Goal: Information Seeking & Learning: Find specific fact

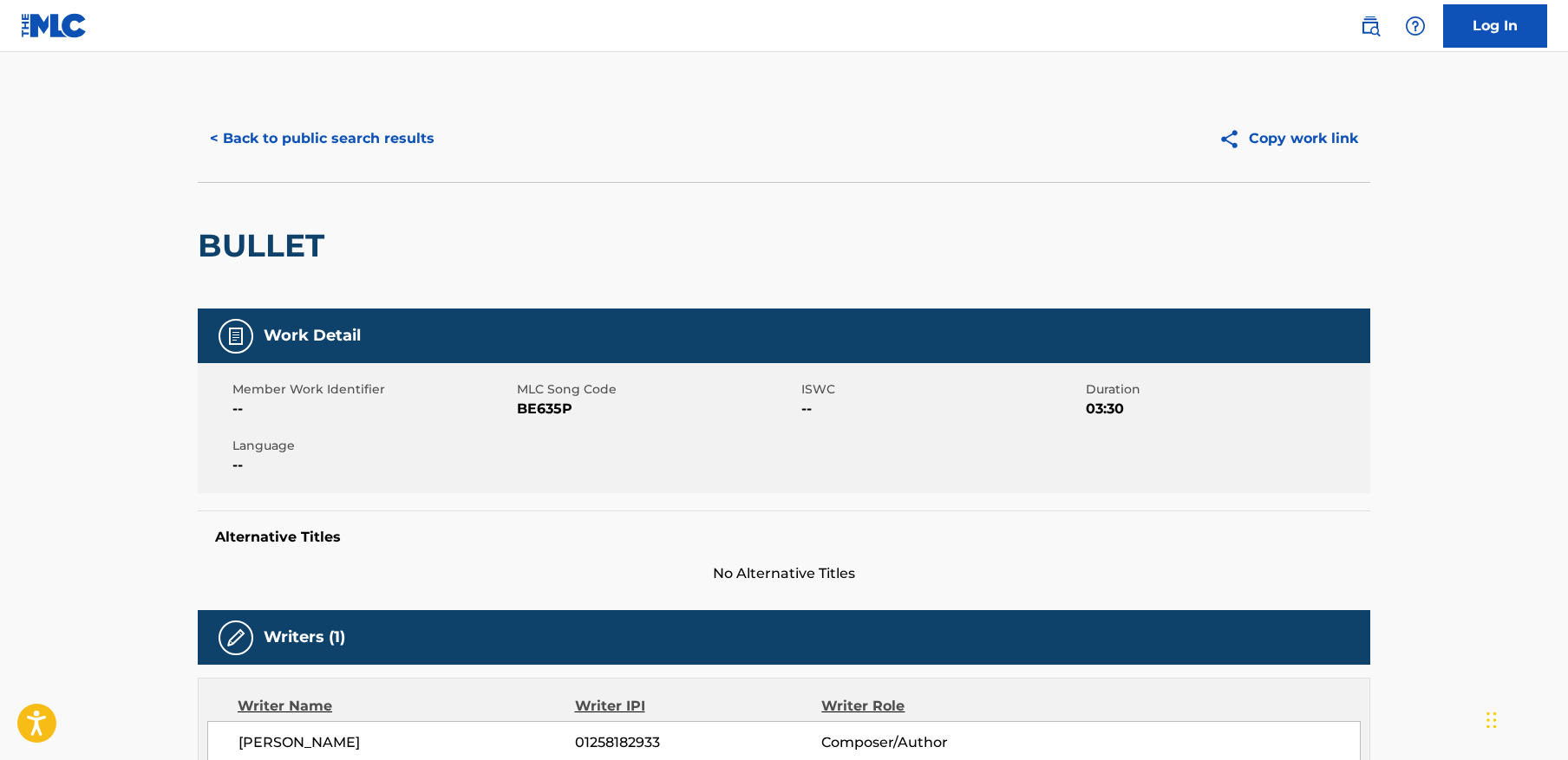
click at [386, 137] on button "< Back to public search results" at bounding box center [321, 139] width 249 height 43
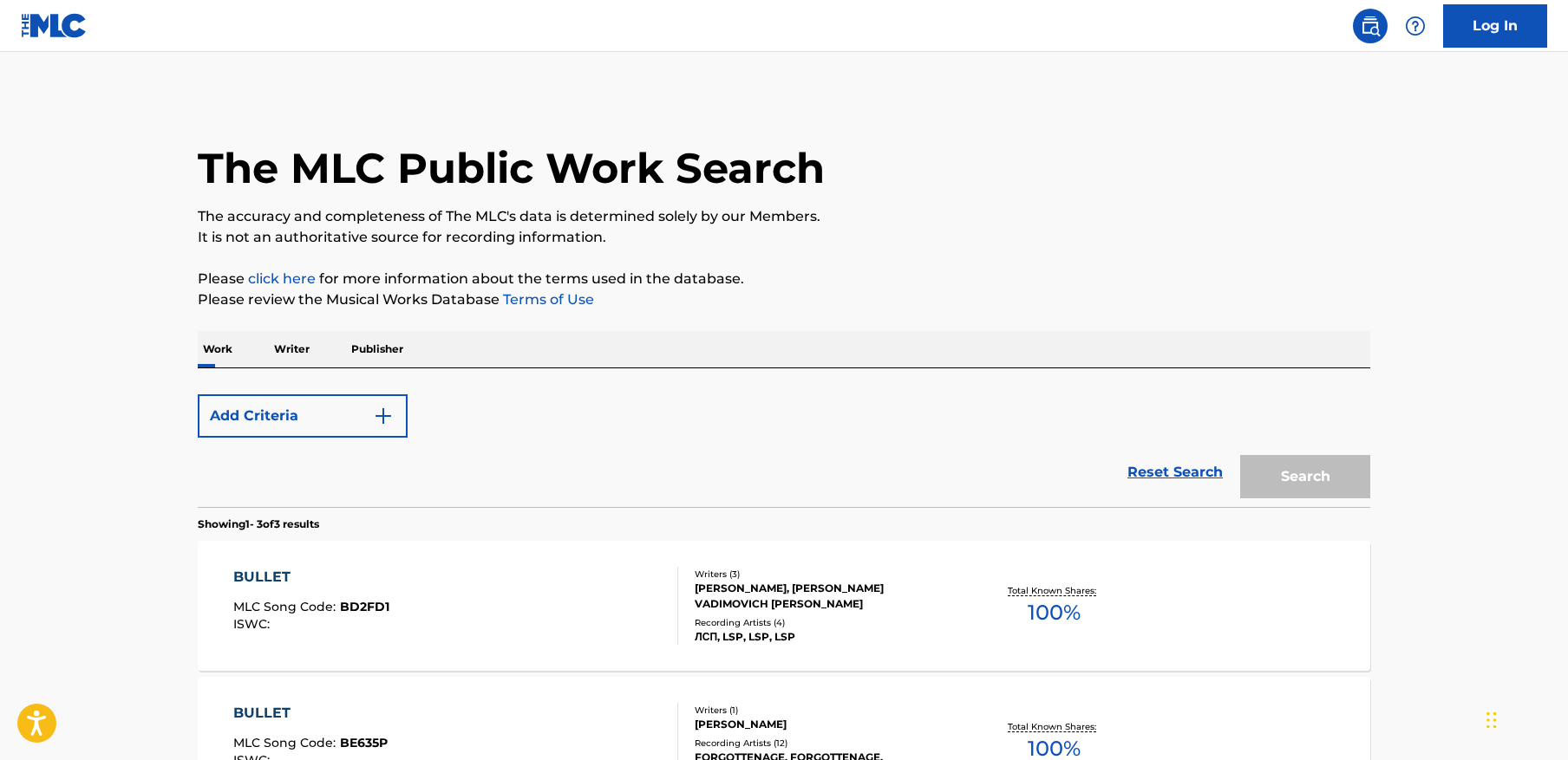
scroll to position [344, 0]
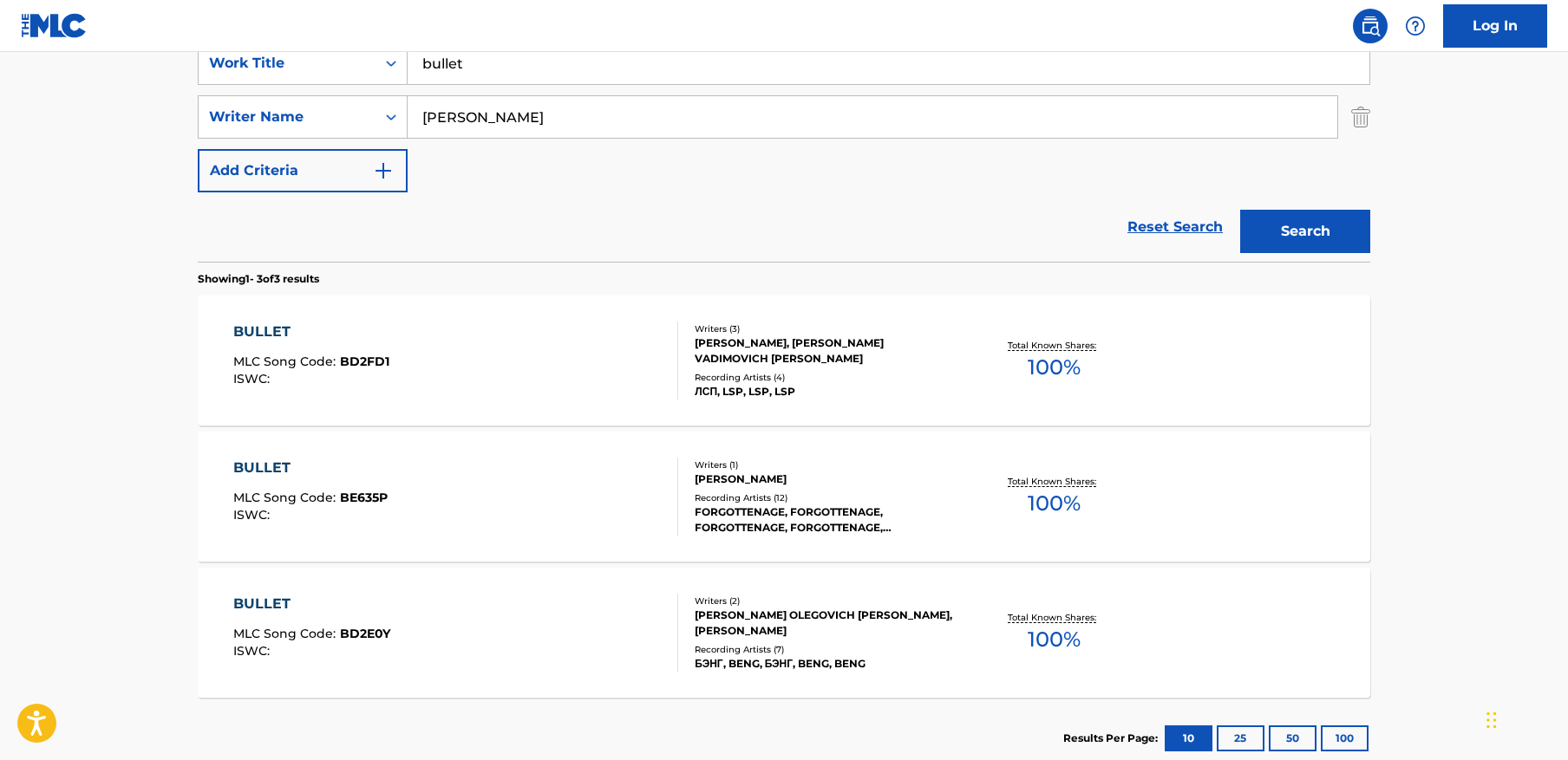
click at [581, 64] on input "bullet" at bounding box center [888, 63] width 962 height 41
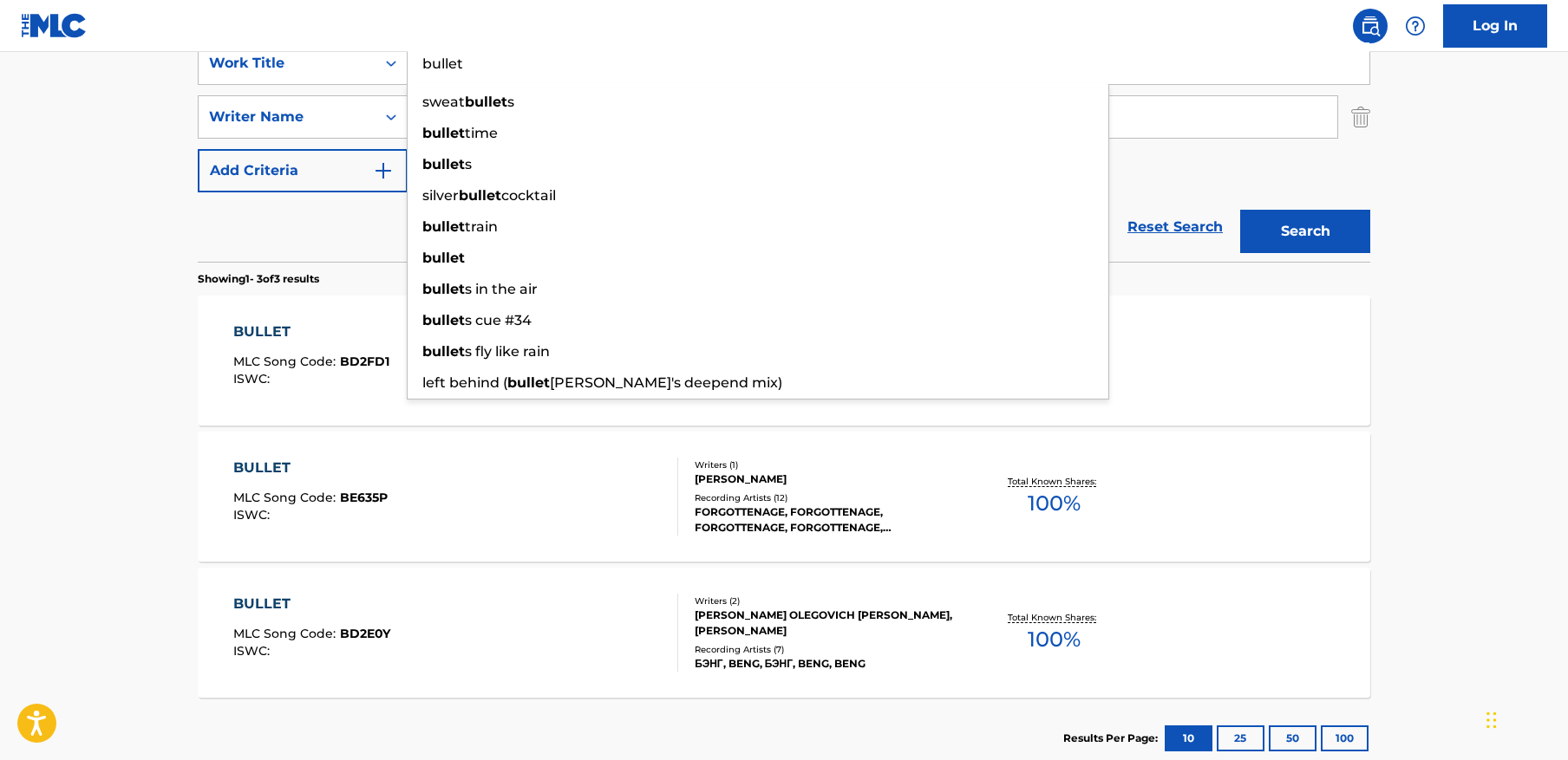
click at [581, 64] on input "bullet" at bounding box center [888, 63] width 962 height 41
paste input "Cold Blood - Slowed + Reverb"
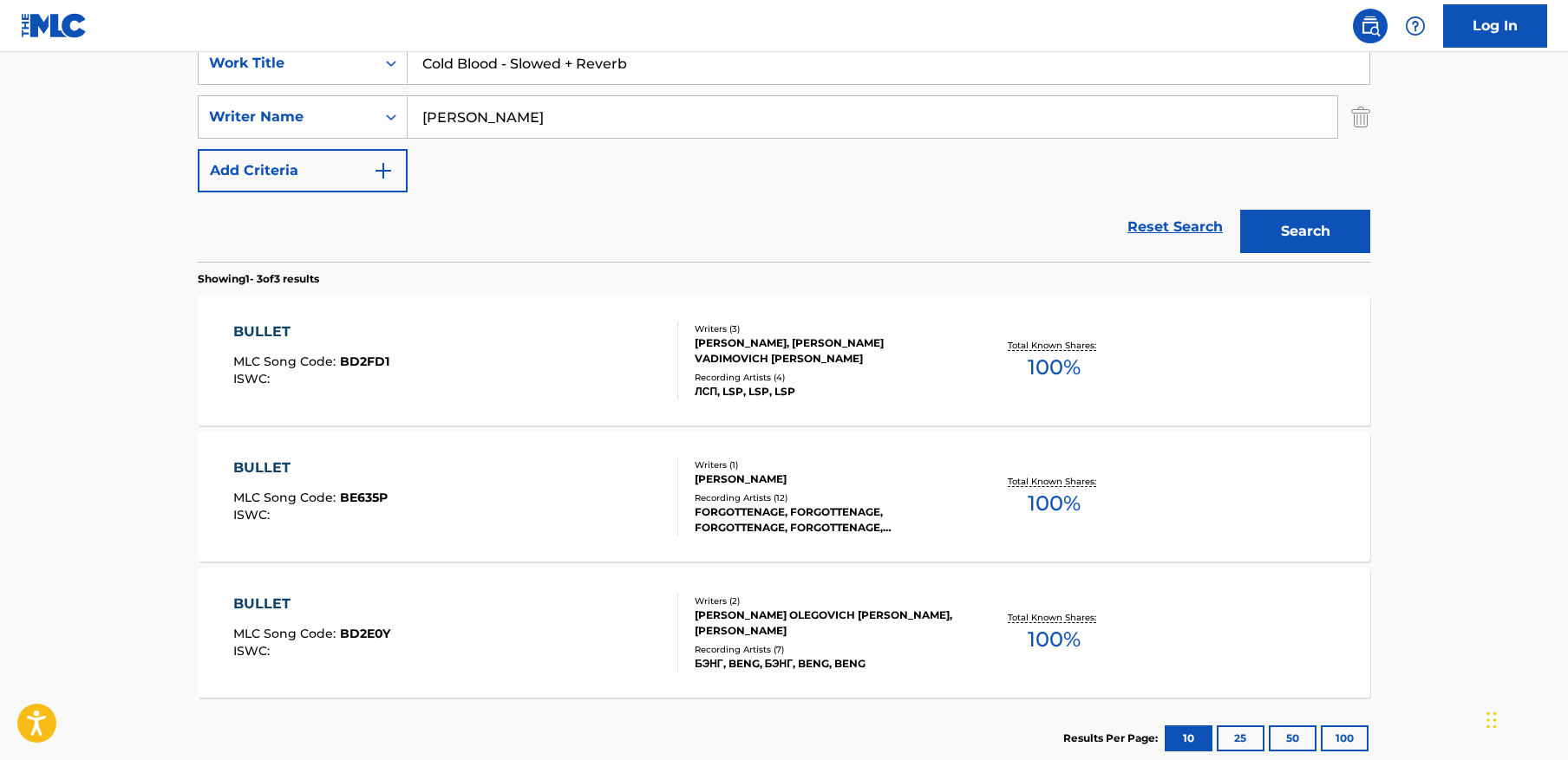
type input "Cold Blood - Slowed + Reverb"
click at [1173, 118] on input "Olegovich" at bounding box center [873, 116] width 930 height 41
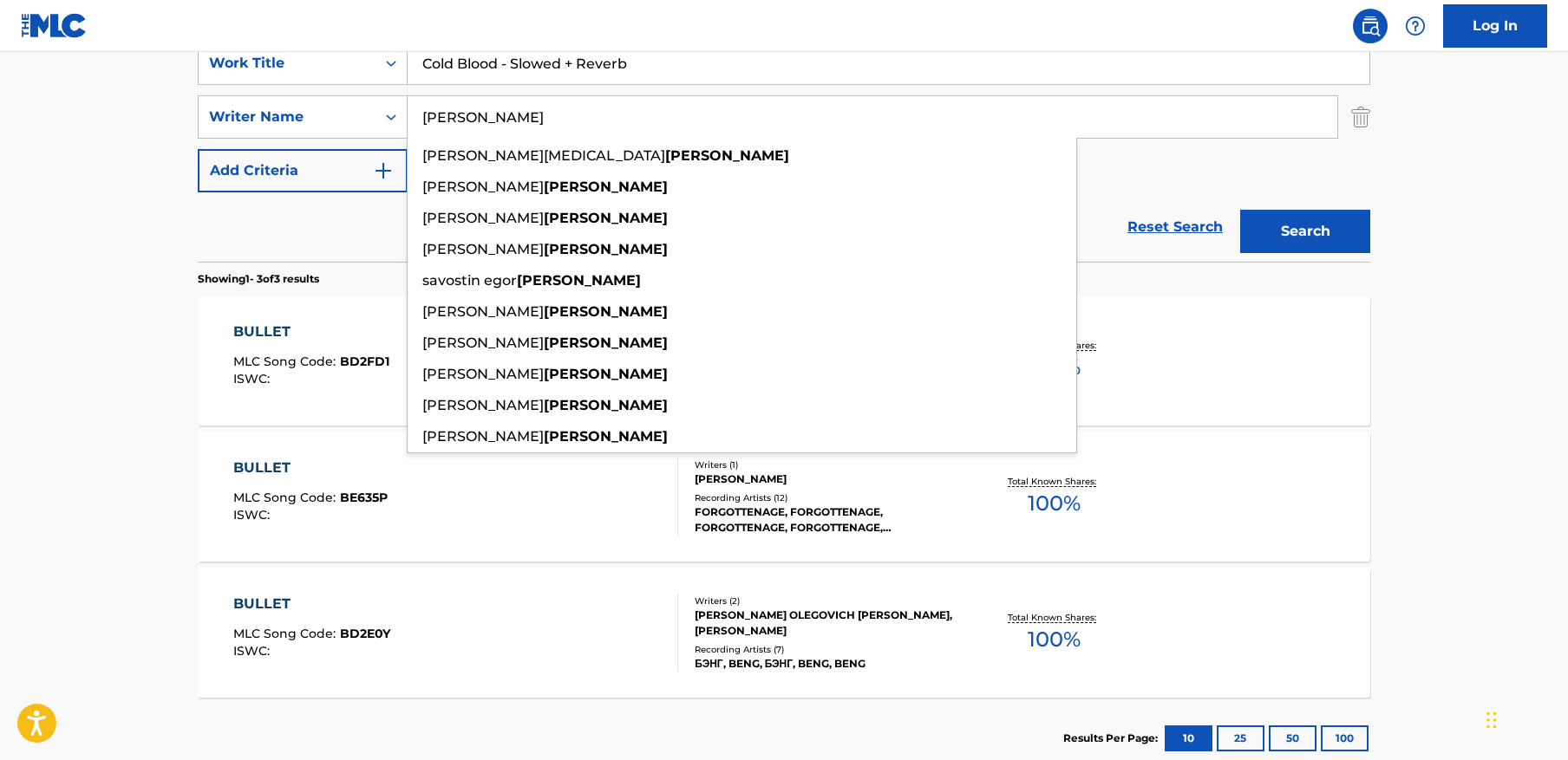
click at [1173, 118] on input "Olegovich" at bounding box center [873, 116] width 930 height 41
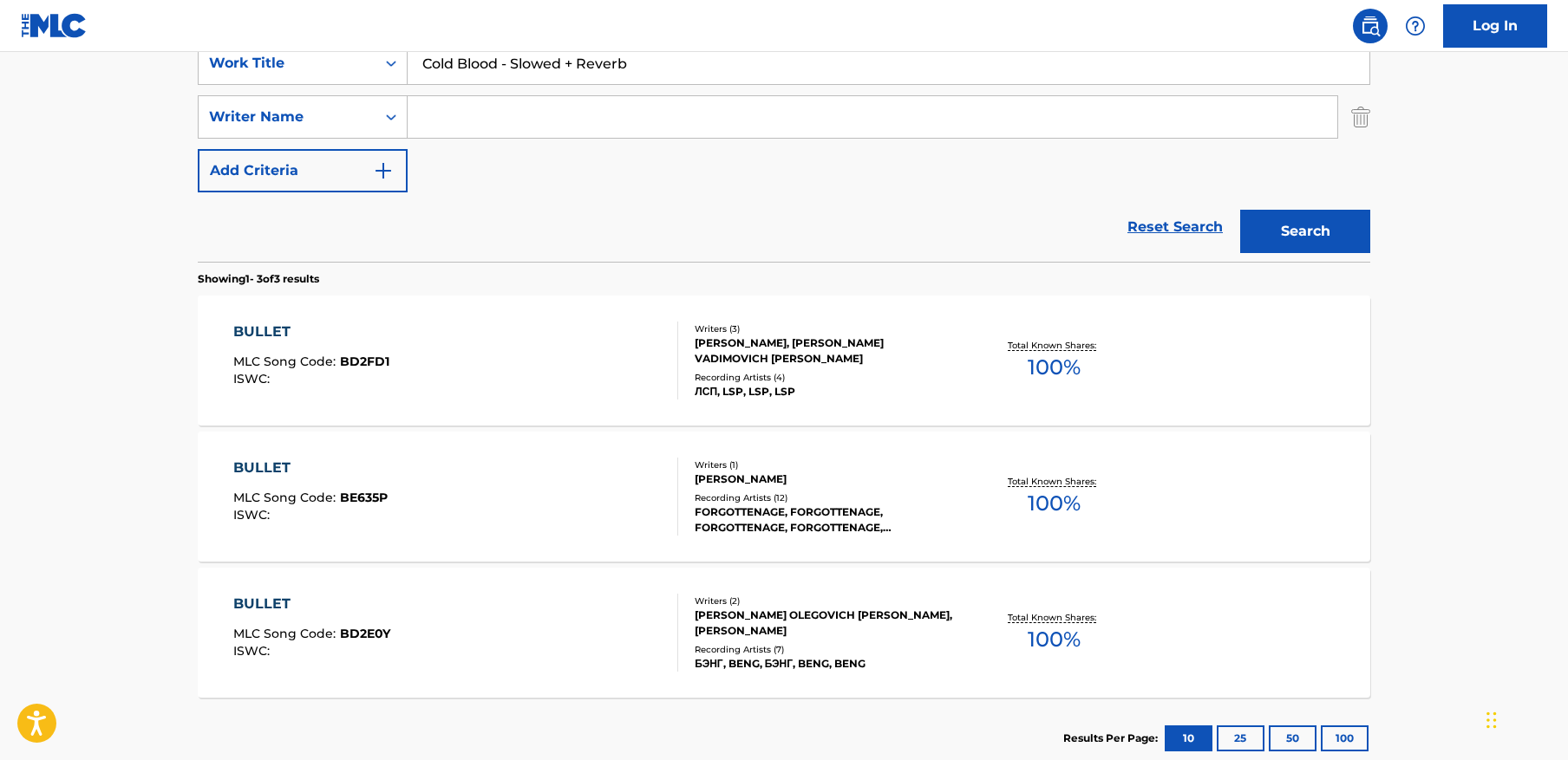
click at [1241, 210] on button "Search" at bounding box center [1305, 231] width 130 height 43
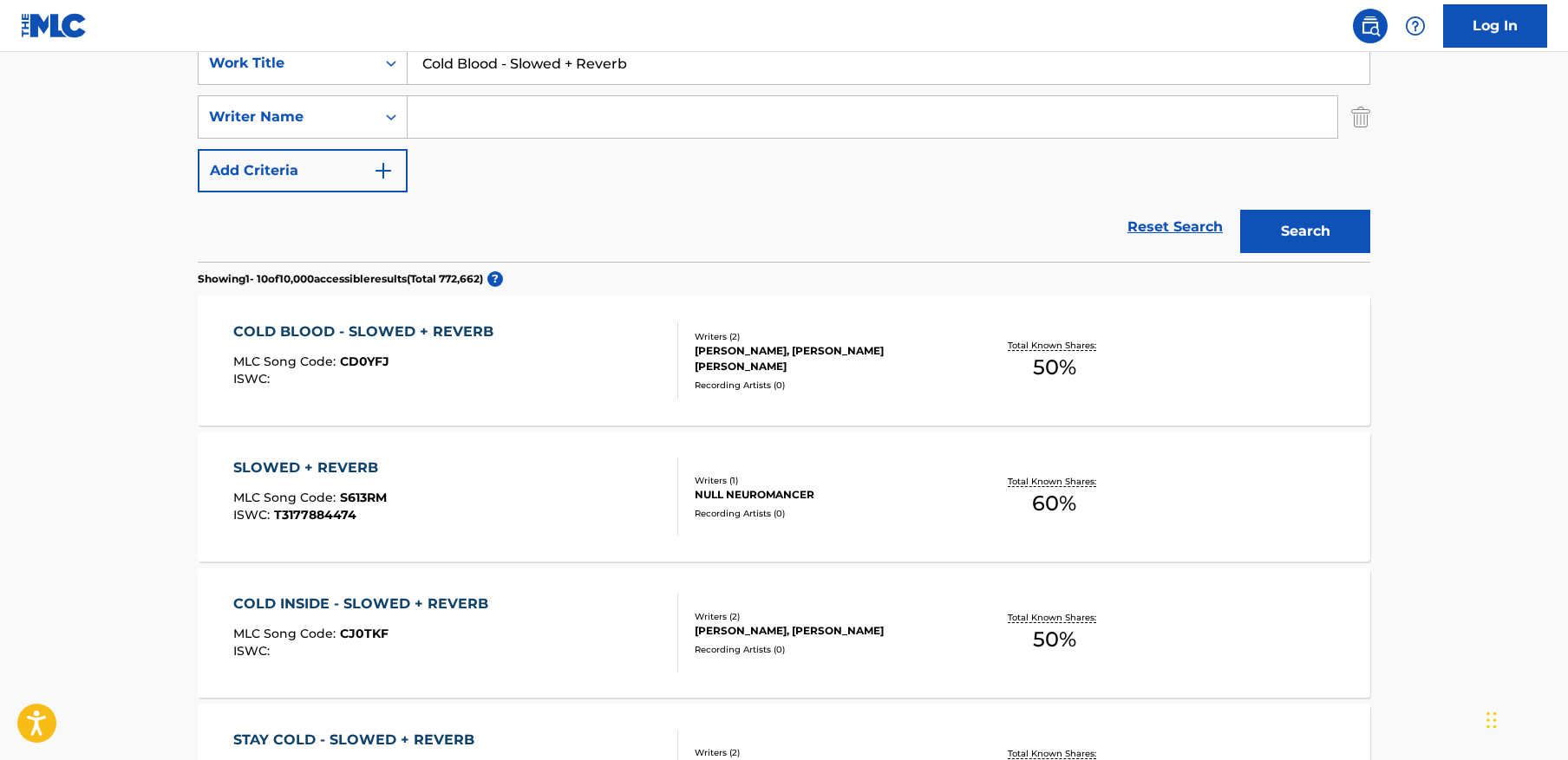
click at [1478, 366] on main "The MLC Public Work Search The accuracy and completeness of The MLC's data is d…" at bounding box center [784, 727] width 1568 height 2040
click at [473, 369] on div "MLC Song Code : CD0YFJ" at bounding box center [367, 364] width 269 height 17
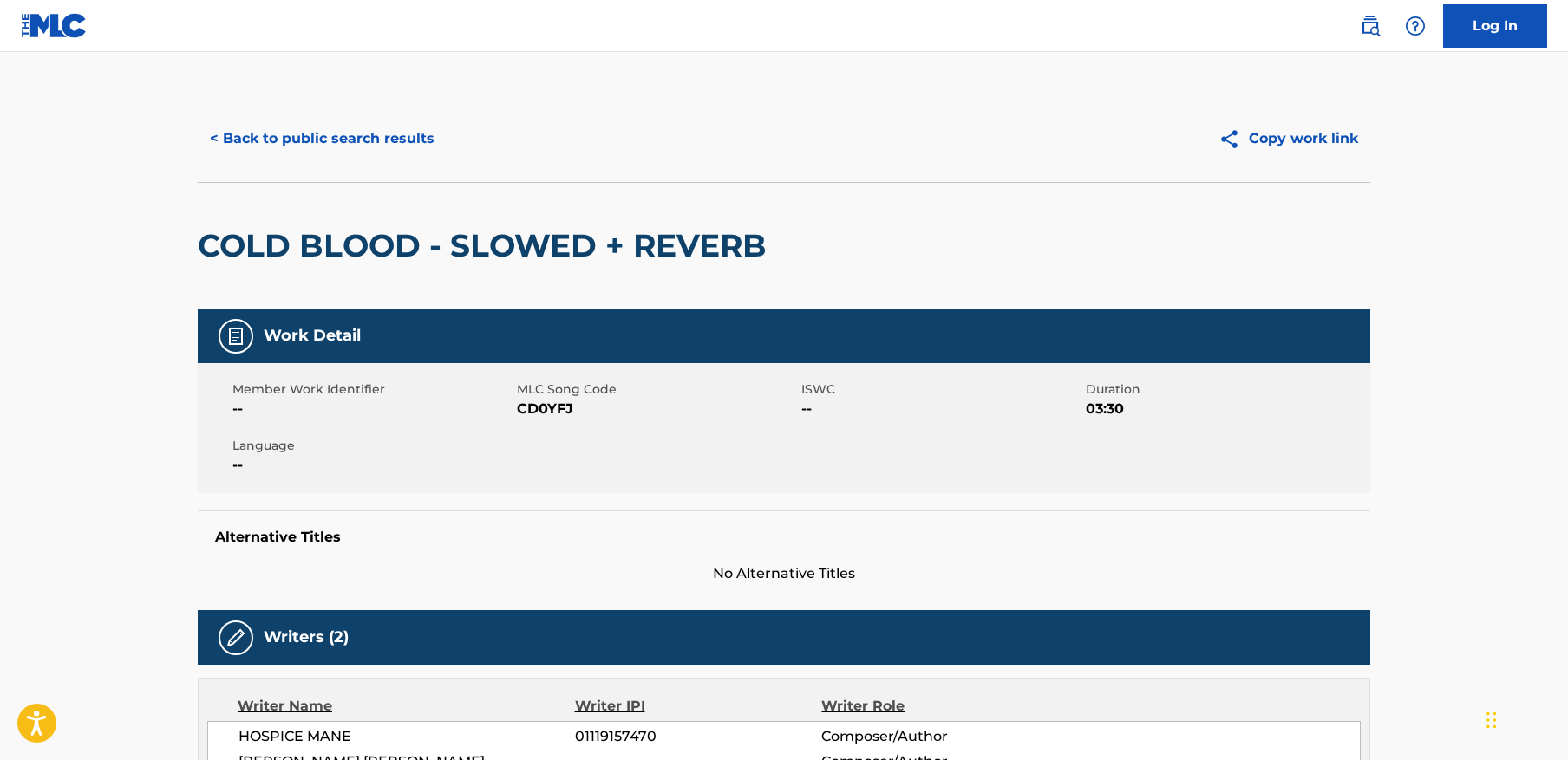
click at [394, 133] on button "< Back to public search results" at bounding box center [321, 139] width 249 height 43
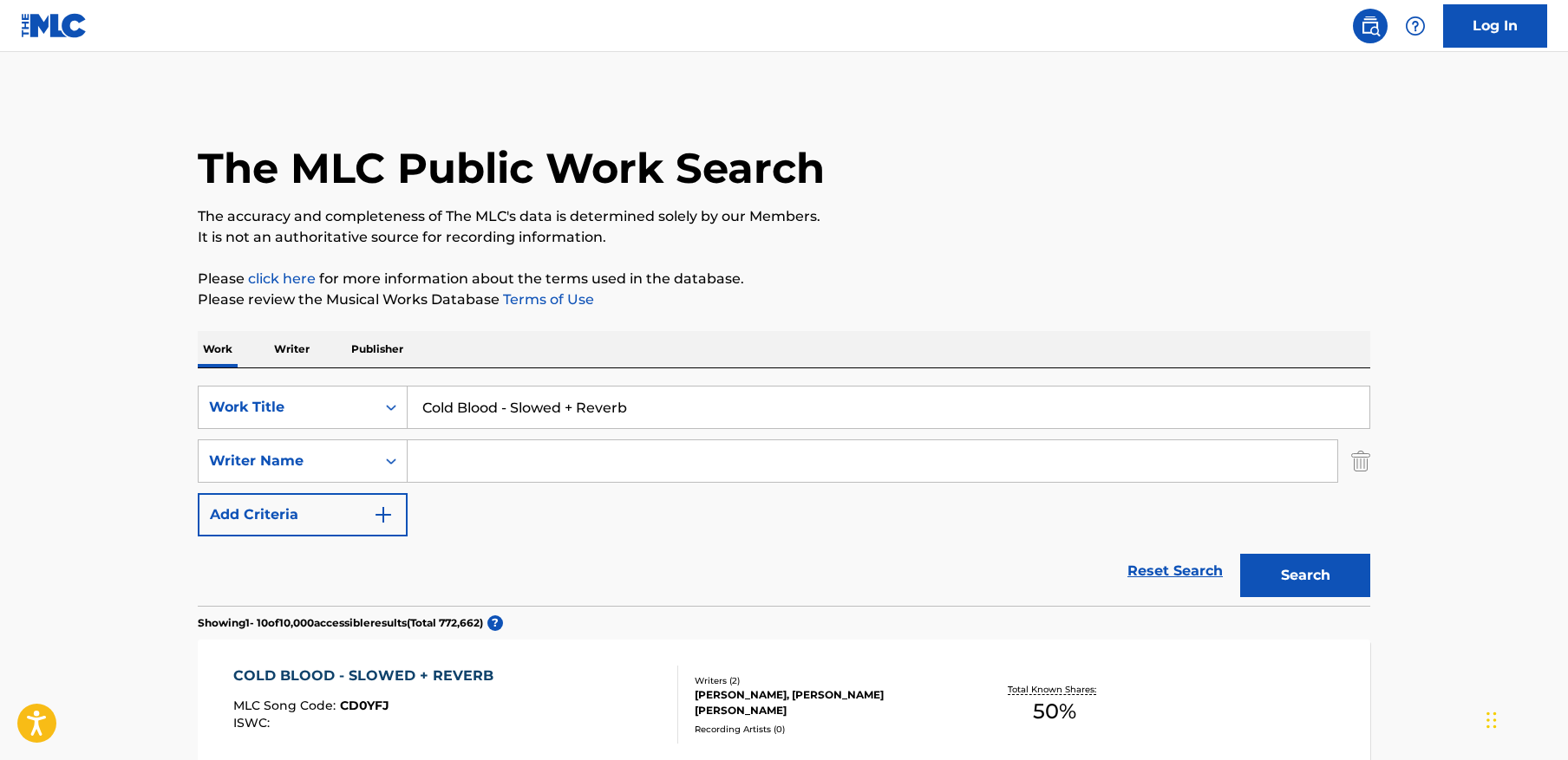
scroll to position [344, 0]
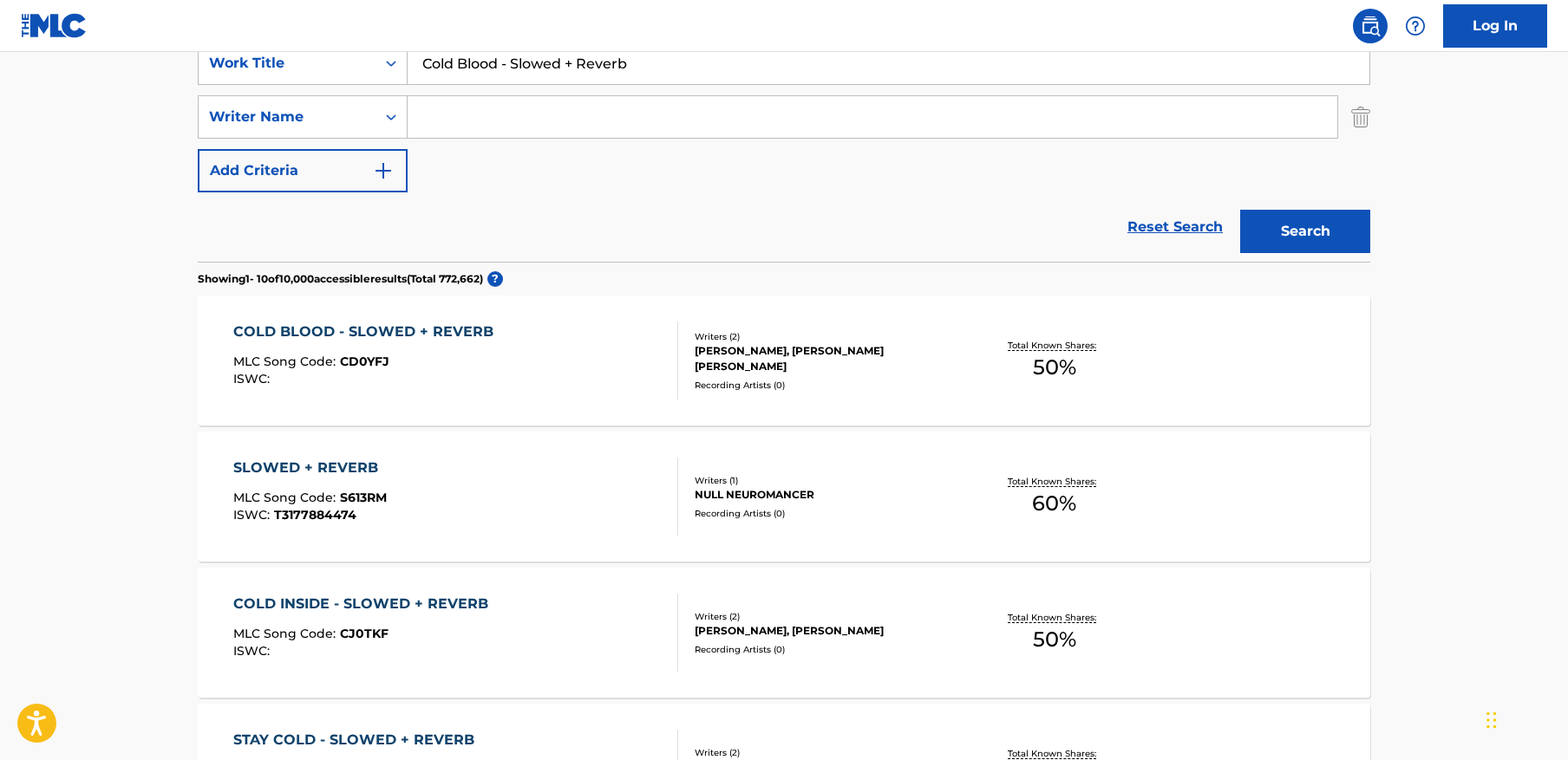
click at [647, 63] on input "Cold Blood - Slowed + Reverb" at bounding box center [888, 63] width 962 height 41
paste input "ped Up"
type input "Cold Blood - Sped Up"
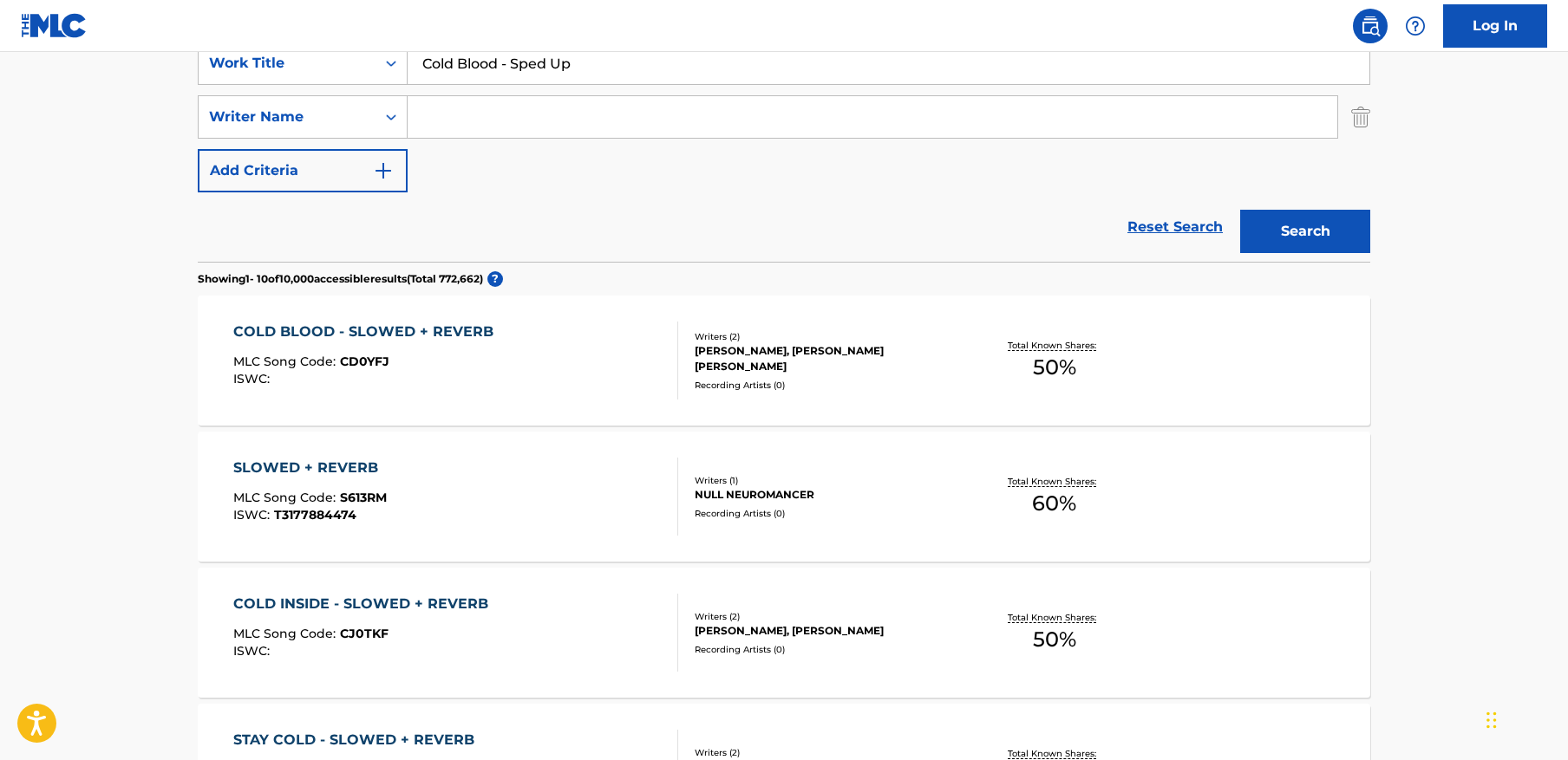
click at [1241, 210] on button "Search" at bounding box center [1305, 231] width 130 height 43
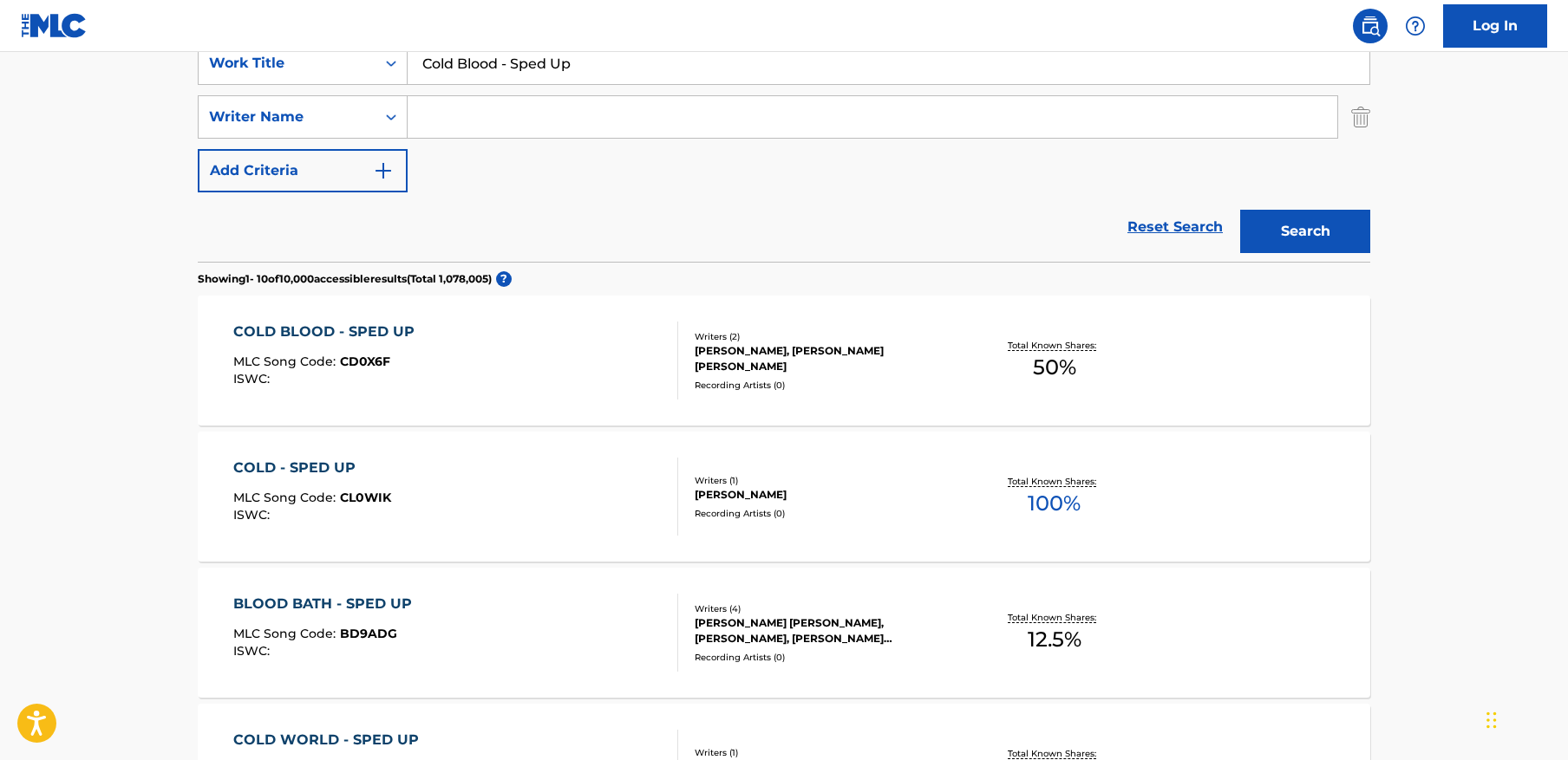
click at [495, 367] on div "COLD BLOOD - SPED UP MLC Song Code : CD0X6F ISWC :" at bounding box center [455, 360] width 446 height 78
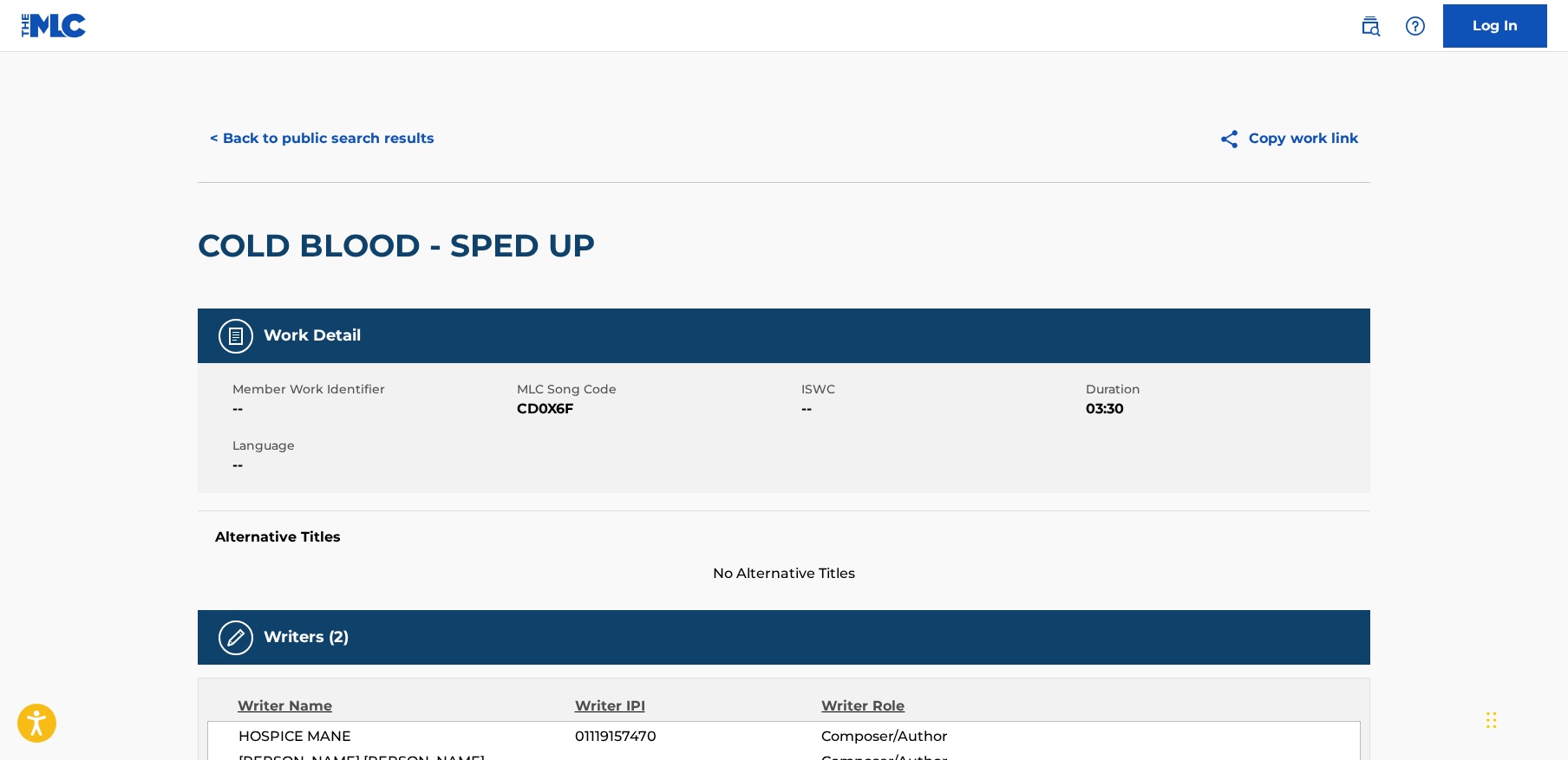
click at [340, 132] on button "< Back to public search results" at bounding box center [321, 139] width 249 height 43
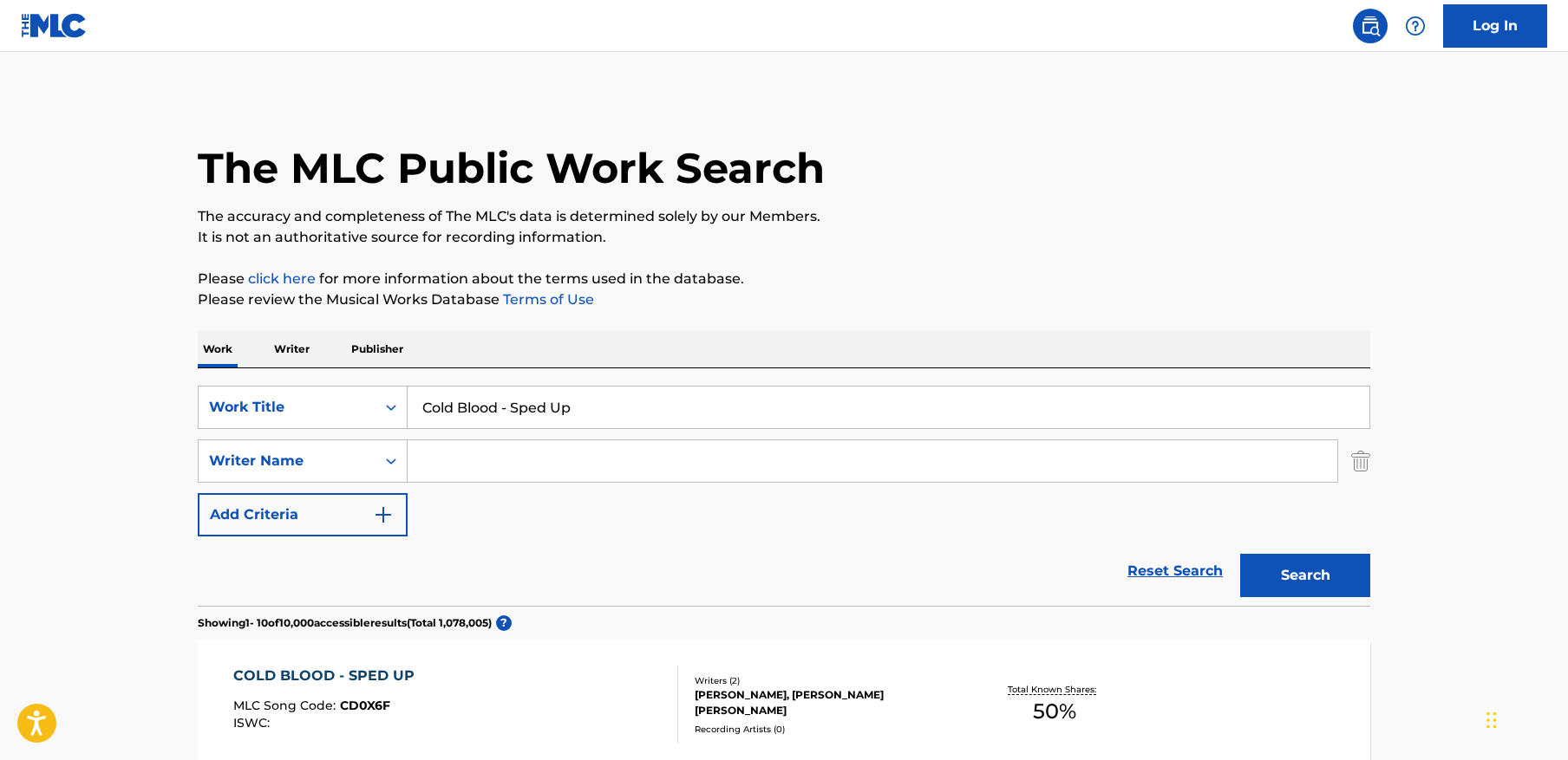
scroll to position [344, 0]
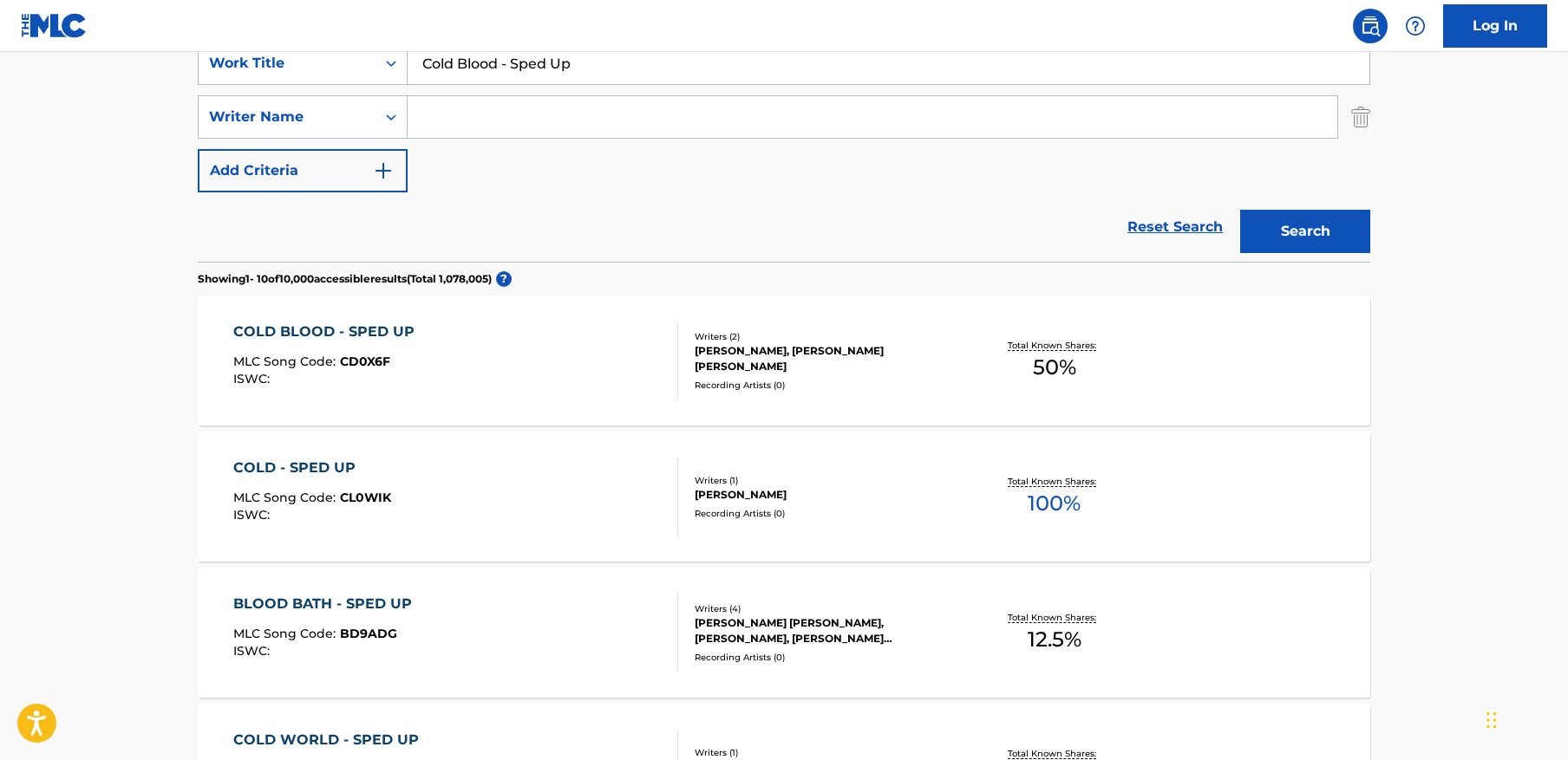
click at [553, 74] on input "Cold Blood - Sped Up" at bounding box center [888, 63] width 962 height 41
paste input "Drift Night"
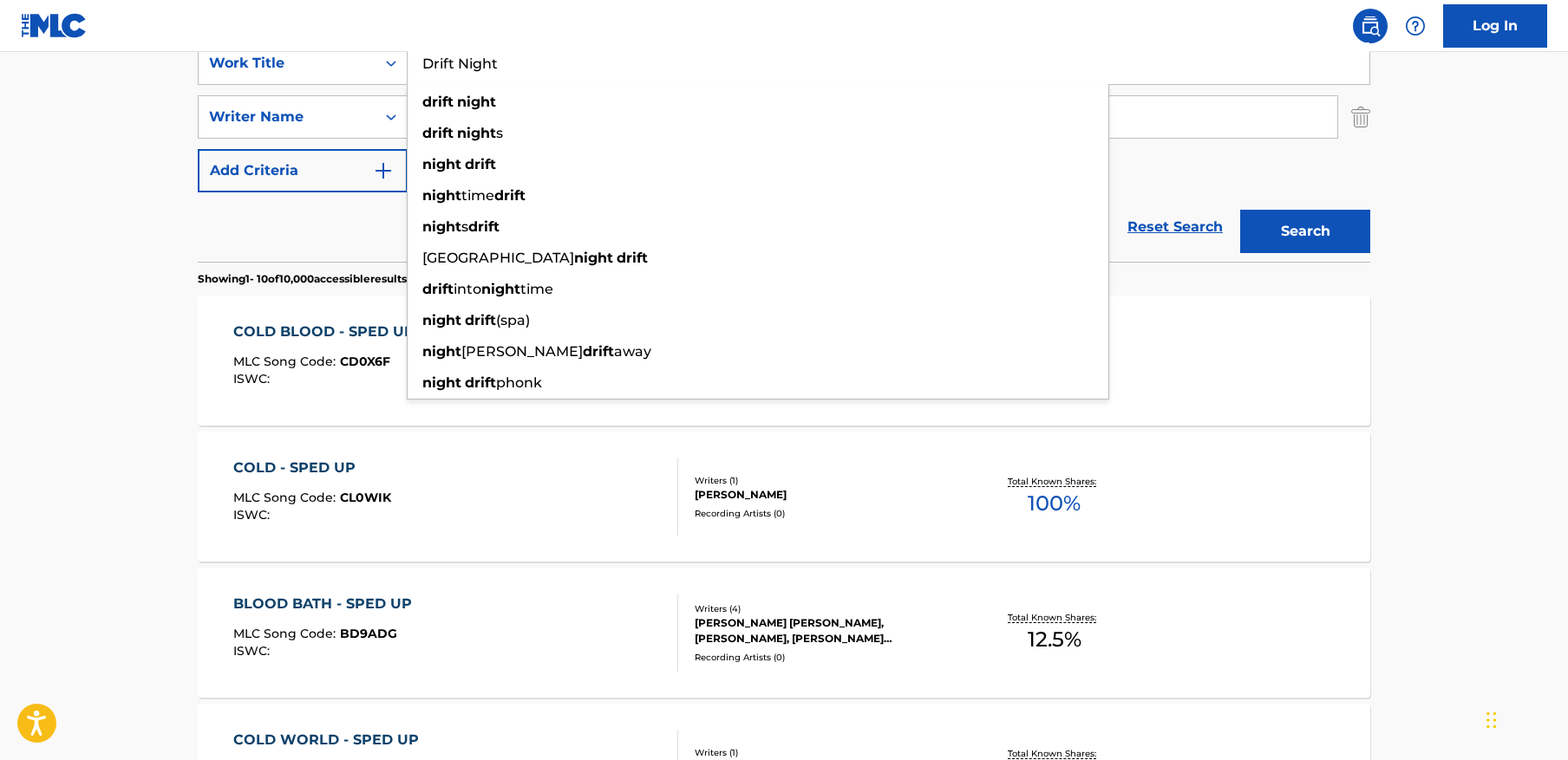
type input "Drift Night"
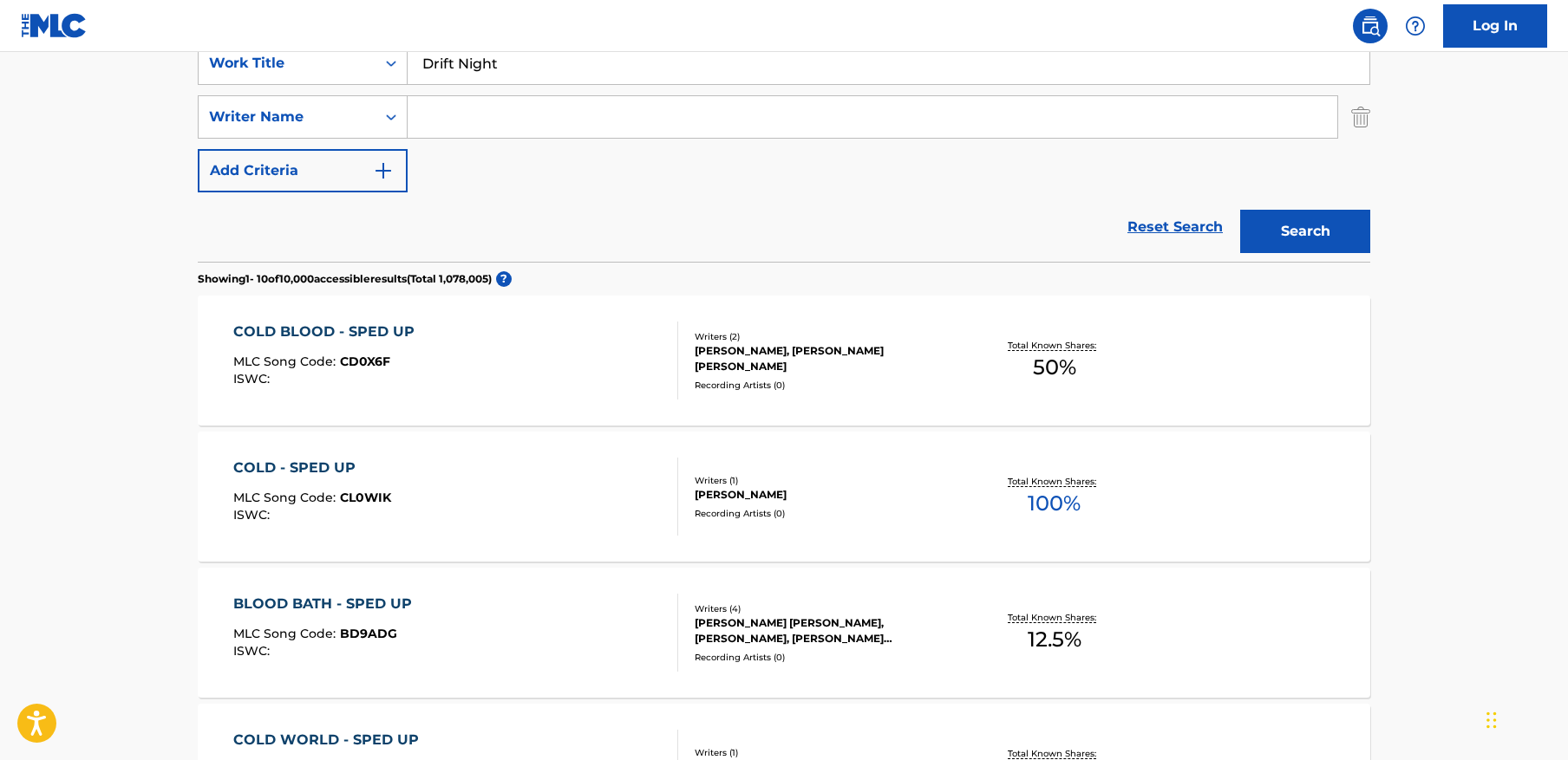
click at [1470, 301] on main "The MLC Public Work Search The accuracy and completeness of The MLC's data is d…" at bounding box center [784, 727] width 1568 height 2040
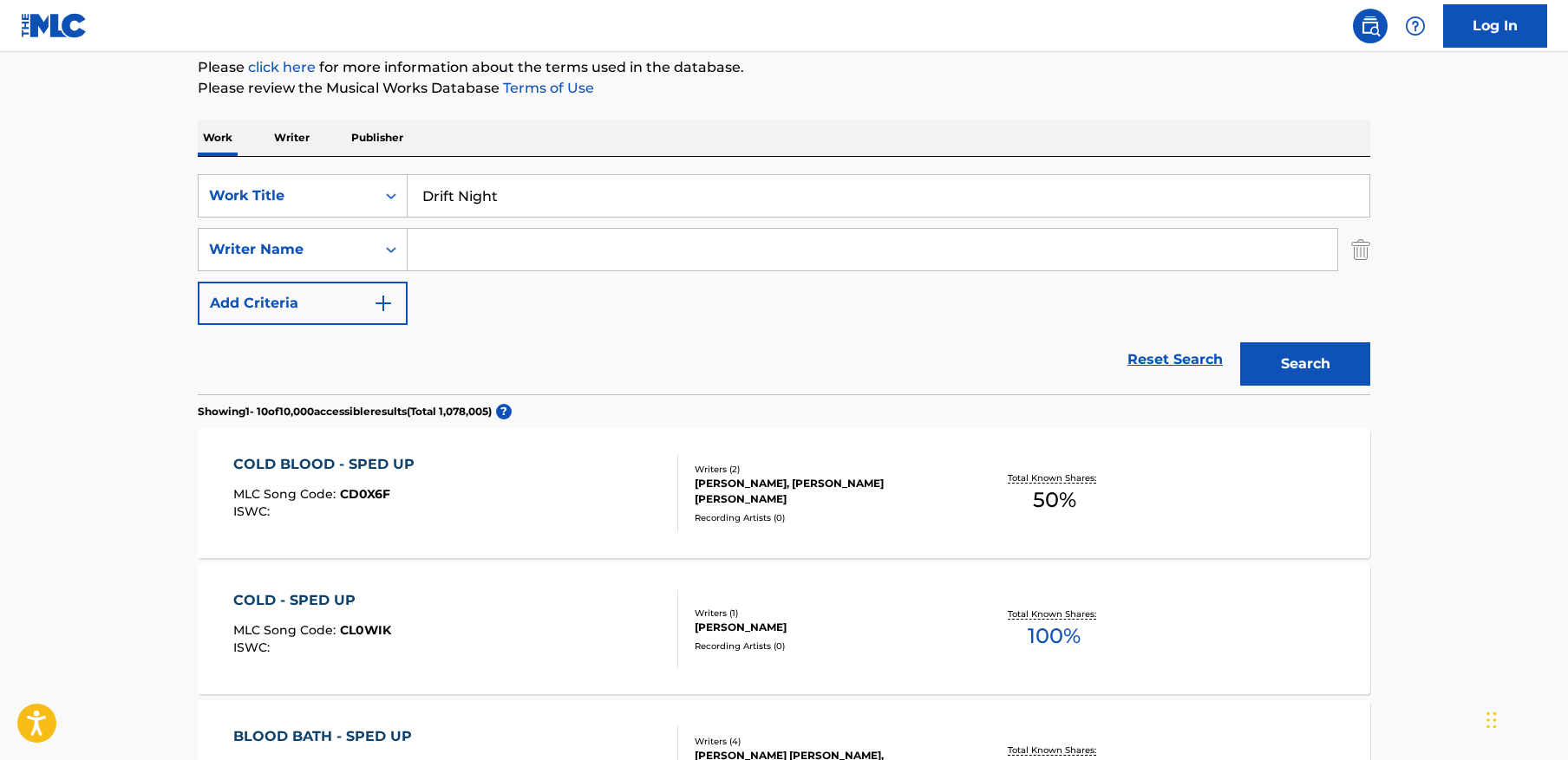
scroll to position [164, 0]
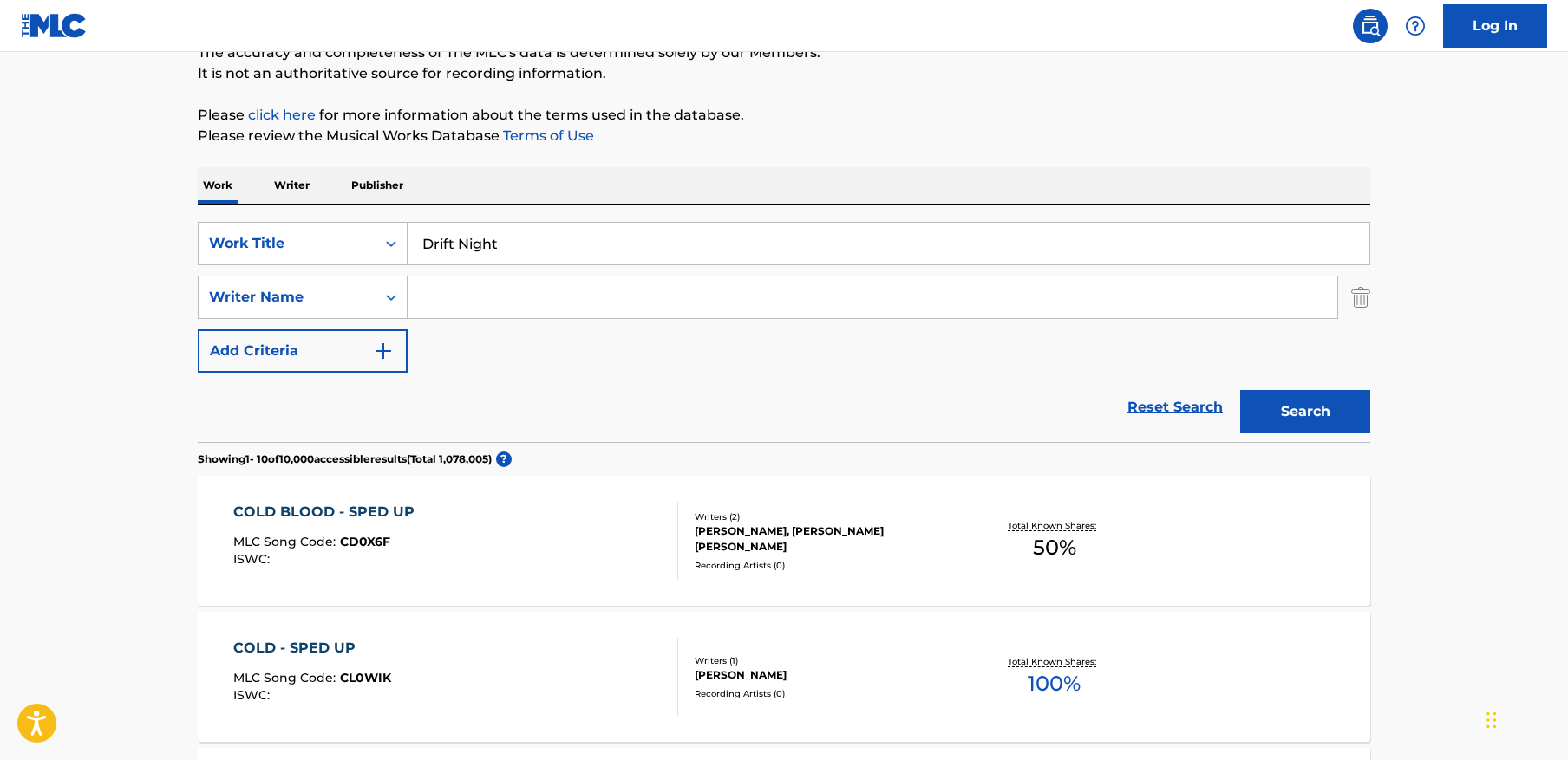
drag, startPoint x: 675, startPoint y: 321, endPoint x: 688, endPoint y: 306, distance: 19.8
click at [680, 315] on div "SearchWithCriteriac399fd21-8377-4147-b943-7267db61e620 Work Title Drift Night S…" at bounding box center [784, 297] width 1172 height 151
click at [688, 306] on input "Search Form" at bounding box center [873, 296] width 930 height 41
paste input "Olegovich"
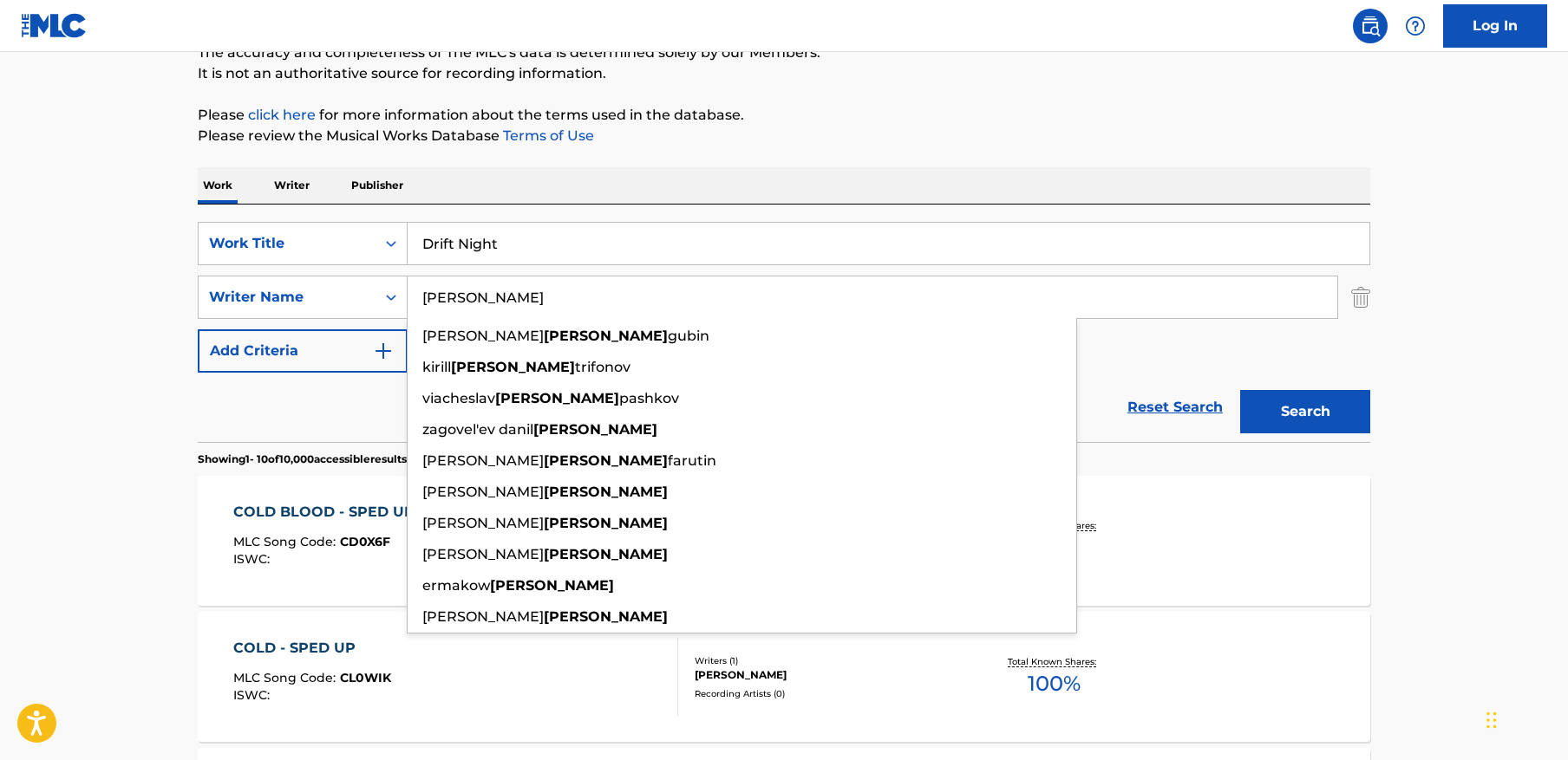
click at [1241, 390] on button "Search" at bounding box center [1305, 411] width 130 height 43
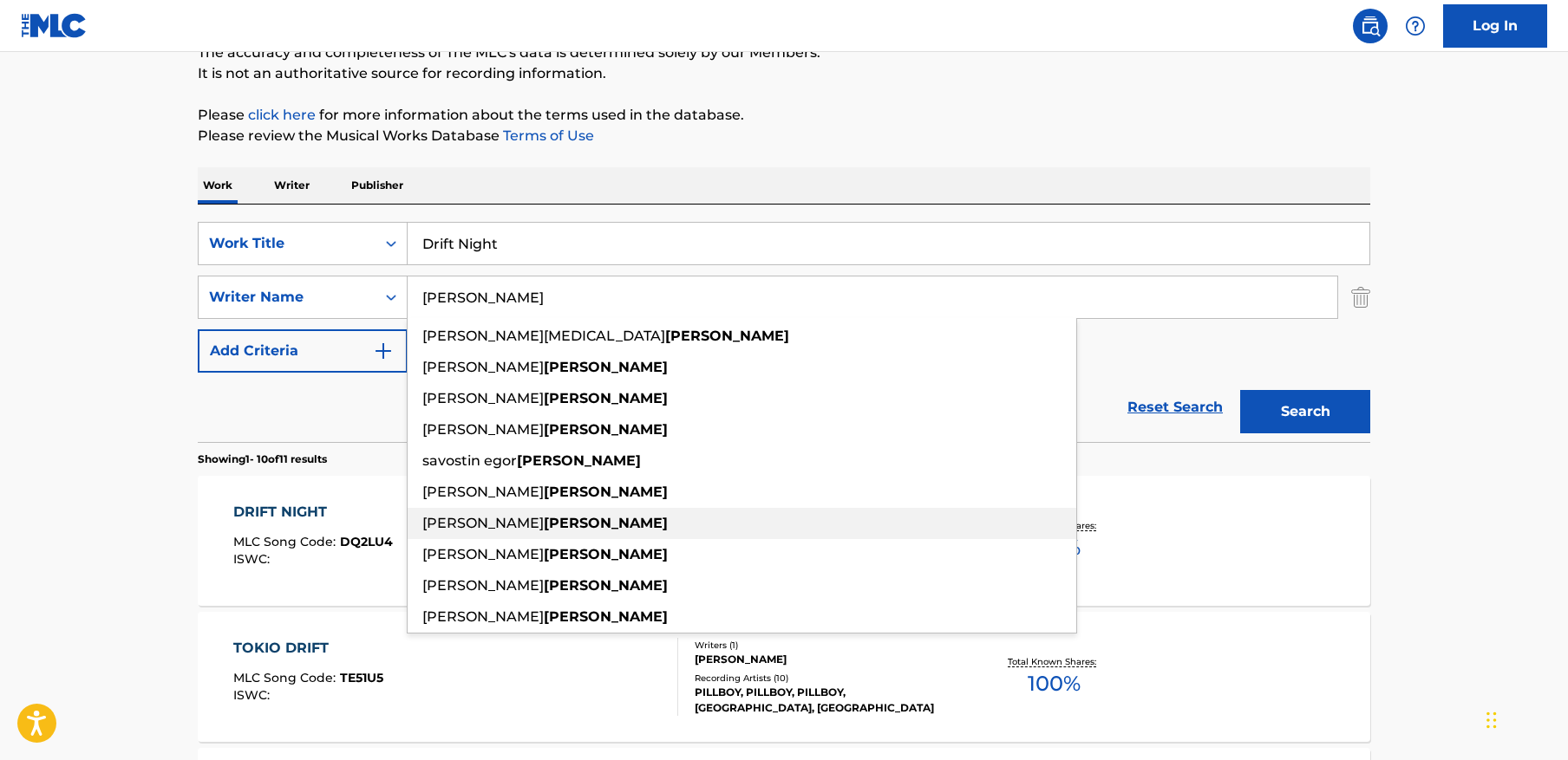
click at [509, 530] on span "voloshin aleksandr" at bounding box center [483, 522] width 121 height 16
type input "voloshin aleksandr olegovich"
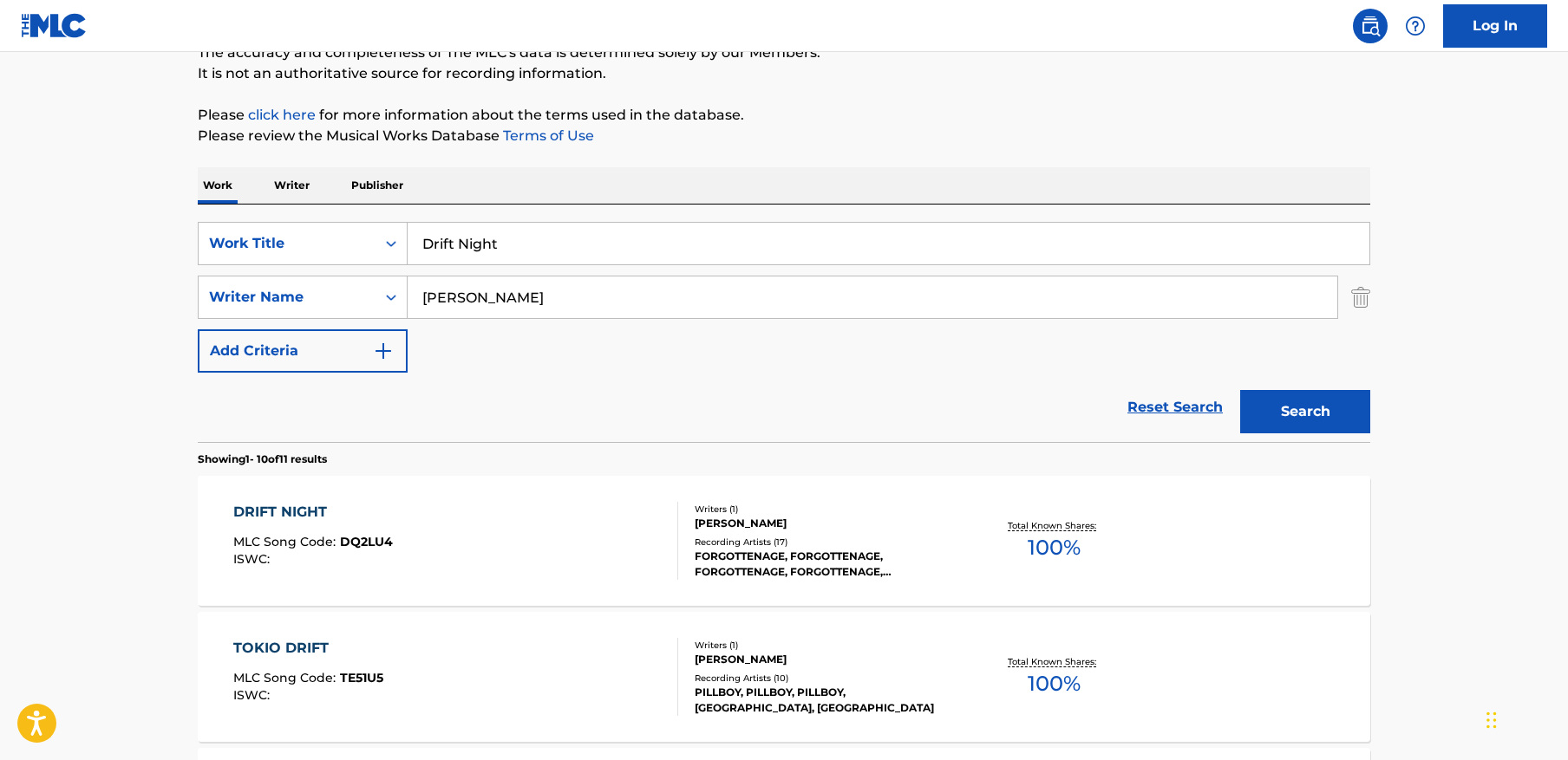
click at [497, 530] on div "DRIFT NIGHT MLC Song Code : DQ2LU4 ISWC :" at bounding box center [455, 541] width 446 height 78
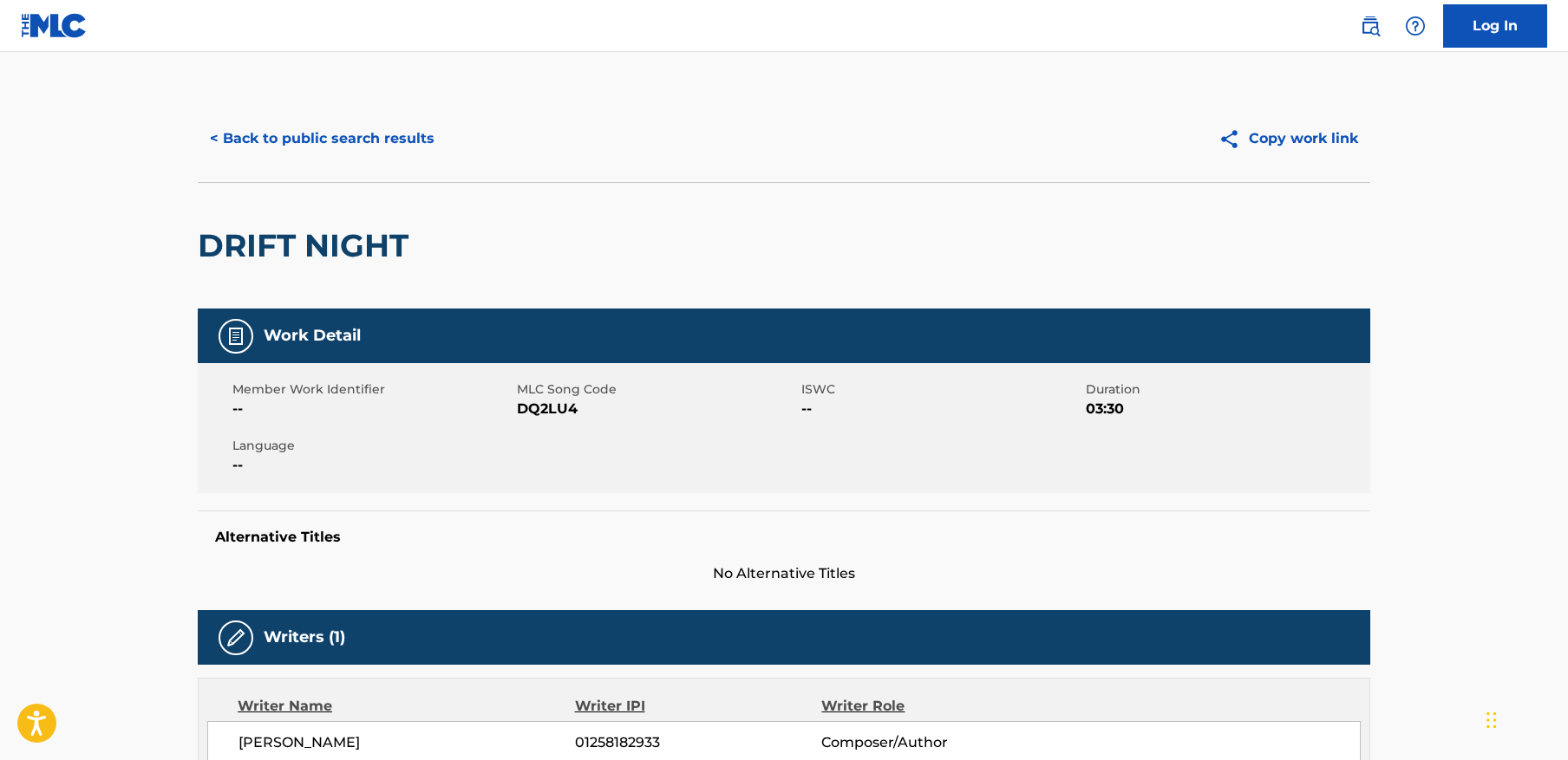
click at [374, 140] on button "< Back to public search results" at bounding box center [321, 139] width 249 height 43
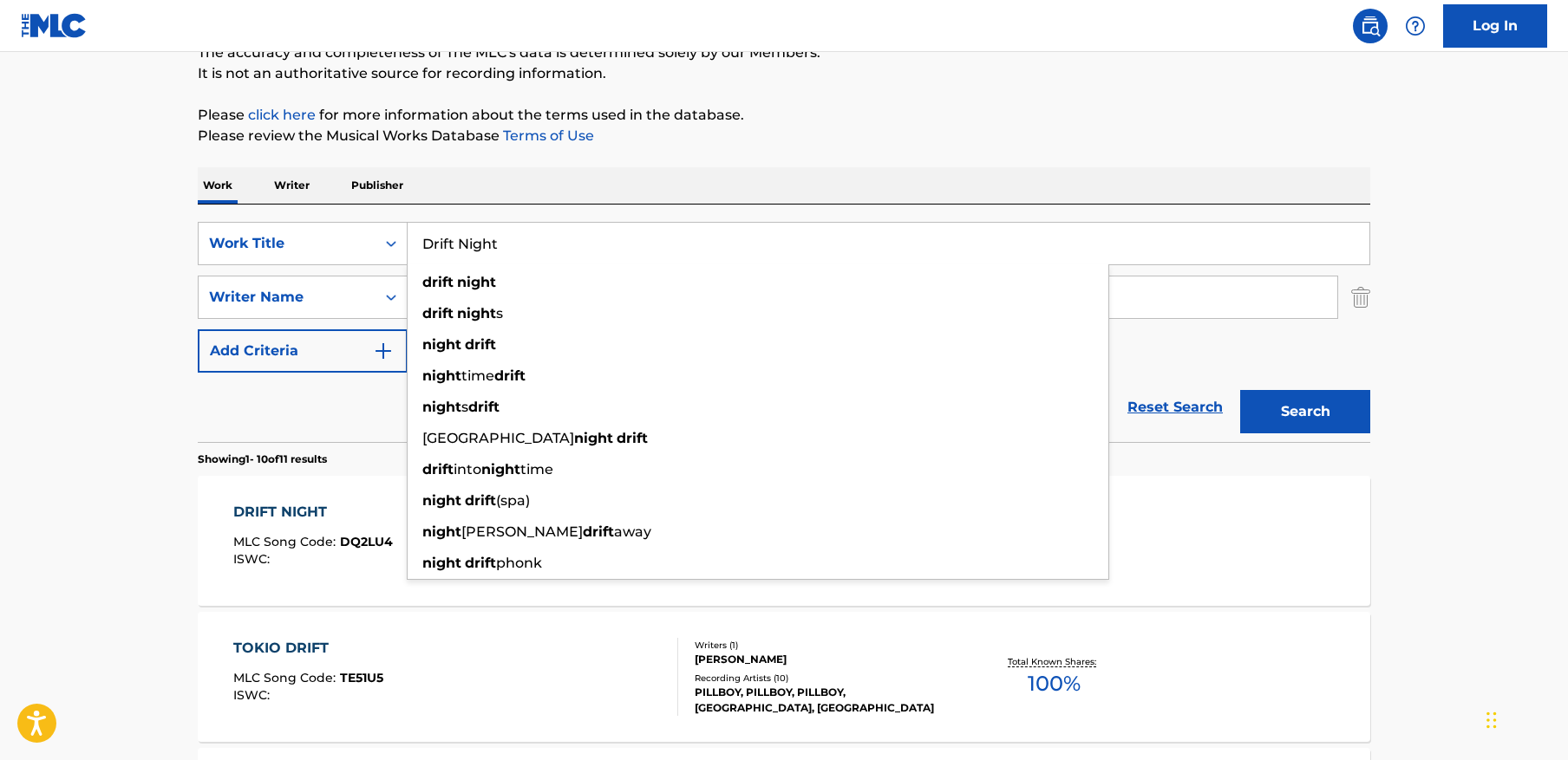
click at [664, 250] on input "Drift Night" at bounding box center [888, 243] width 962 height 41
click at [666, 242] on input "Drift Night" at bounding box center [888, 243] width 962 height 41
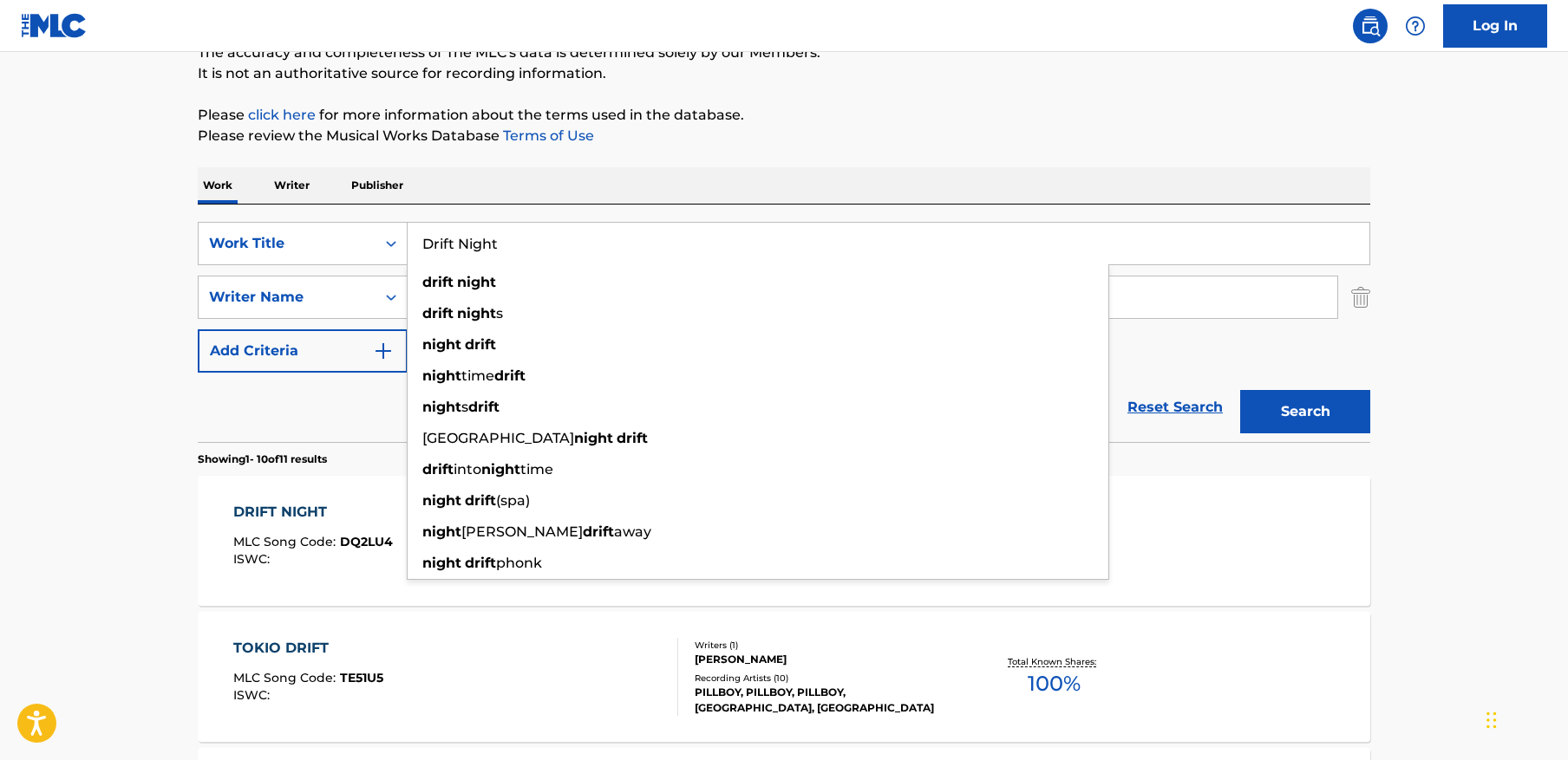
click at [664, 242] on input "Drift Night" at bounding box center [888, 243] width 962 height 41
paste input "Kretho - Super Slowed"
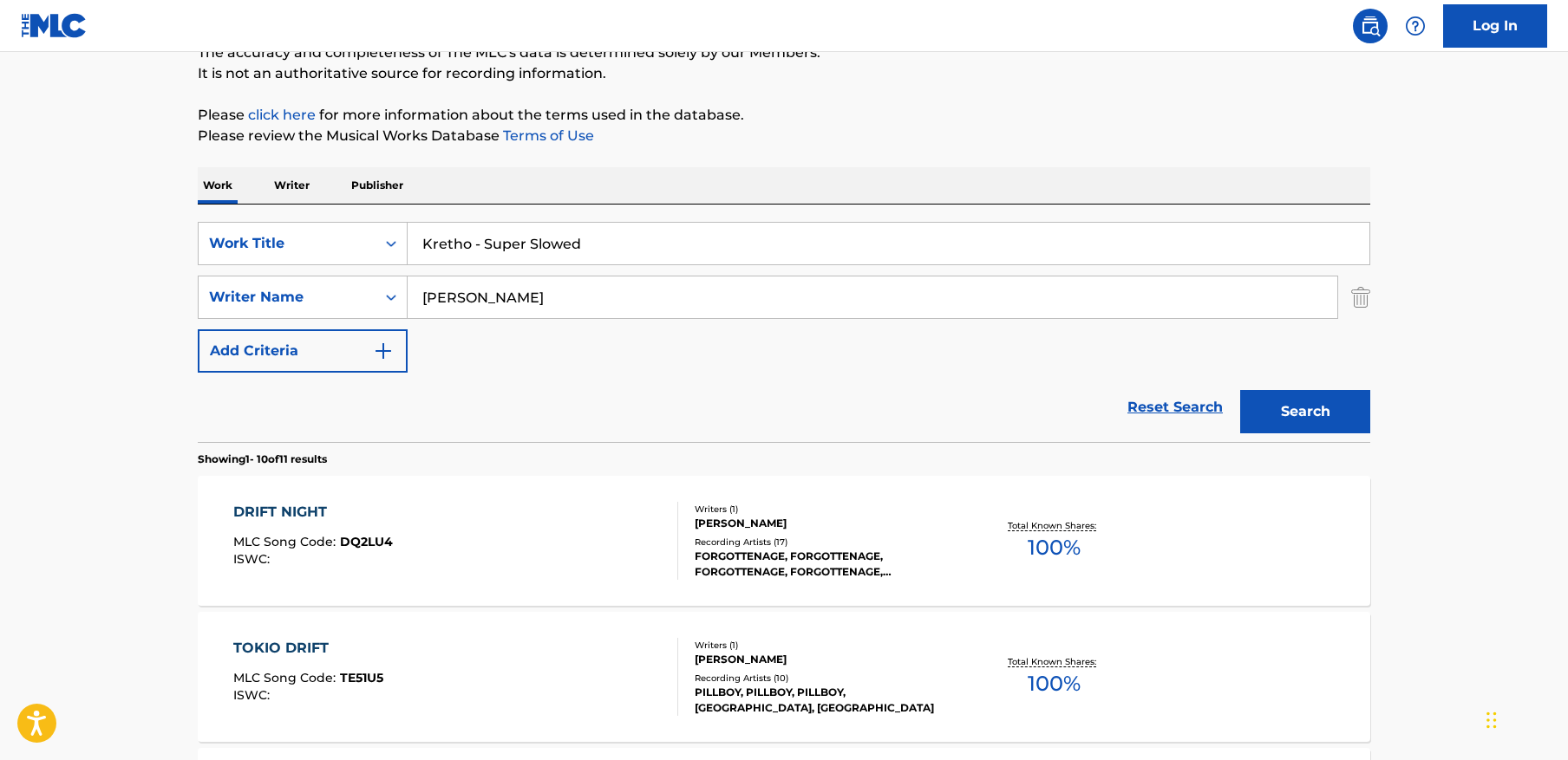
type input "Kretho - Super Slowed"
click at [990, 302] on input "voloshin aleksandr olegovich" at bounding box center [873, 296] width 930 height 41
click at [1356, 398] on button "Search" at bounding box center [1305, 411] width 130 height 43
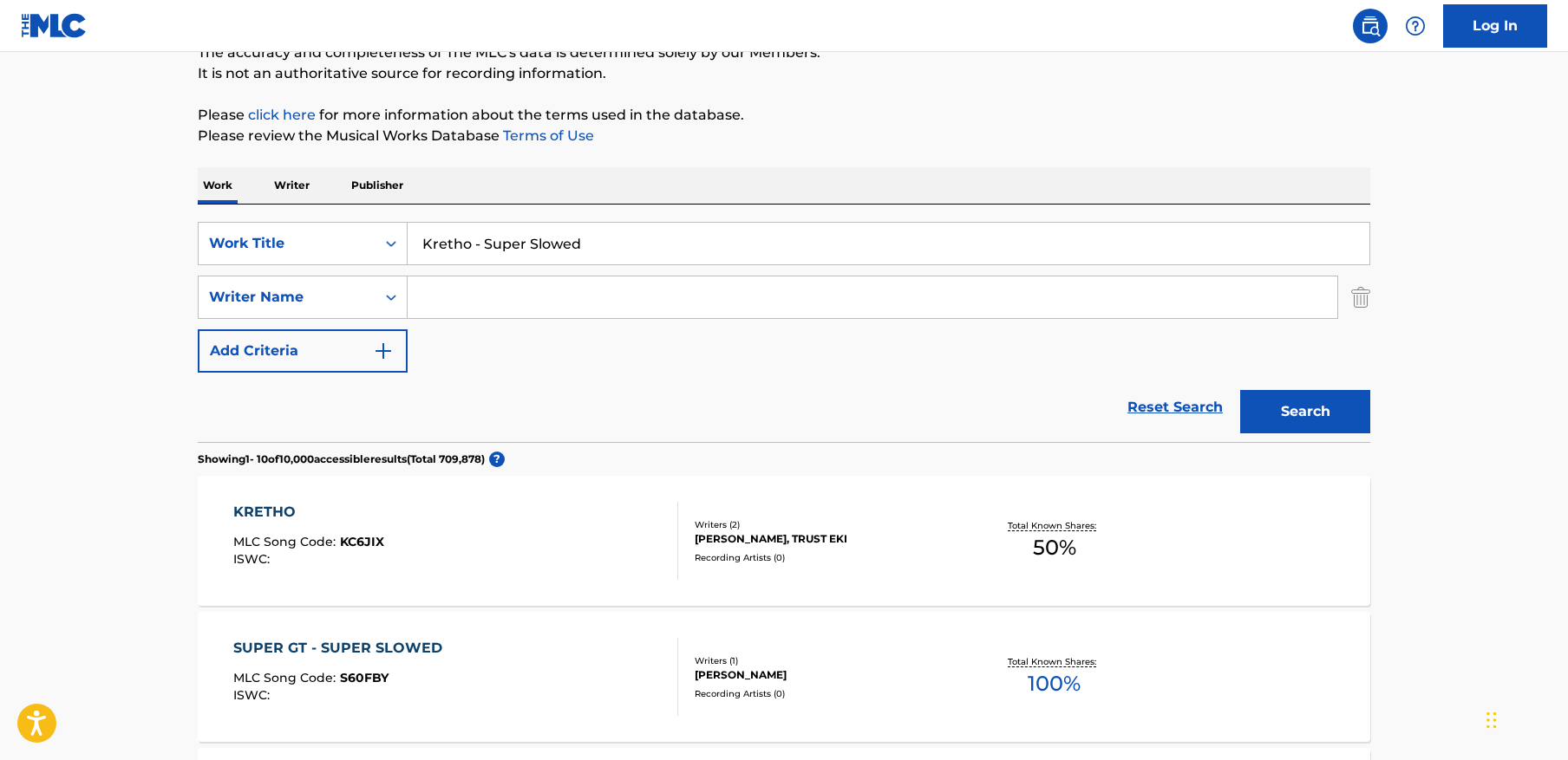
click at [521, 550] on div "KRETHO MLC Song Code : KC6JIX ISWC :" at bounding box center [455, 541] width 446 height 78
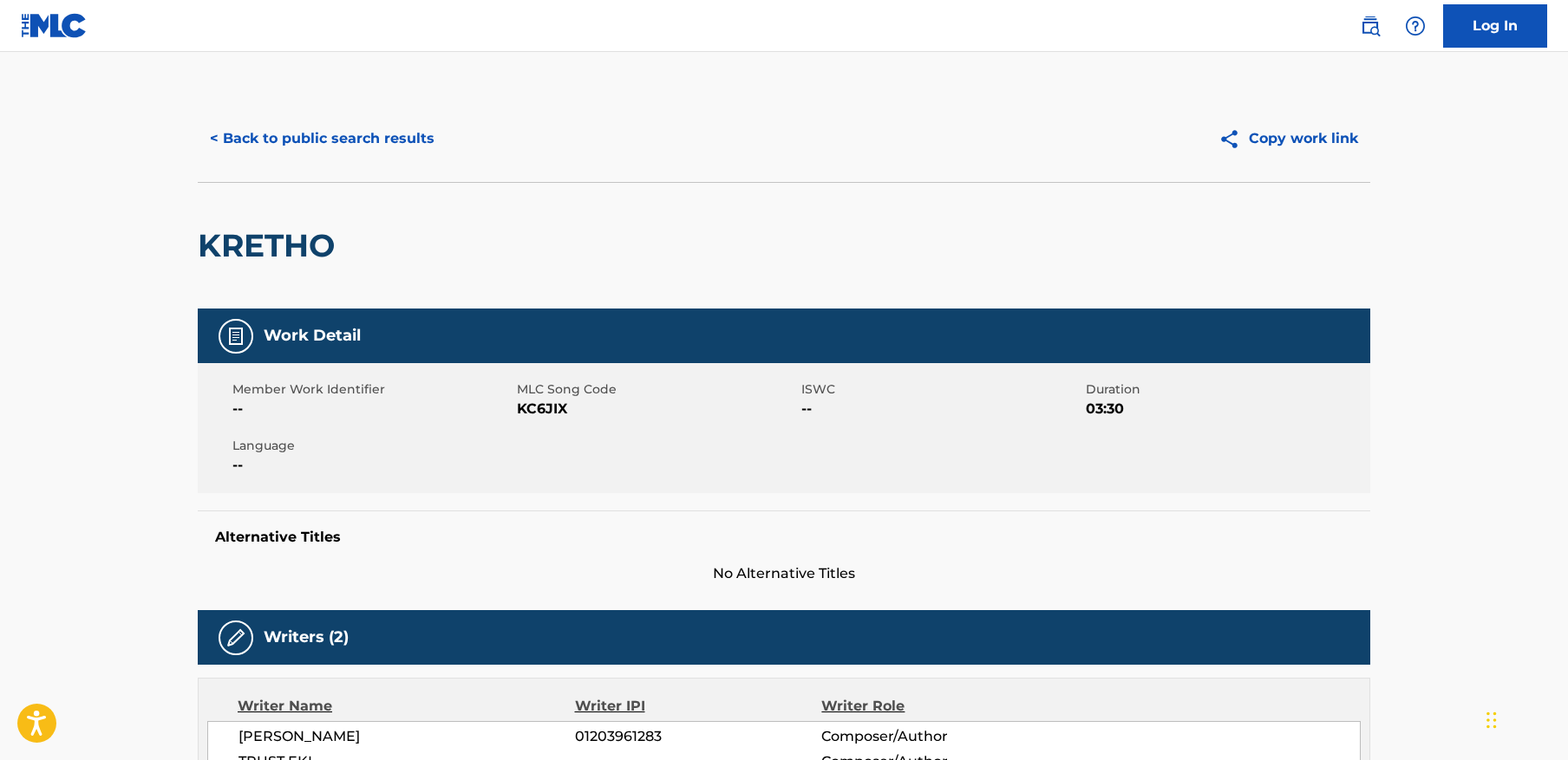
click at [397, 129] on button "< Back to public search results" at bounding box center [321, 139] width 249 height 43
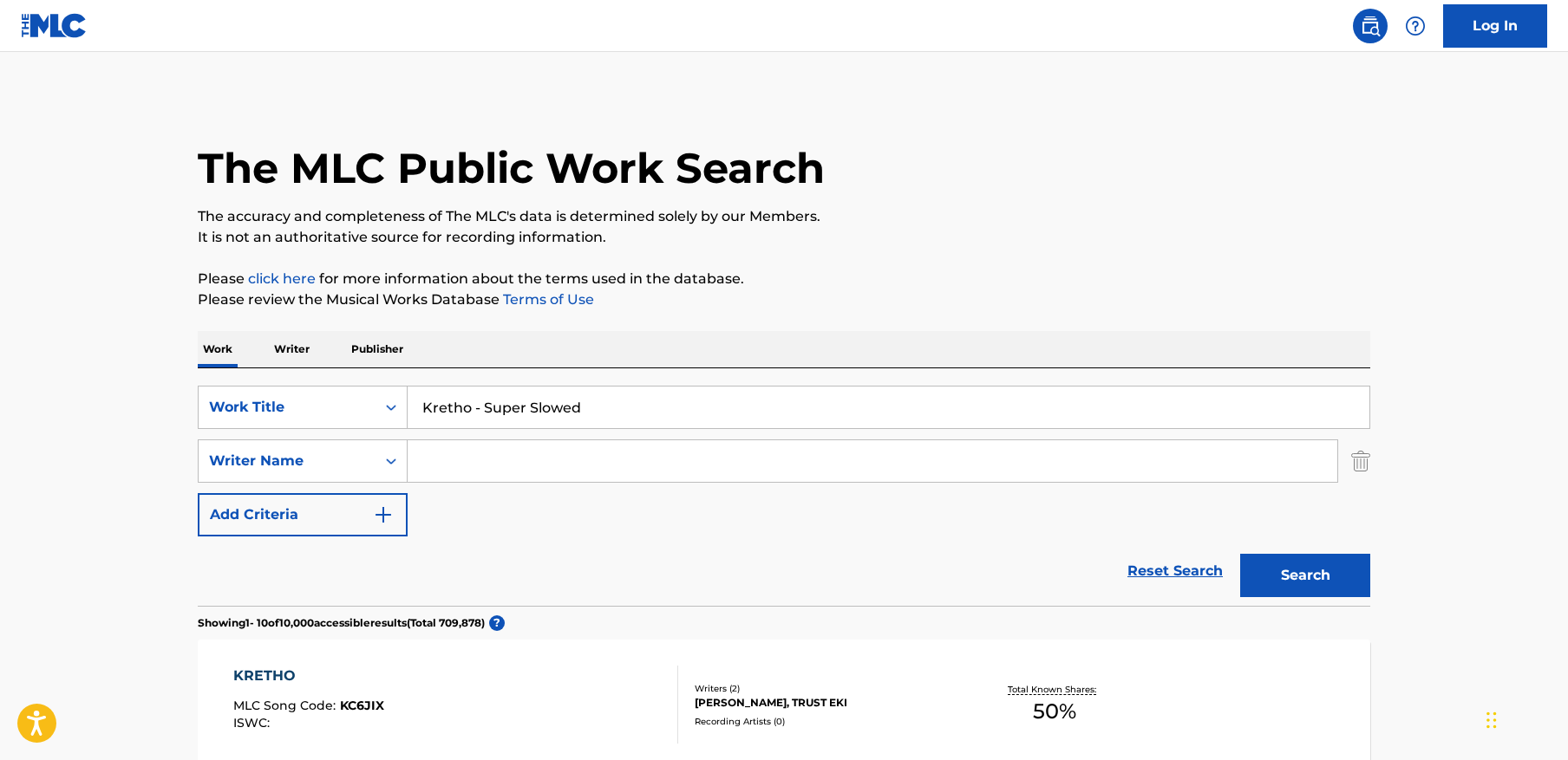
scroll to position [164, 0]
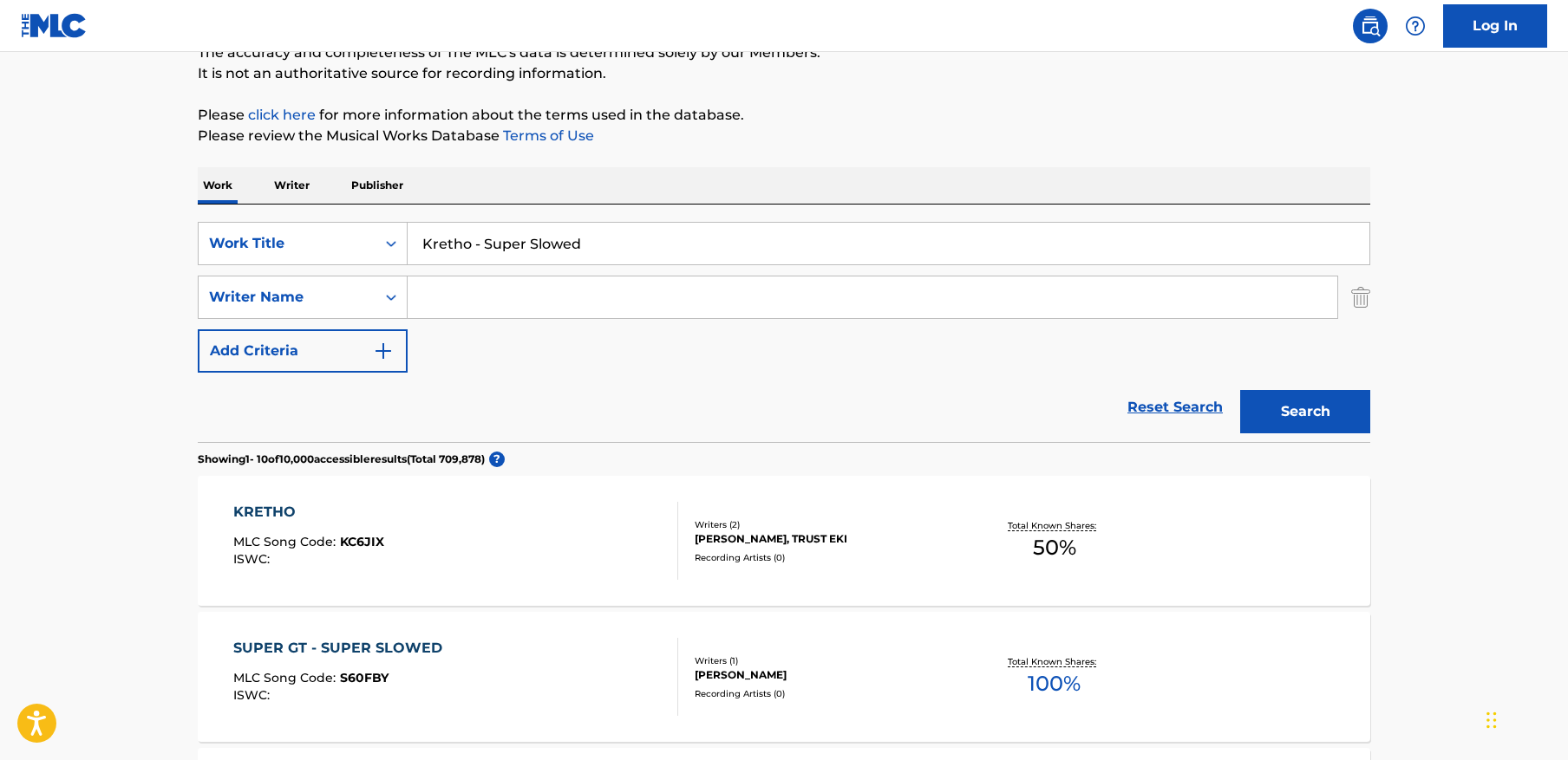
click at [695, 241] on input "Kretho - Super Slowed" at bounding box center [888, 243] width 962 height 41
paste input "Fake Love"
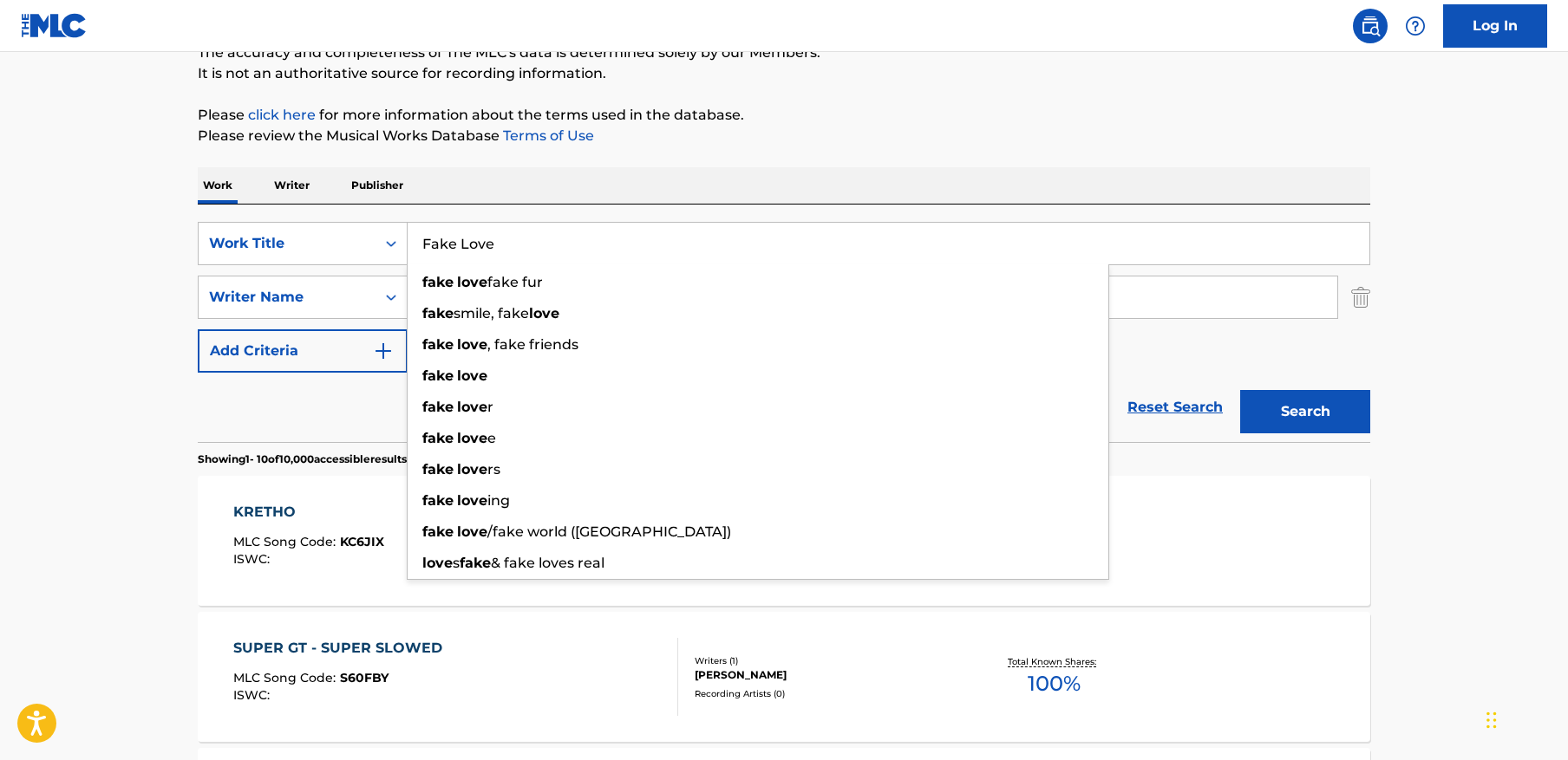
type input "Fake Love"
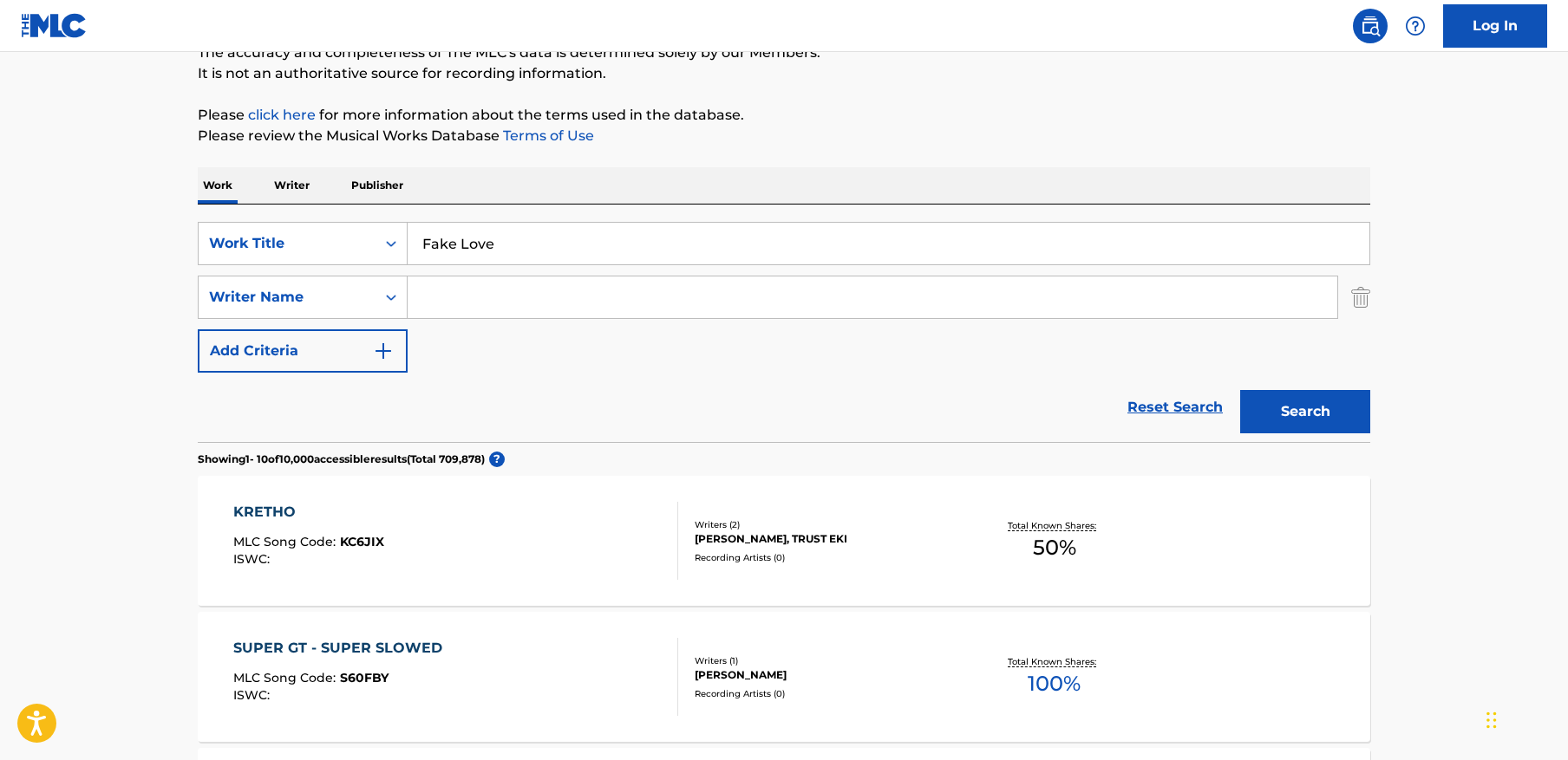
click at [728, 294] on input "Search Form" at bounding box center [873, 296] width 930 height 41
paste input "Lvovich"
click at [1315, 416] on button "Search" at bounding box center [1305, 411] width 130 height 43
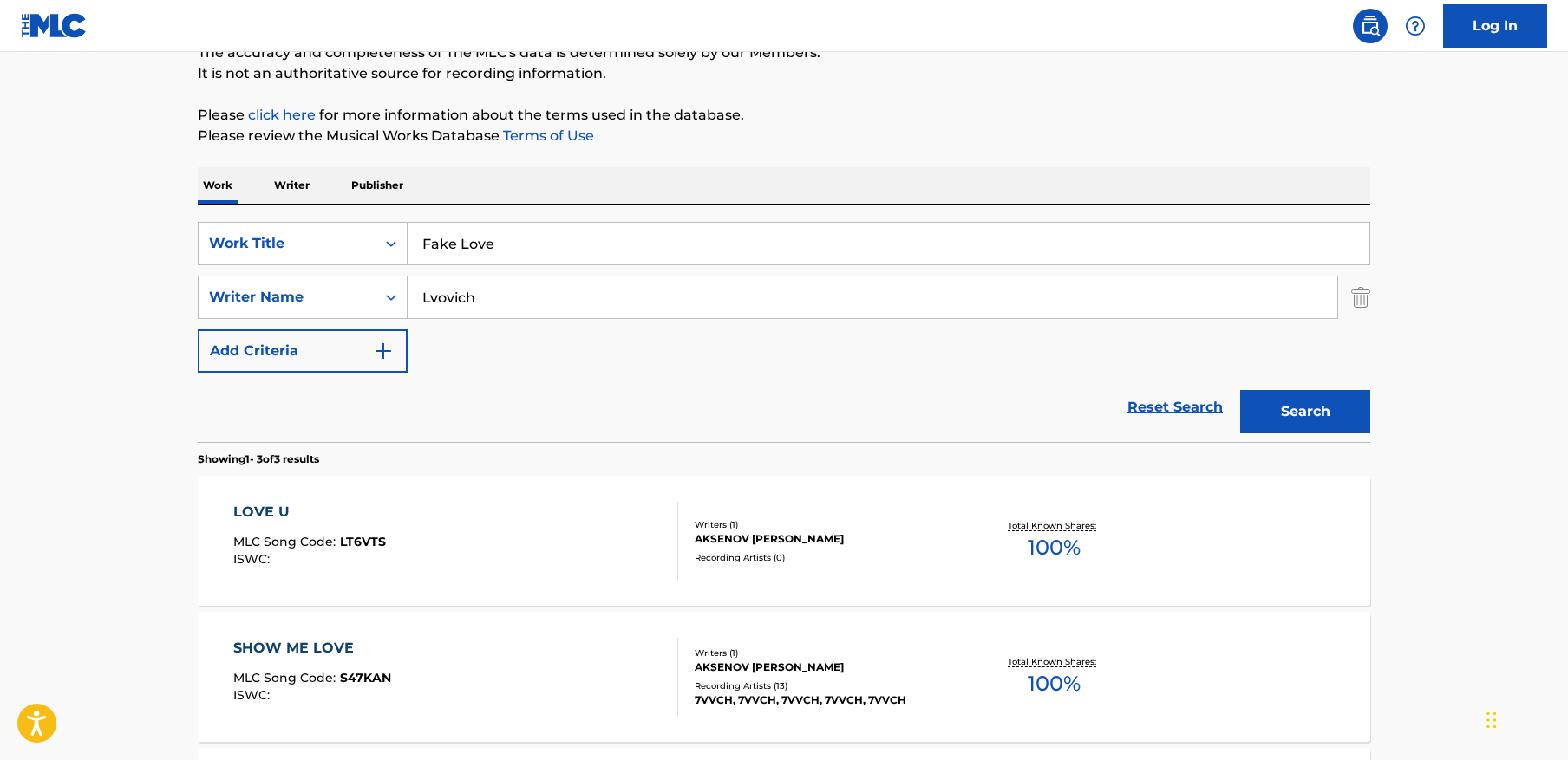
click at [1320, 412] on button "Search" at bounding box center [1305, 411] width 130 height 43
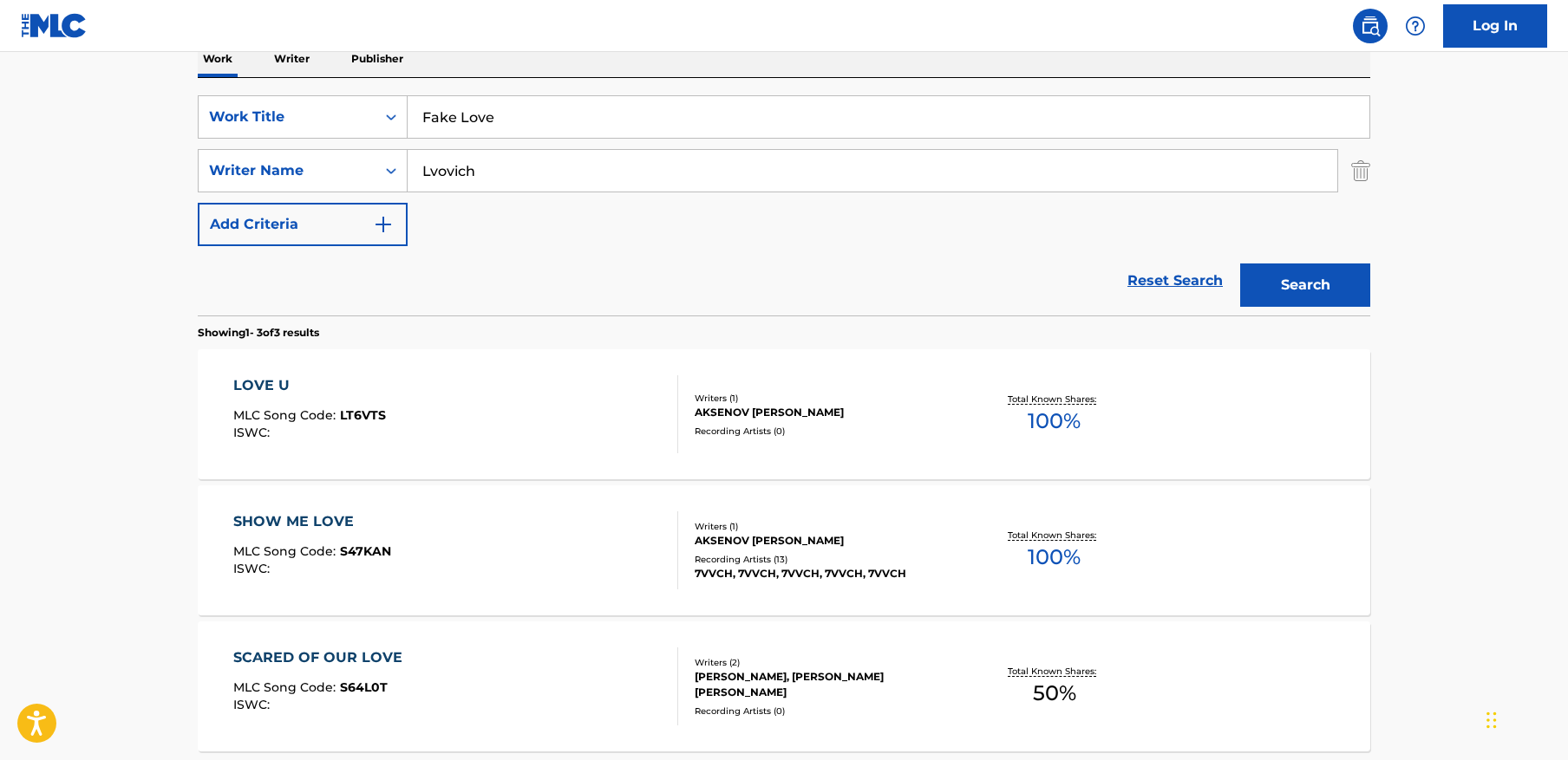
scroll to position [294, 0]
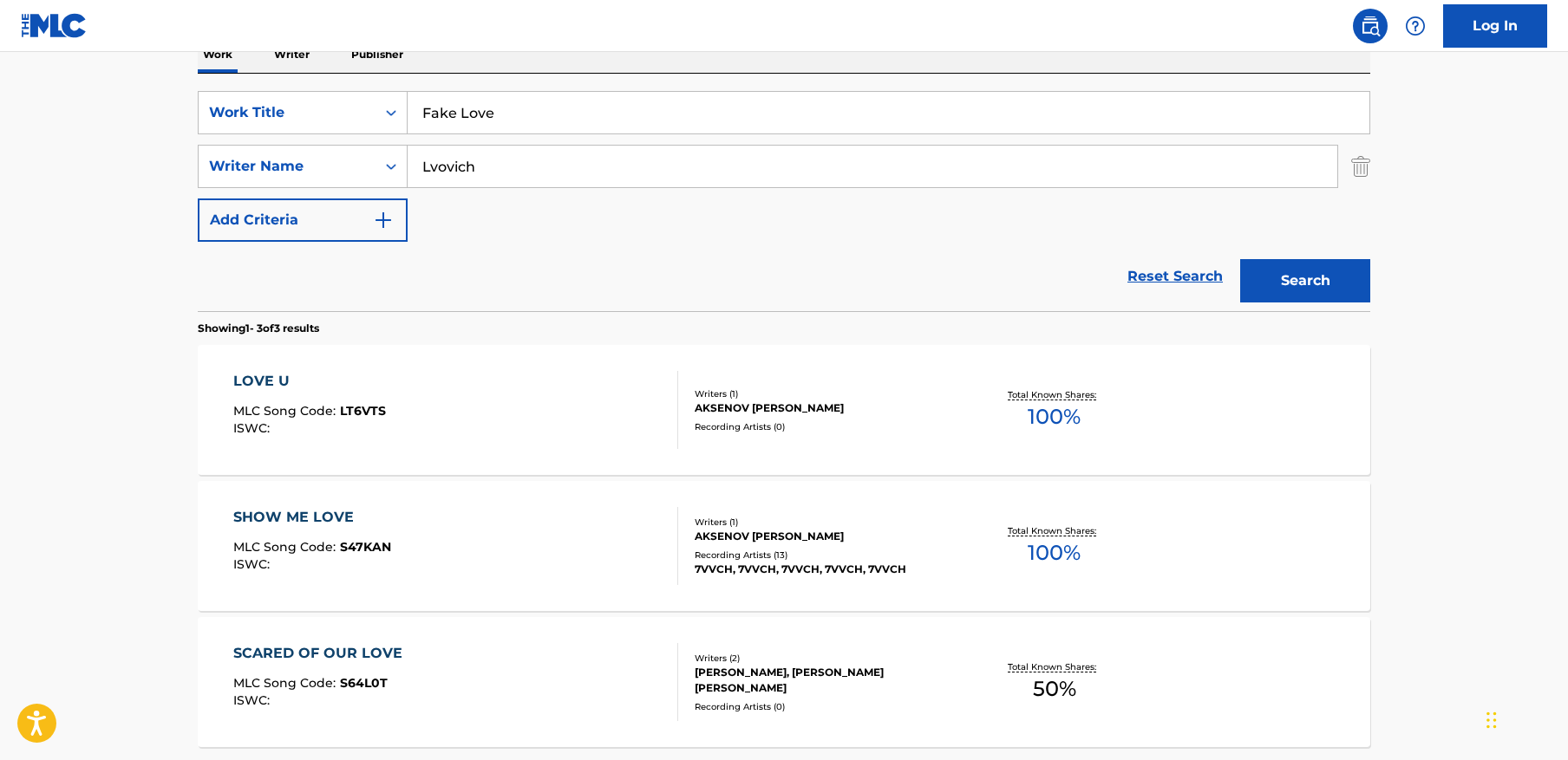
click at [558, 166] on input "Lvovich" at bounding box center [873, 165] width 930 height 41
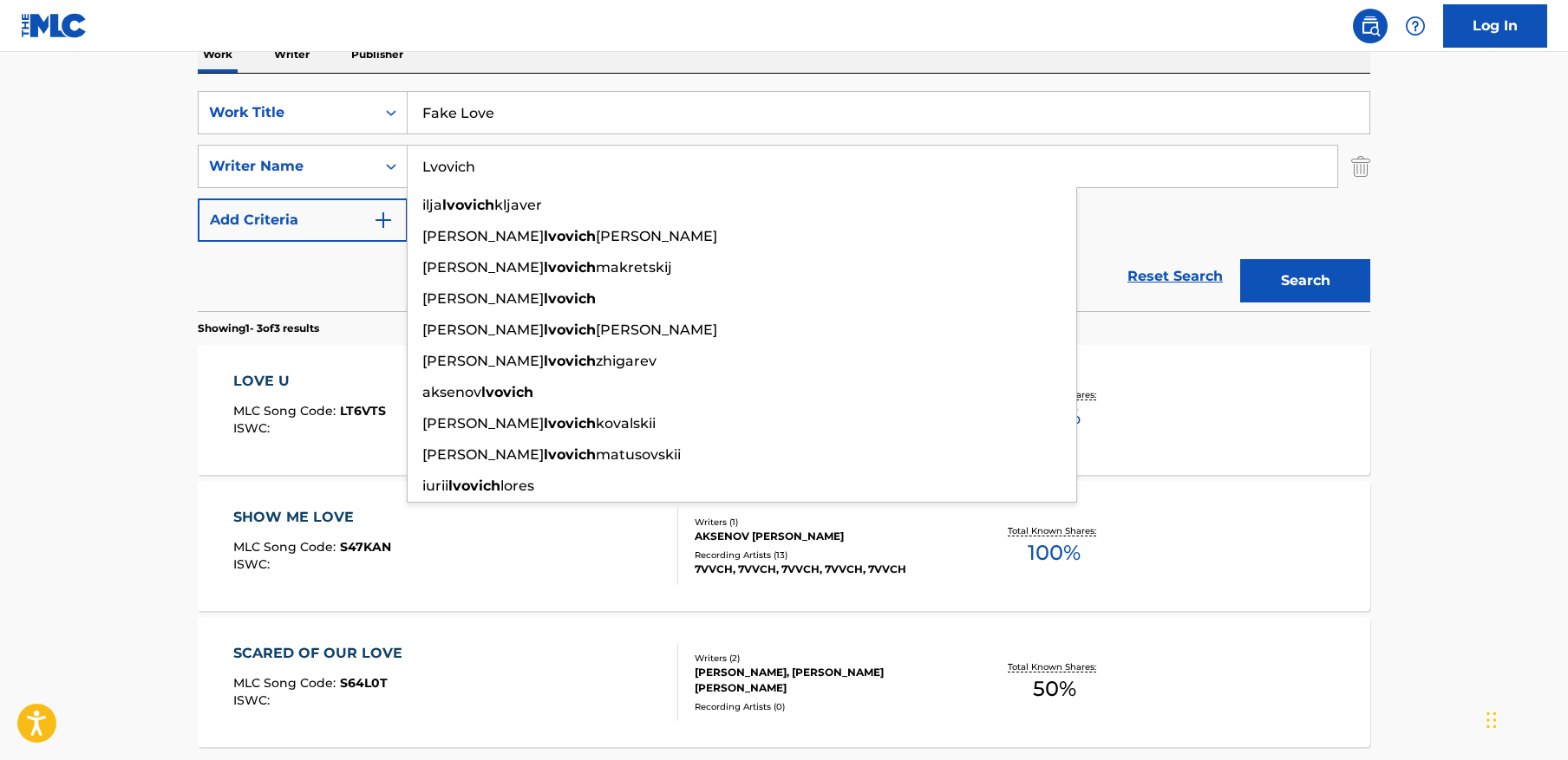
click at [558, 166] on input "Lvovich" at bounding box center [873, 165] width 930 height 41
paste input "FAYZALIEVICH"
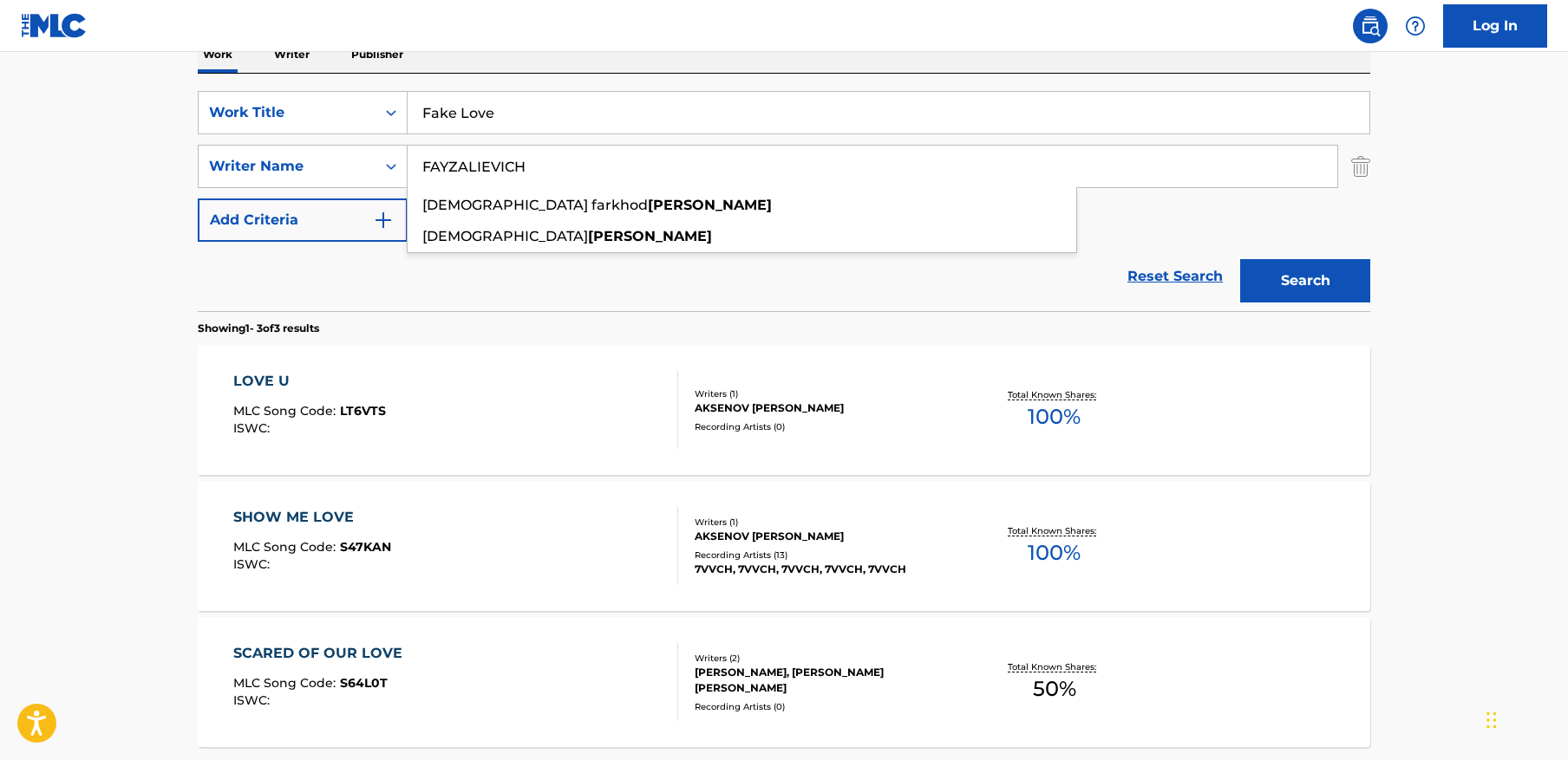
type input "FAYZALIEVICH"
click at [1241, 259] on button "Search" at bounding box center [1305, 280] width 130 height 43
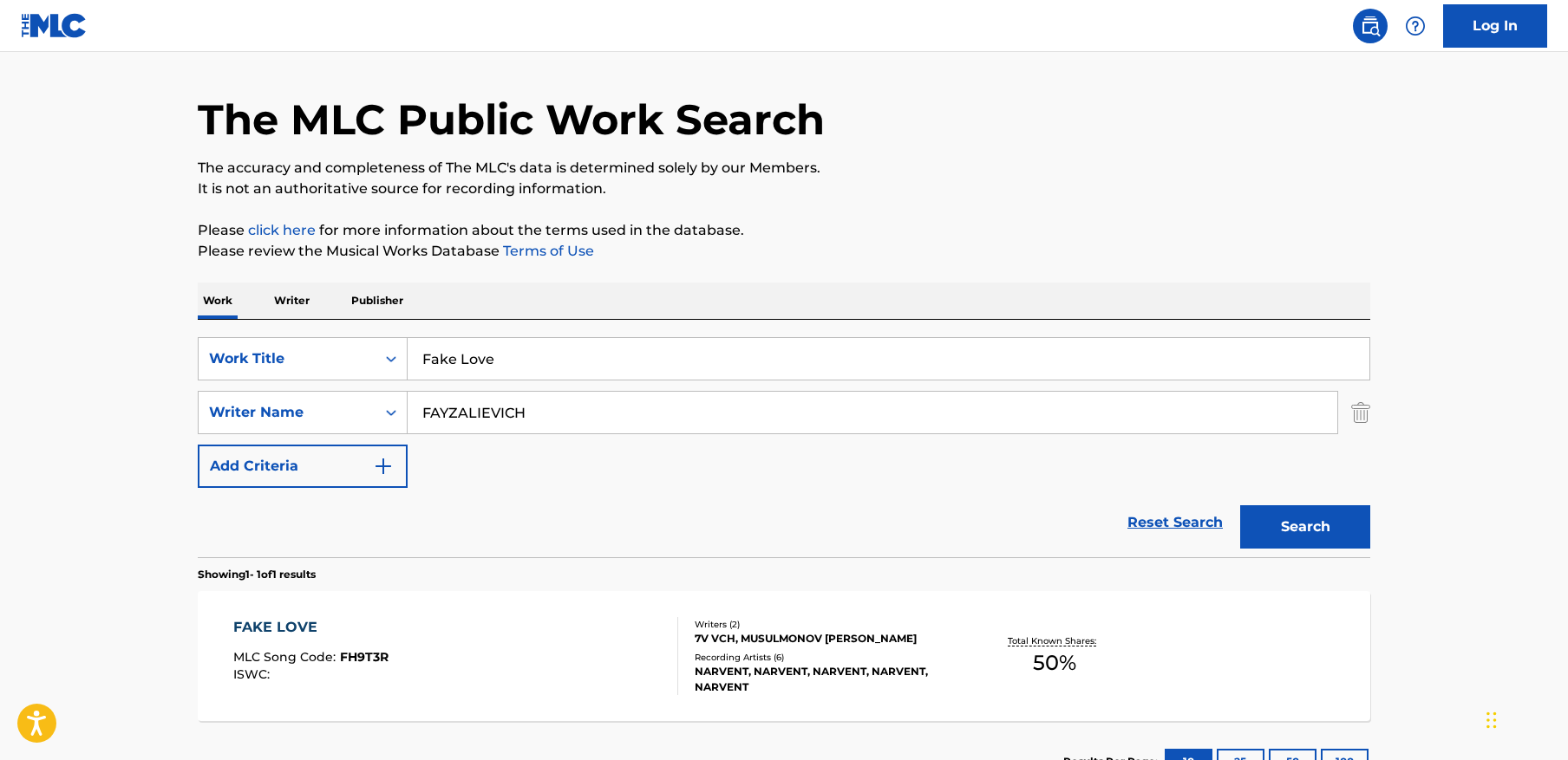
scroll to position [183, 0]
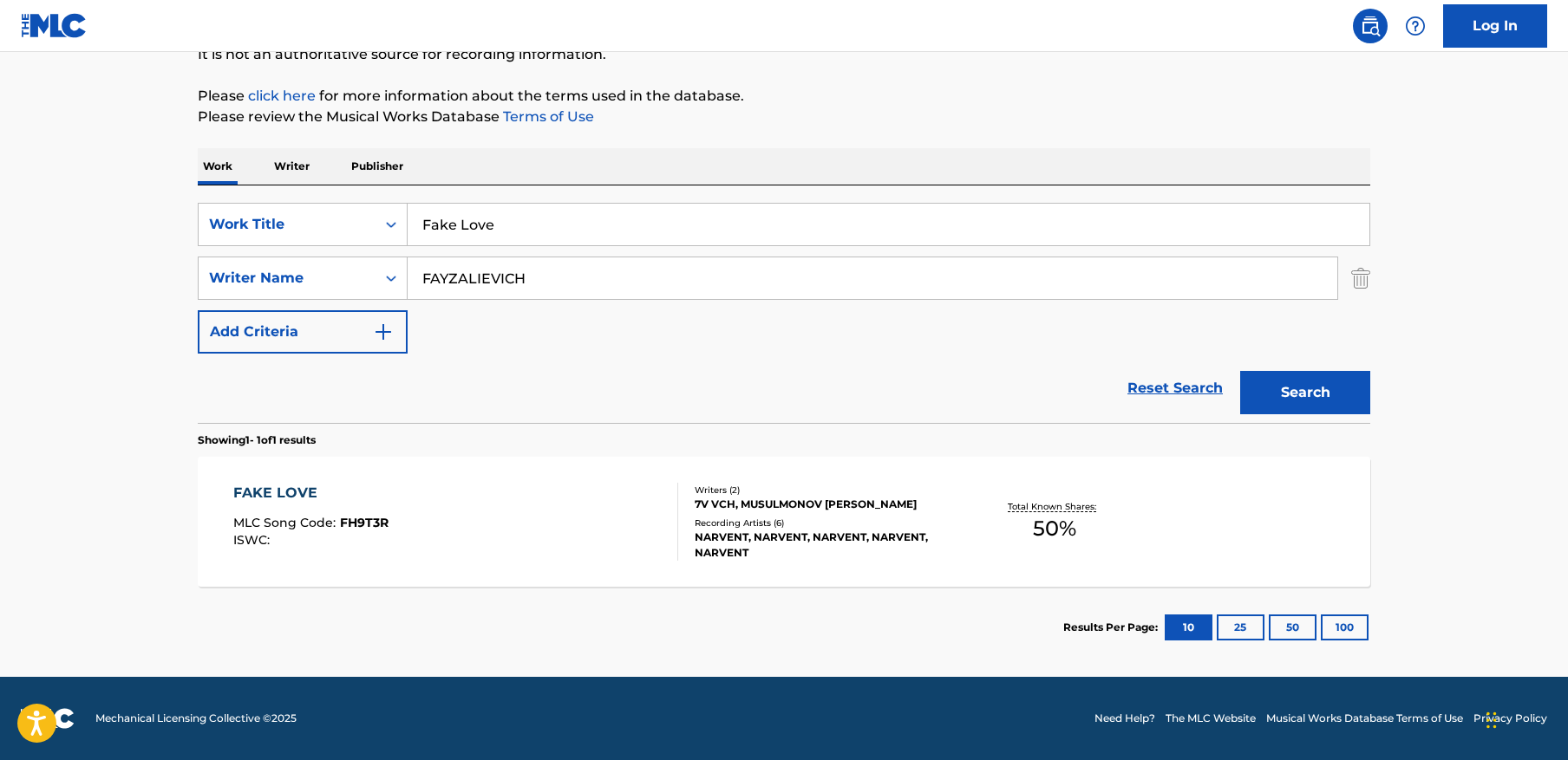
click at [500, 507] on div "FAKE LOVE MLC Song Code : FH9T3R ISWC :" at bounding box center [455, 521] width 446 height 78
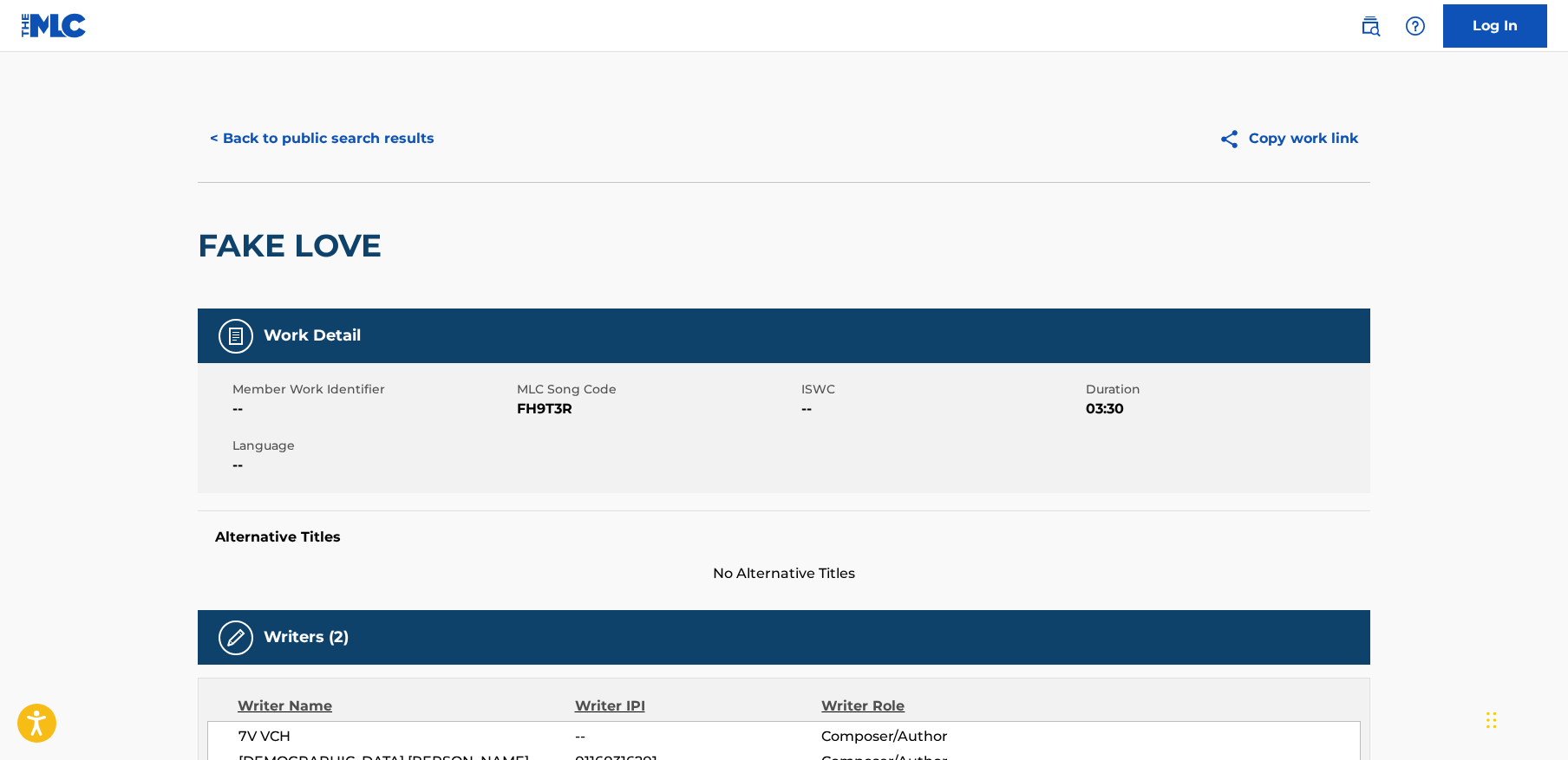
click at [548, 409] on span "FH9T3R" at bounding box center [656, 409] width 280 height 21
copy span "FH9T3R"
click at [376, 137] on button "< Back to public search results" at bounding box center [321, 139] width 249 height 43
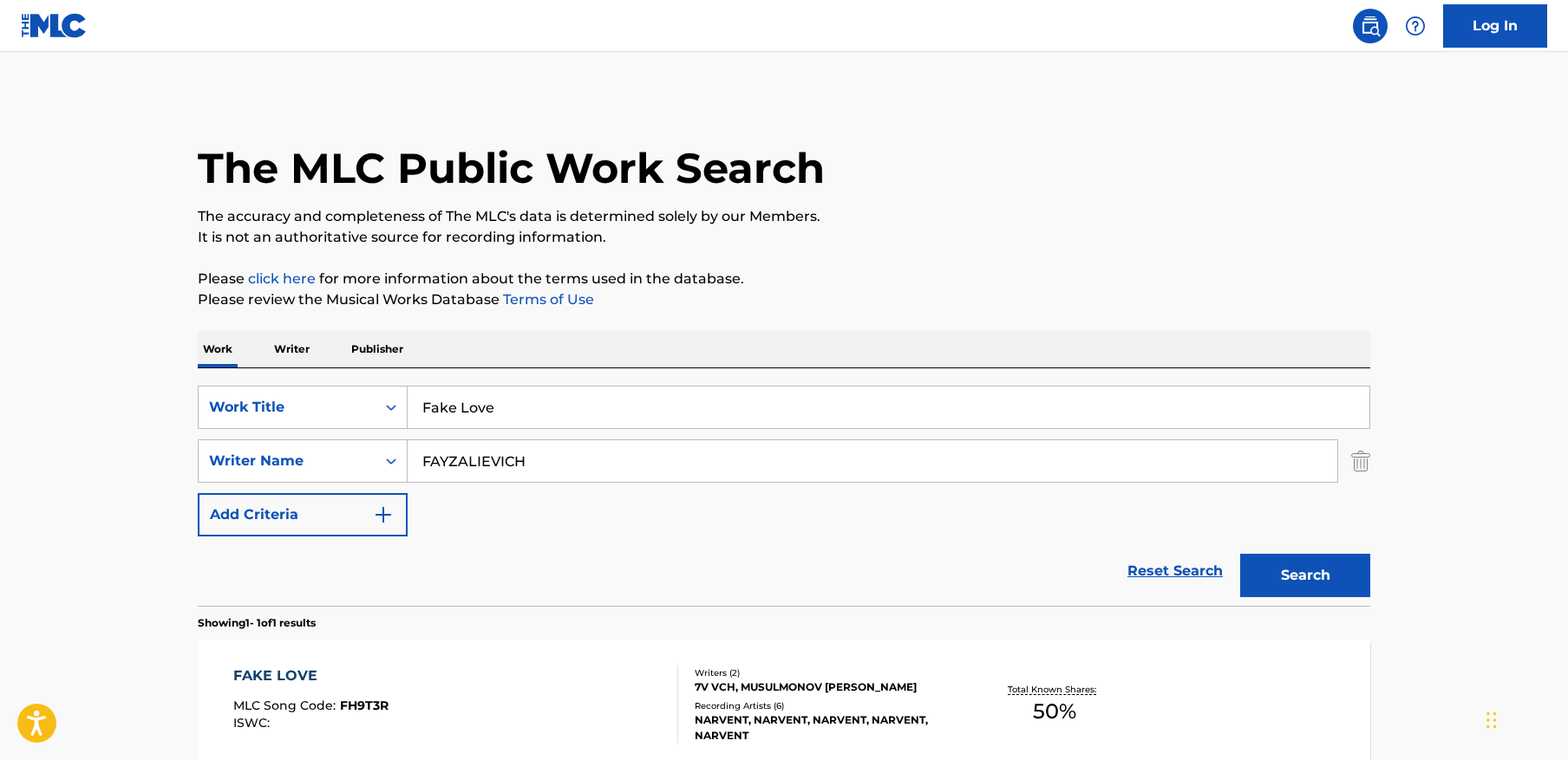
scroll to position [84, 0]
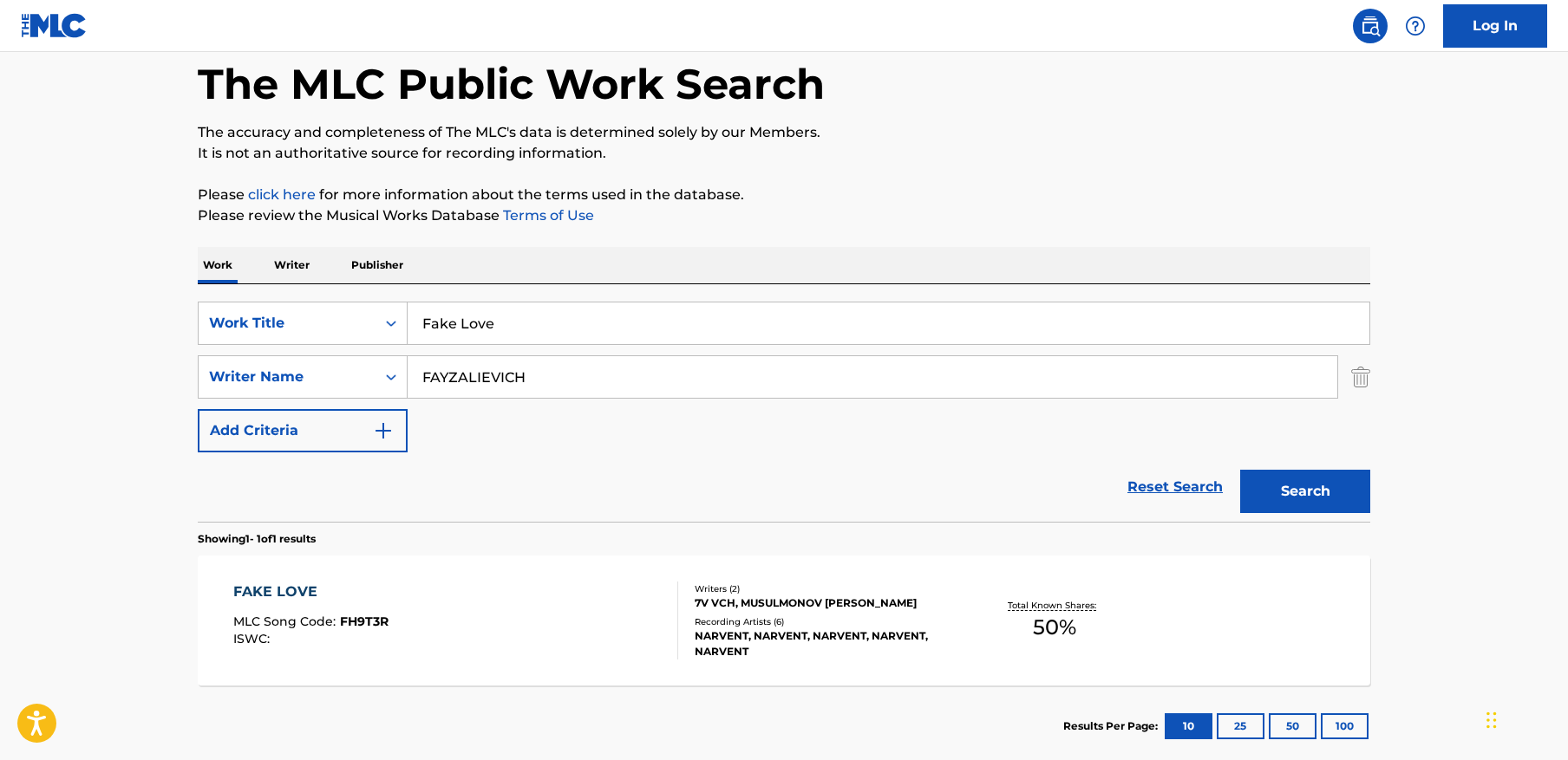
click at [578, 329] on input "Fake Love" at bounding box center [888, 322] width 962 height 41
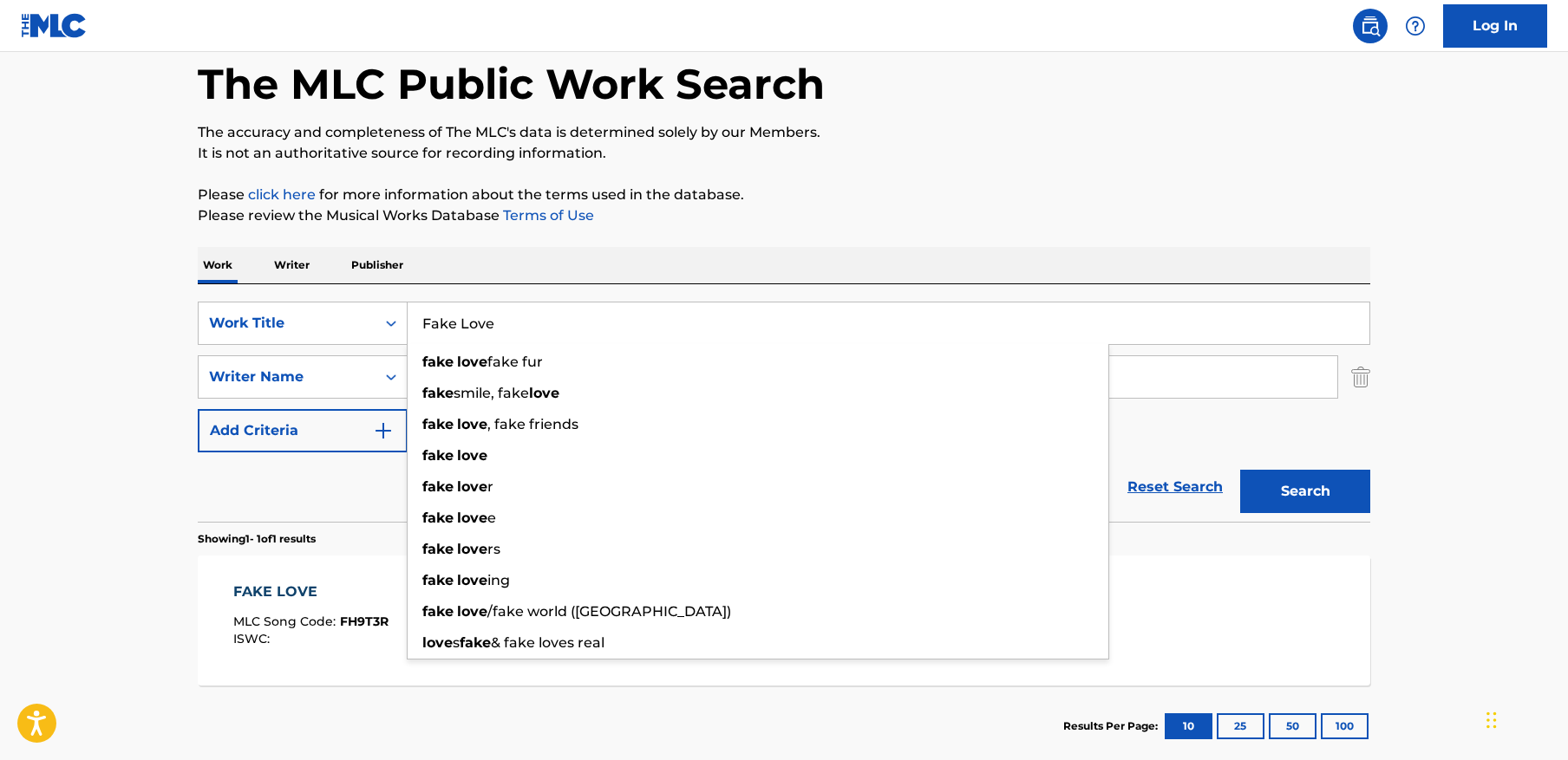
click at [578, 329] on input "Fake Love" at bounding box center [888, 322] width 962 height 41
paste input "ENRAGE"
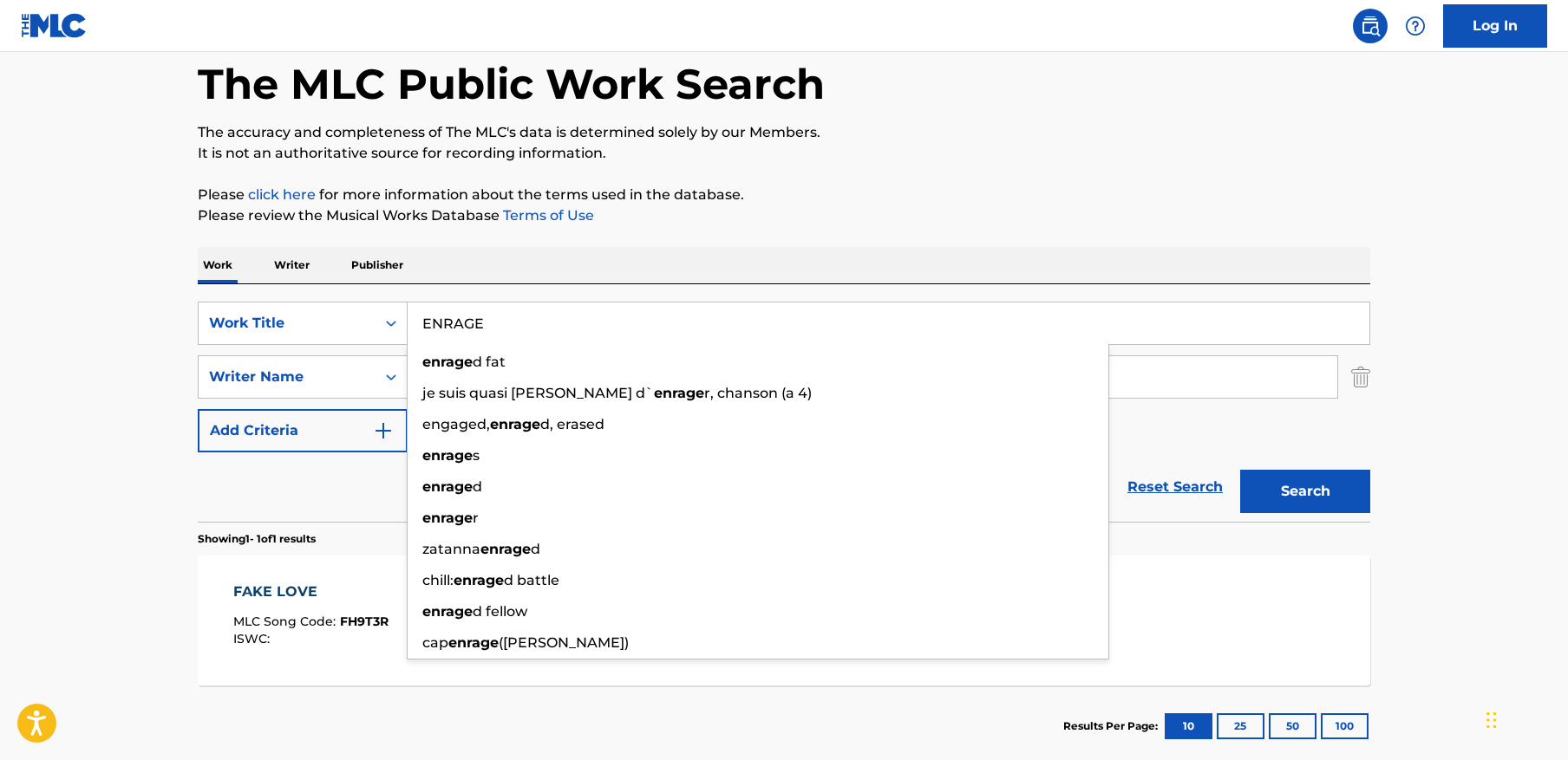
type input "ENRAGE"
click at [992, 178] on div "The MLC Public Work Search The accuracy and completeness of The MLC's data is d…" at bounding box center [784, 390] width 1214 height 756
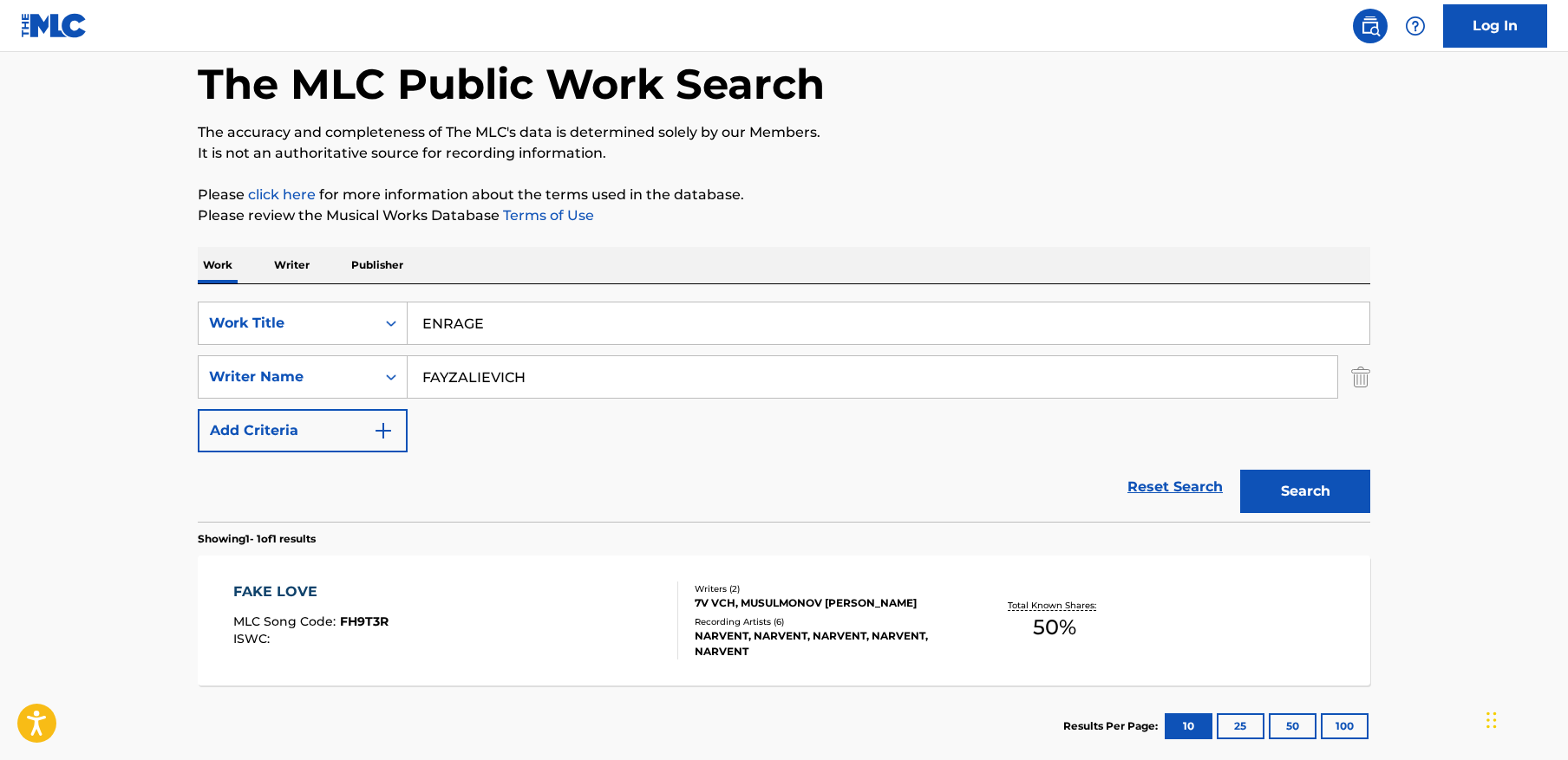
click at [863, 316] on input "ENRAGE" at bounding box center [888, 322] width 962 height 41
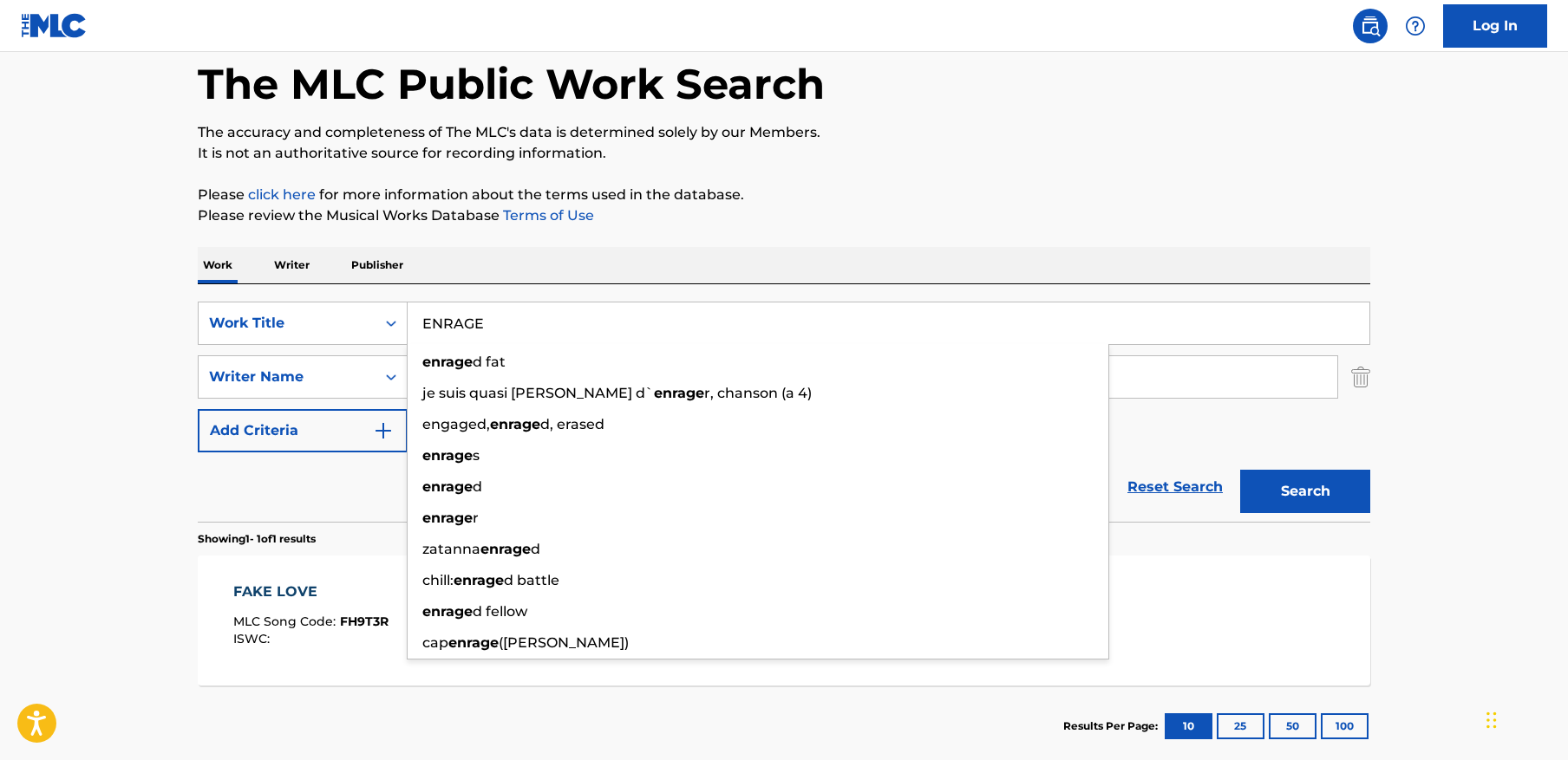
click at [1409, 241] on main "The MLC Public Work Search The accuracy and completeness of The MLC's data is d…" at bounding box center [784, 372] width 1568 height 808
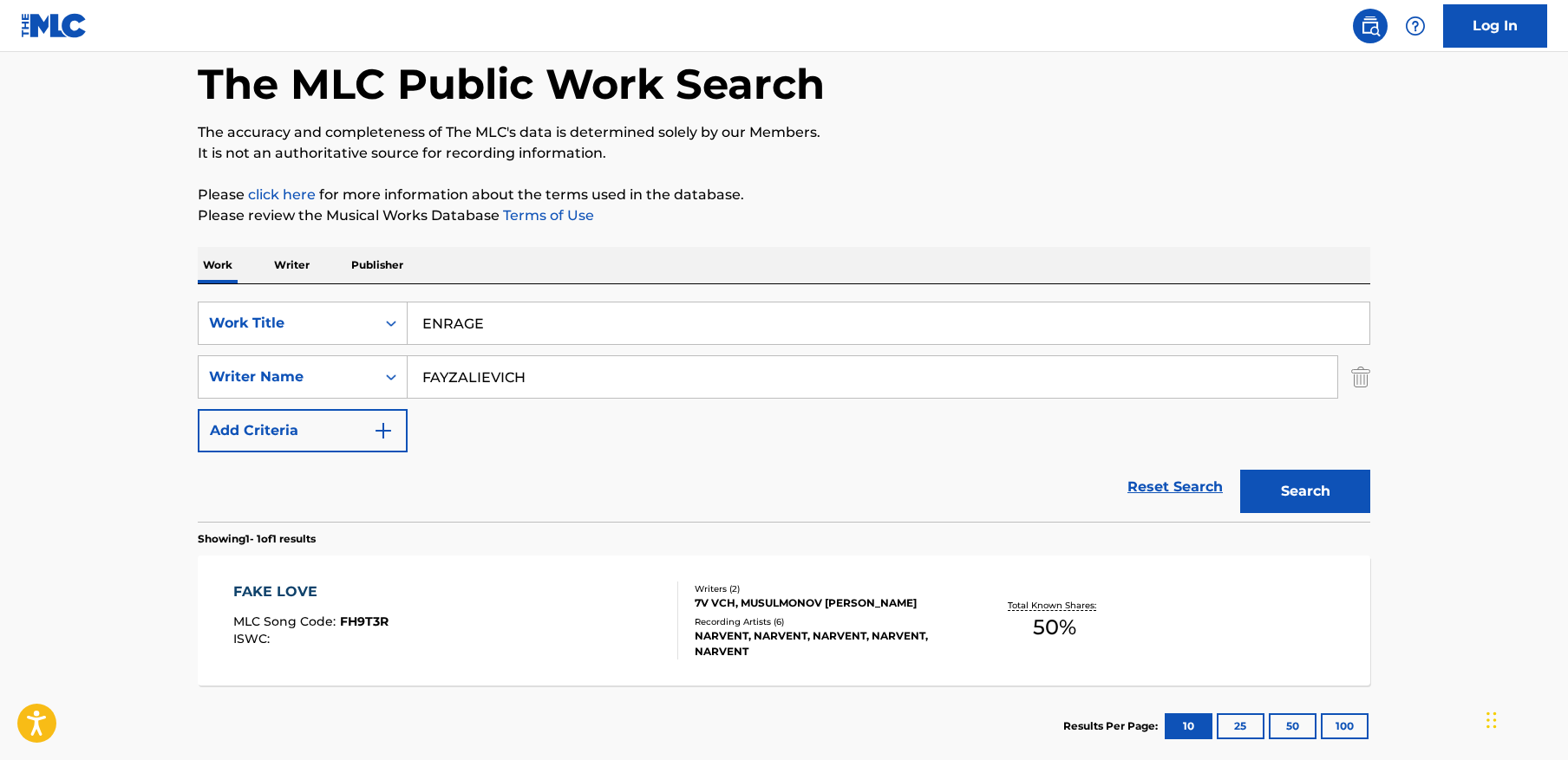
click at [677, 371] on input "FAYZALIEVICH" at bounding box center [873, 376] width 930 height 41
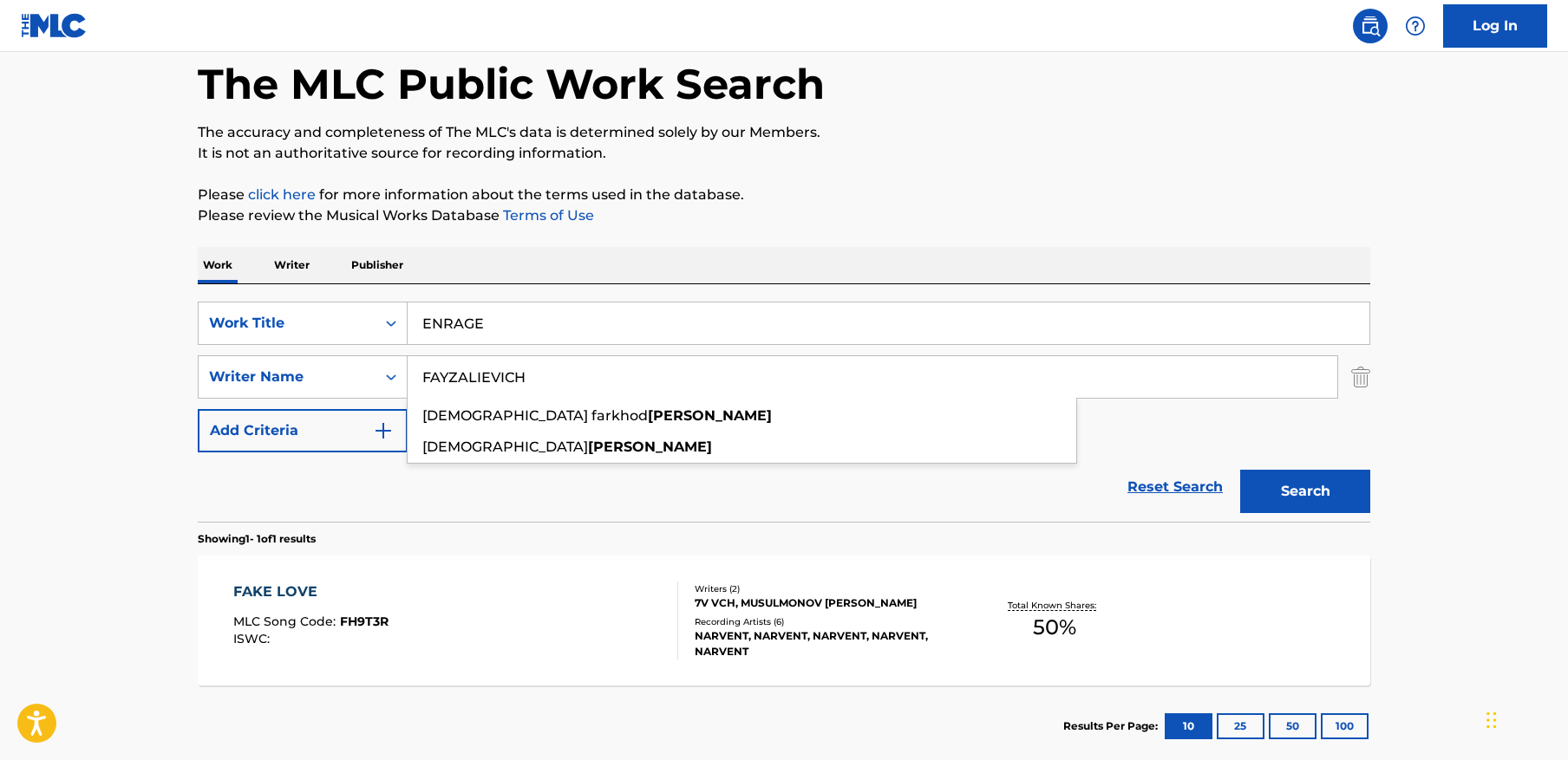
click at [677, 371] on input "FAYZALIEVICH" at bounding box center [873, 376] width 930 height 41
paste input "Stolypin"
type input "Stolypin"
click at [1328, 496] on button "Search" at bounding box center [1305, 491] width 130 height 43
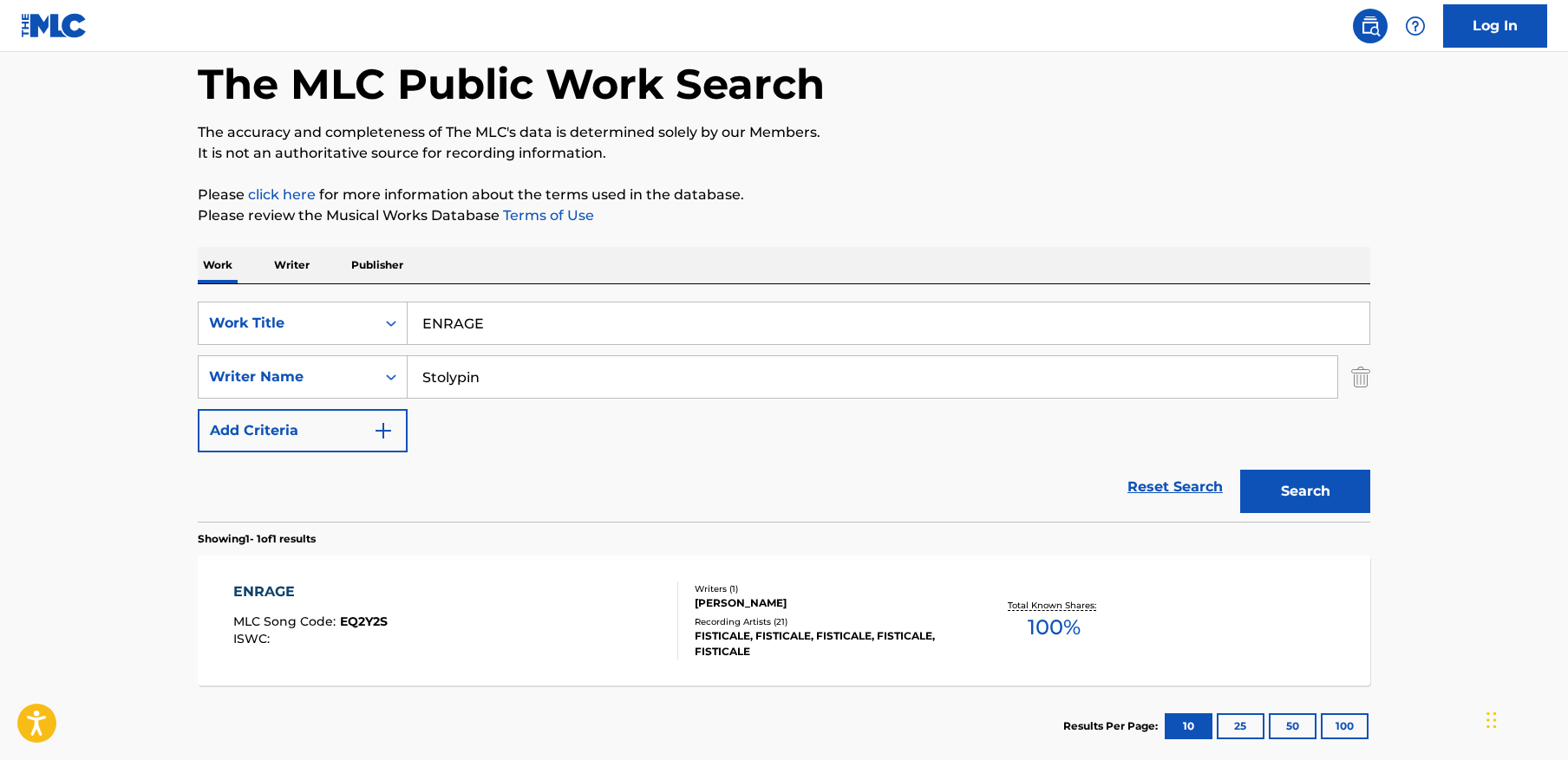
click at [513, 610] on div "ENRAGE MLC Song Code : EQ2Y2S ISWC :" at bounding box center [455, 621] width 446 height 78
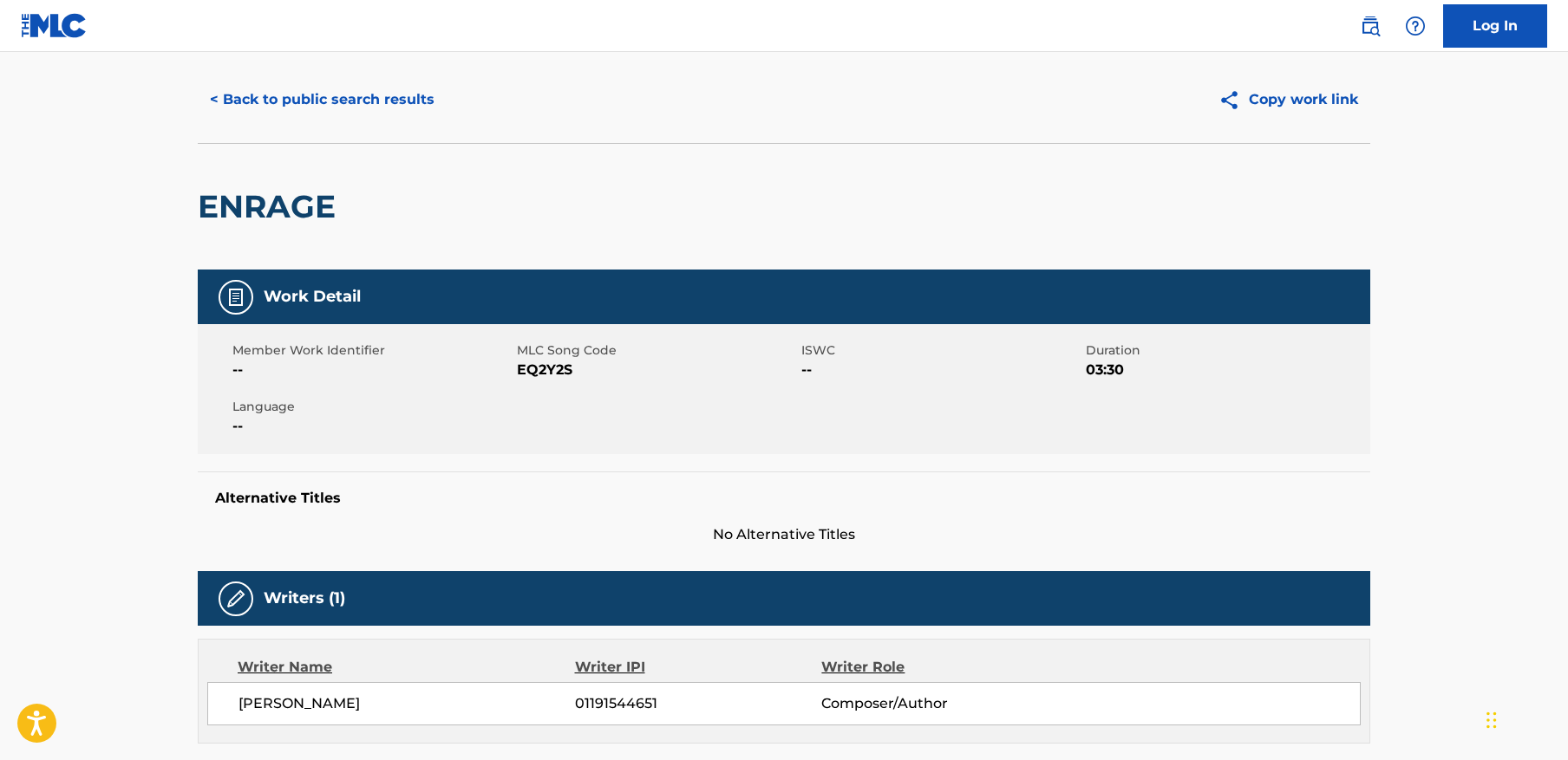
scroll to position [38, 0]
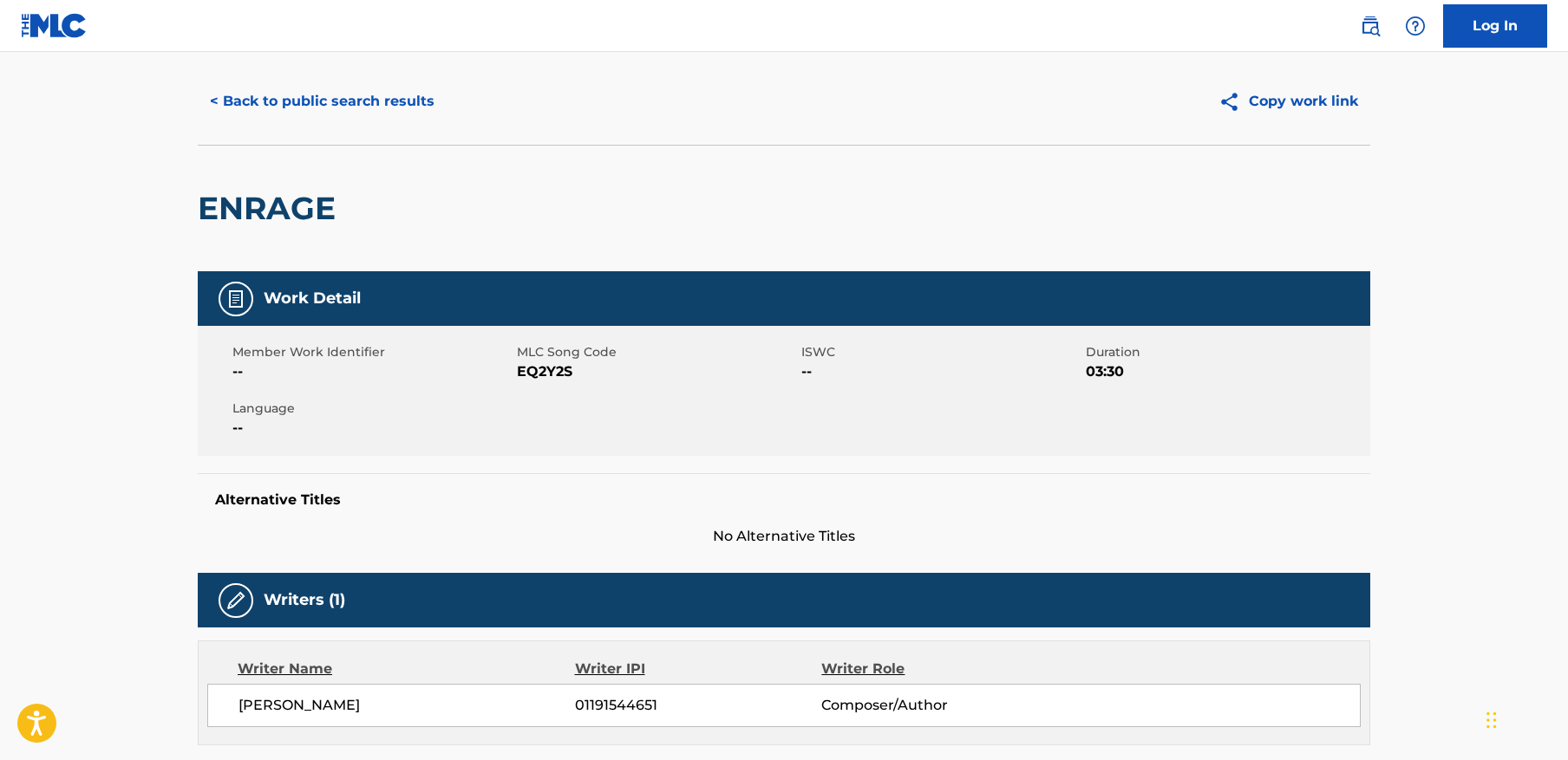
click at [316, 99] on button "< Back to public search results" at bounding box center [321, 101] width 249 height 43
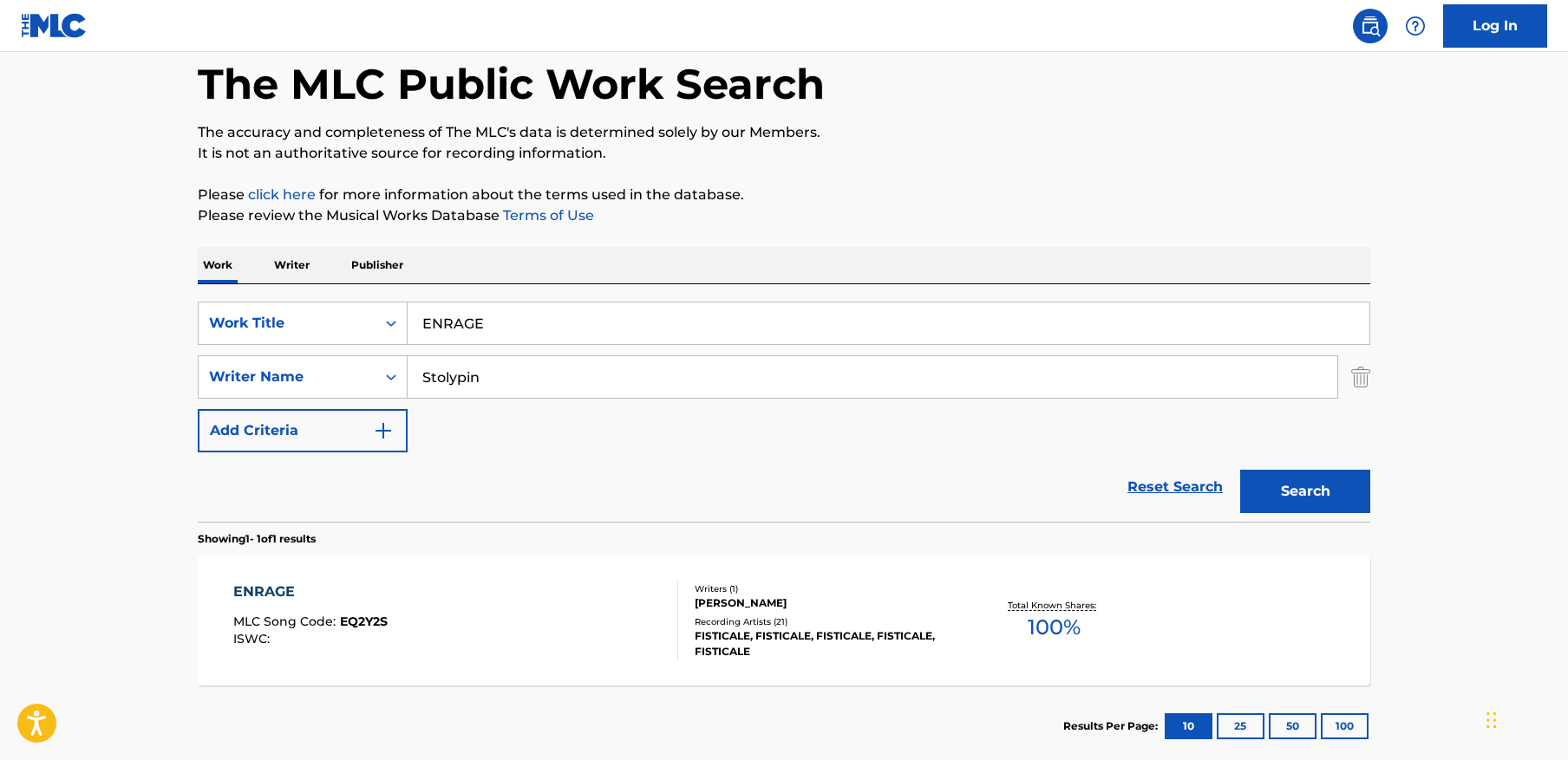
click at [706, 324] on input "ENRAGE" at bounding box center [888, 322] width 962 height 41
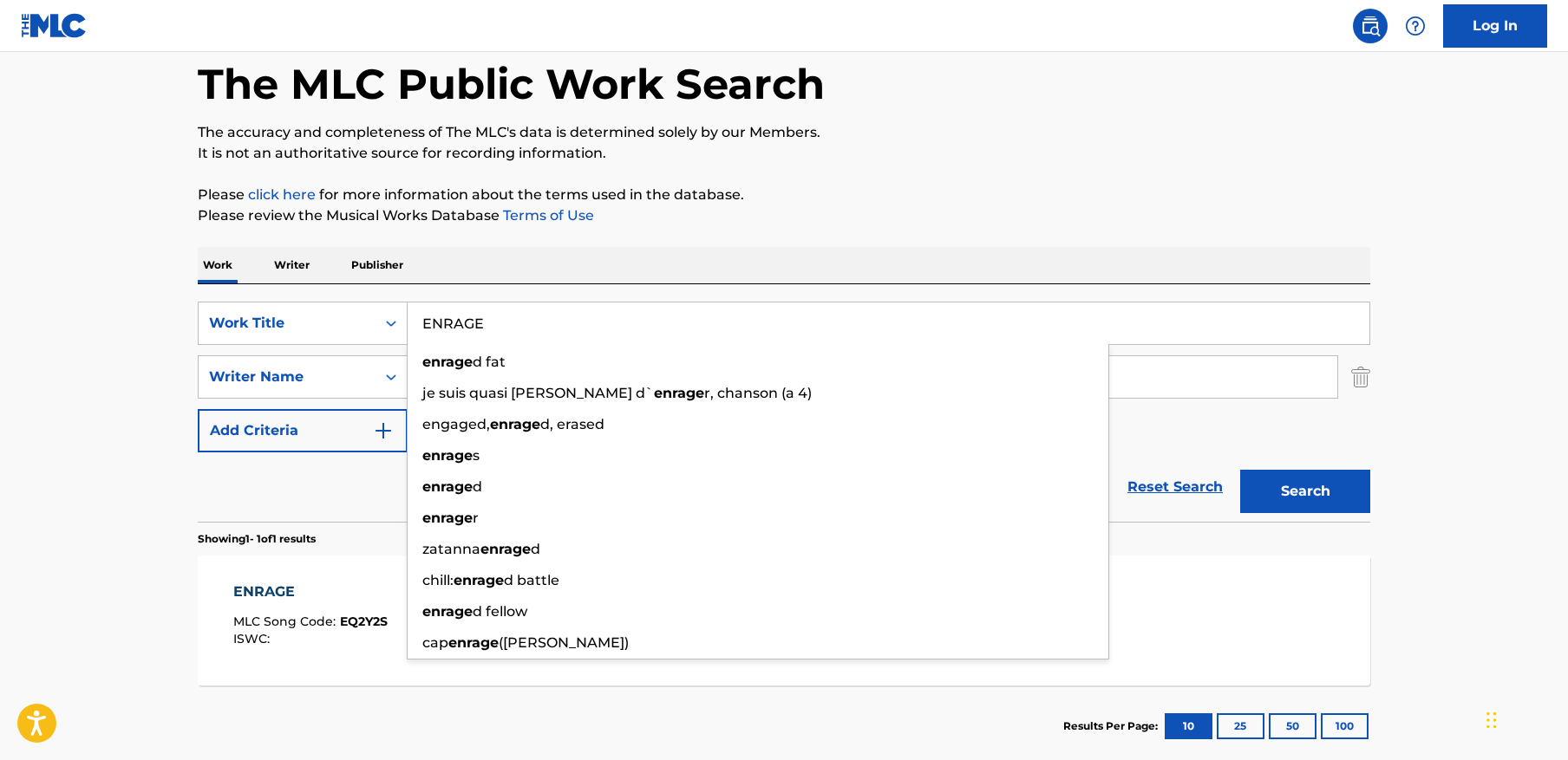
click at [706, 324] on input "ENRAGE" at bounding box center [888, 322] width 962 height 41
paste input "MISTED"
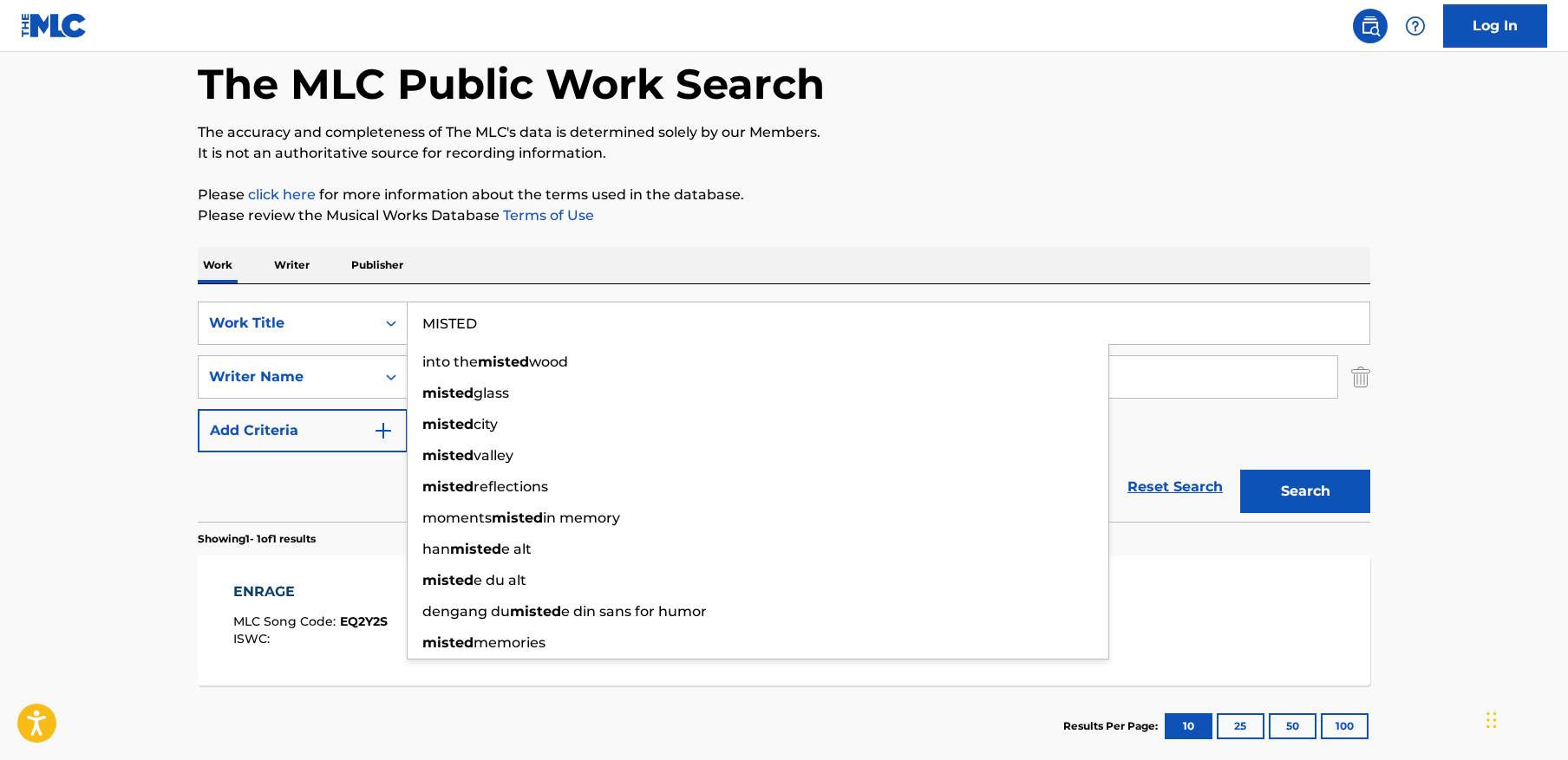
type input "MISTED"
click at [804, 199] on p "Please click here for more information about the terms used in the database." at bounding box center [784, 195] width 1172 height 21
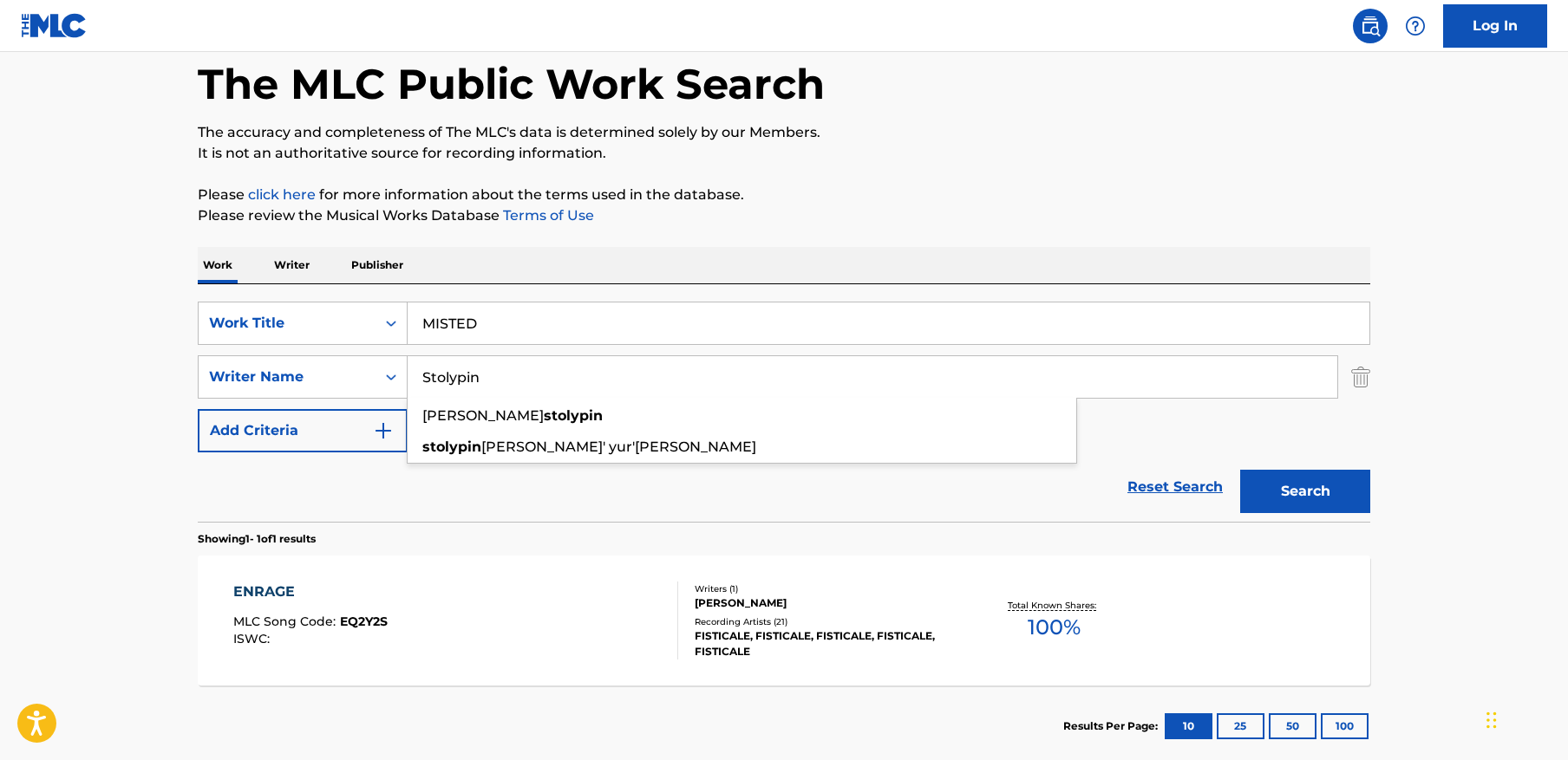
click at [664, 387] on input "Stolypin" at bounding box center [873, 376] width 930 height 41
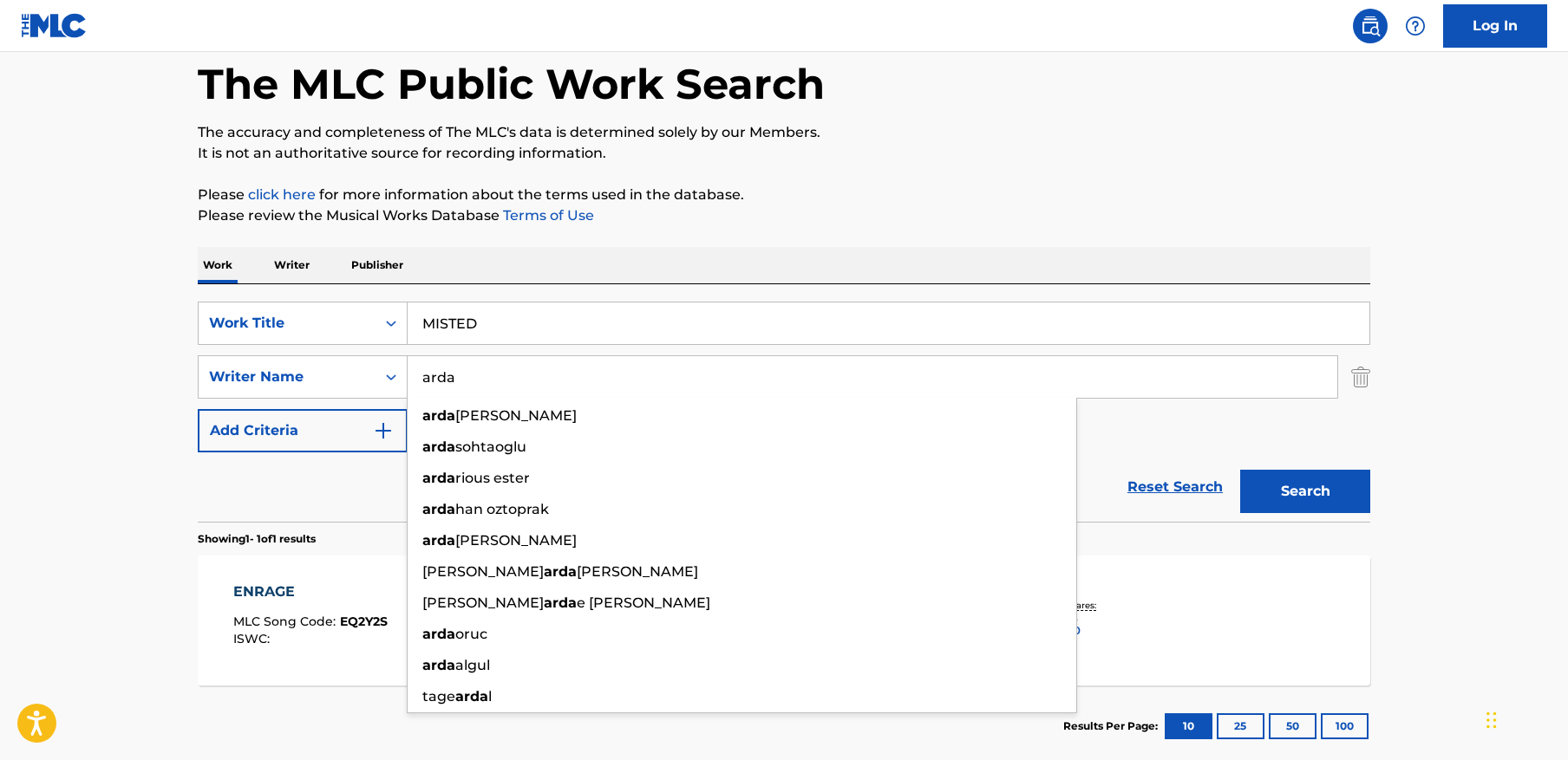
type input "arda"
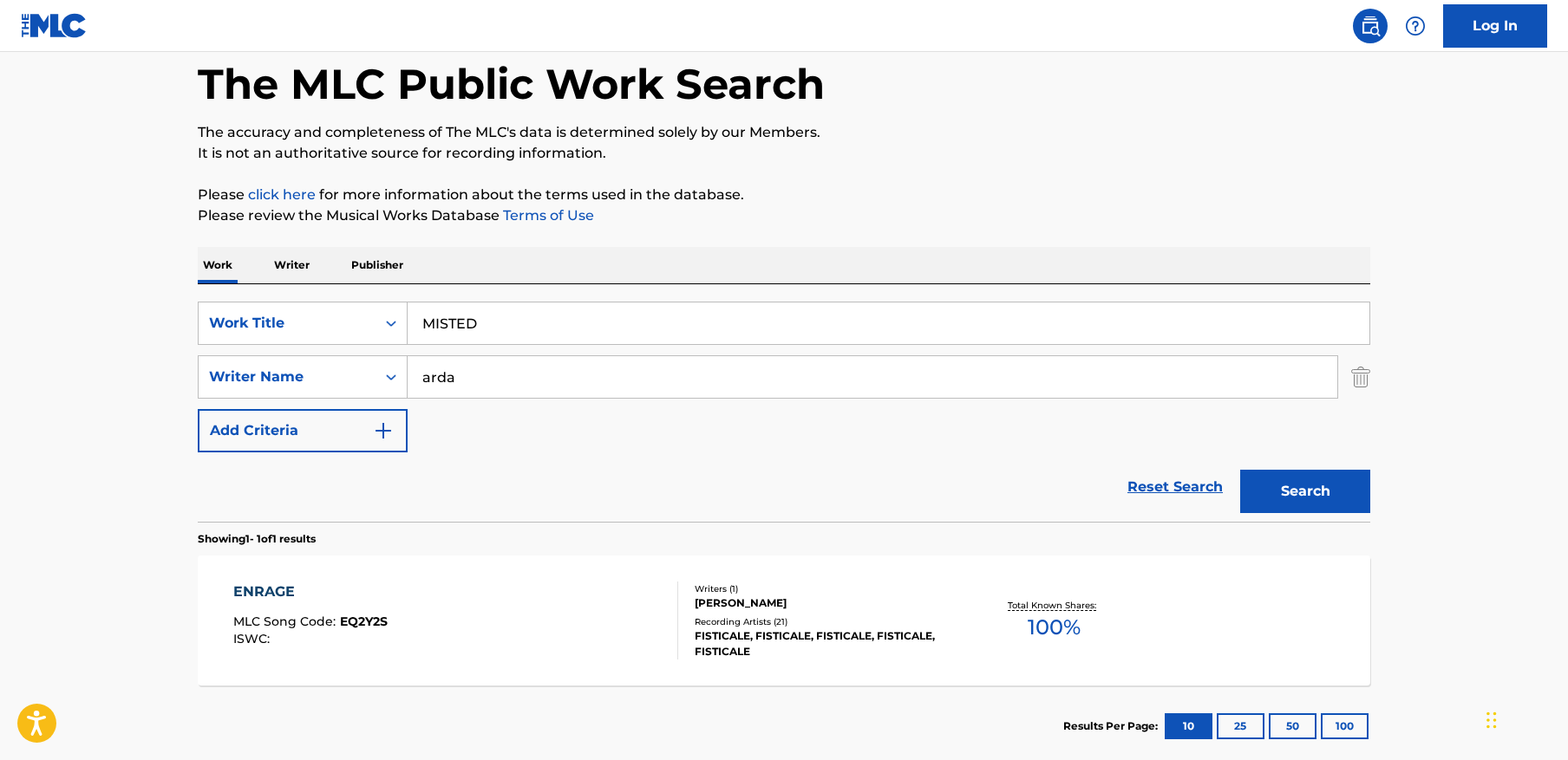
click at [1421, 402] on main "The MLC Public Work Search The accuracy and completeness of The MLC's data is d…" at bounding box center [784, 372] width 1568 height 808
click at [1334, 487] on button "Search" at bounding box center [1305, 491] width 130 height 43
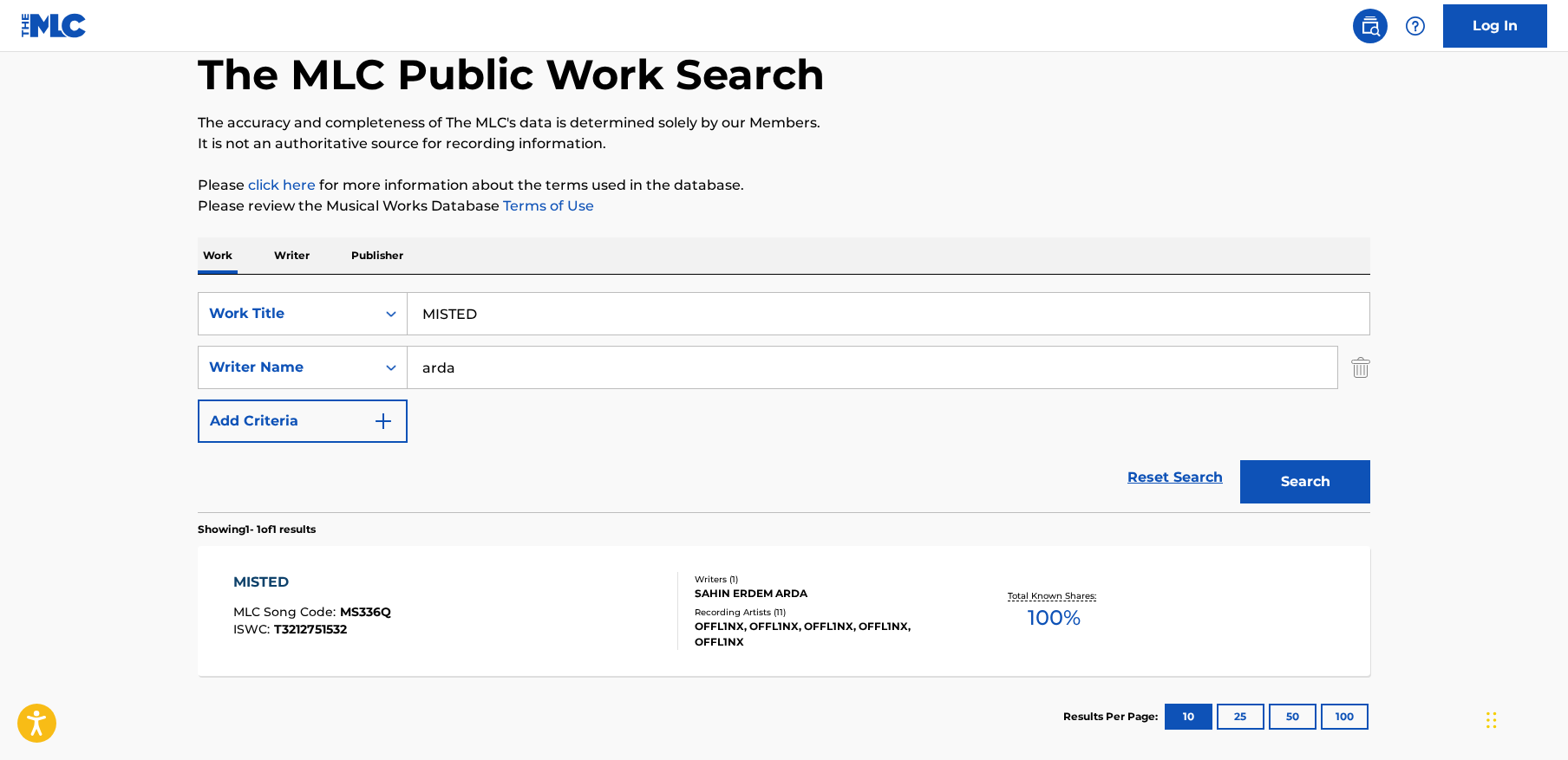
scroll to position [89, 0]
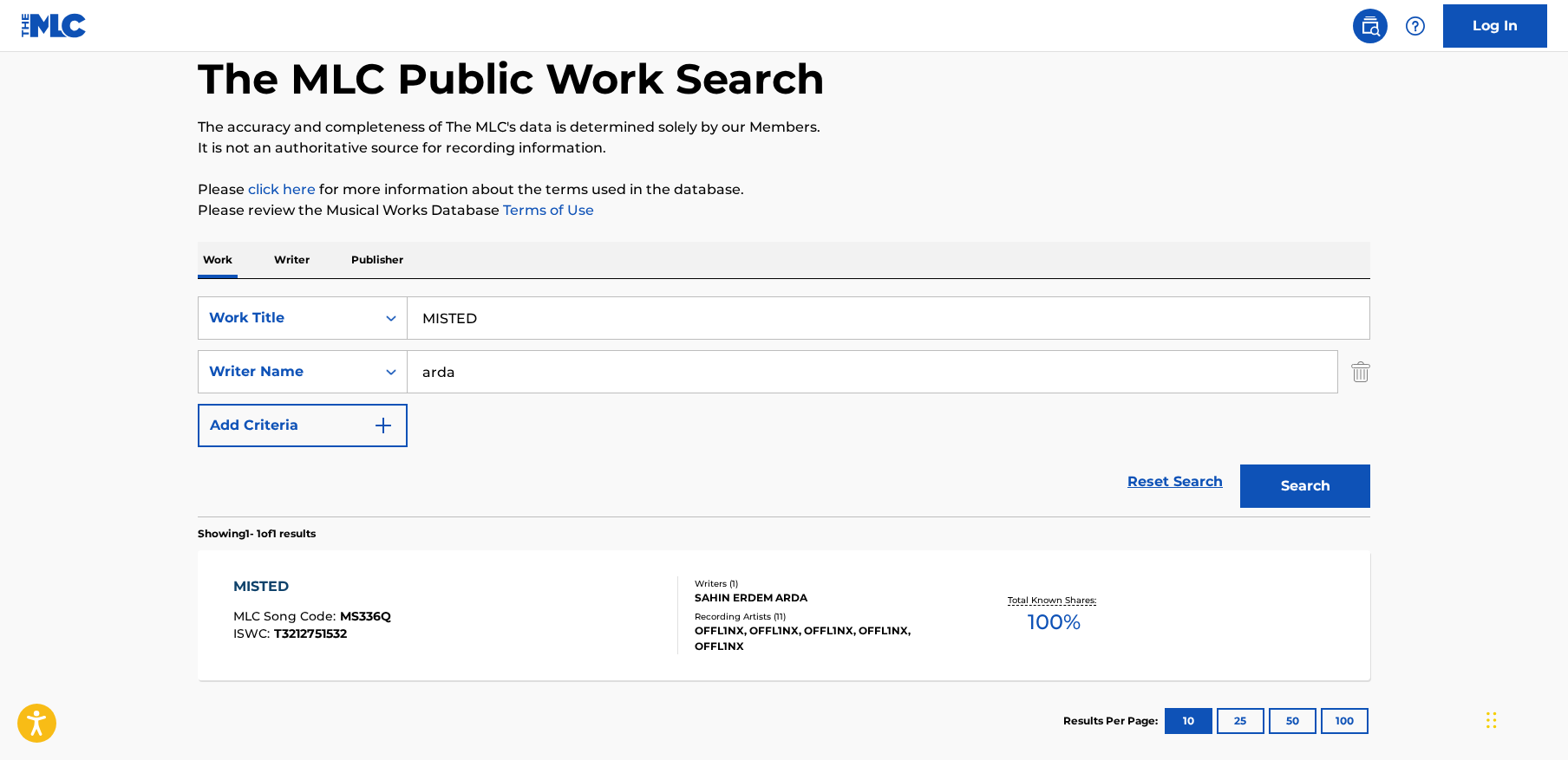
click at [539, 620] on div "MISTED MLC Song Code : MS336Q ISWC : T3212751532" at bounding box center [455, 615] width 446 height 78
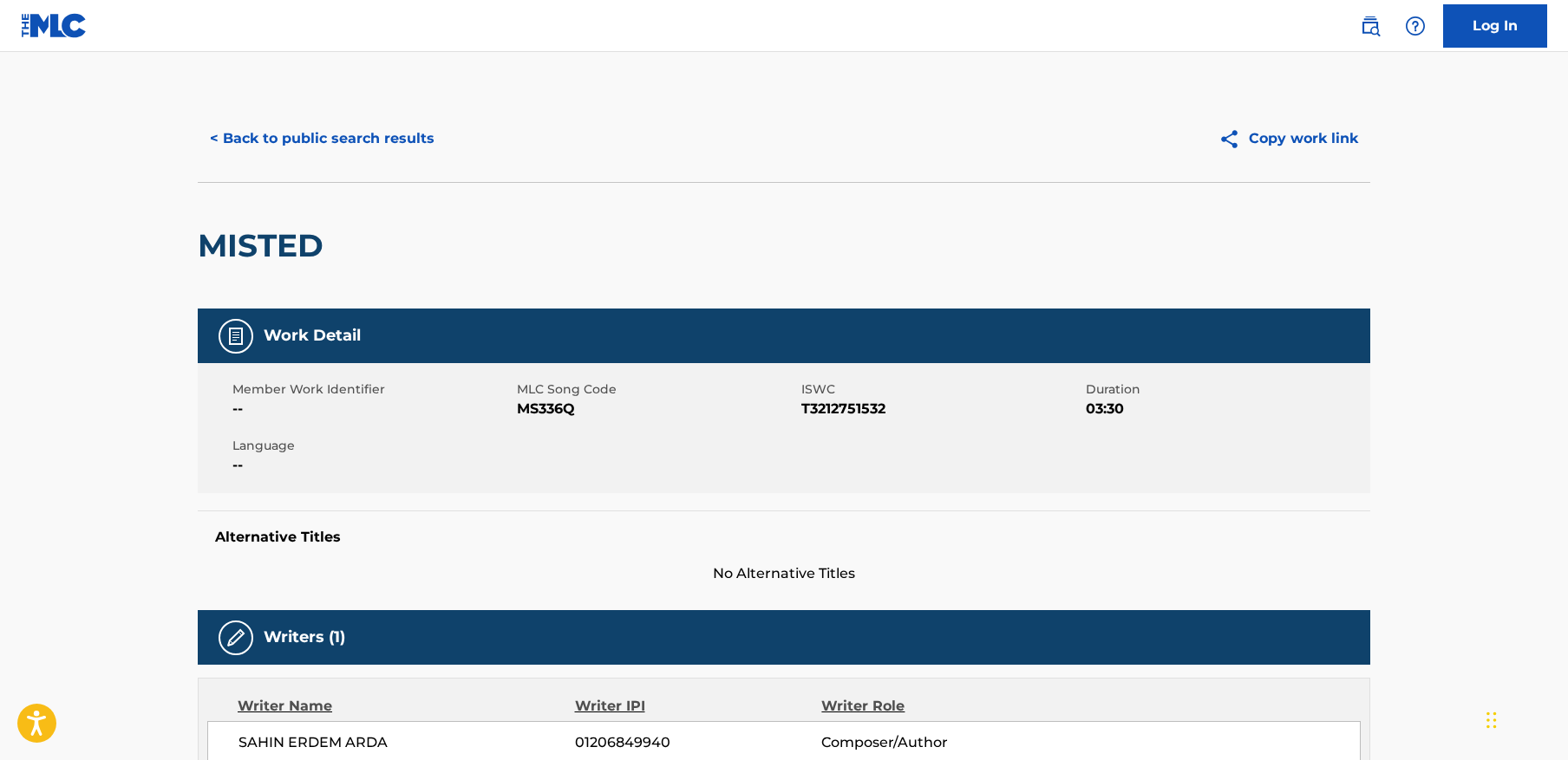
click at [314, 145] on button "< Back to public search results" at bounding box center [321, 139] width 249 height 43
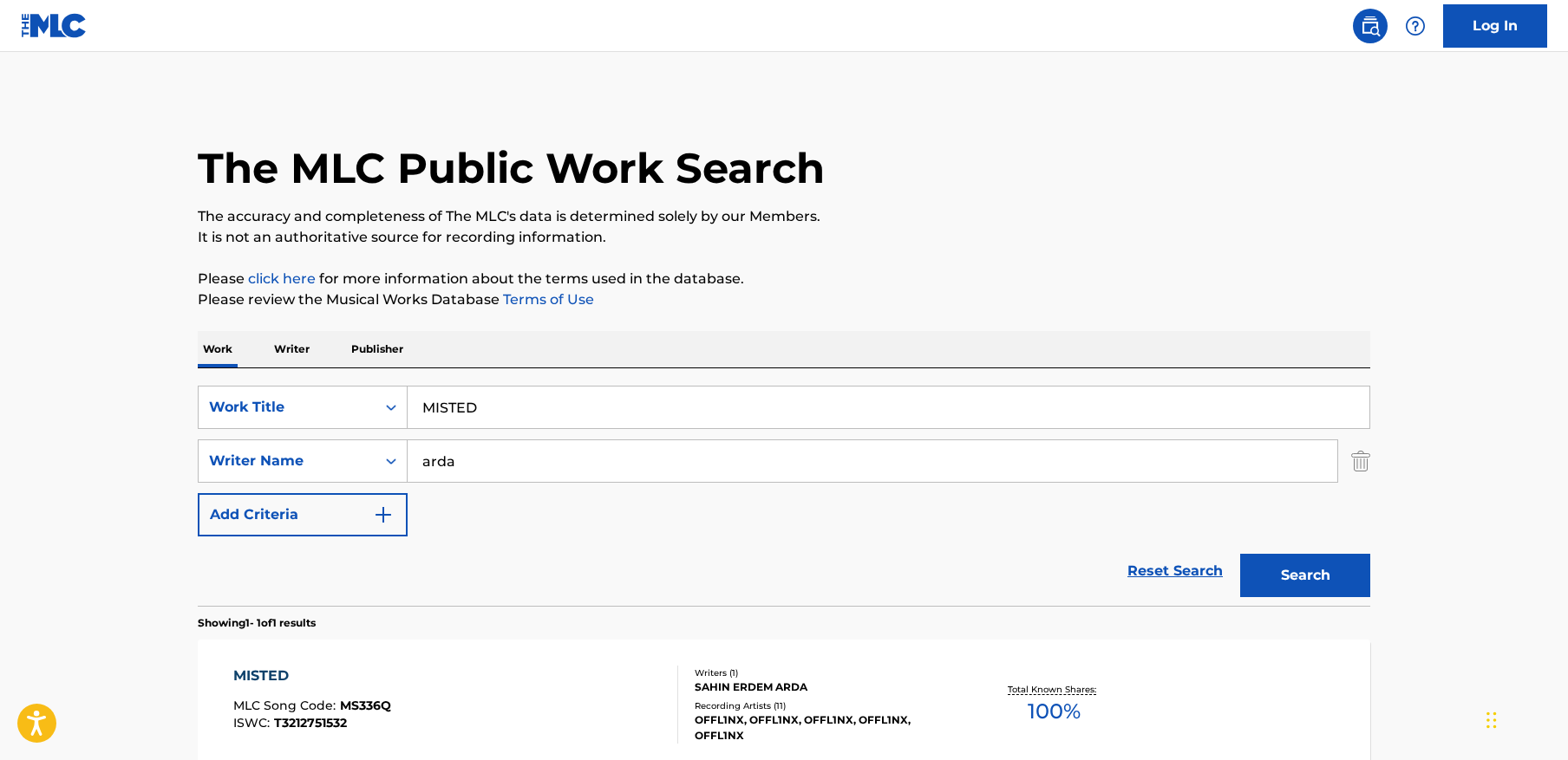
scroll to position [84, 0]
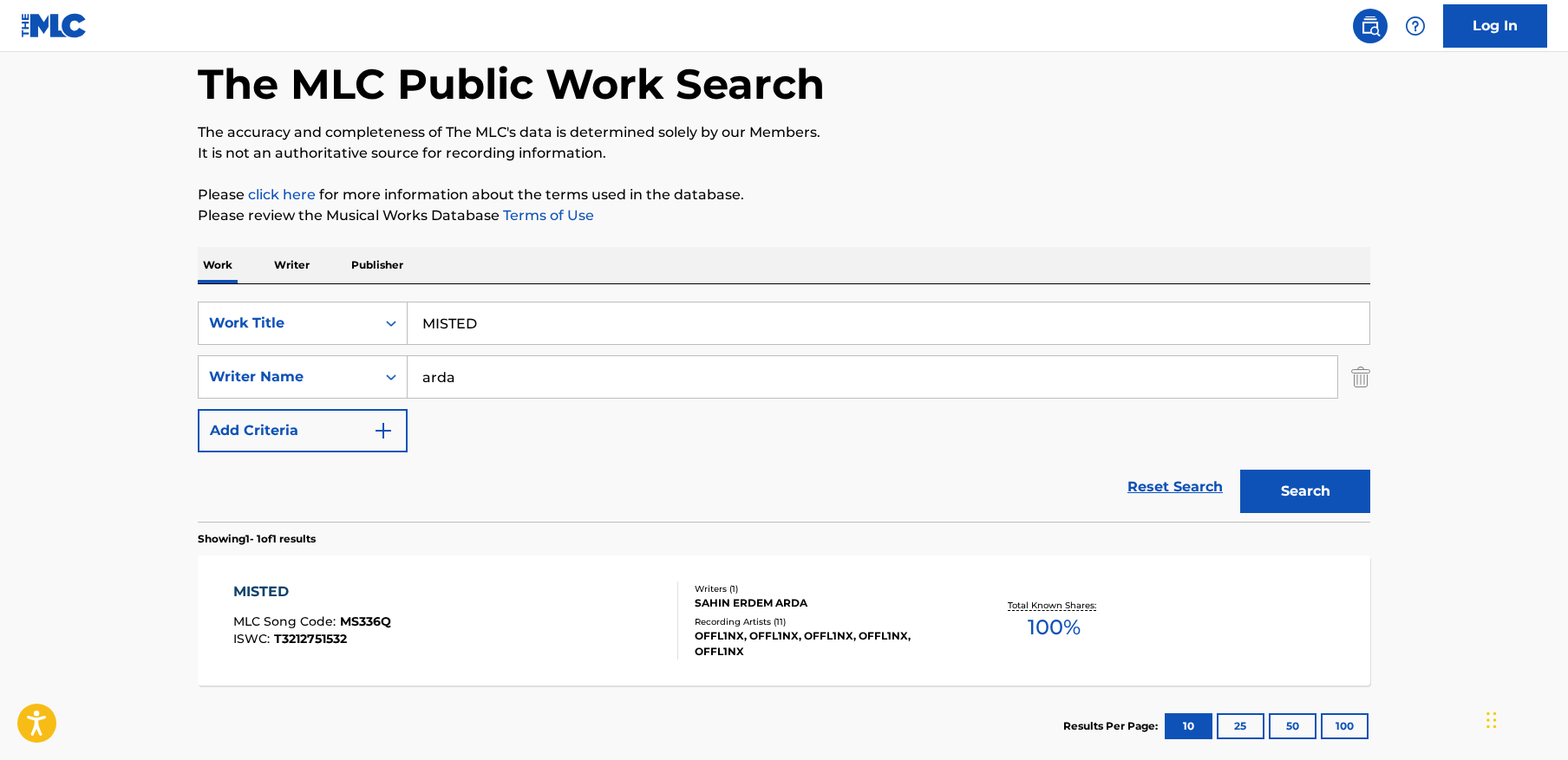
click at [653, 316] on input "MISTED" at bounding box center [888, 322] width 962 height 41
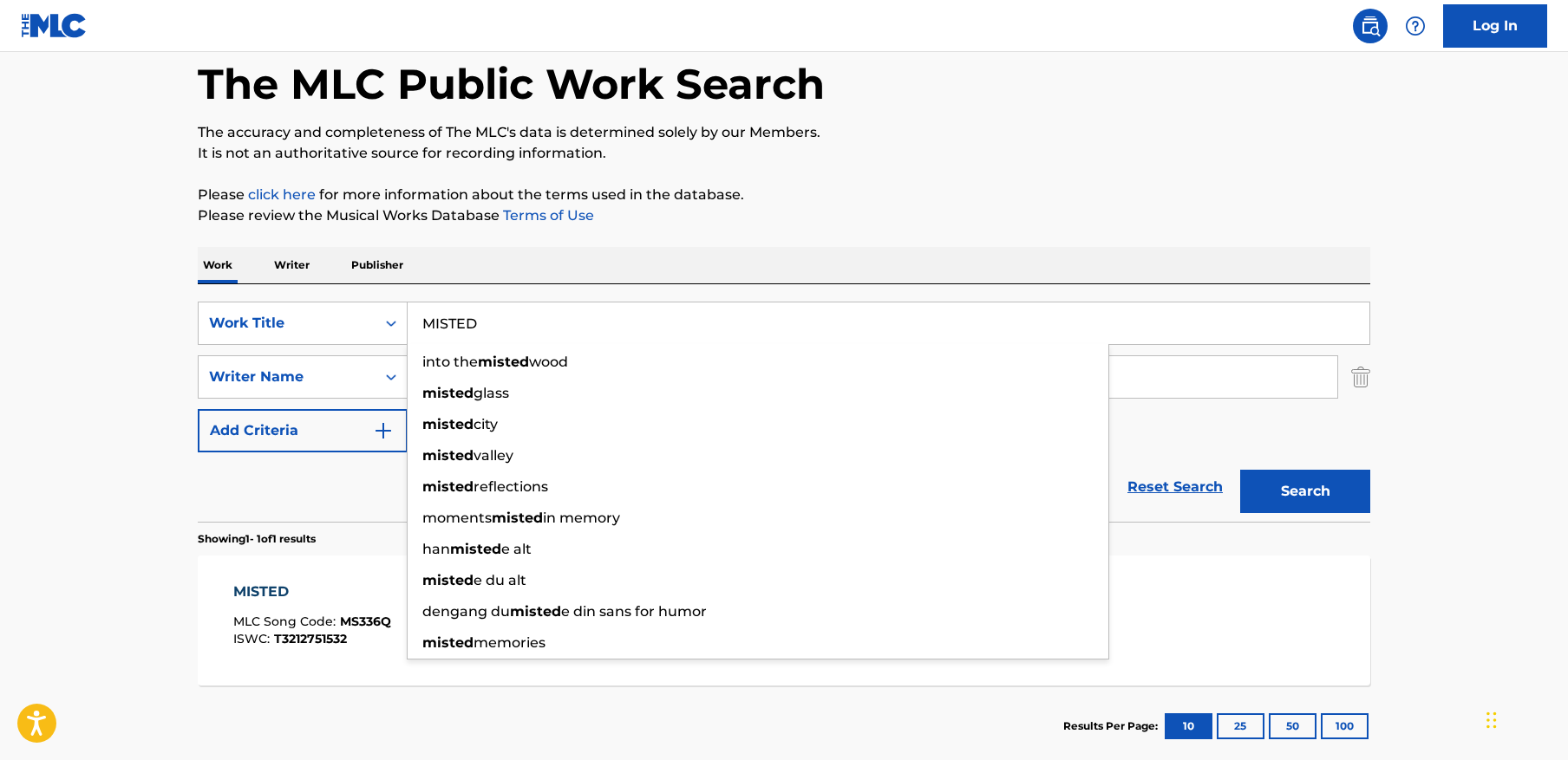
click at [653, 316] on input "MISTED" at bounding box center [888, 322] width 962 height 41
paste input "Disaster (Slowed + Reverb)"
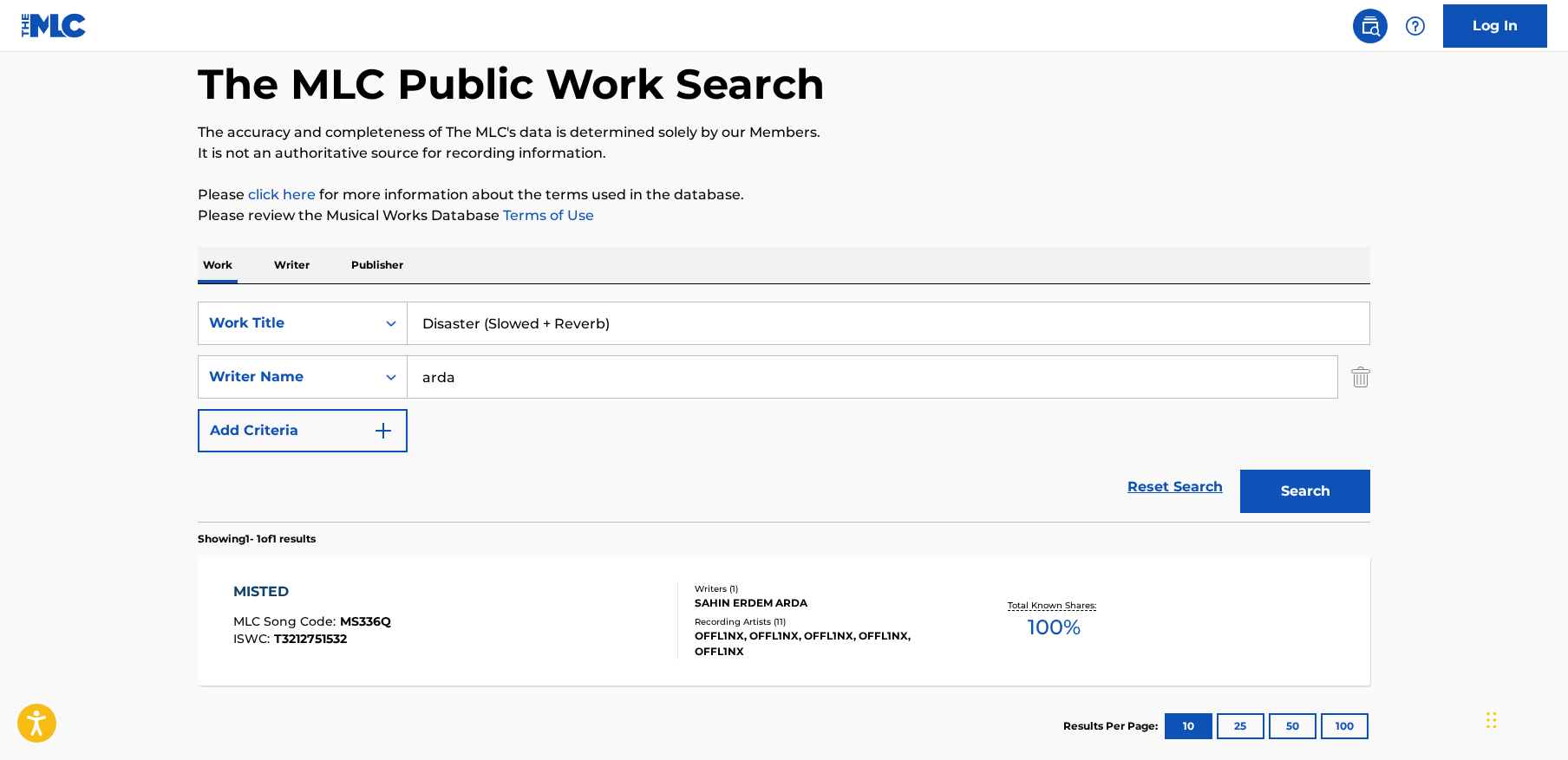
type input "Disaster (Slowed + Reverb)"
click at [1021, 391] on input "arda" at bounding box center [873, 376] width 930 height 41
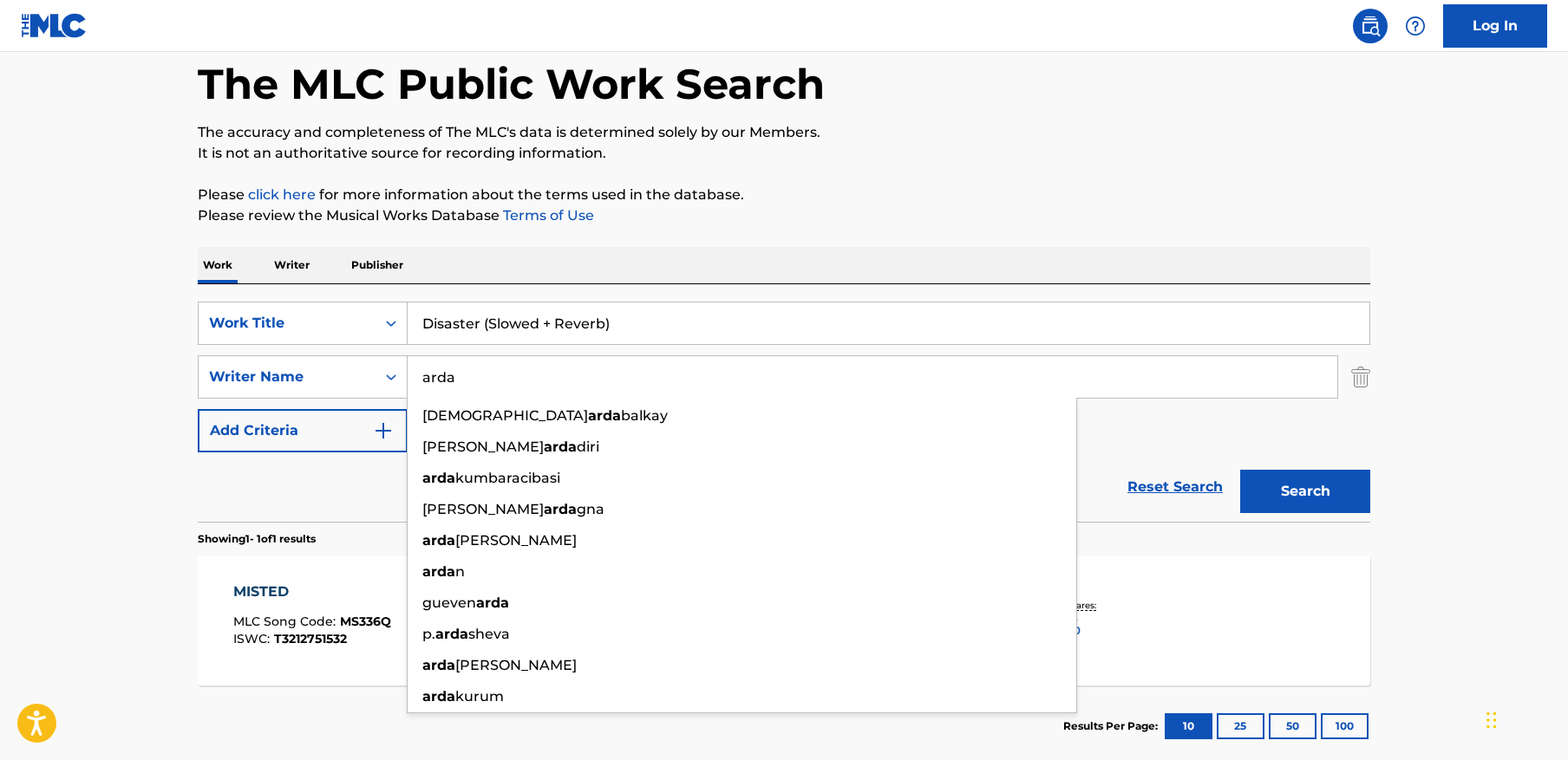
click at [1021, 391] on input "arda" at bounding box center [873, 376] width 930 height 41
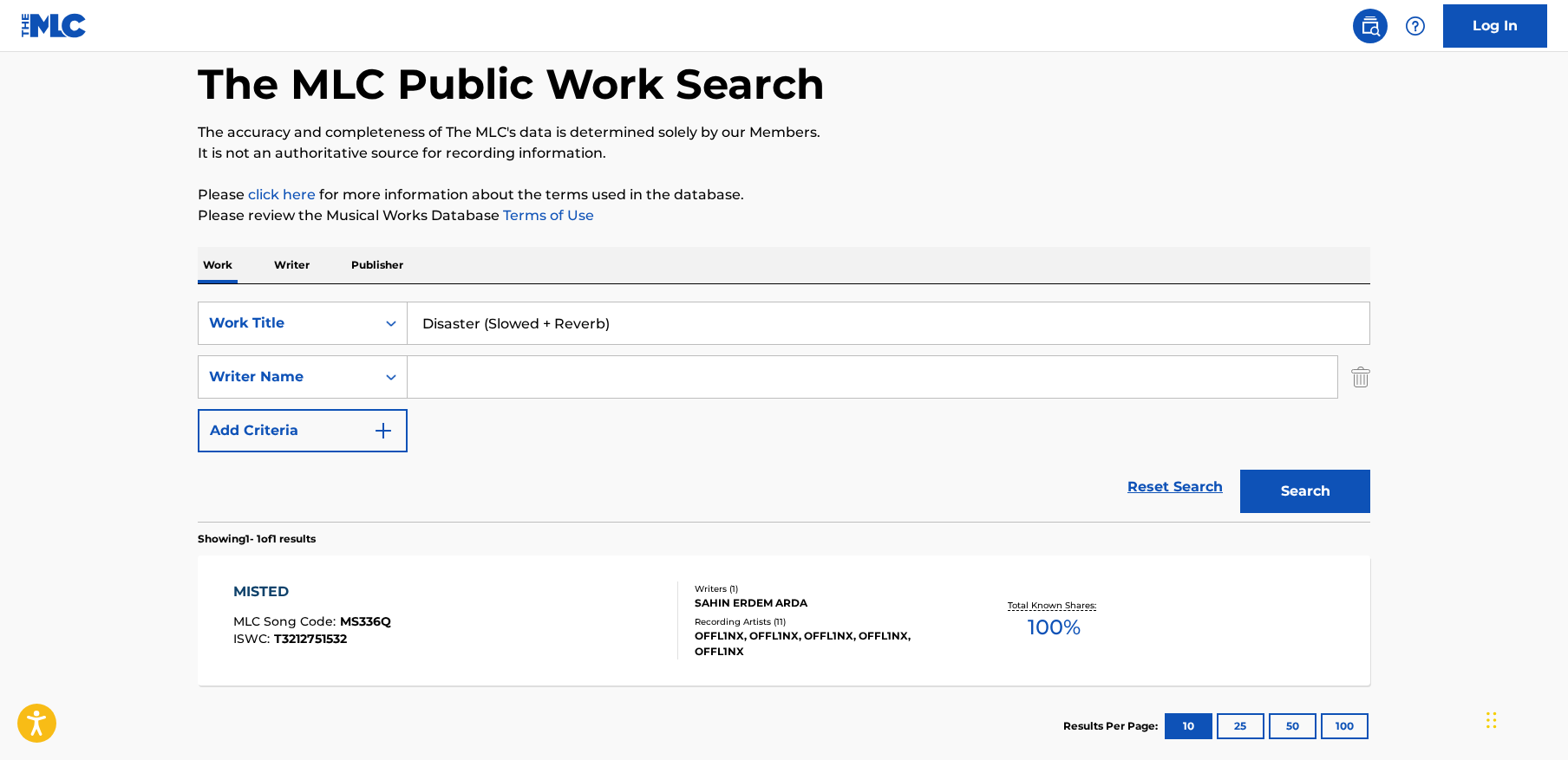
click at [1241, 469] on button "Search" at bounding box center [1305, 491] width 130 height 43
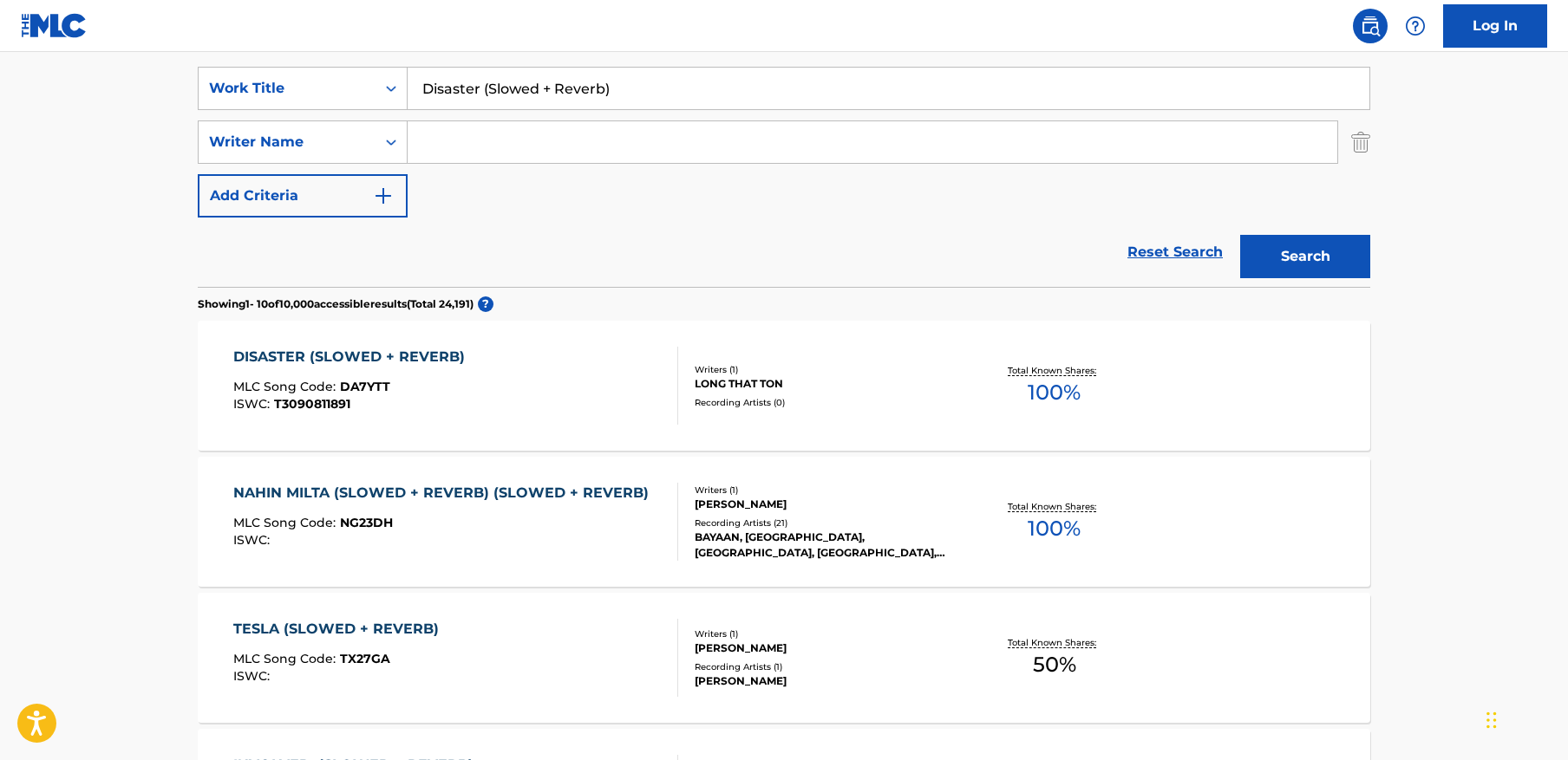
scroll to position [320, 0]
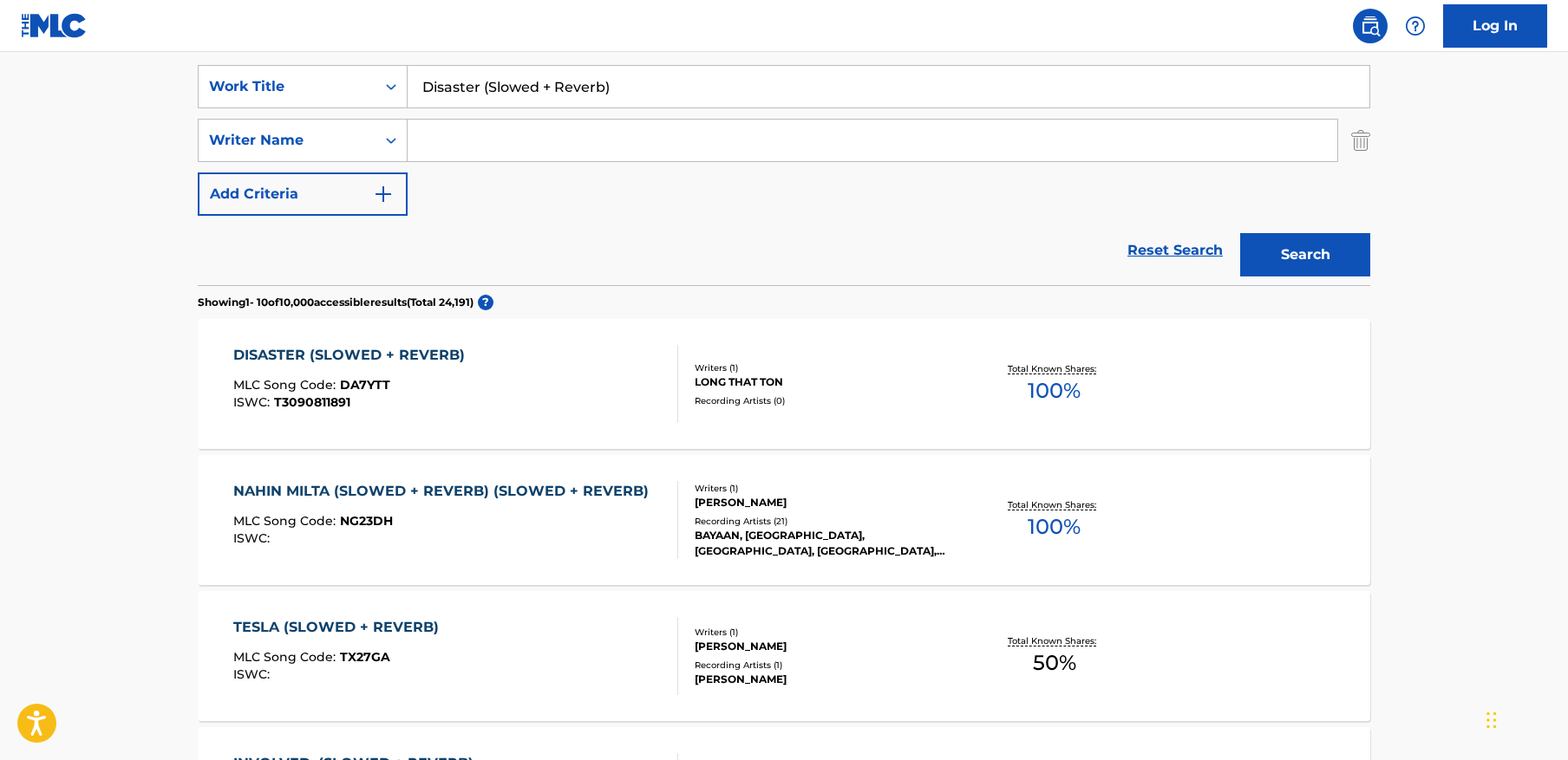
click at [632, 367] on div "DISASTER (SLOWED + REVERB) MLC Song Code : DA7YTT ISWC : T3090811891" at bounding box center [455, 384] width 446 height 78
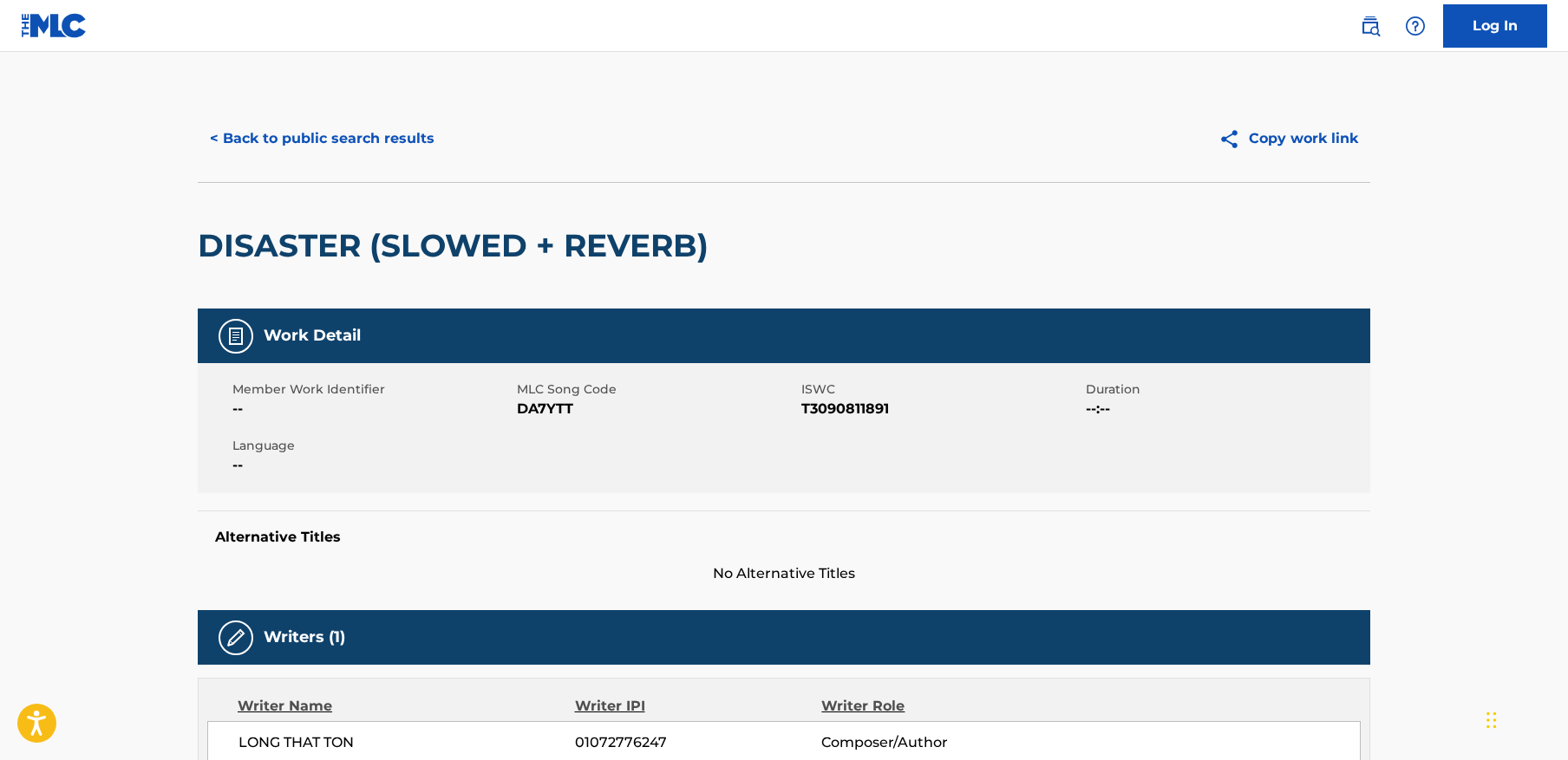
click at [338, 148] on button "< Back to public search results" at bounding box center [321, 139] width 249 height 43
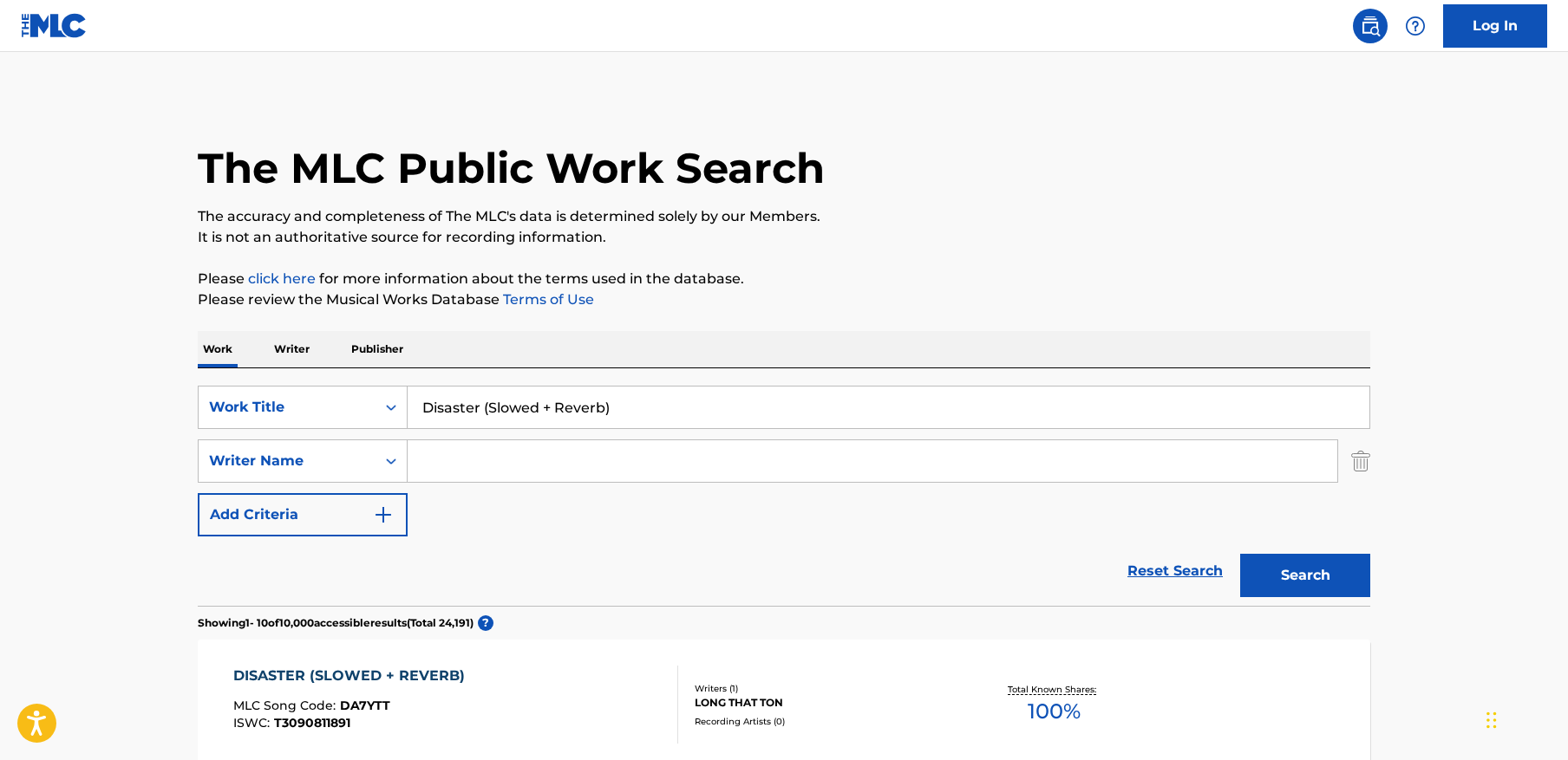
scroll to position [320, 0]
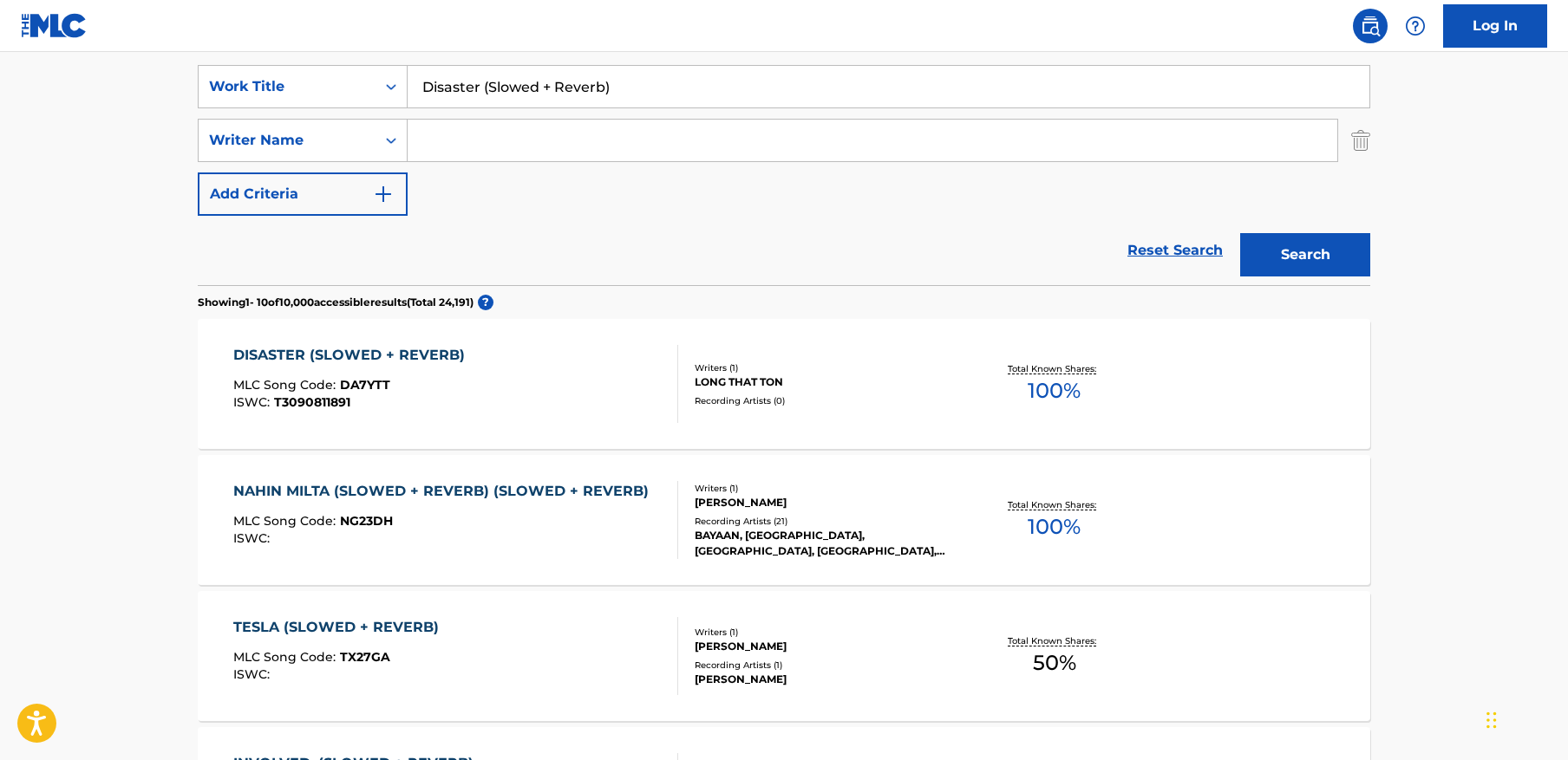
click at [485, 92] on input "Disaster (Slowed + Reverb)" at bounding box center [888, 86] width 962 height 41
click at [674, 96] on input "Disaster (Slowed + Reverb)" at bounding box center [888, 86] width 962 height 41
paste input "FORGET IT"
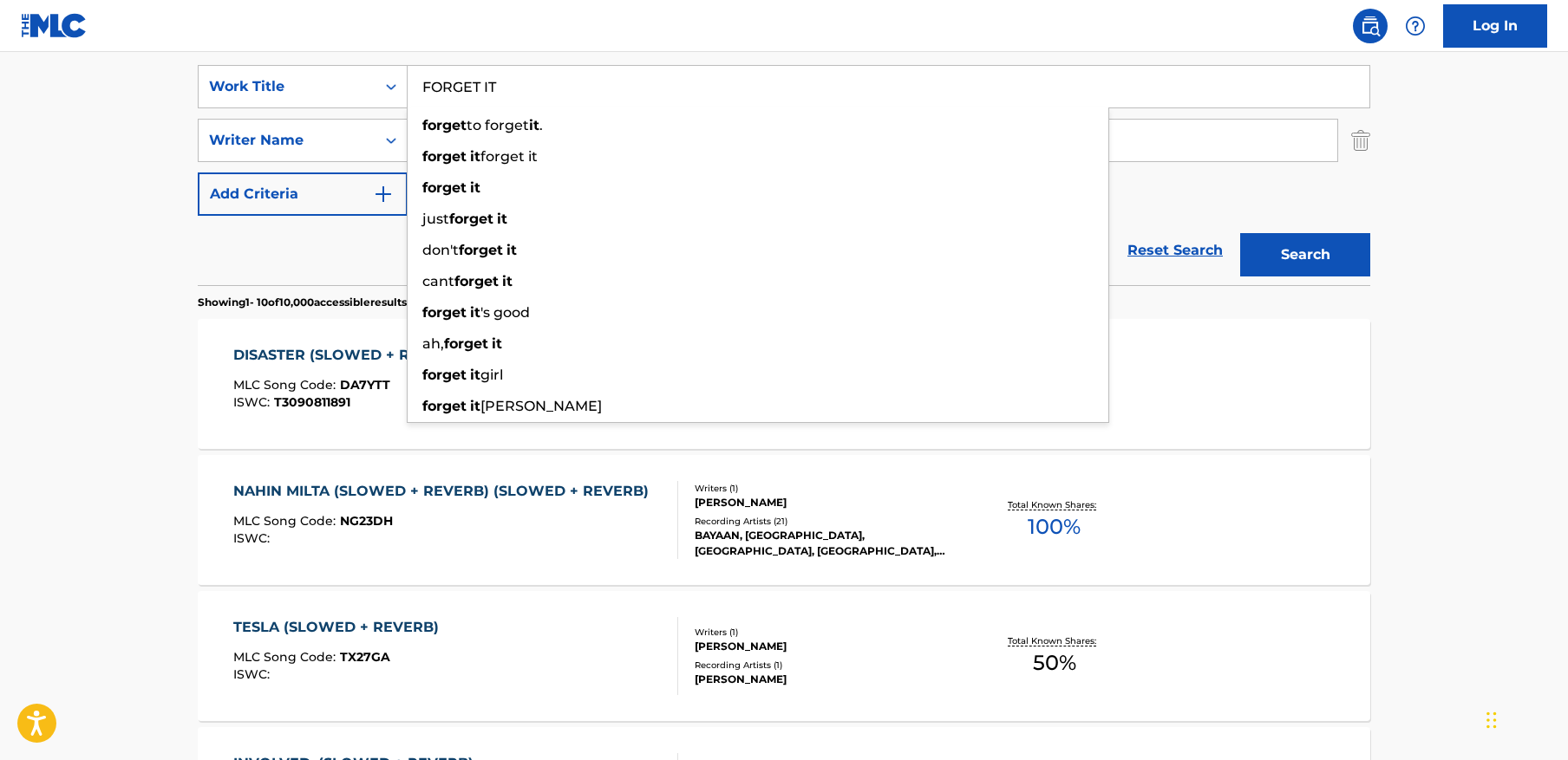
type input "FORGET IT"
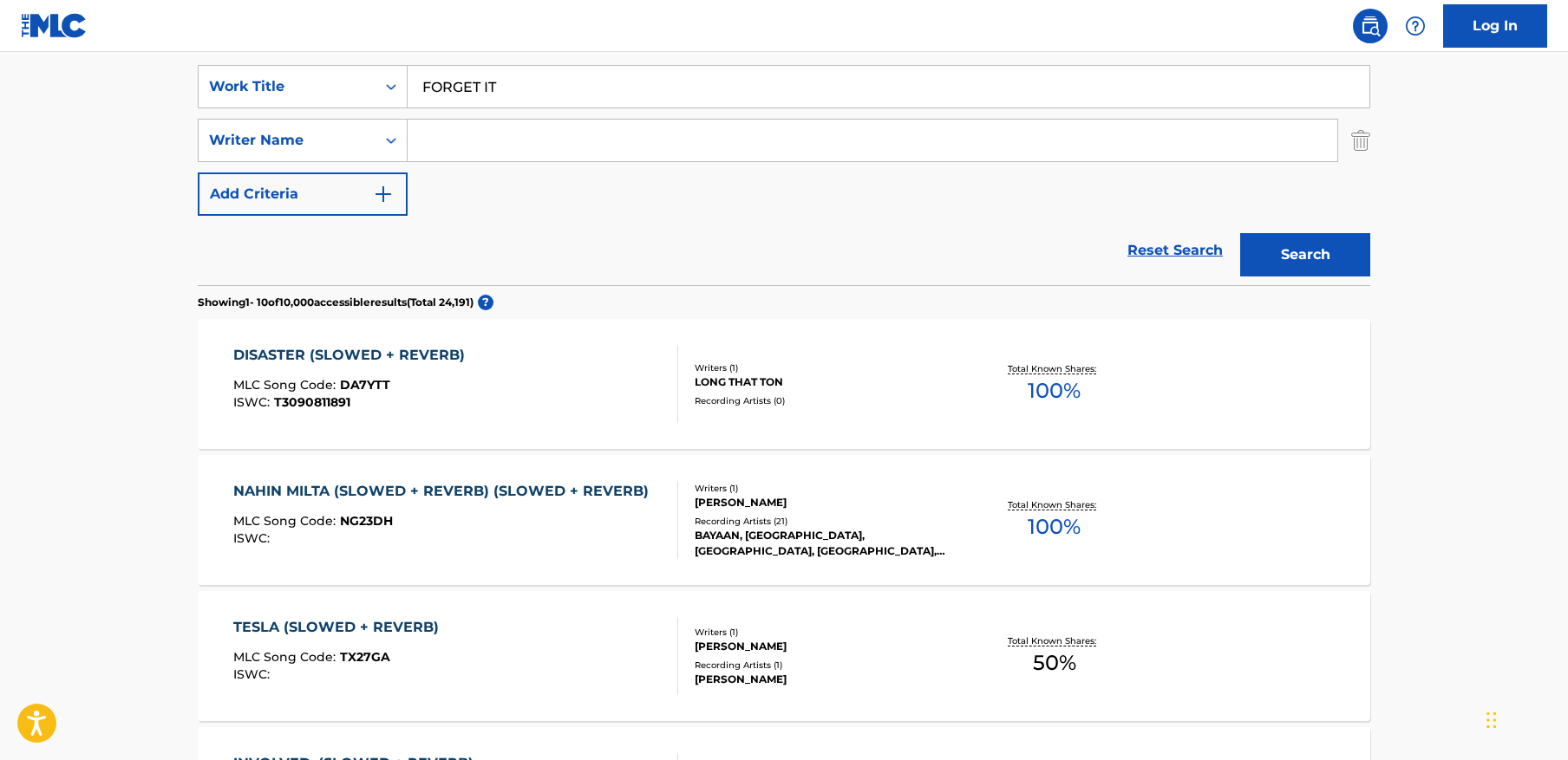
click at [1491, 151] on main "The MLC Public Work Search The accuracy and completeness of The MLC's data is d…" at bounding box center [784, 751] width 1568 height 2040
click at [1084, 141] on input "Search Form" at bounding box center [873, 139] width 930 height 41
paste input "Merkin"
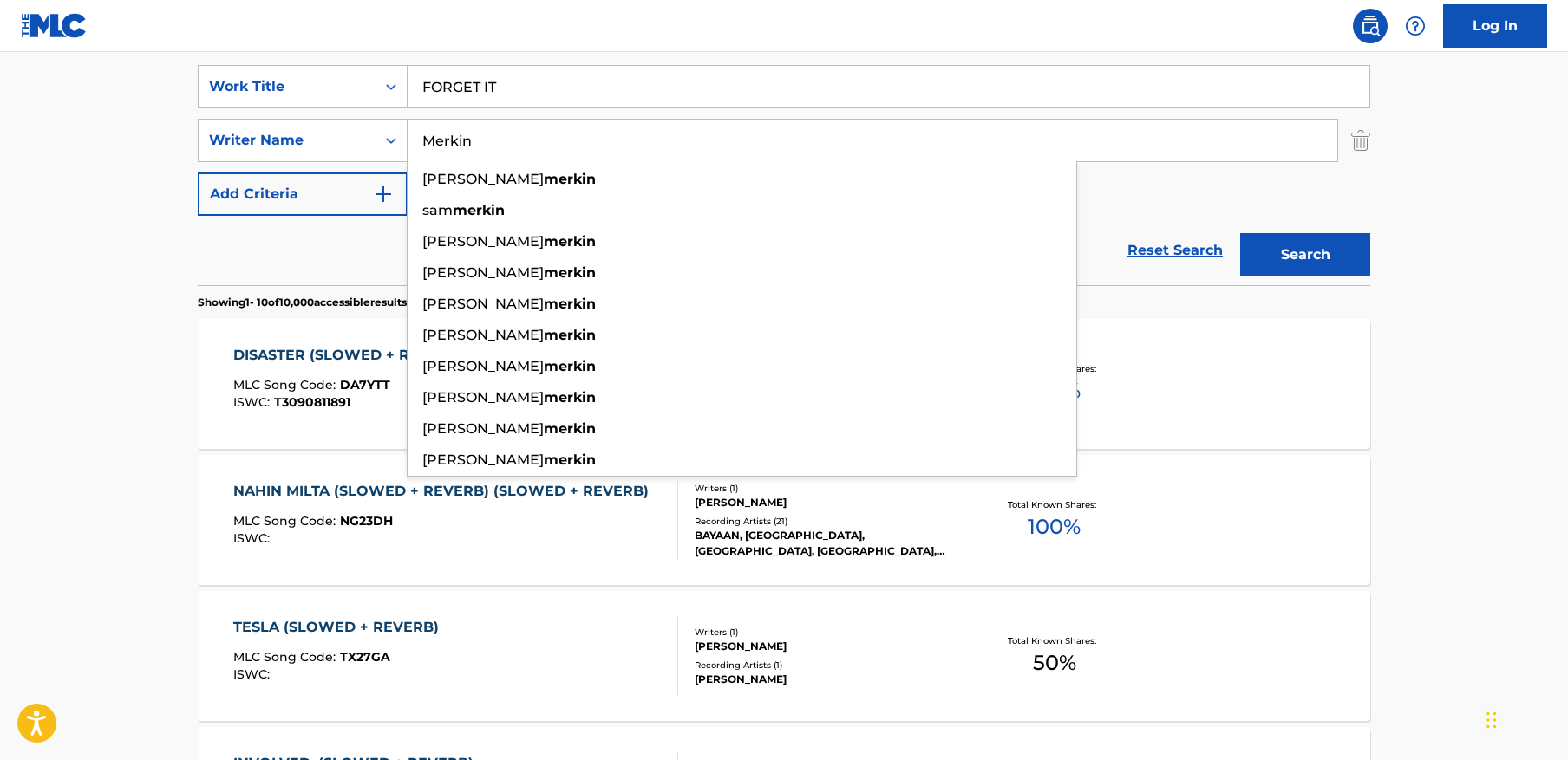
type input "Merkin"
click at [1241, 233] on button "Search" at bounding box center [1305, 254] width 130 height 43
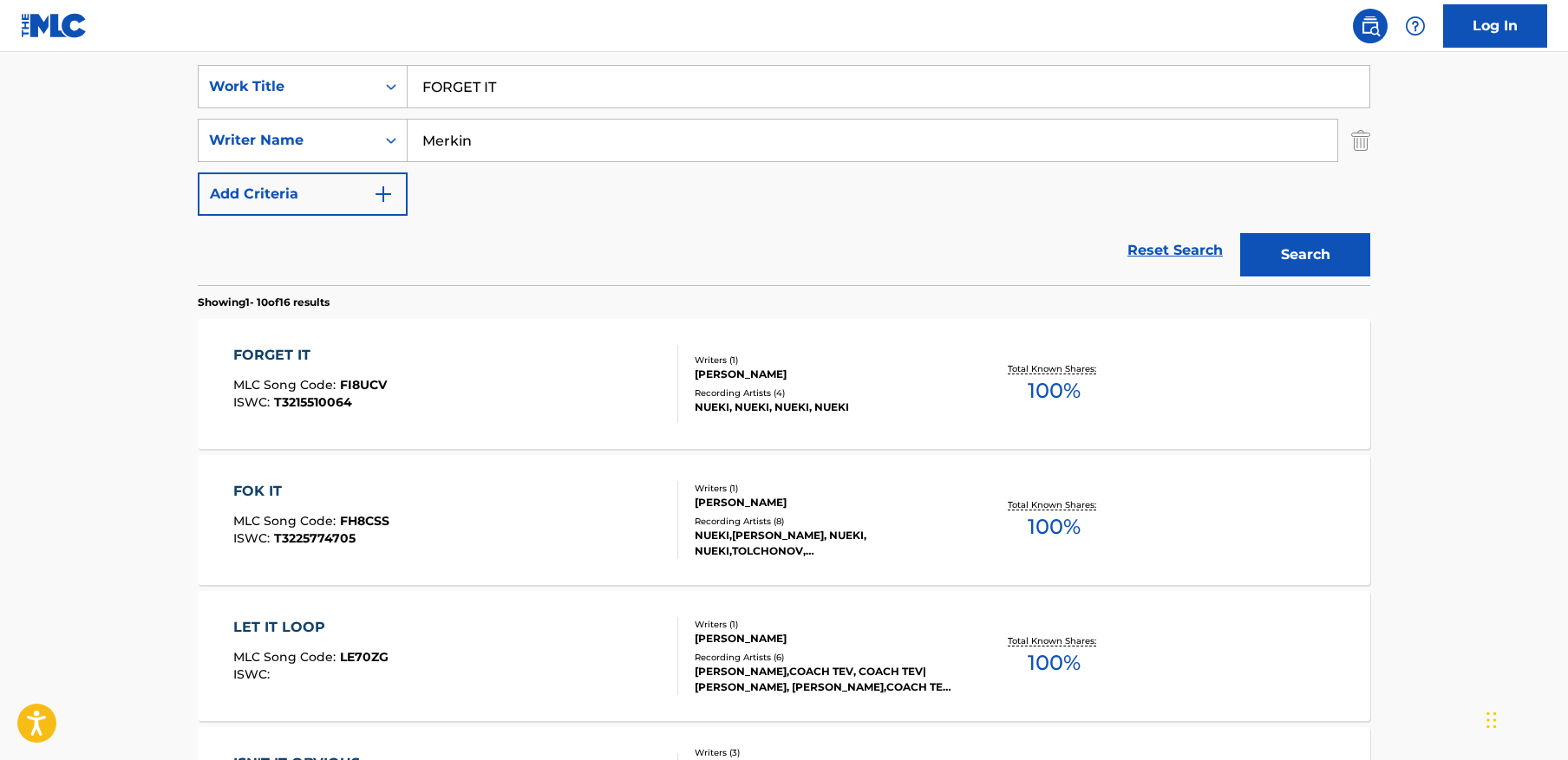
click at [1433, 386] on main "The MLC Public Work Search The accuracy and completeness of The MLC's data is d…" at bounding box center [784, 751] width 1568 height 2040
click at [949, 397] on div "Recording Artists ( 4 )" at bounding box center [826, 393] width 262 height 13
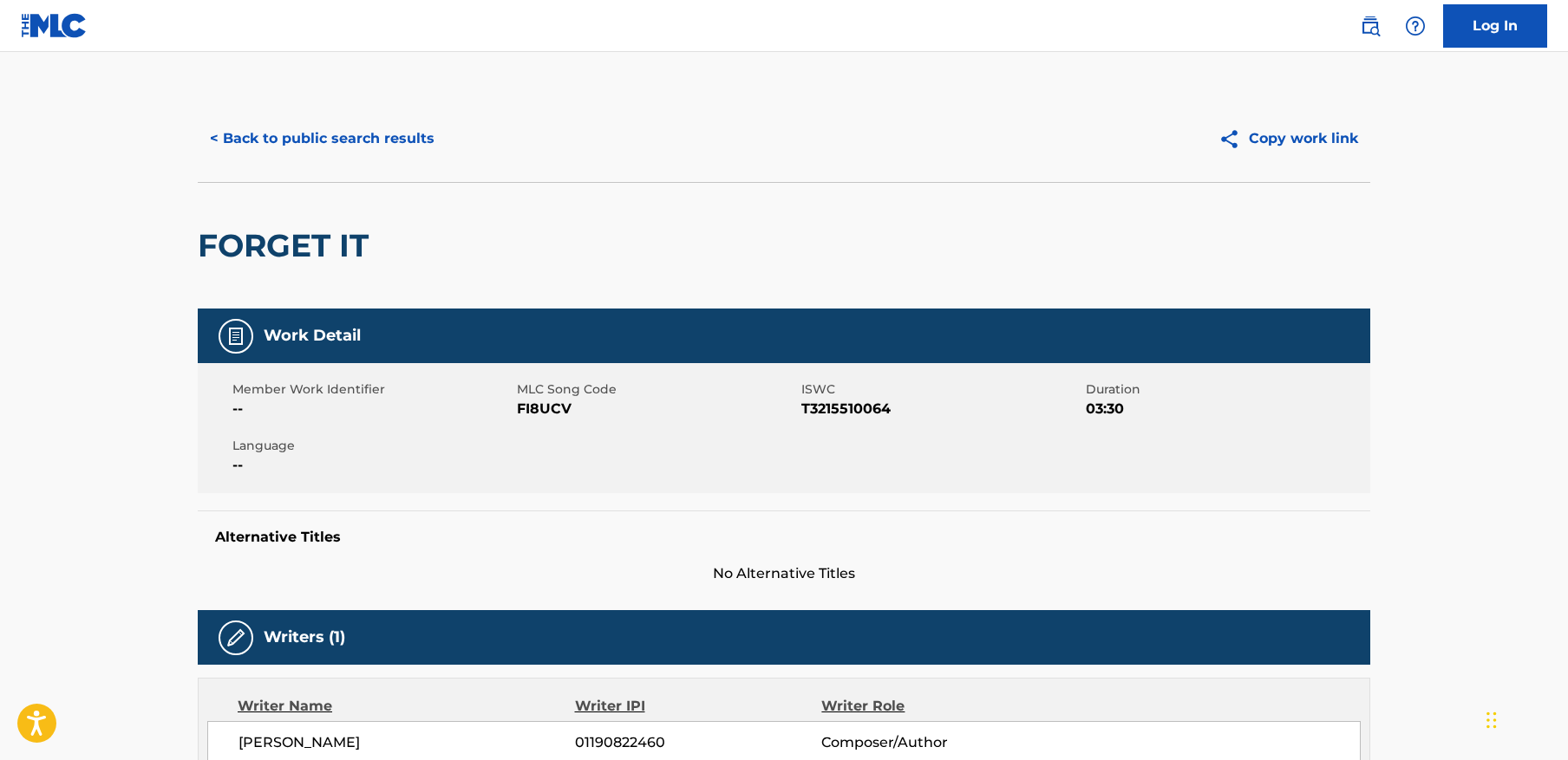
click at [365, 142] on button "< Back to public search results" at bounding box center [321, 139] width 249 height 43
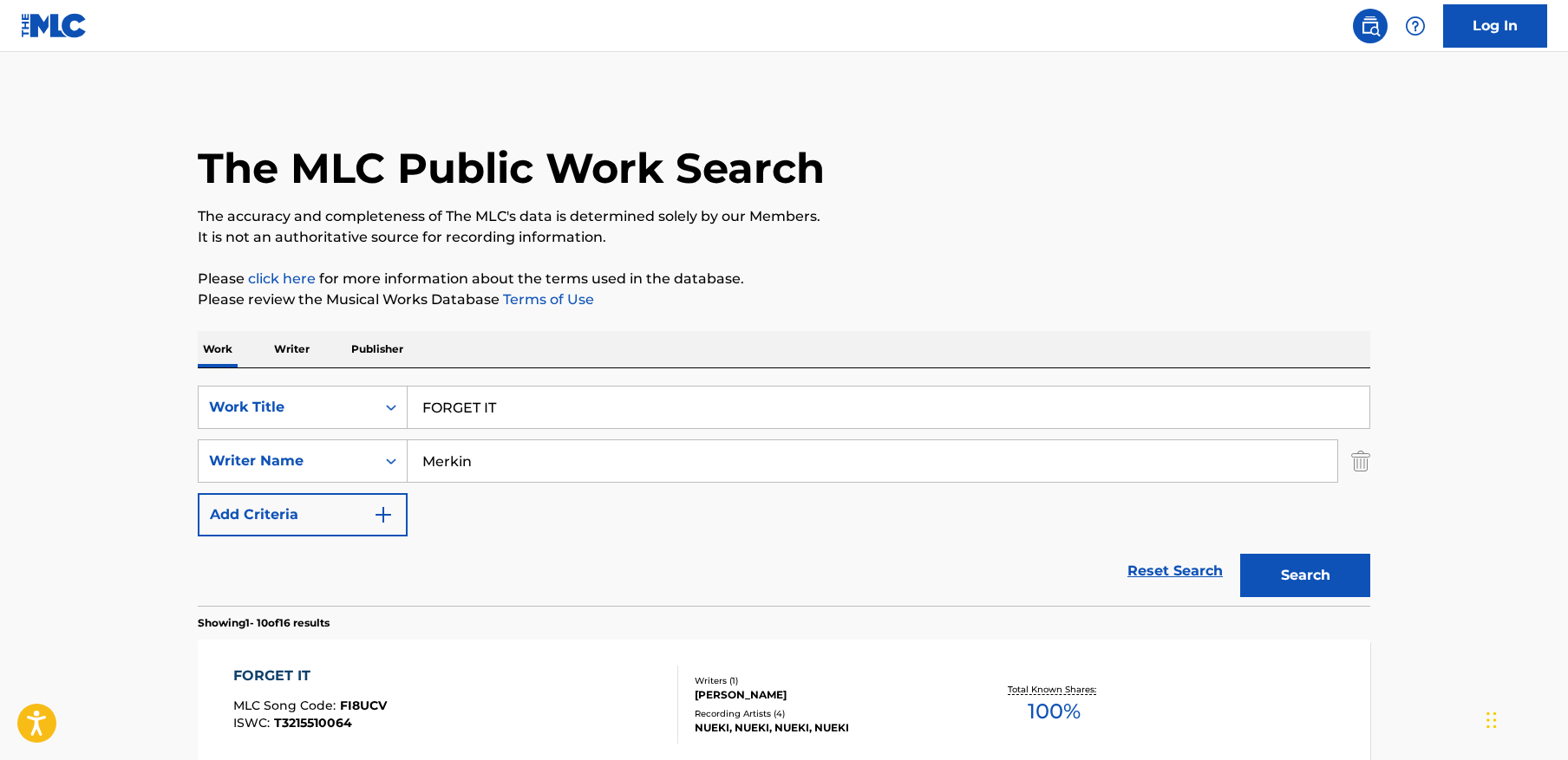
scroll to position [320, 0]
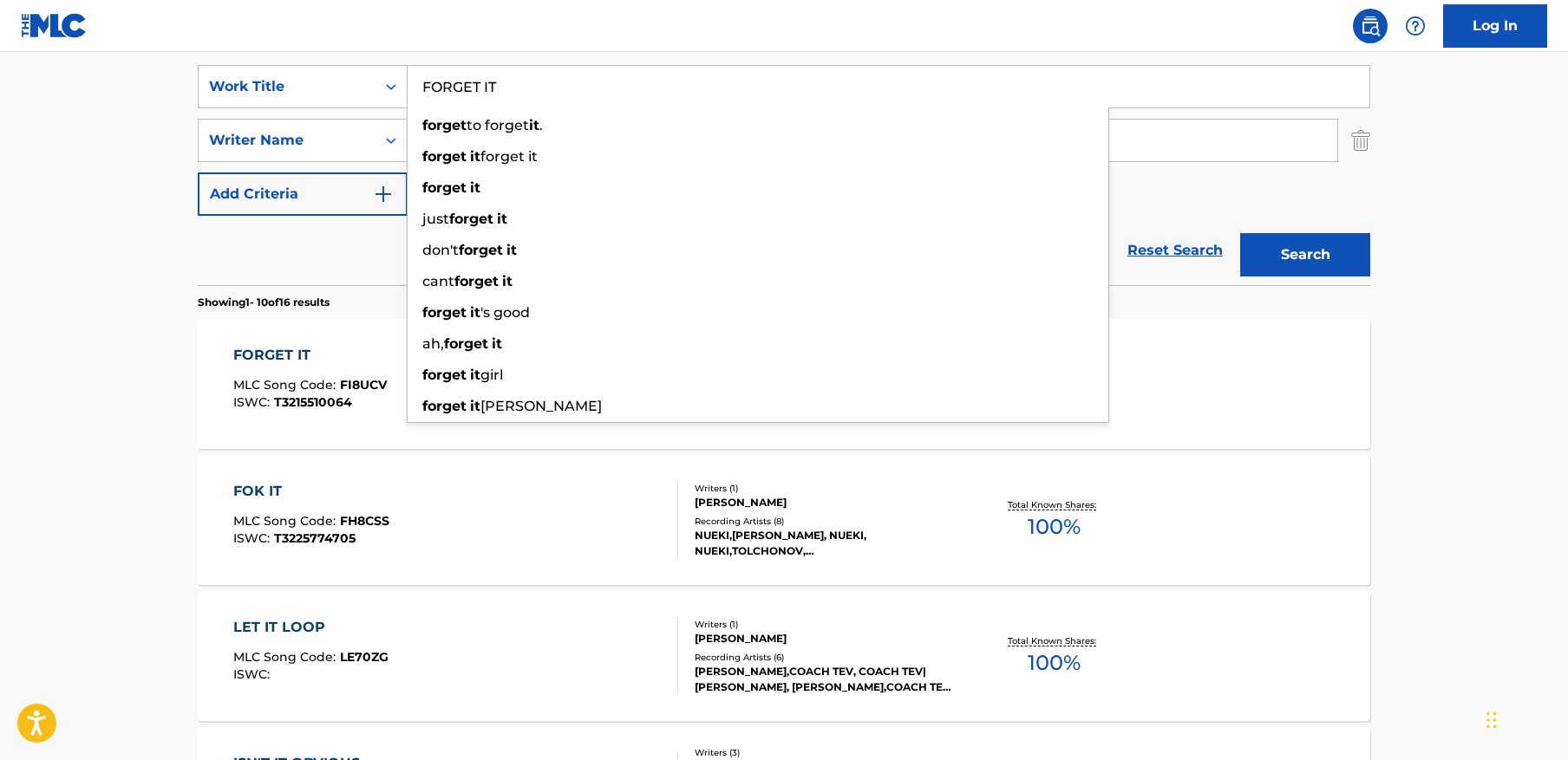
click at [670, 75] on input "FORGET IT" at bounding box center [888, 86] width 962 height 41
paste input "GODMODE"
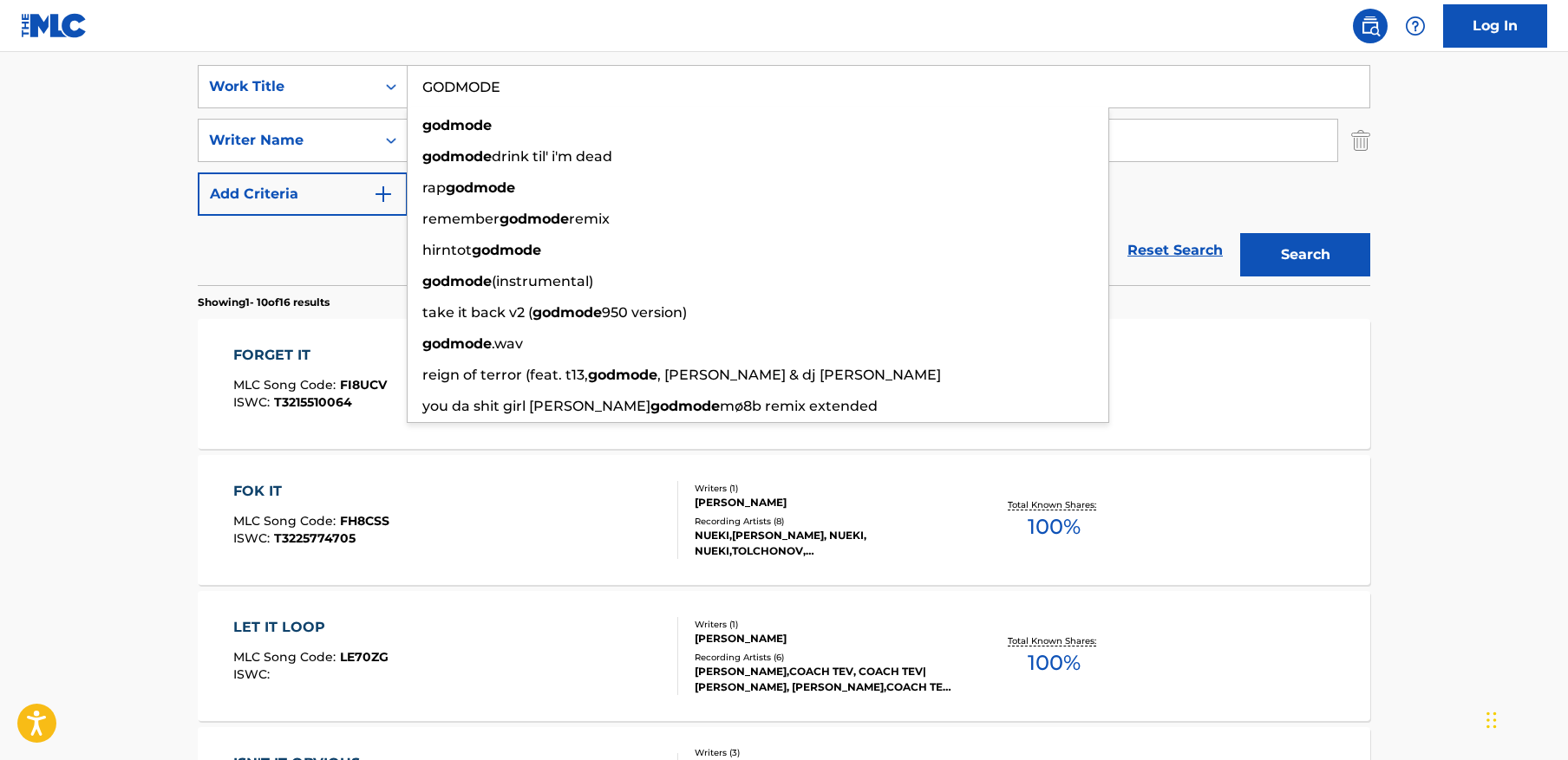
type input "GODMODE"
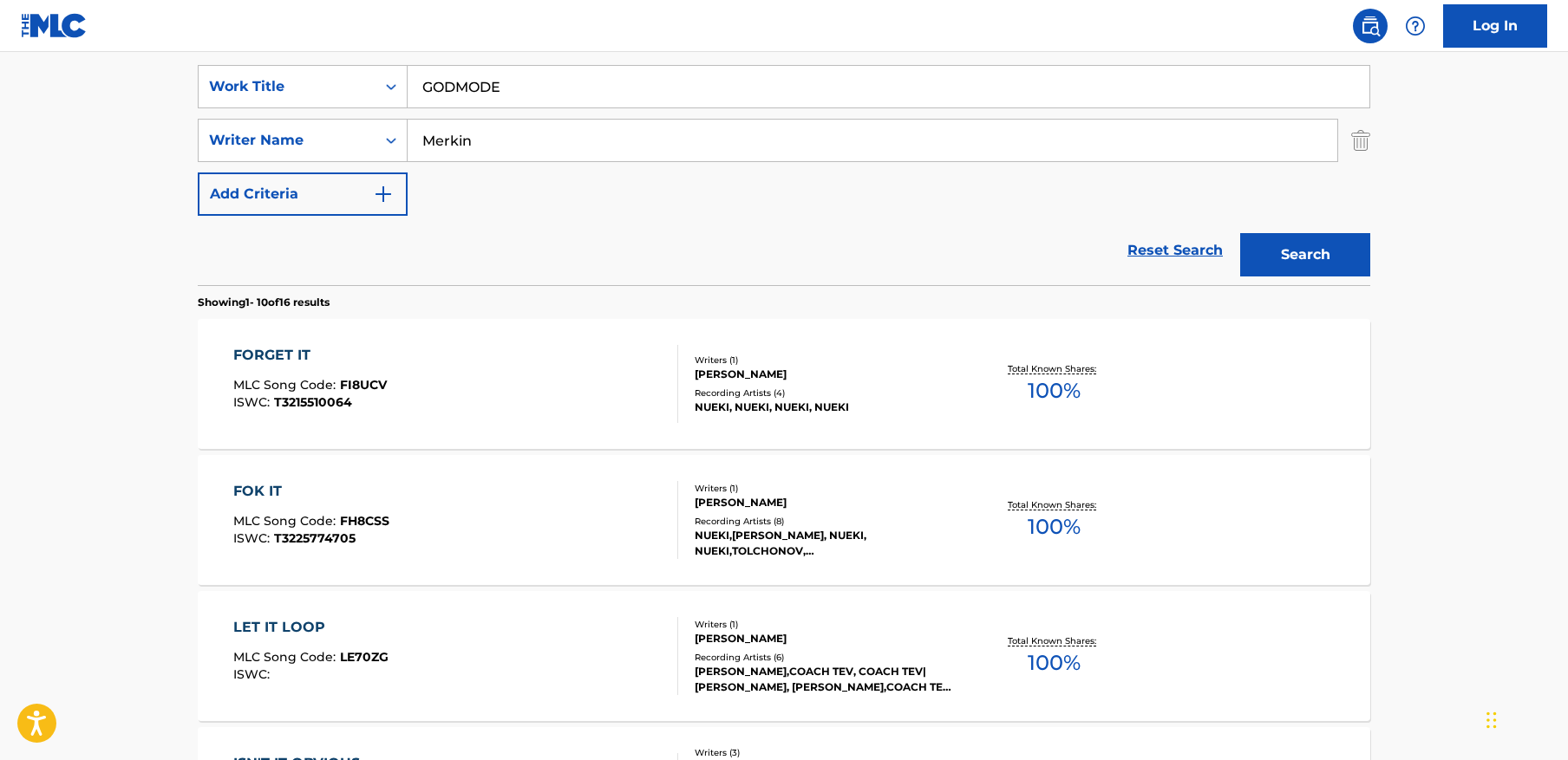
click at [1492, 291] on main "The MLC Public Work Search The accuracy and completeness of The MLC's data is d…" at bounding box center [784, 751] width 1568 height 2040
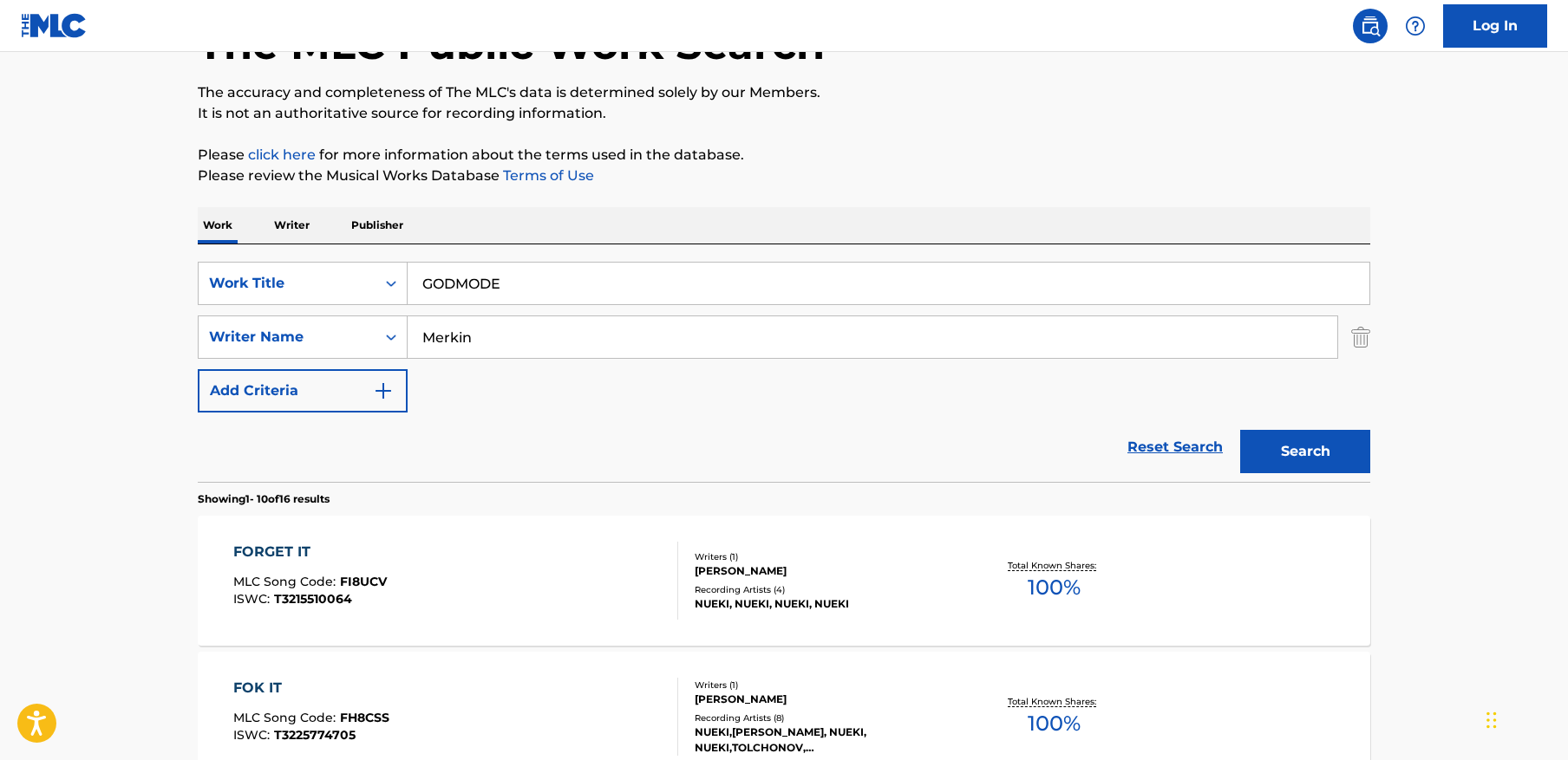
scroll to position [0, 0]
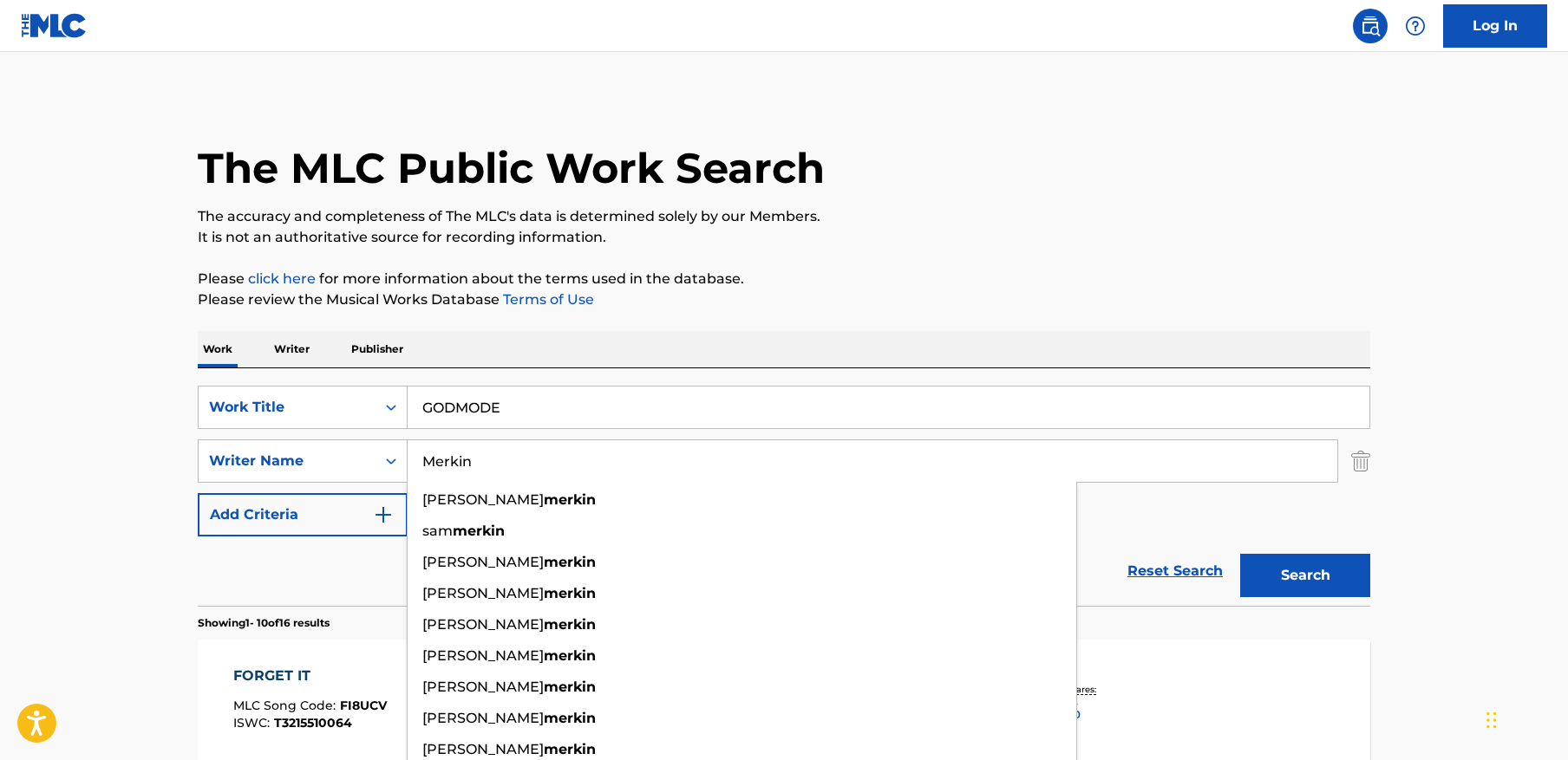
click at [709, 457] on input "Merkin" at bounding box center [873, 461] width 930 height 41
paste input "YAROVYI"
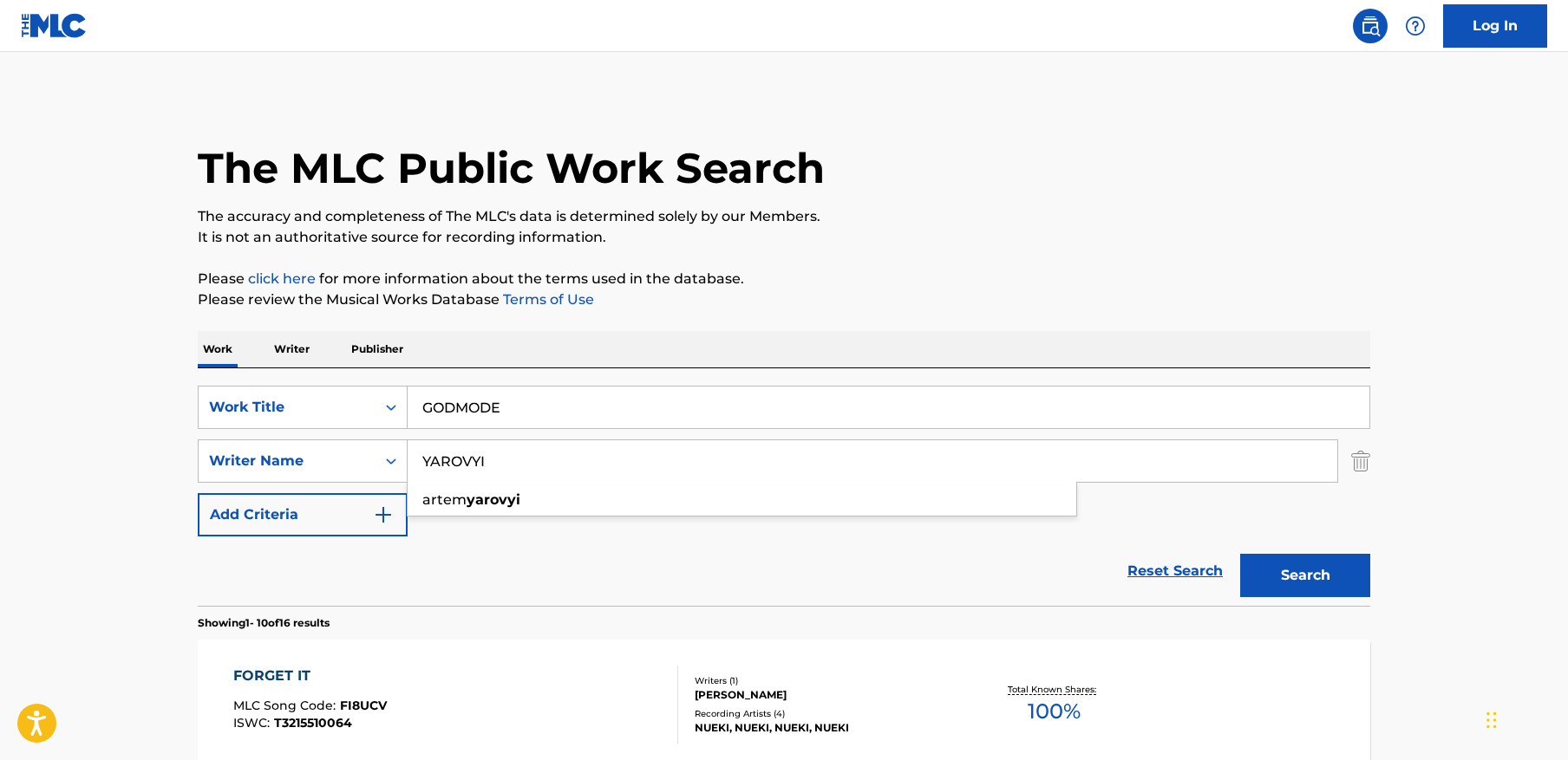
type input "YAROVYI"
click at [1296, 572] on button "Search" at bounding box center [1305, 575] width 130 height 43
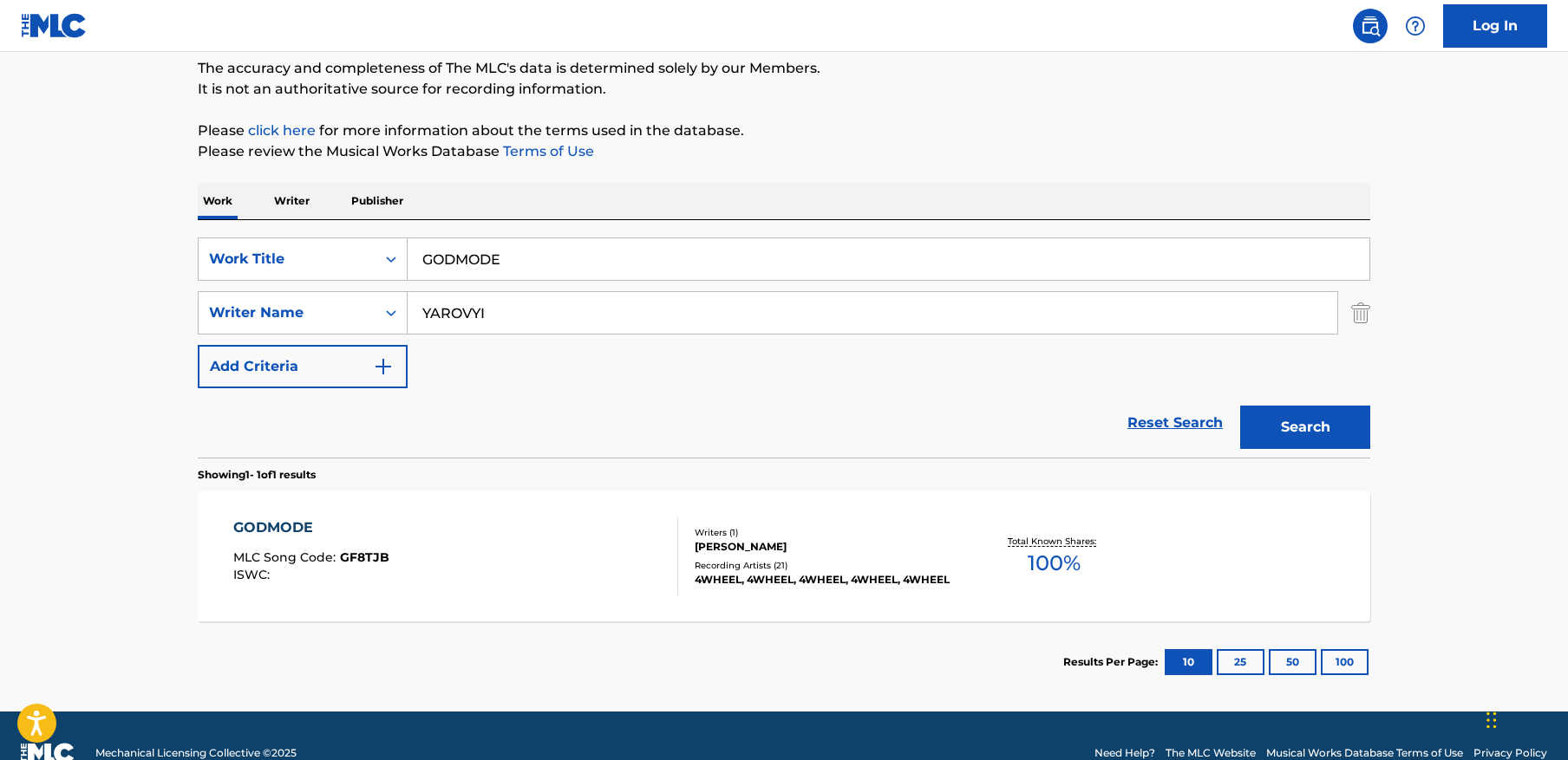
scroll to position [150, 0]
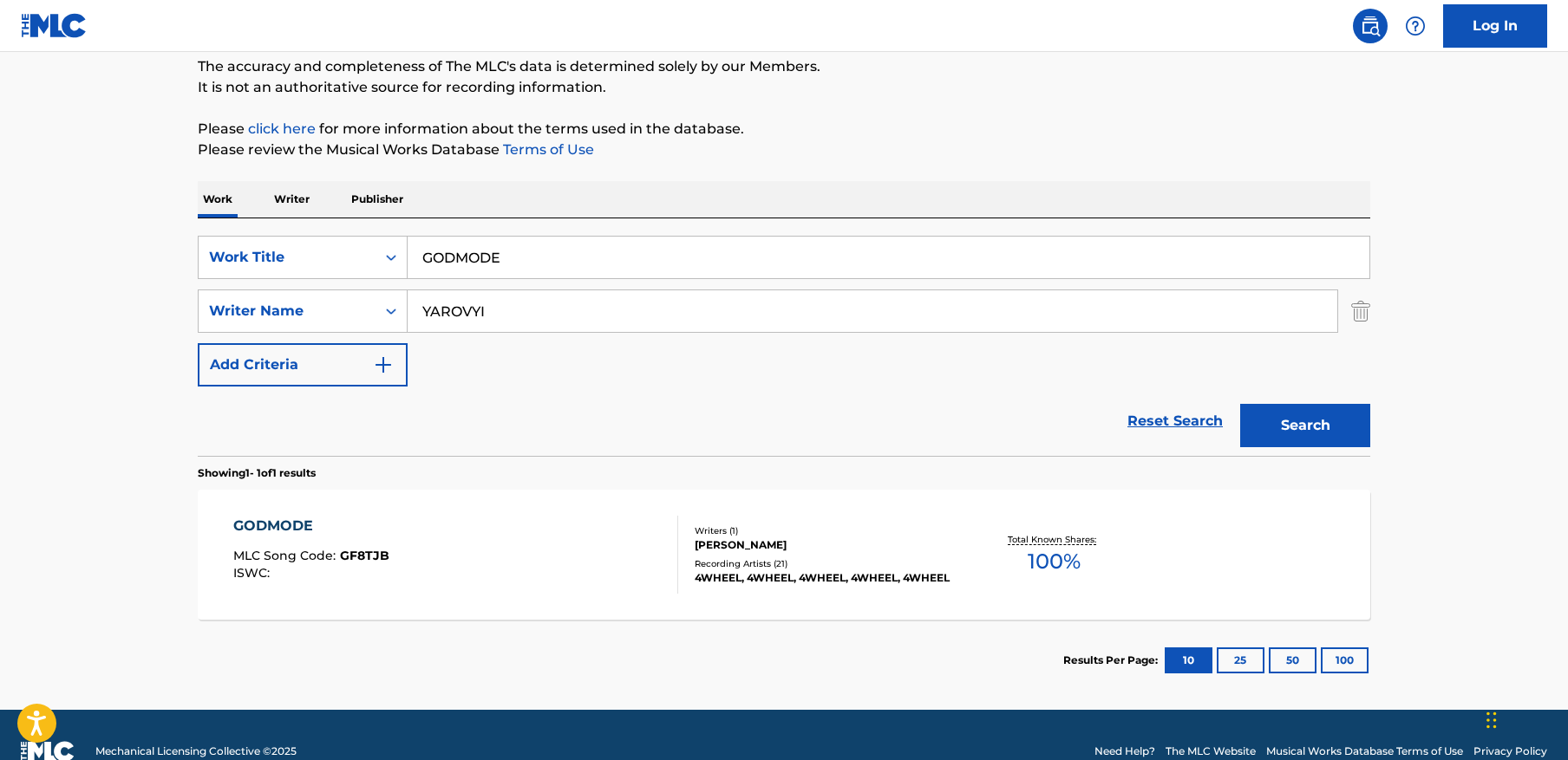
click at [397, 547] on div "GODMODE MLC Song Code : GF8TJB ISWC :" at bounding box center [455, 554] width 446 height 78
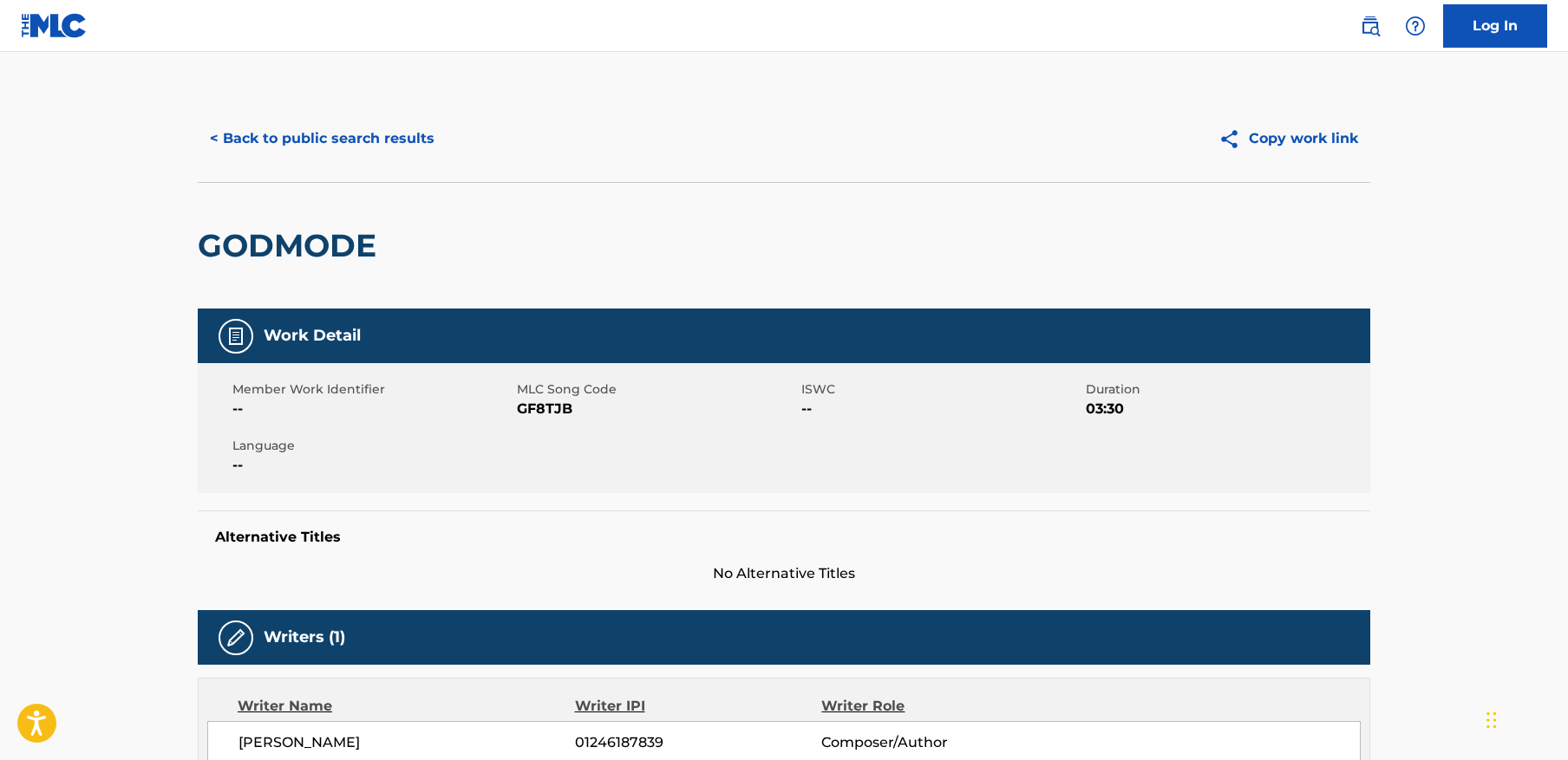
click at [326, 177] on div "< Back to public search results Copy work link" at bounding box center [784, 139] width 1172 height 87
click at [332, 156] on button "< Back to public search results" at bounding box center [321, 139] width 249 height 43
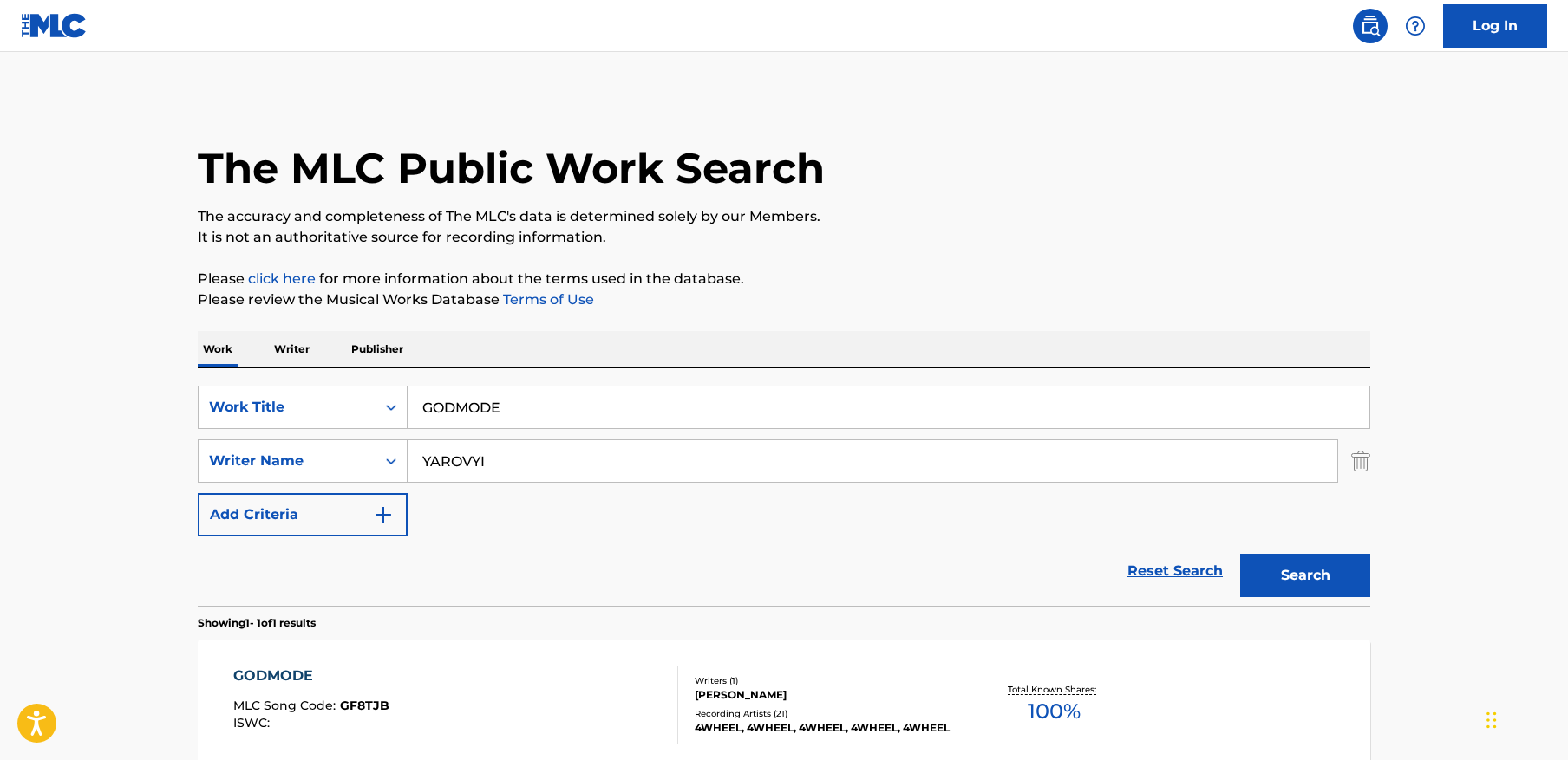
scroll to position [84, 0]
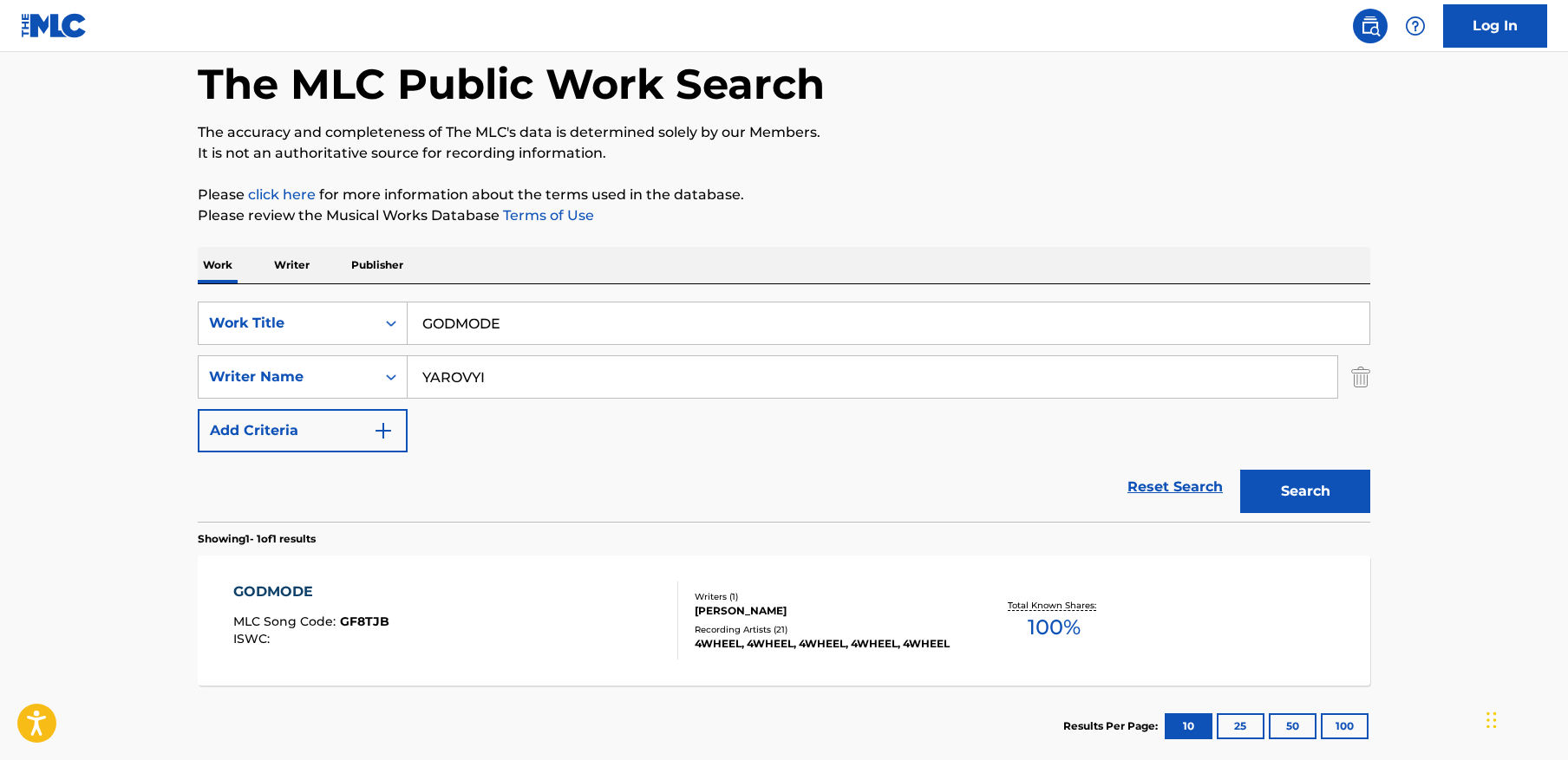
click at [648, 328] on input "GODMODE" at bounding box center [888, 322] width 962 height 41
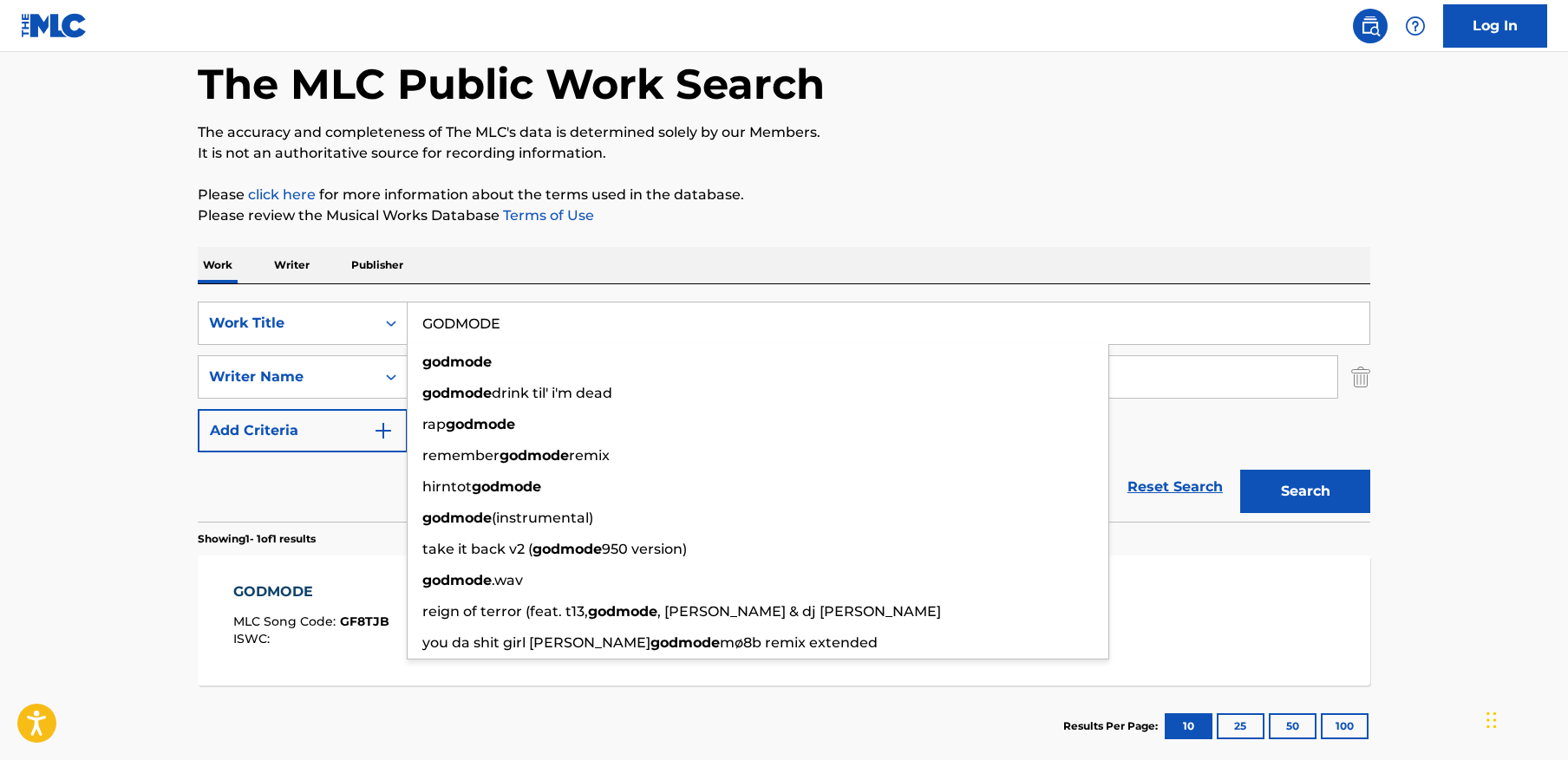
click at [648, 328] on input "GODMODE" at bounding box center [888, 322] width 962 height 41
paste input "say those things"
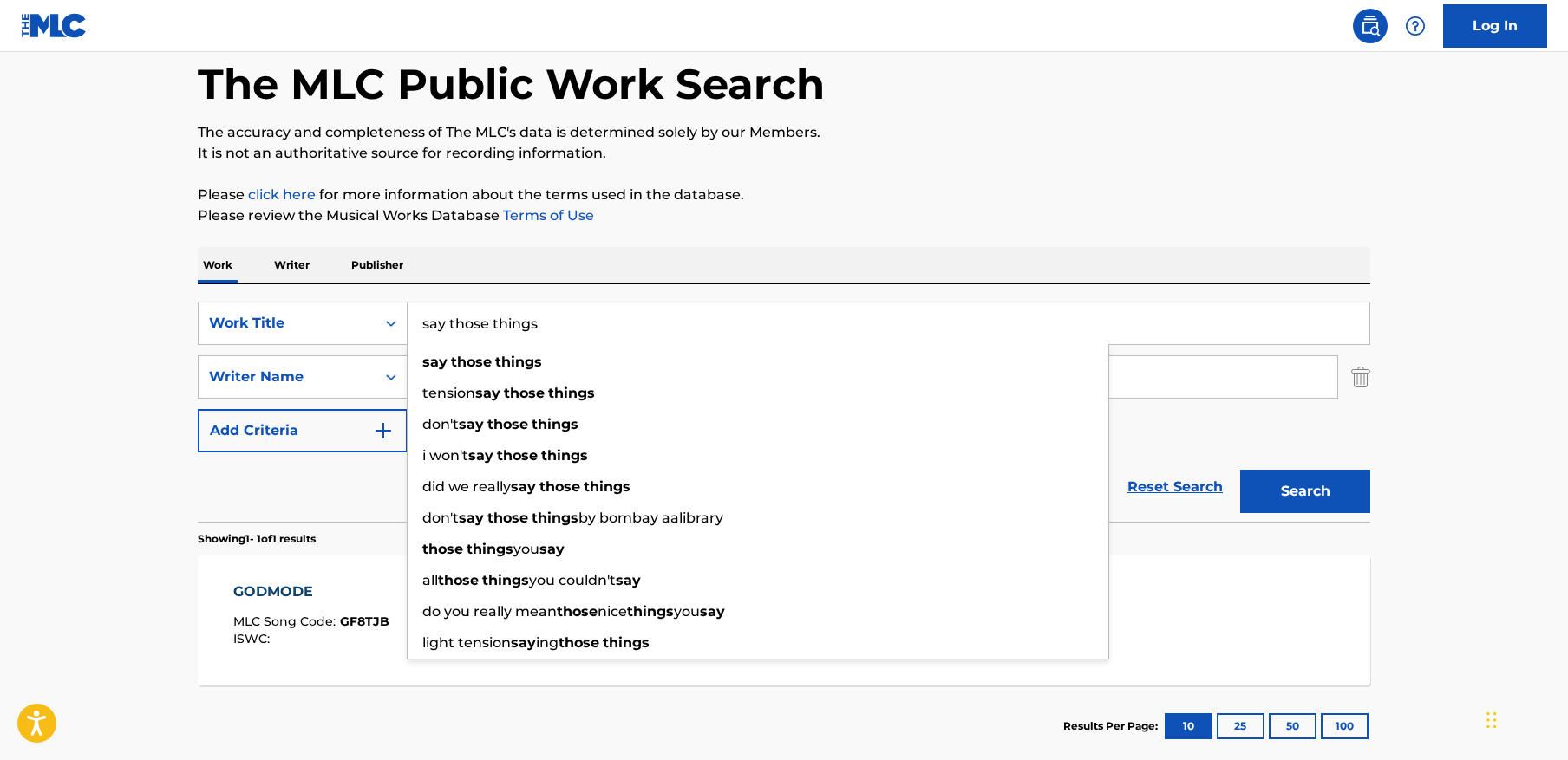
type input "say those things"
click at [1295, 128] on p "The accuracy and completeness of The MLC's data is determined solely by our Mem…" at bounding box center [784, 133] width 1172 height 21
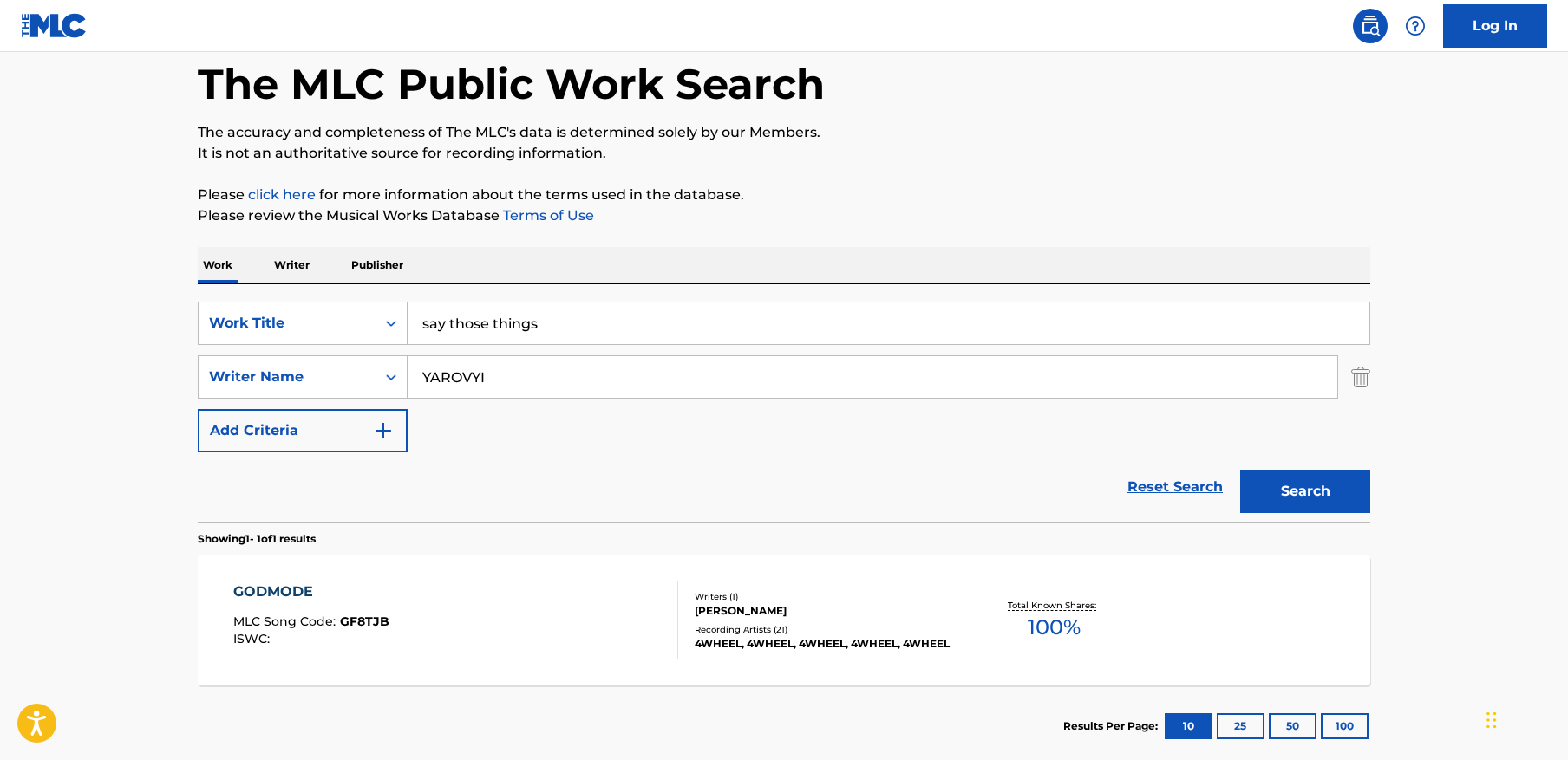
click at [978, 369] on input "YAROVYI" at bounding box center [873, 376] width 930 height 41
click at [978, 370] on input "YAROVYI" at bounding box center [873, 376] width 930 height 41
paste input "lucas"
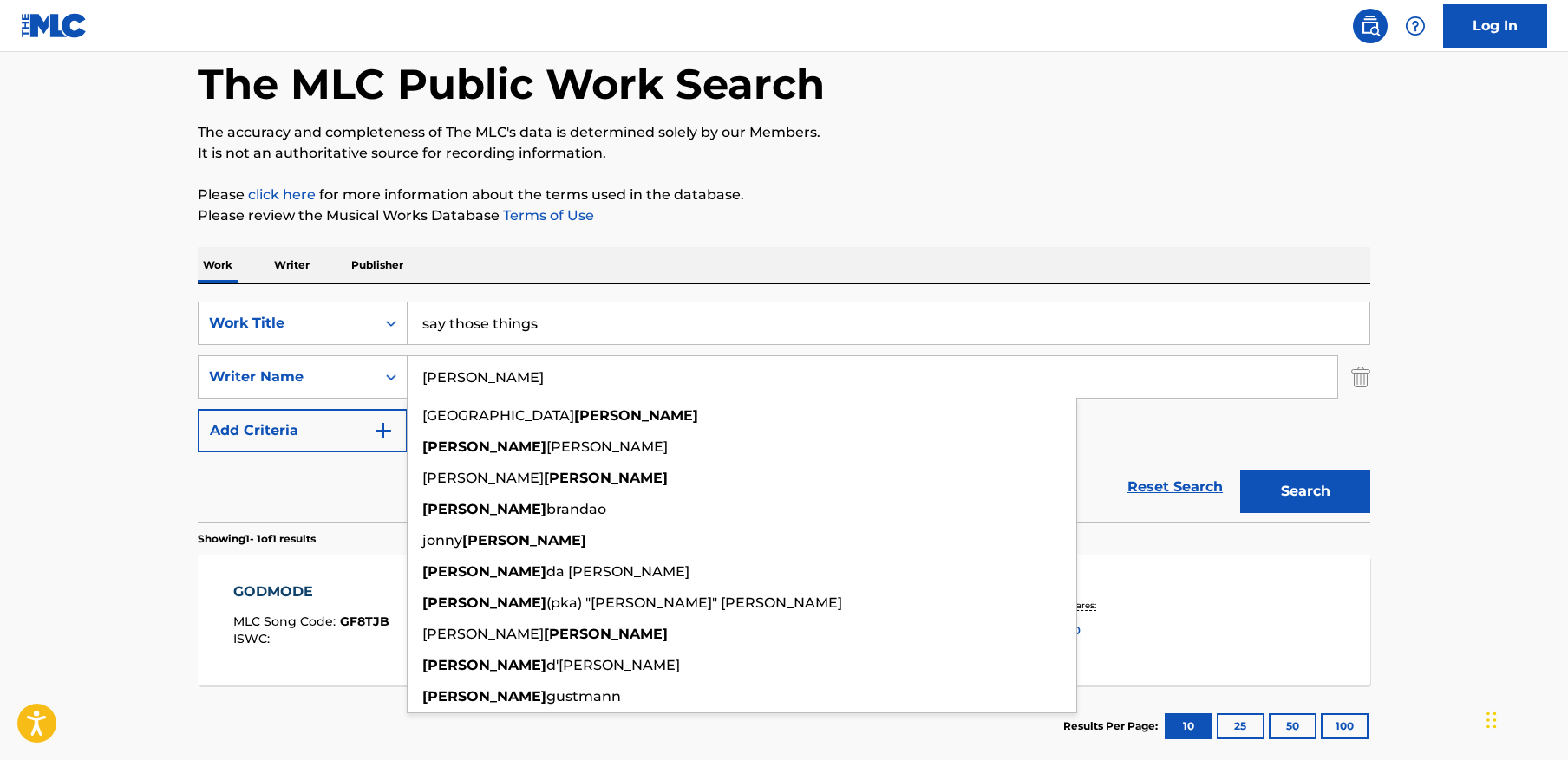
type input "lucas"
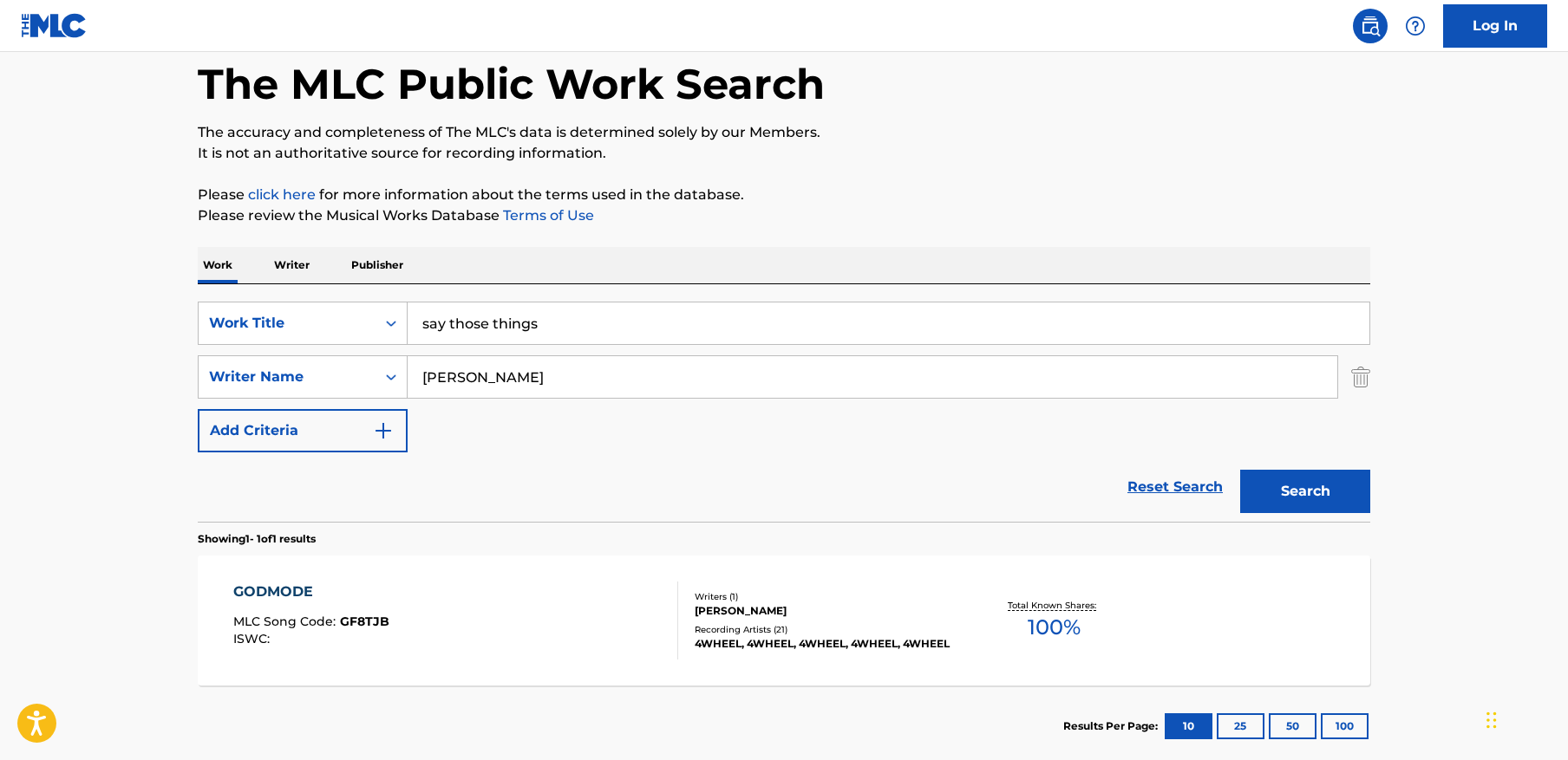
click at [1302, 493] on button "Search" at bounding box center [1305, 491] width 130 height 43
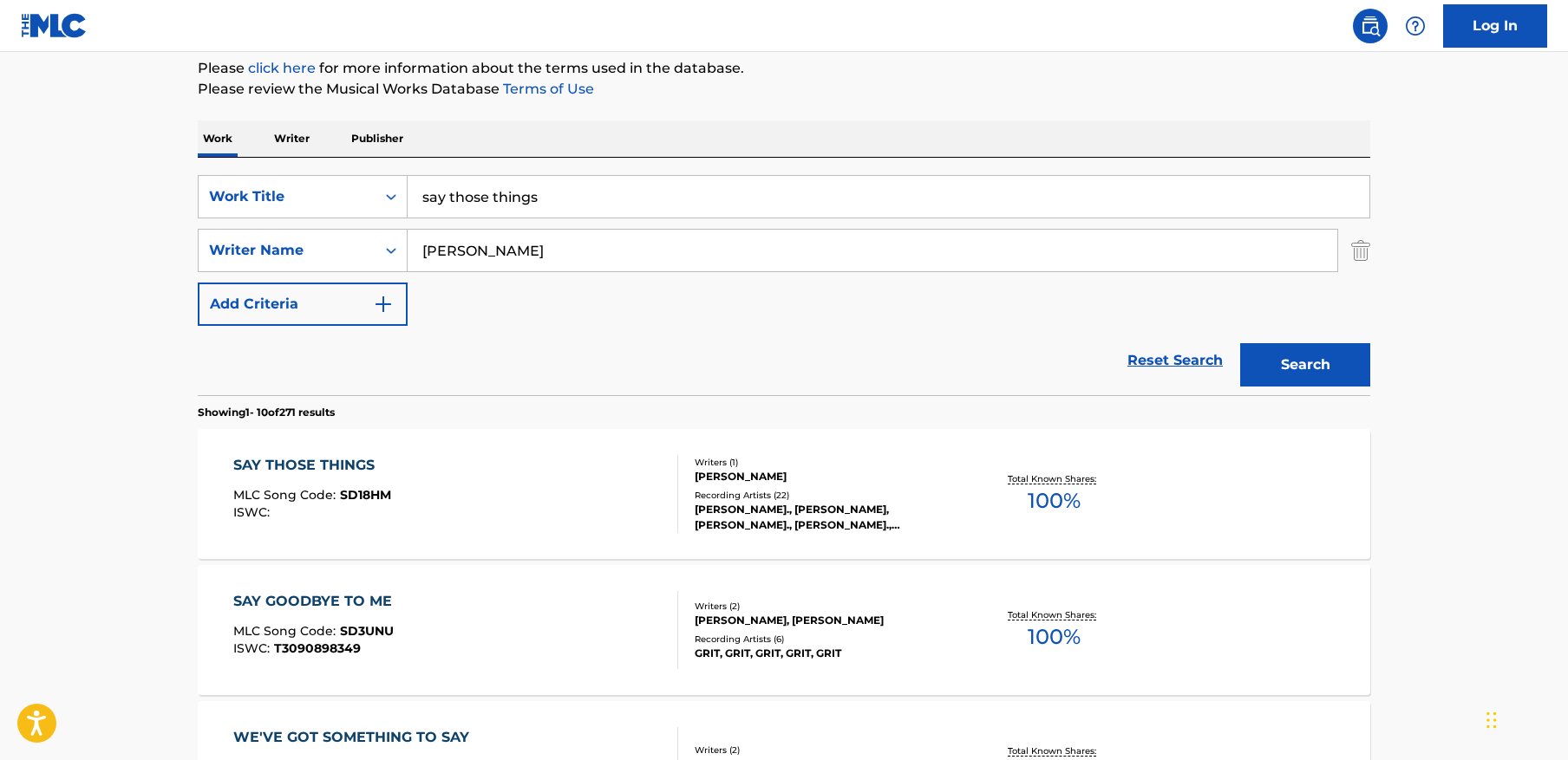
scroll to position [203, 0]
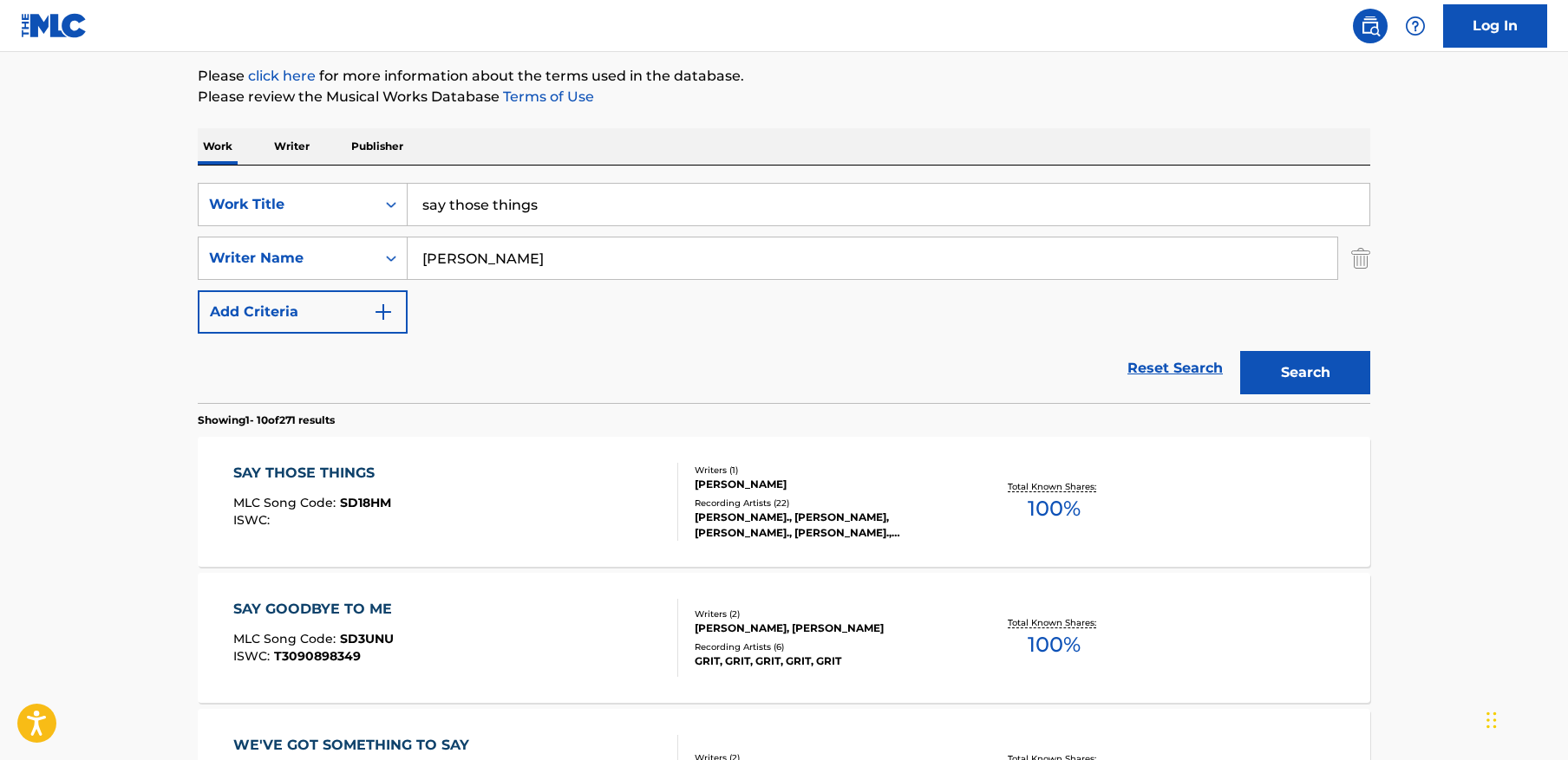
click at [464, 492] on div "SAY THOSE THINGS MLC Song Code : SD18HM ISWC :" at bounding box center [455, 501] width 446 height 78
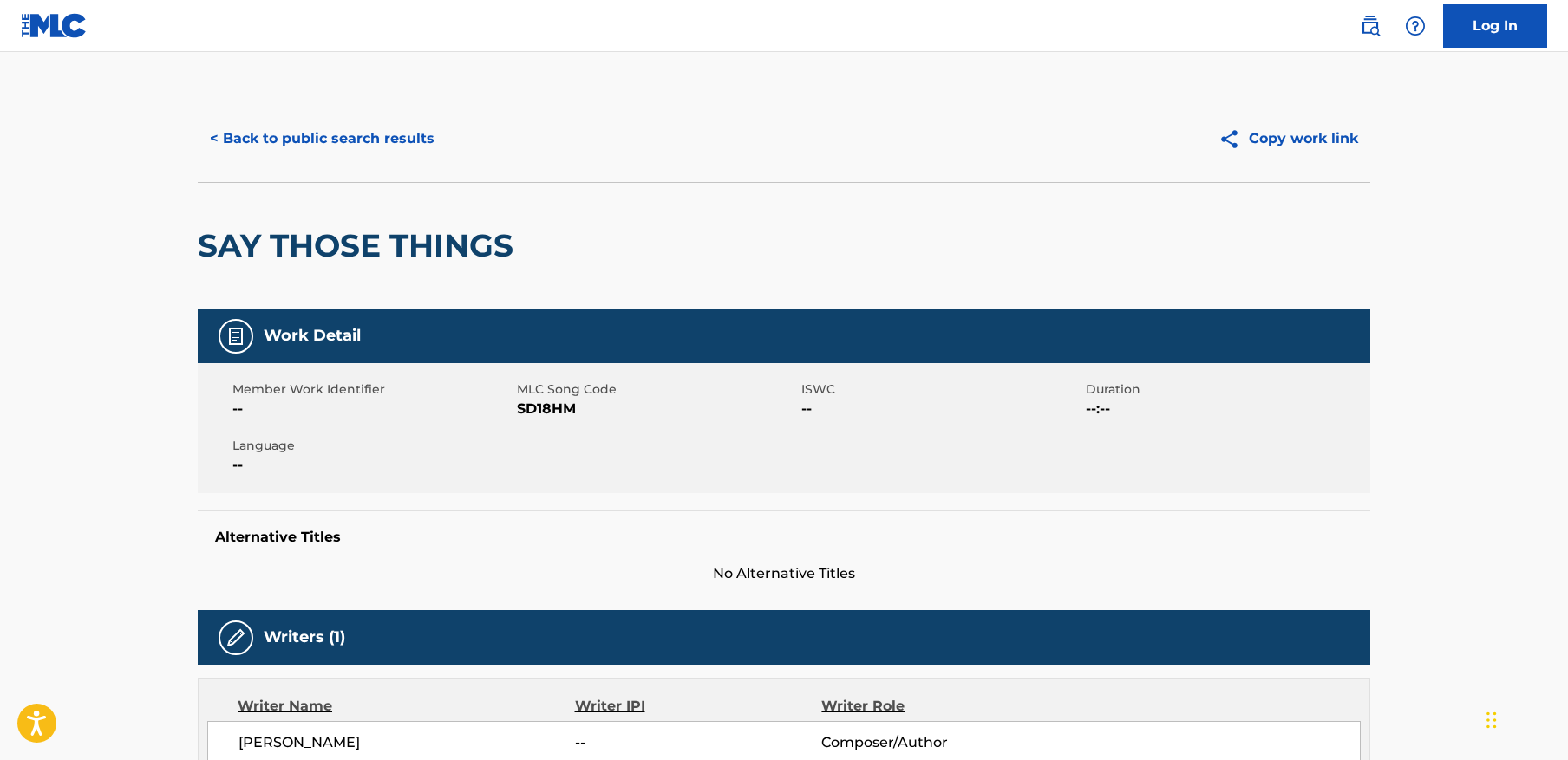
click at [387, 145] on button "< Back to public search results" at bounding box center [321, 139] width 249 height 43
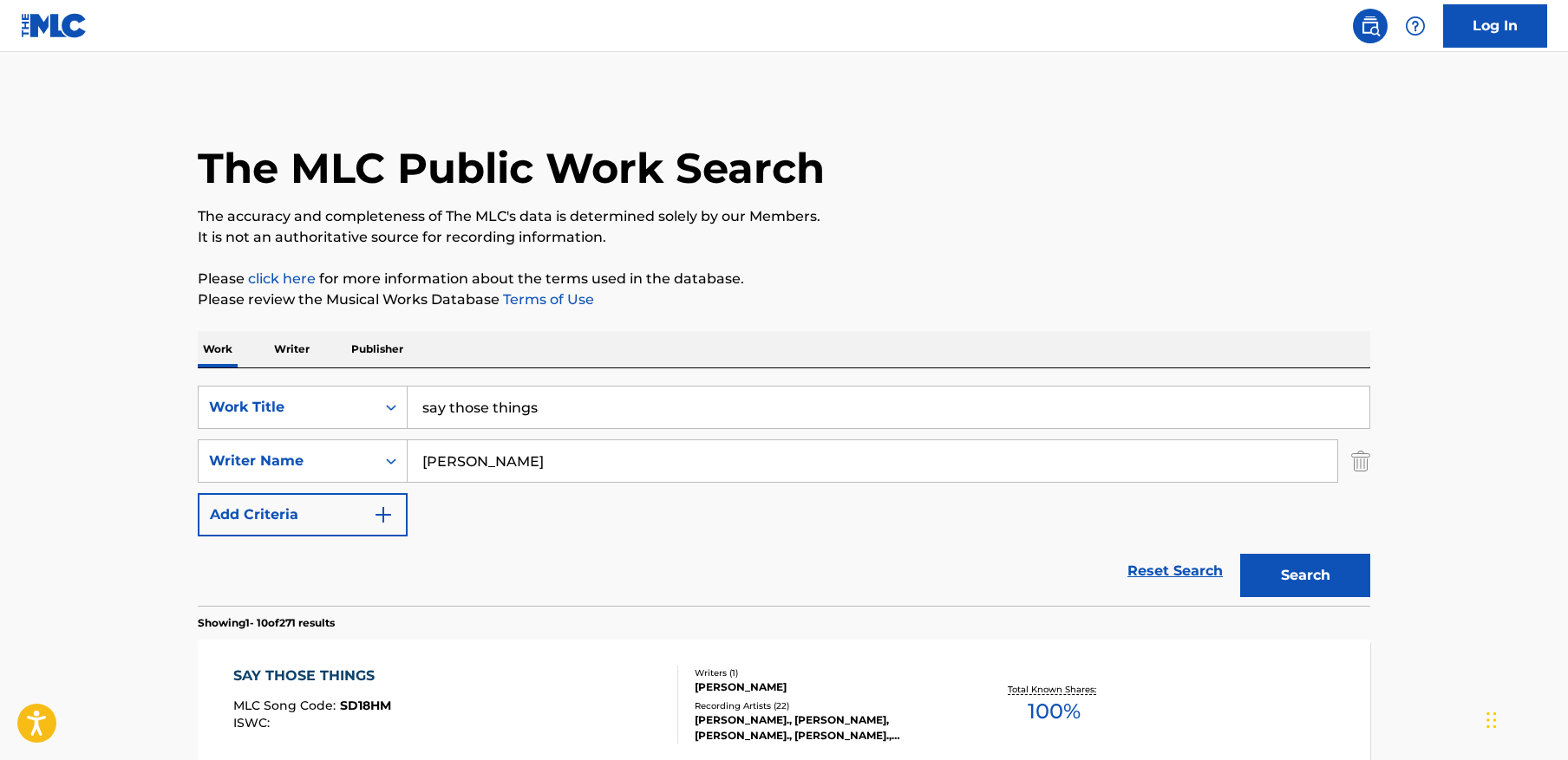
scroll to position [203, 0]
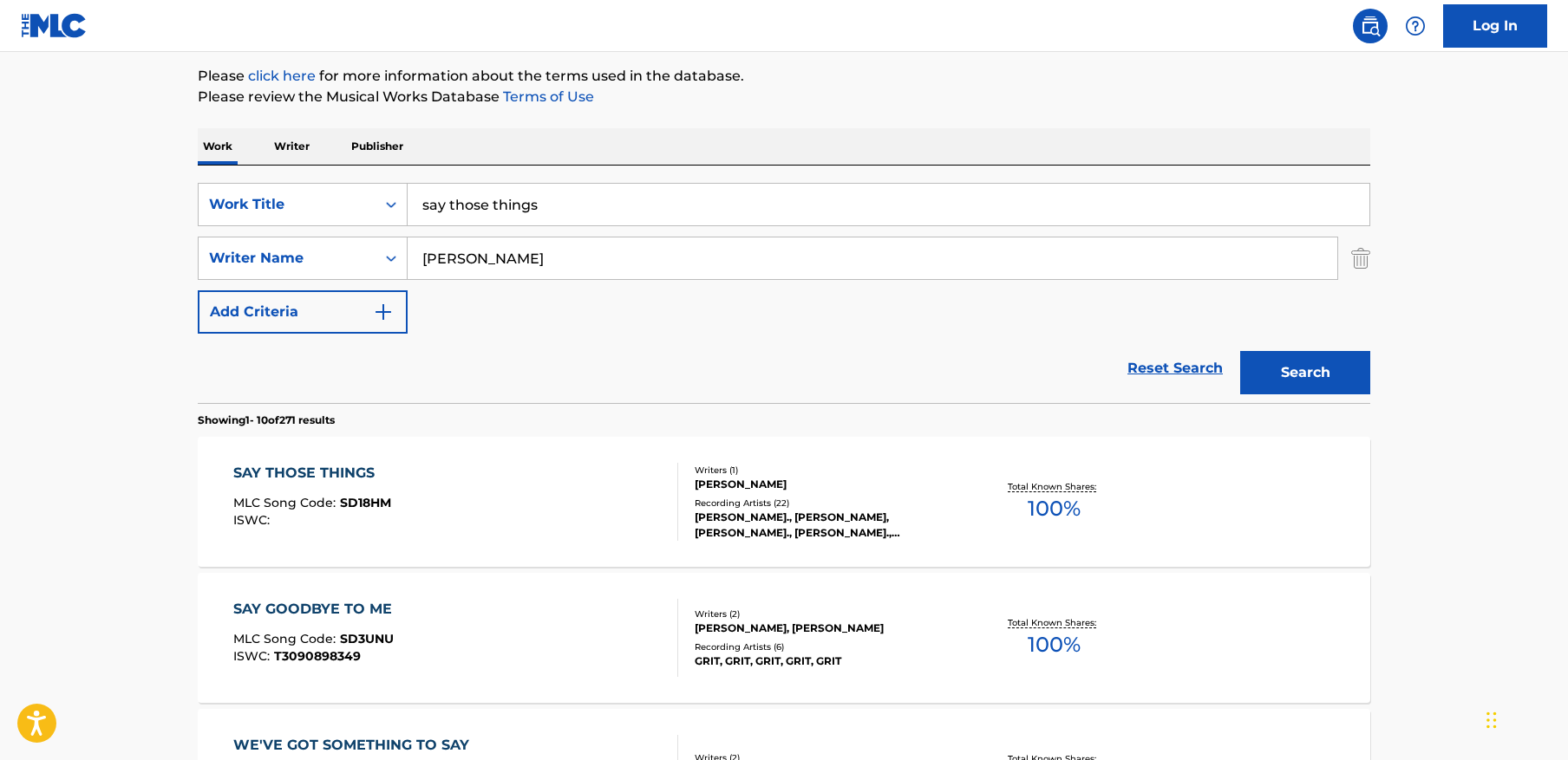
click at [705, 204] on input "say those things" at bounding box center [888, 204] width 962 height 41
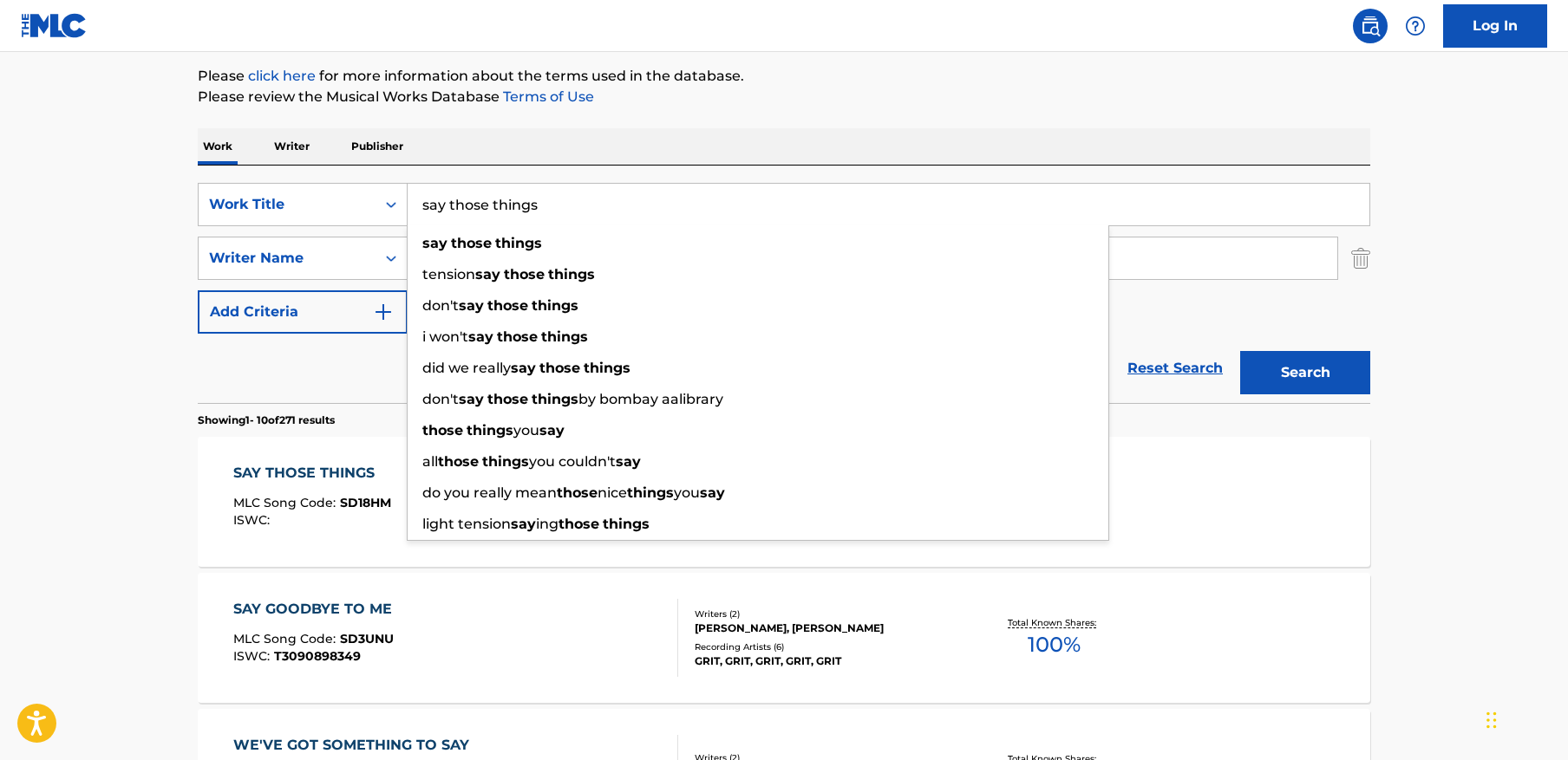
click at [705, 204] on input "say those things" at bounding box center [888, 204] width 962 height 41
paste input "MONTAGEM DO DIAMANTE MAGICO - SLOWED"
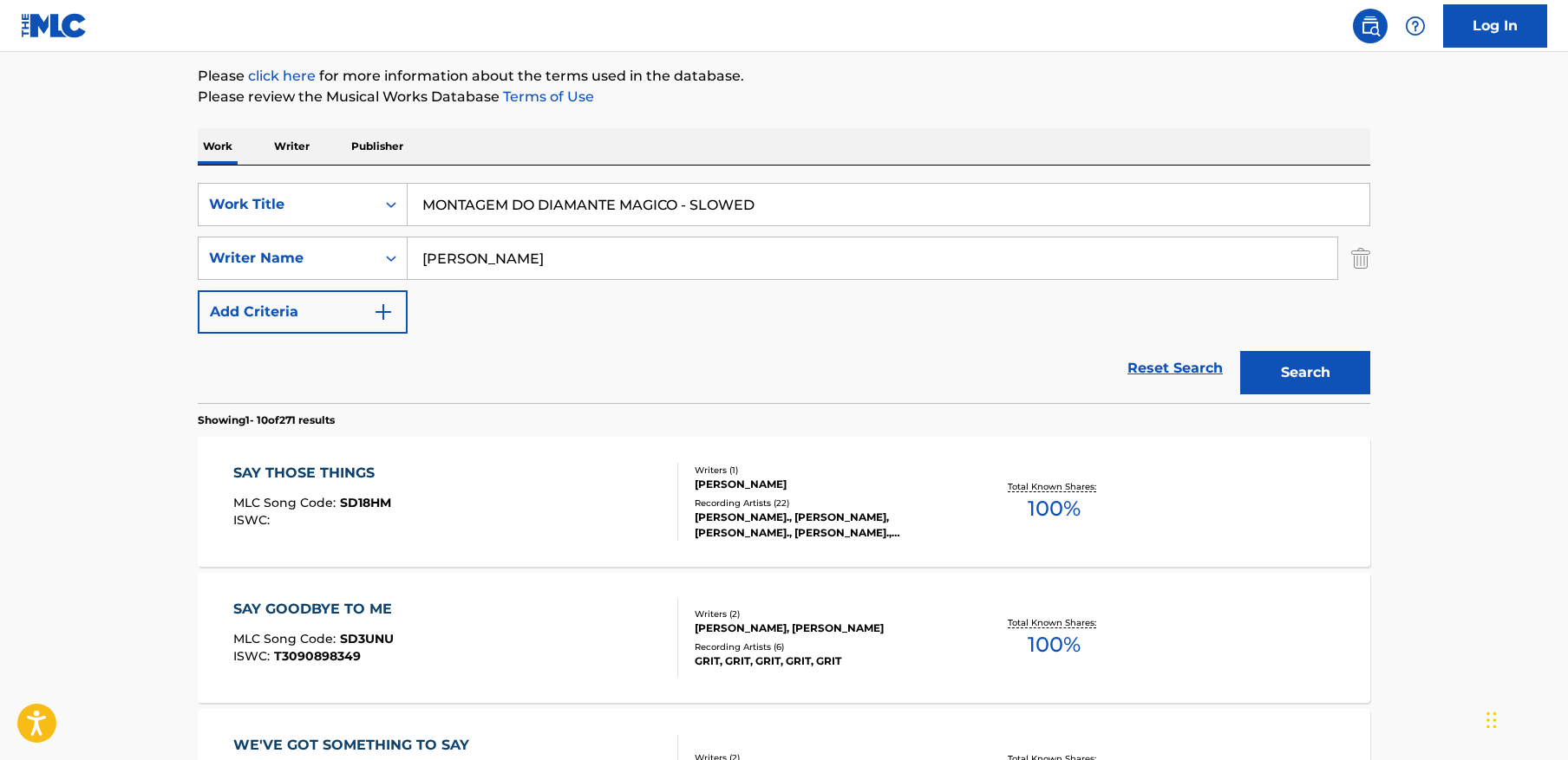
type input "MONTAGEM DO DIAMANTE MAGICO - SLOWED"
click at [662, 264] on input "lucas" at bounding box center [873, 258] width 930 height 41
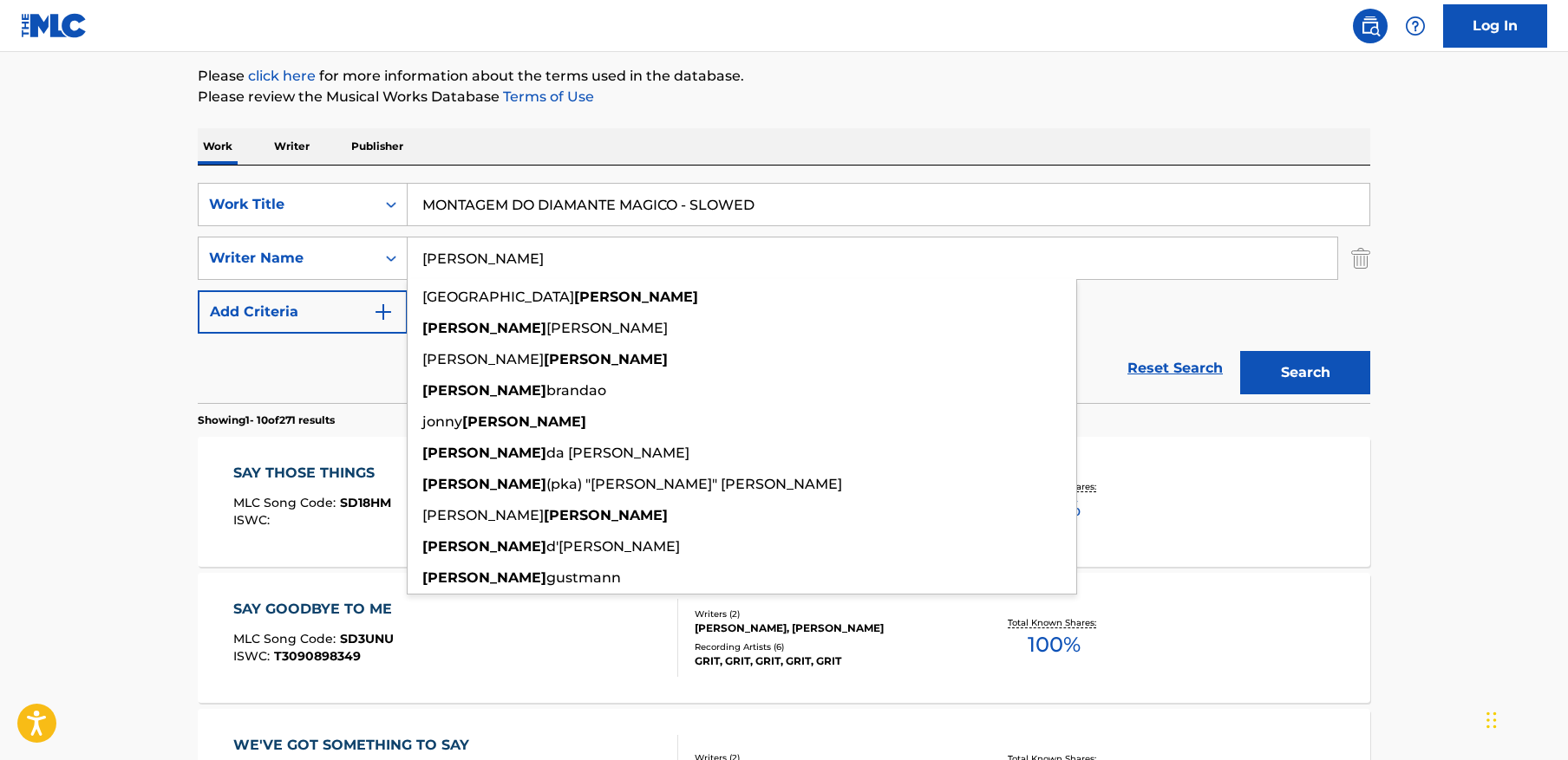
click at [662, 264] on input "lucas" at bounding box center [873, 258] width 930 height 41
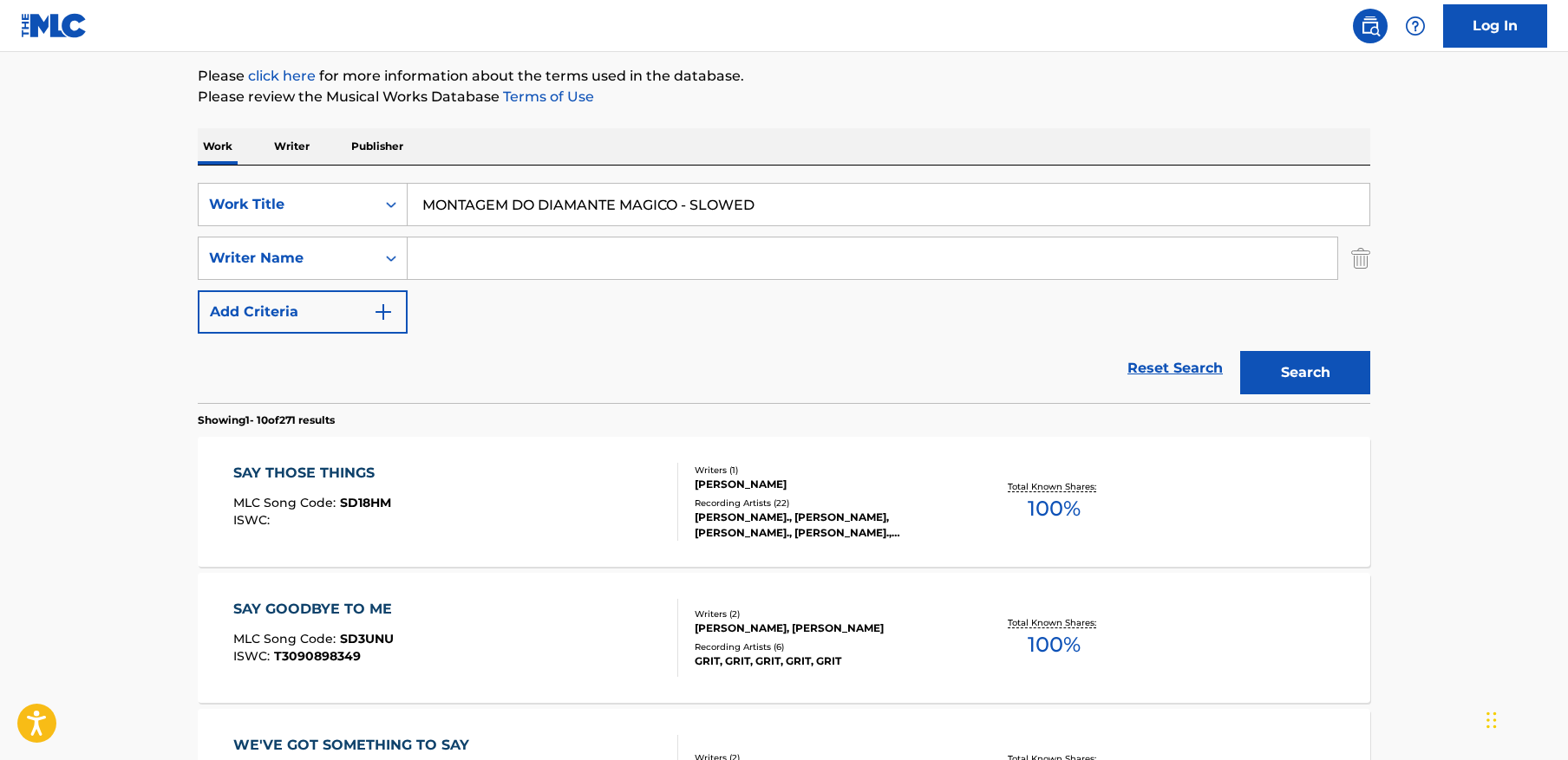
click at [1241, 351] on button "Search" at bounding box center [1305, 372] width 130 height 43
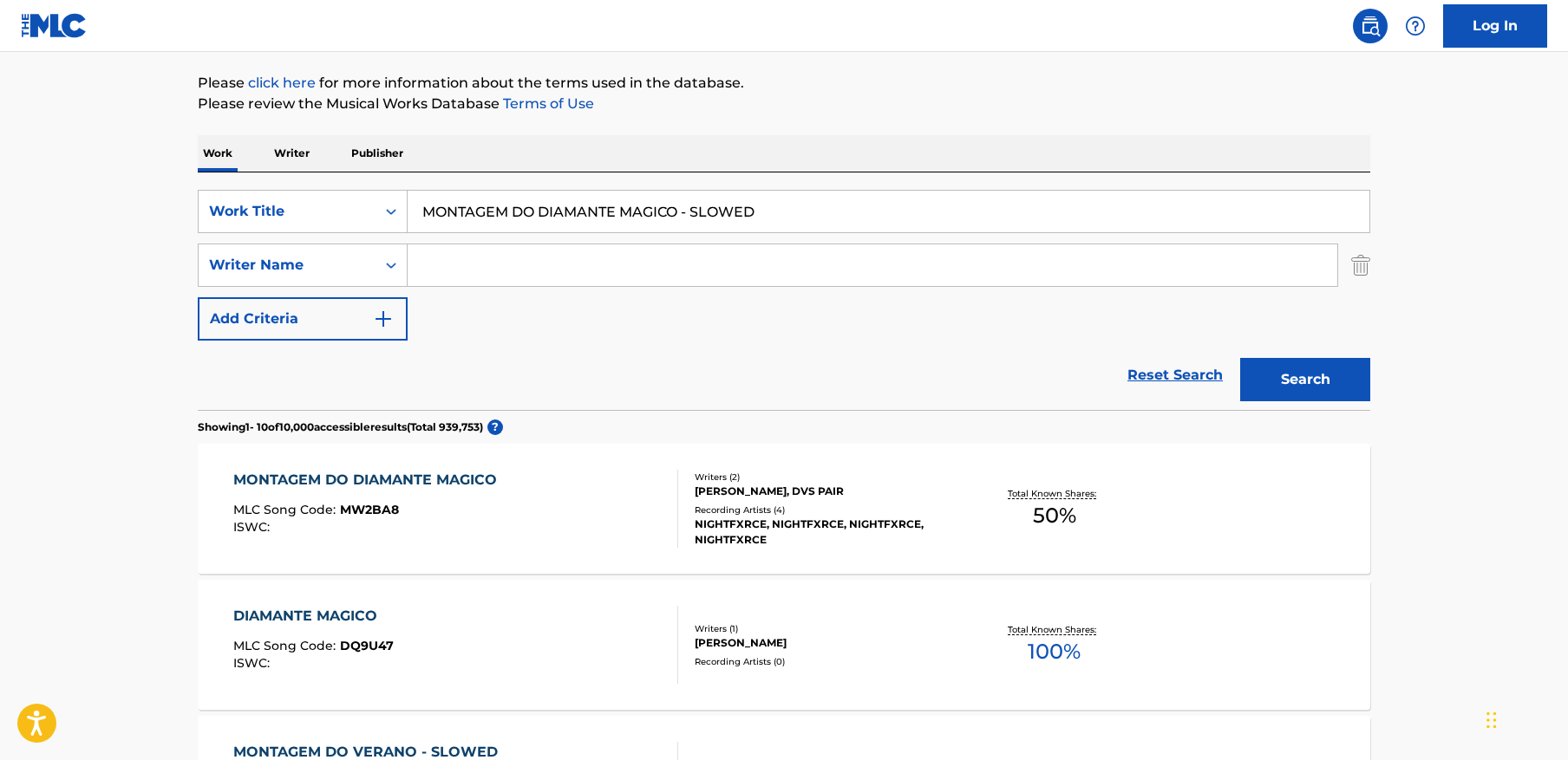
scroll to position [204, 0]
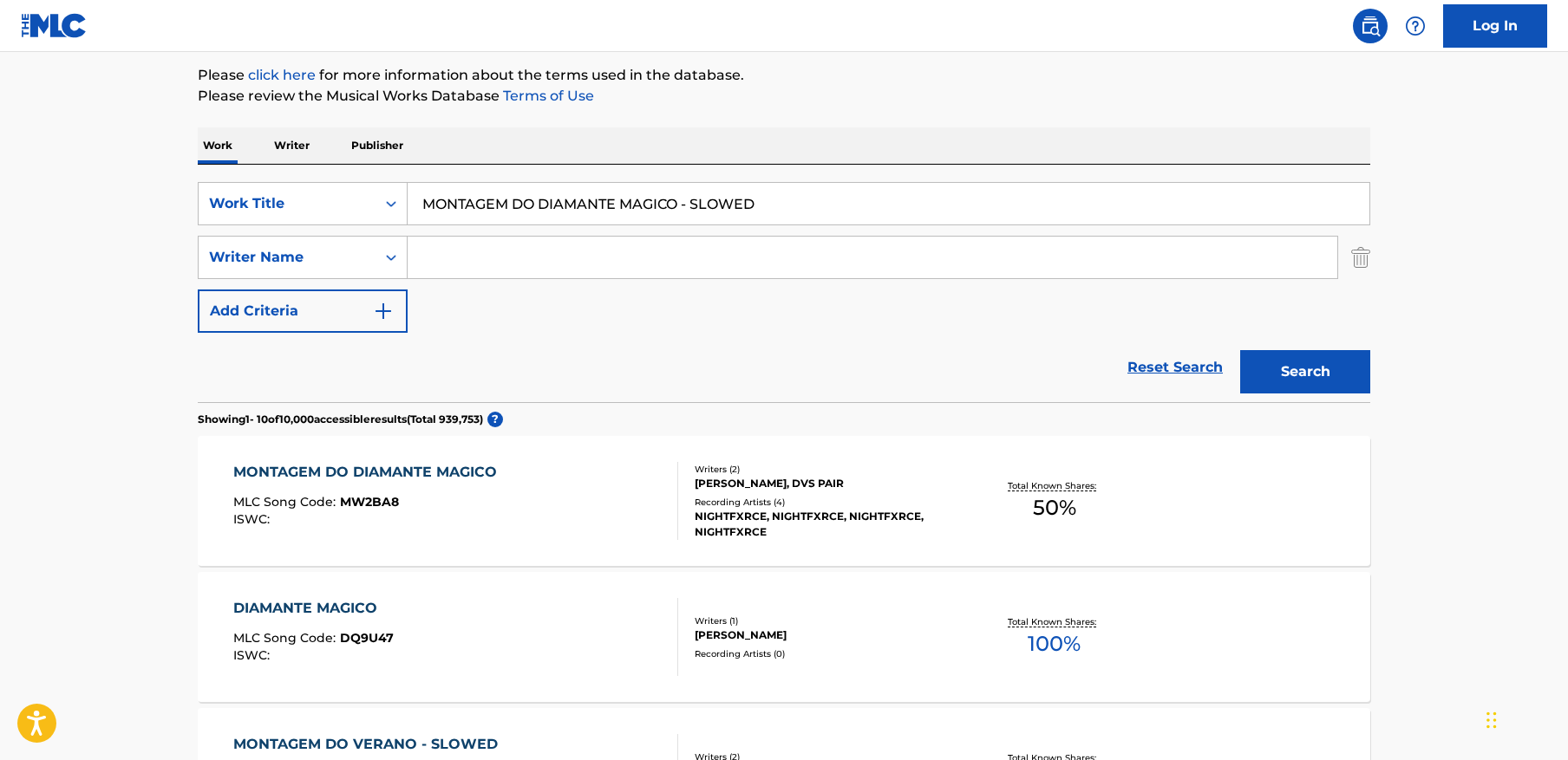
click at [540, 486] on div "MONTAGEM DO DIAMANTE MAGICO MLC Song Code : MW2BA8 ISWC :" at bounding box center [455, 500] width 446 height 78
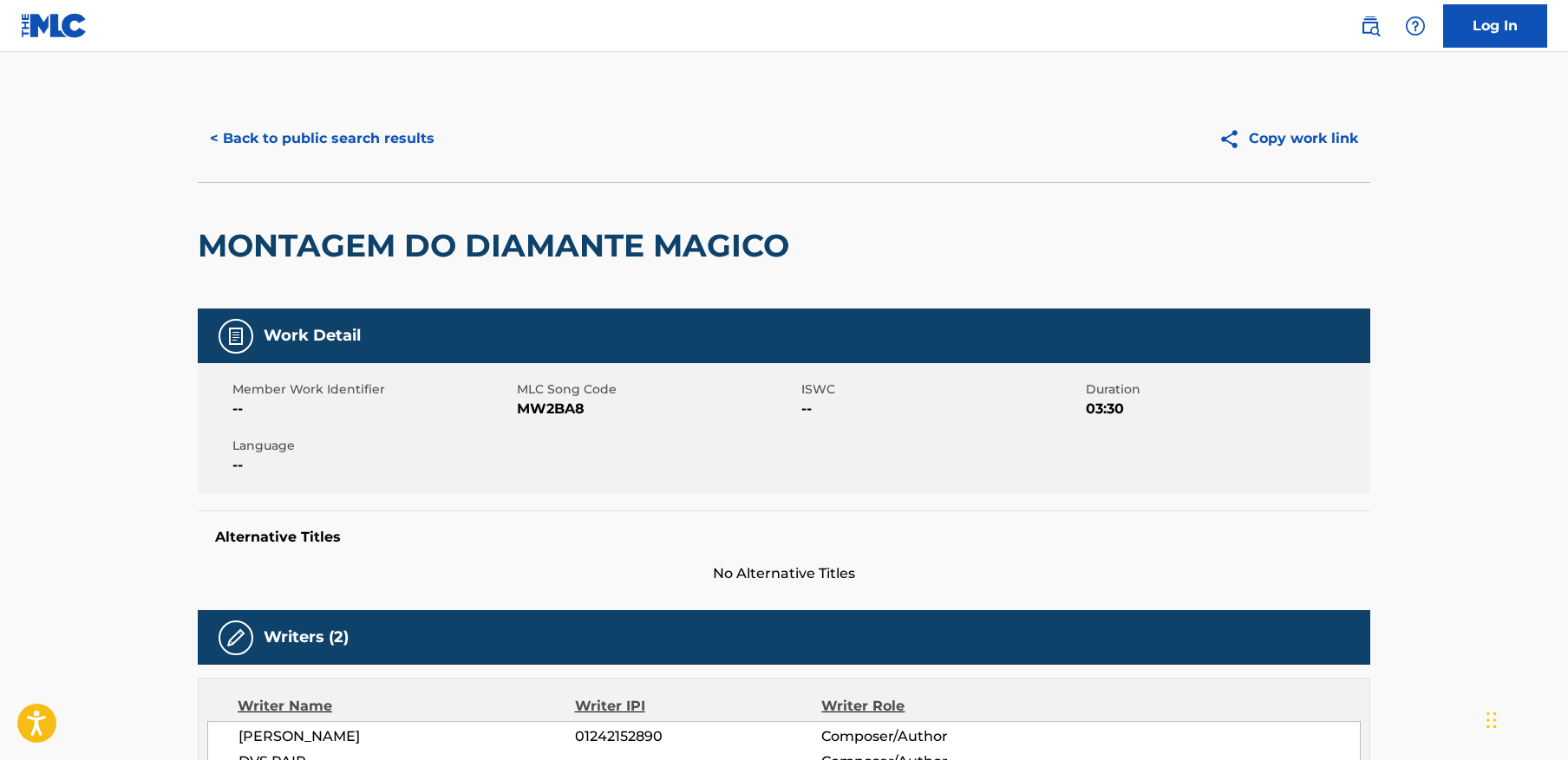
click at [298, 137] on button "< Back to public search results" at bounding box center [321, 139] width 249 height 43
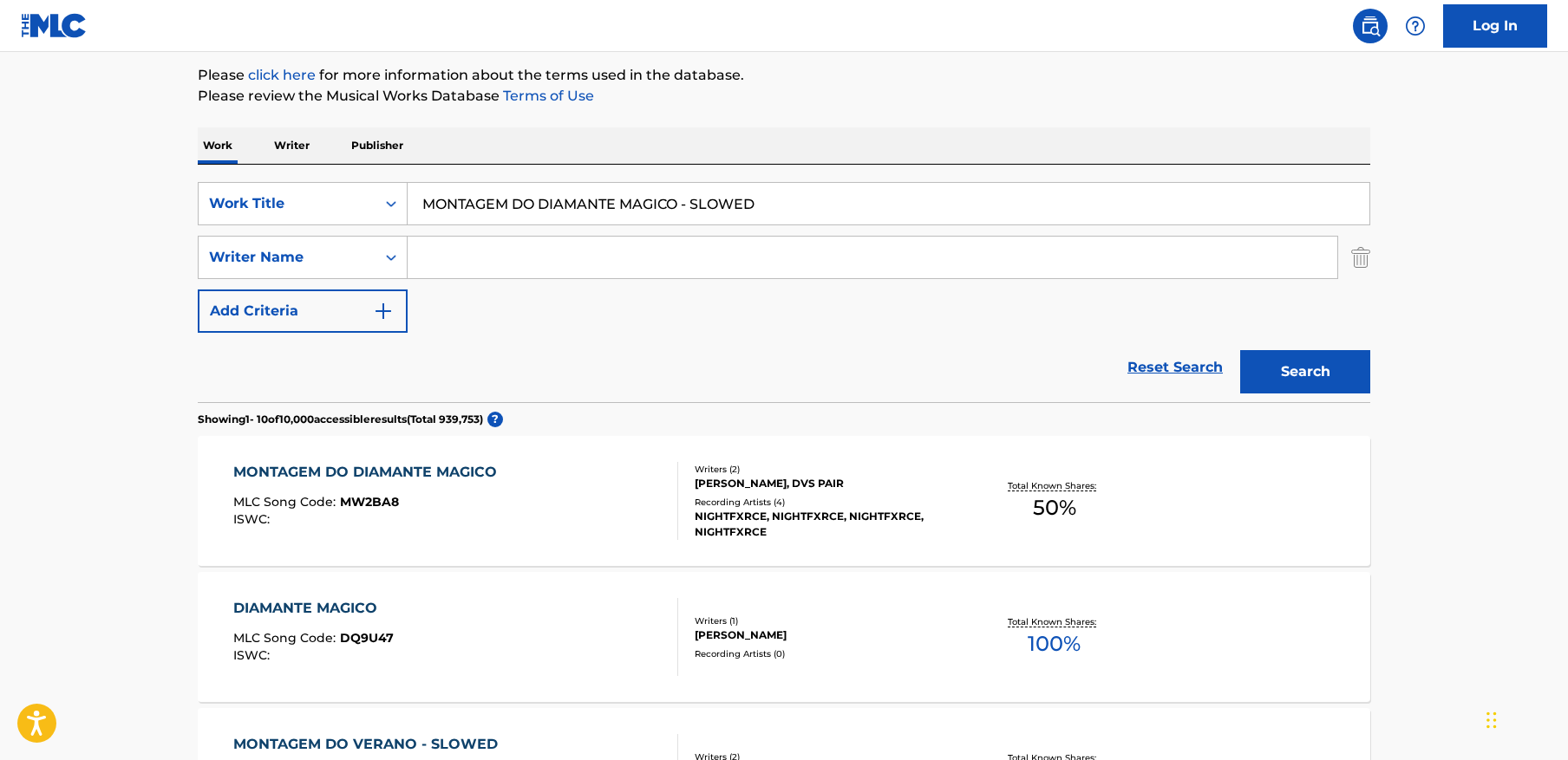
click at [696, 210] on input "MONTAGEM DO DIAMANTE MAGICO - SLOWED" at bounding box center [888, 203] width 962 height 41
paste input "WARRIOR - SPED UP"
type input "WARRIOR - SPED UP"
click at [1241, 350] on button "Search" at bounding box center [1305, 371] width 130 height 43
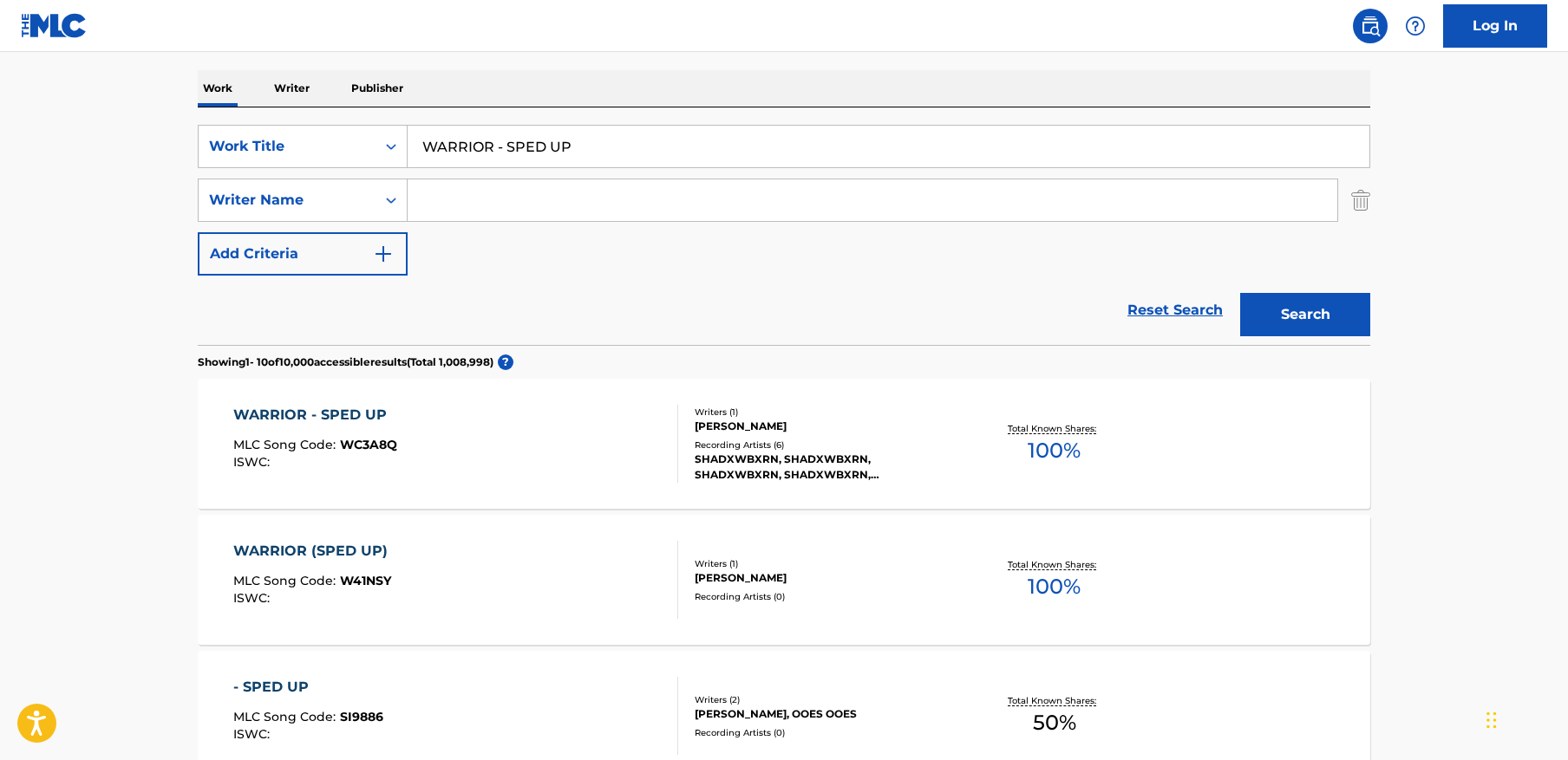
scroll to position [264, 0]
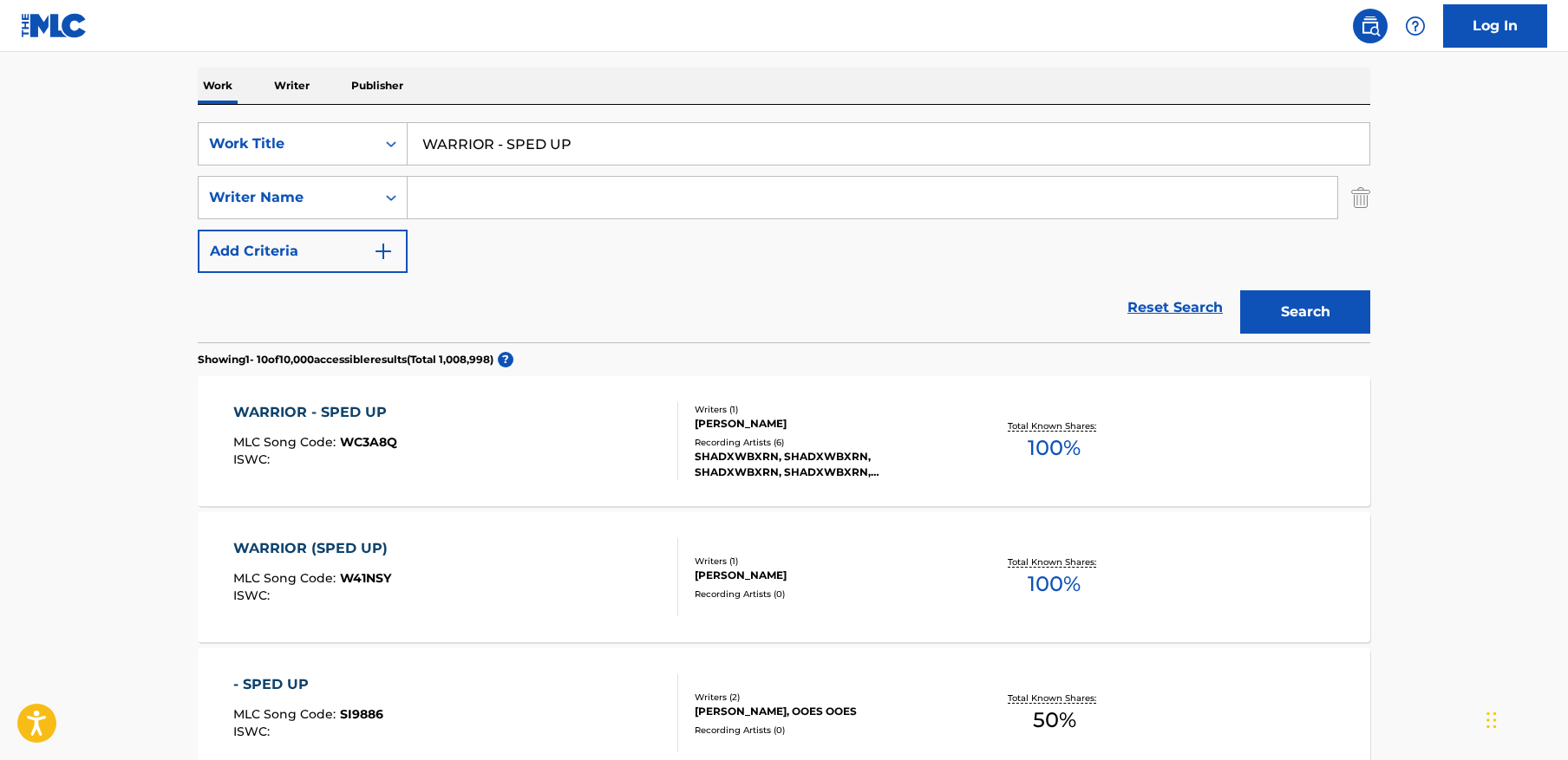
click at [551, 181] on input "Search Form" at bounding box center [873, 197] width 930 height 41
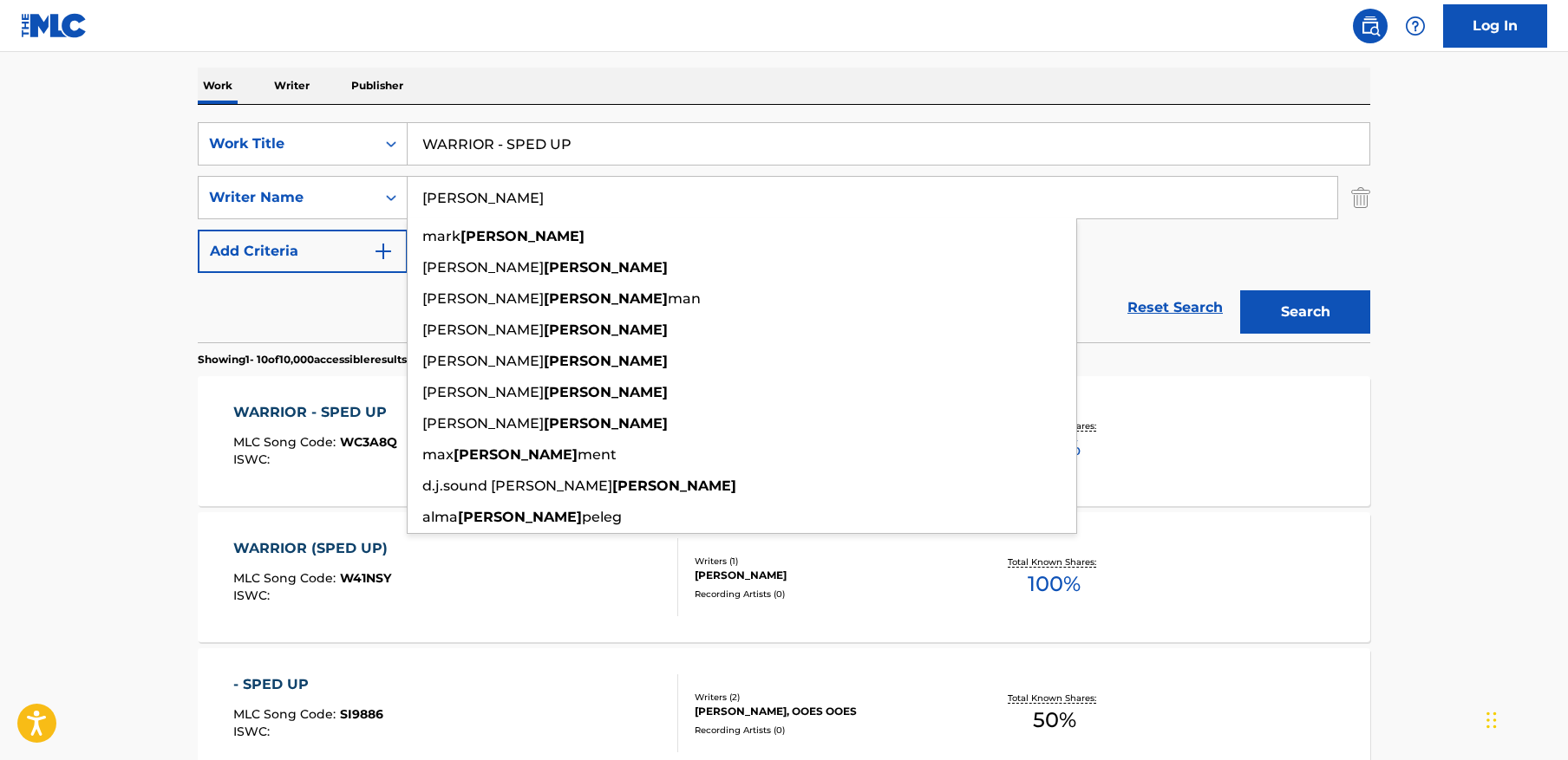
type input "perry"
click at [1241, 291] on button "Search" at bounding box center [1305, 312] width 130 height 43
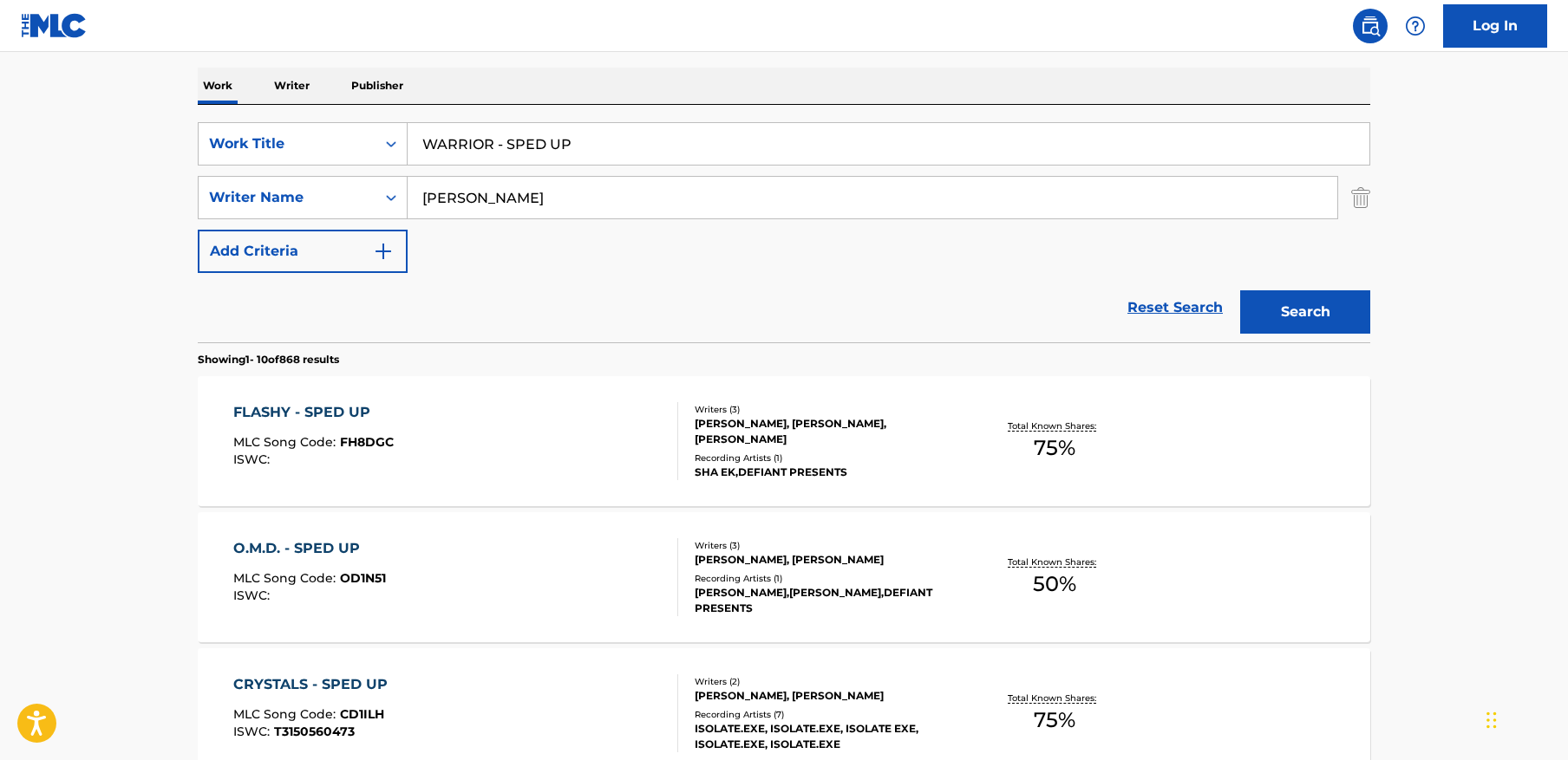
click at [513, 151] on input "WARRIOR - SPED UP" at bounding box center [888, 143] width 962 height 41
click at [1241, 291] on button "Search" at bounding box center [1305, 312] width 130 height 43
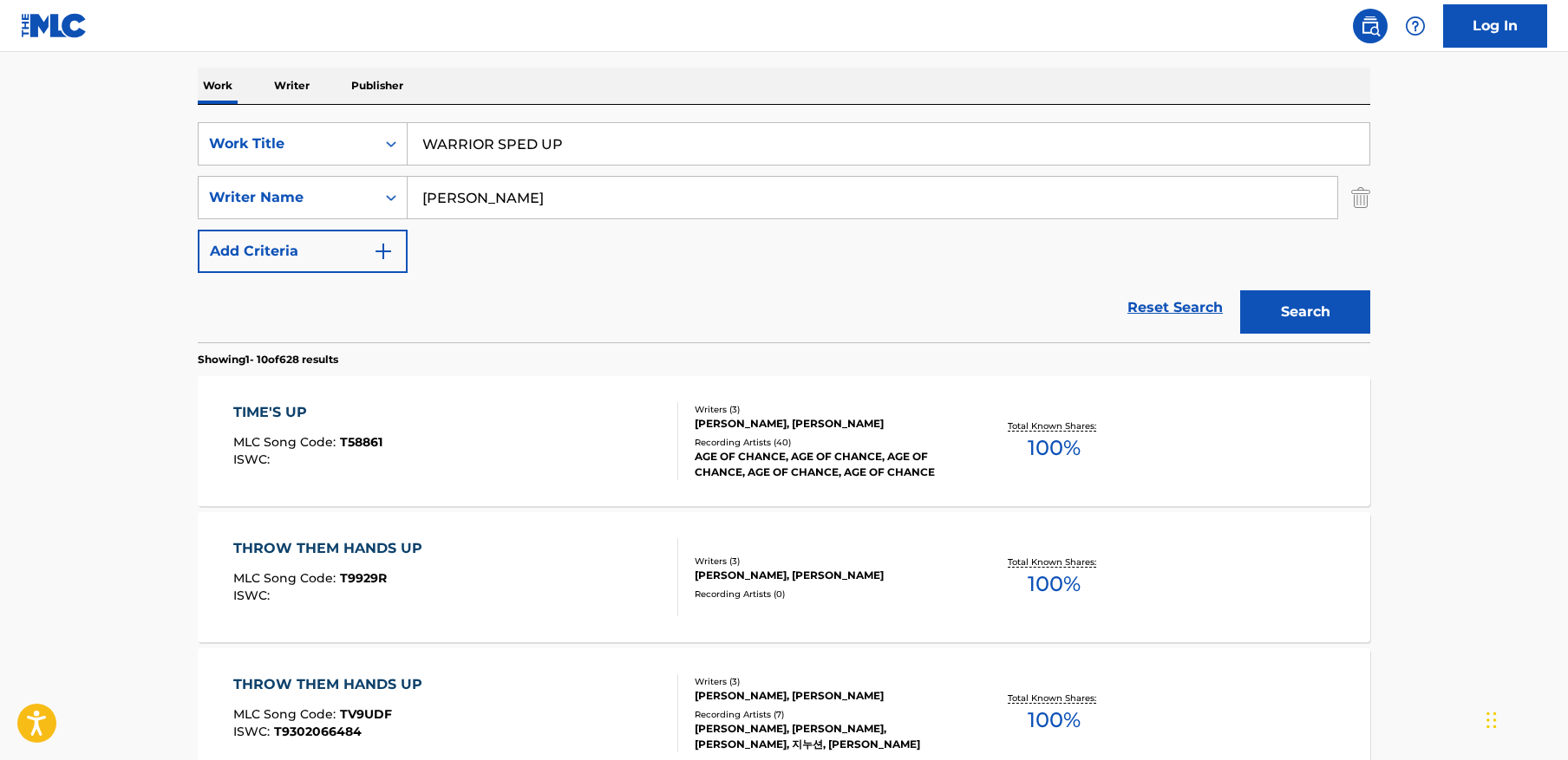
click at [500, 145] on input "WARRIOR SPED UP" at bounding box center [888, 143] width 962 height 41
type input "WARRIOR - SPED UP"
click at [1241, 291] on button "Search" at bounding box center [1305, 312] width 130 height 43
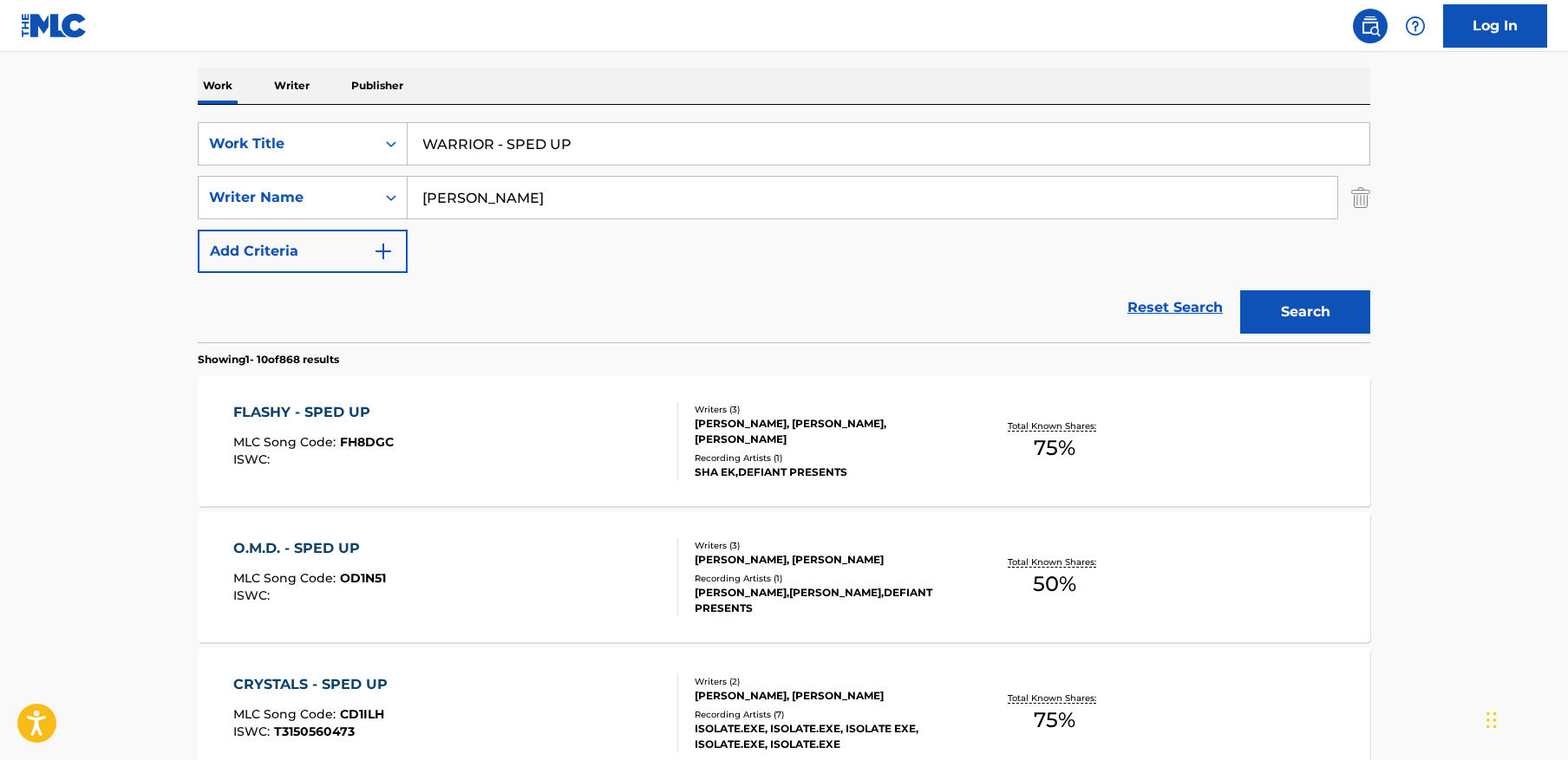
click at [565, 189] on input "perry" at bounding box center [873, 197] width 930 height 41
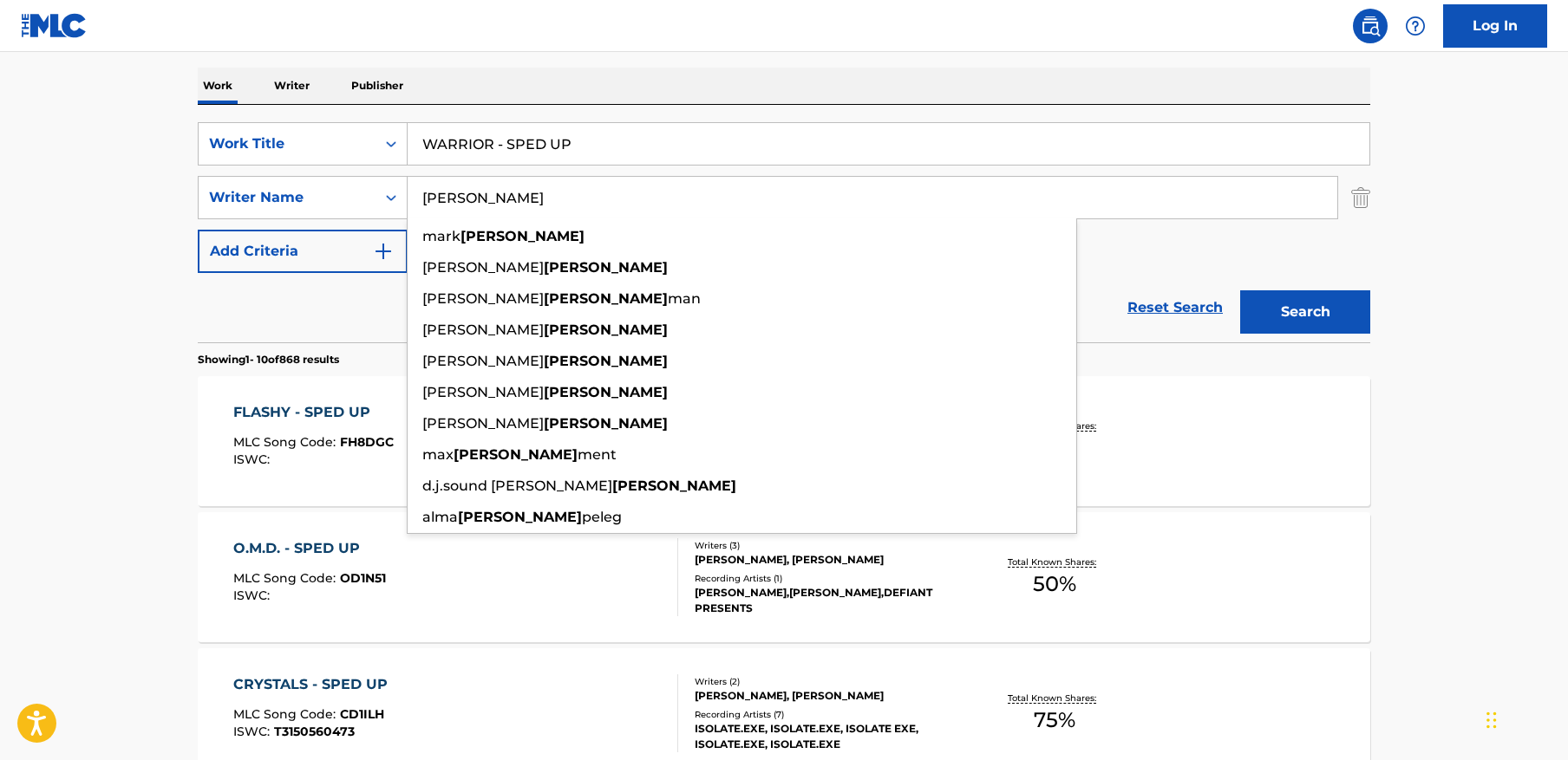
click at [565, 189] on input "perry" at bounding box center [873, 197] width 930 height 41
click at [1241, 291] on button "Search" at bounding box center [1305, 312] width 130 height 43
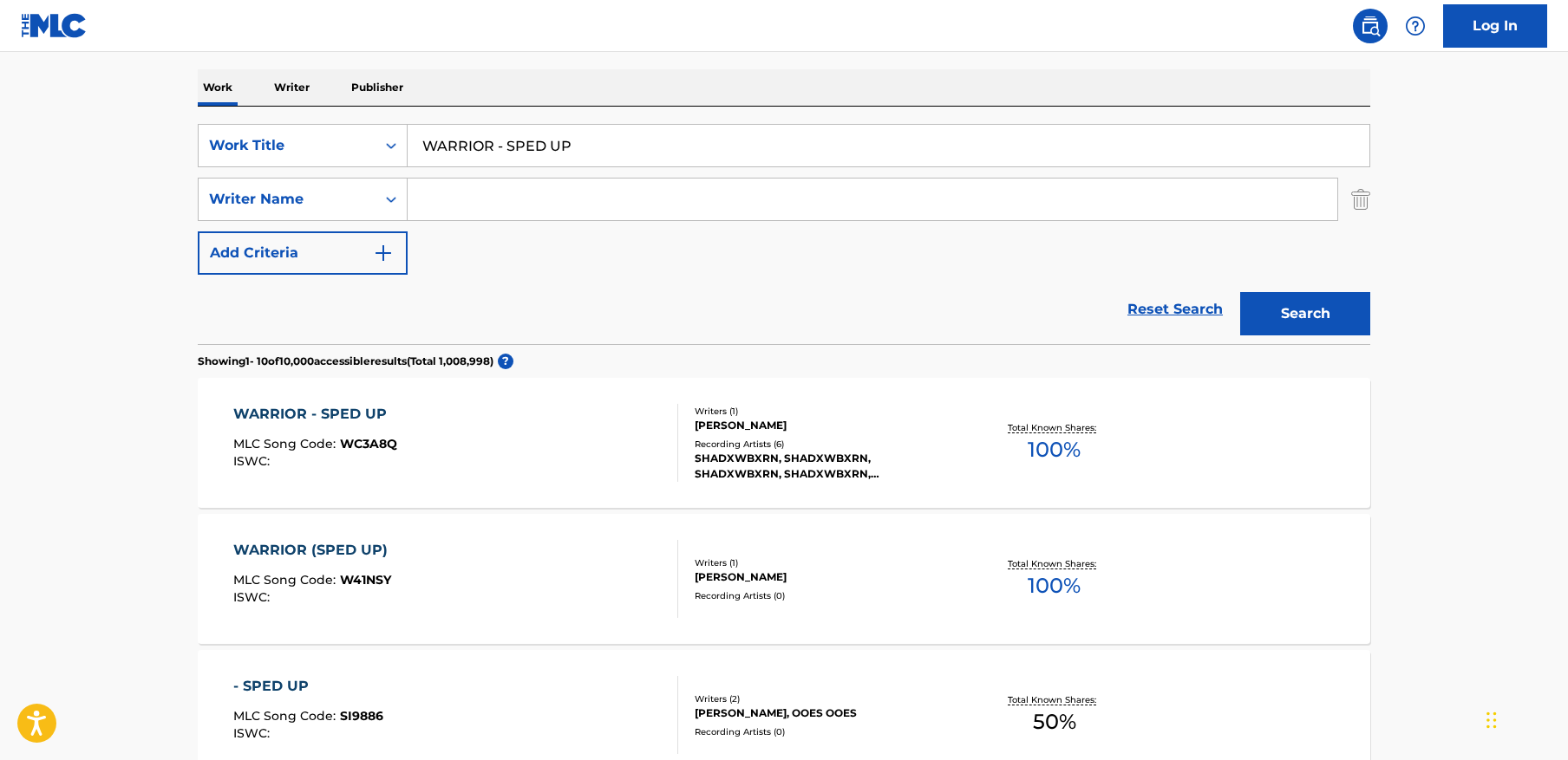
scroll to position [259, 0]
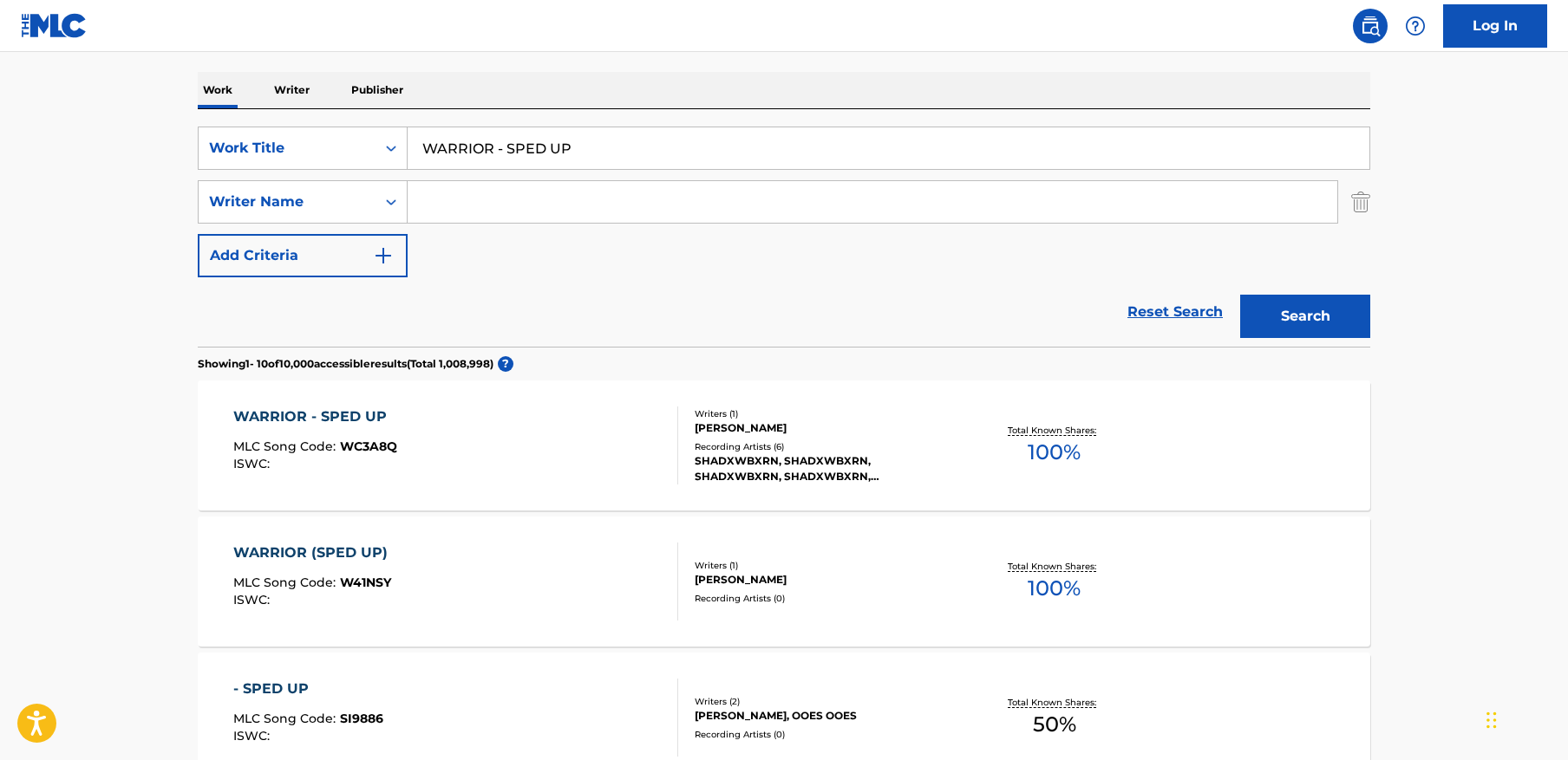
click at [578, 477] on div "WARRIOR - SPED UP MLC Song Code : WC3A8Q ISWC :" at bounding box center [455, 445] width 446 height 78
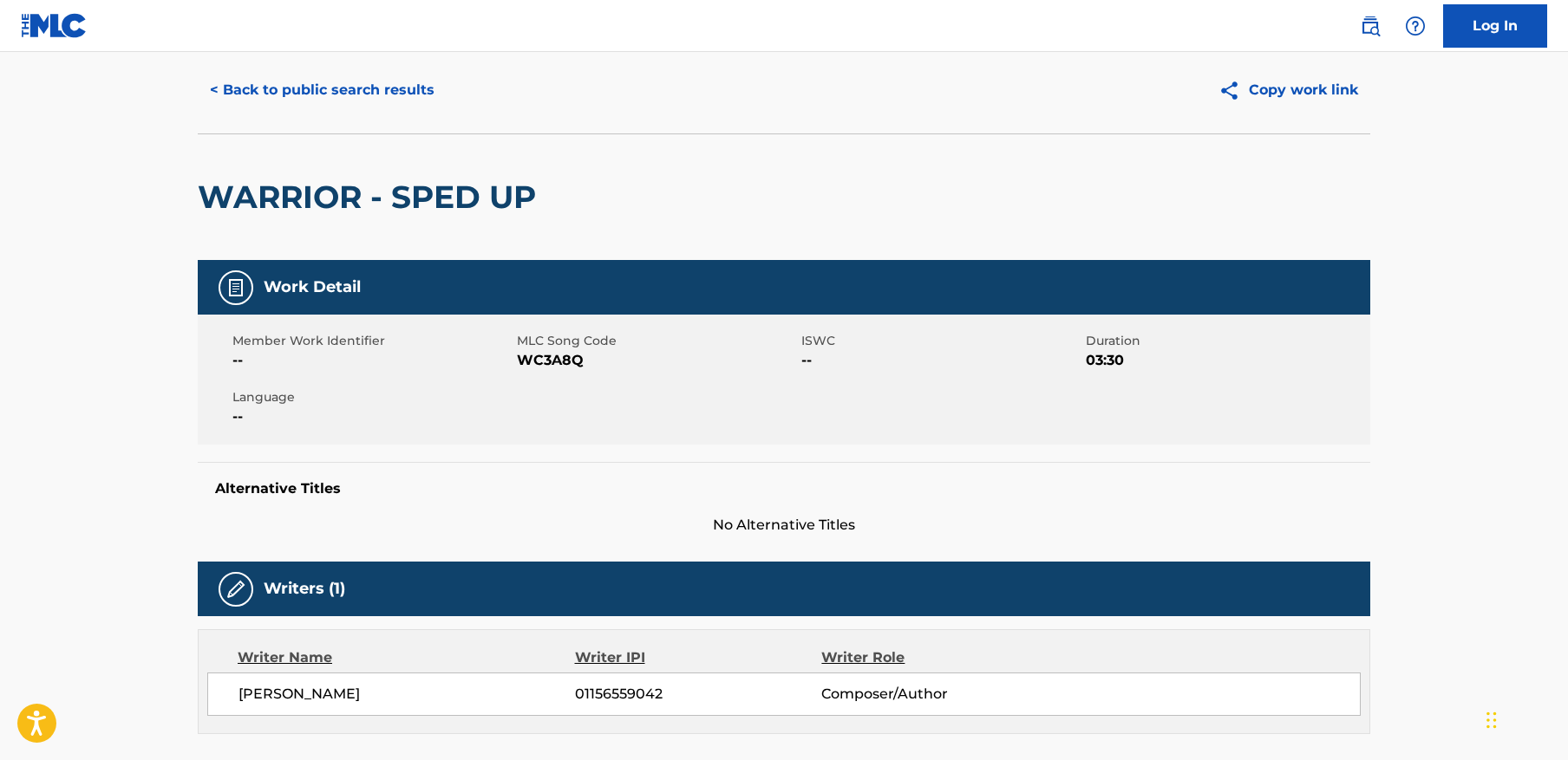
scroll to position [52, 0]
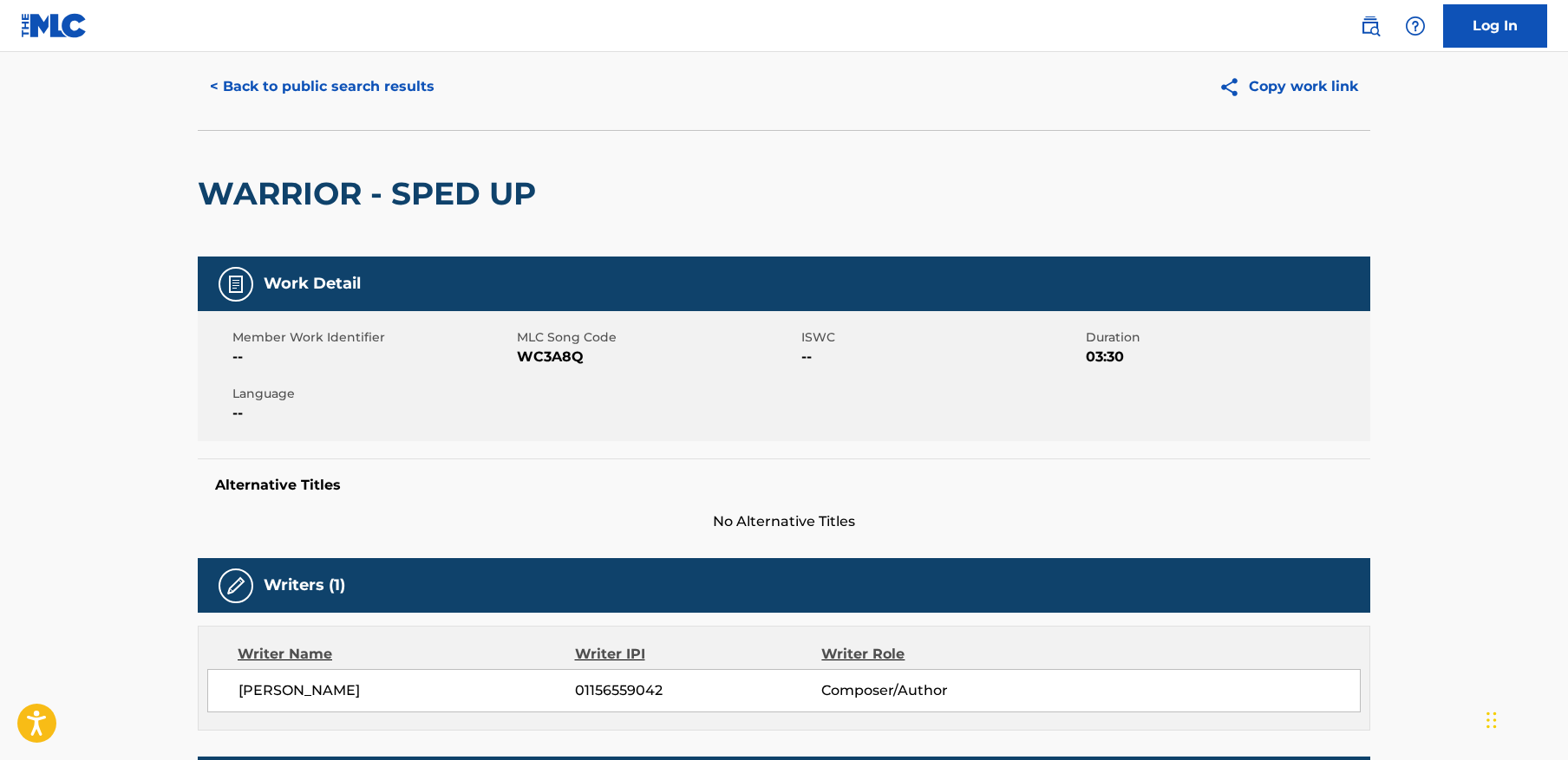
click at [558, 350] on span "WC3A8Q" at bounding box center [656, 357] width 280 height 21
copy span "WC3A8Q"
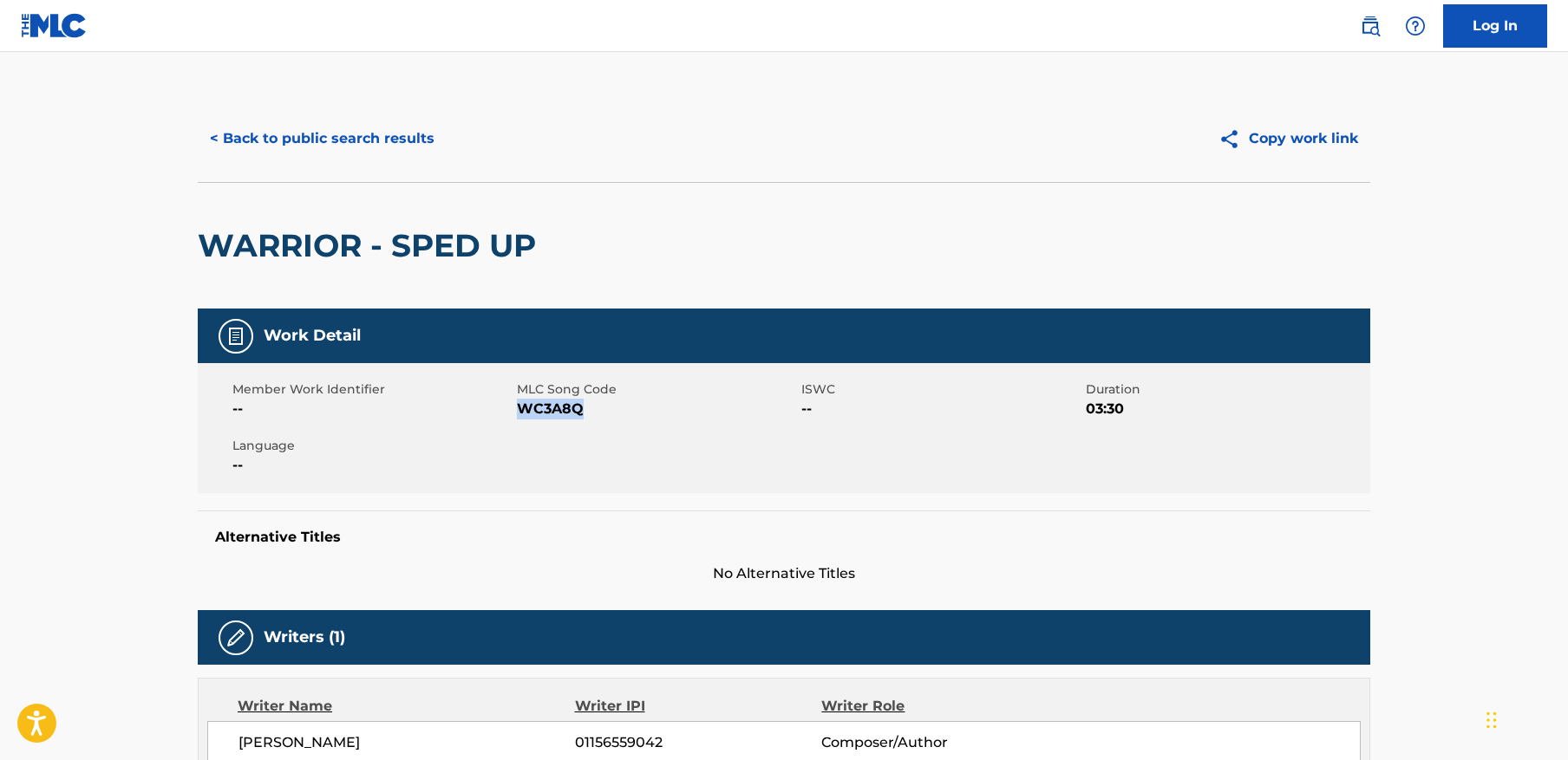
click at [377, 139] on button "< Back to public search results" at bounding box center [321, 139] width 249 height 43
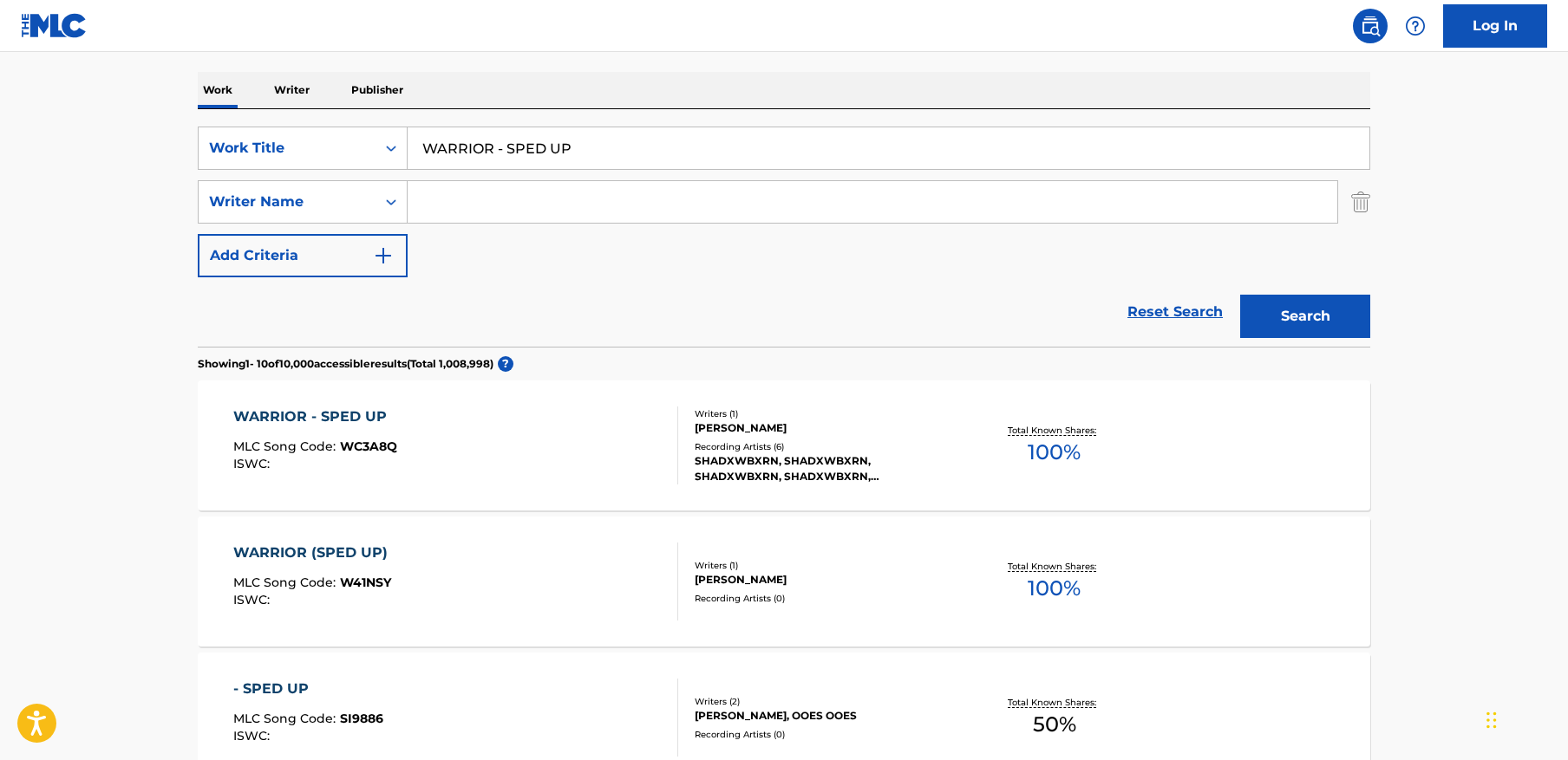
click at [688, 192] on input "Search Form" at bounding box center [873, 201] width 930 height 41
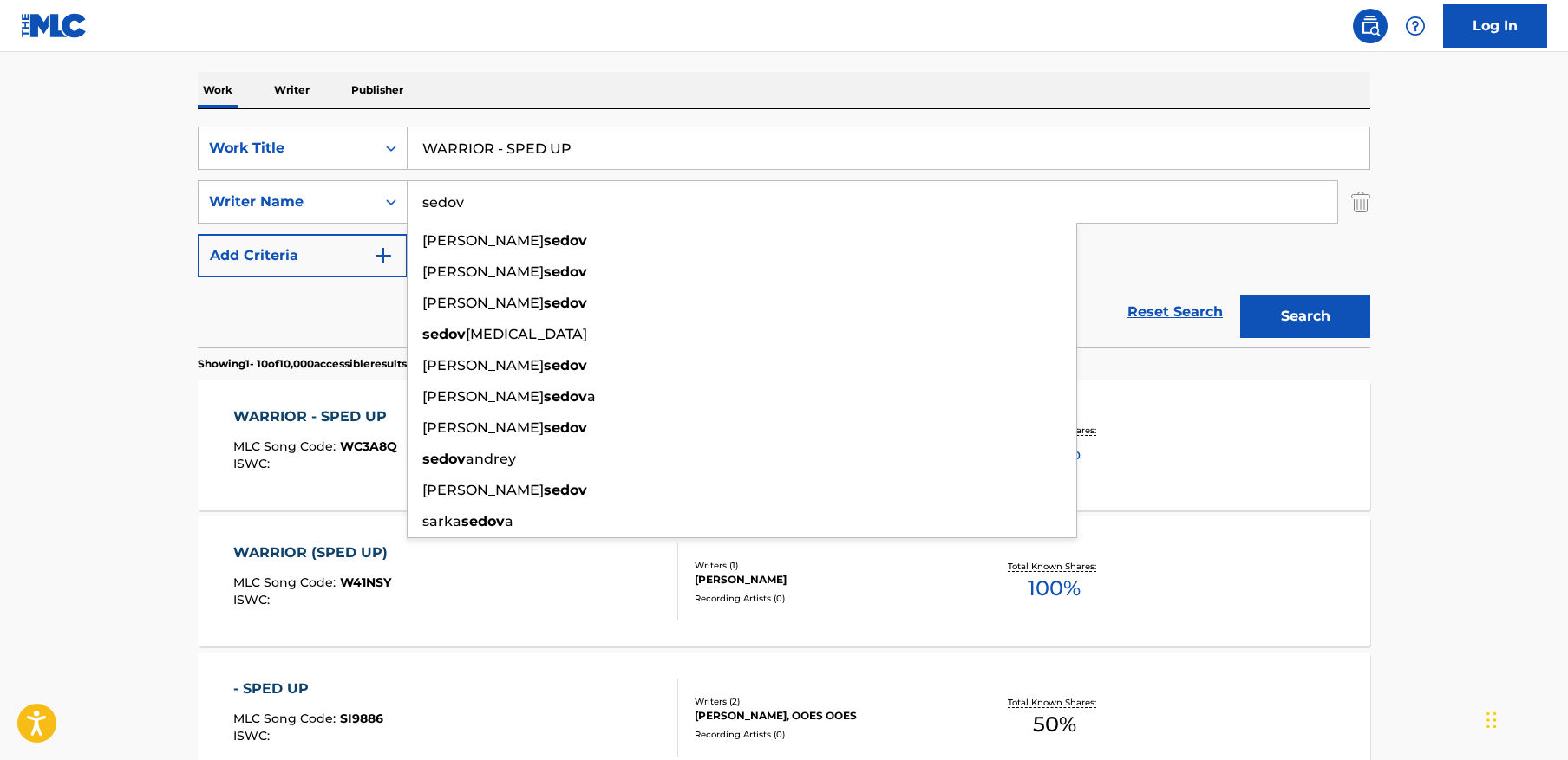
type input "sedov"
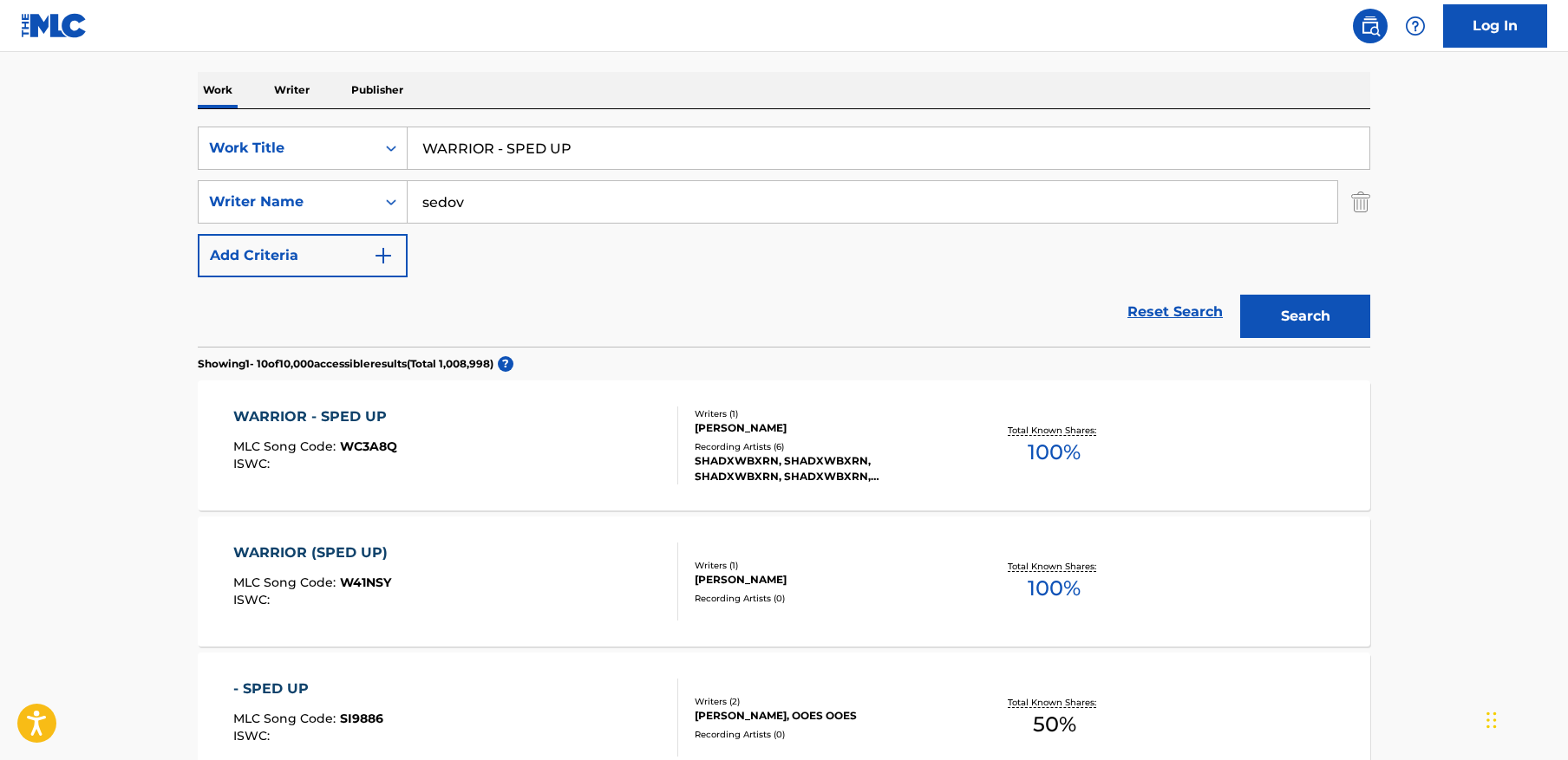
click at [620, 144] on input "WARRIOR - SPED UP" at bounding box center [888, 147] width 962 height 41
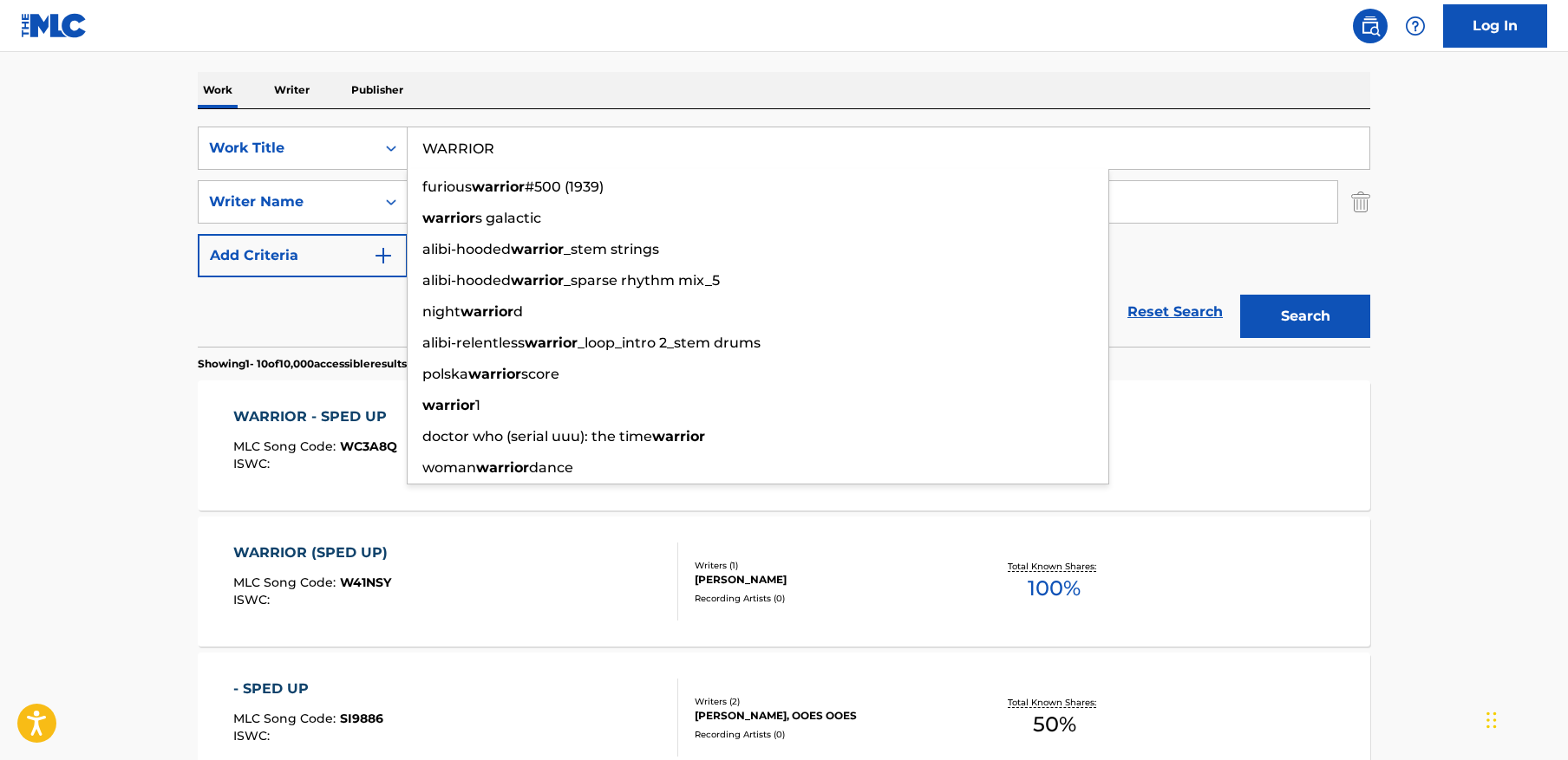
click at [1241, 294] on button "Search" at bounding box center [1305, 316] width 130 height 43
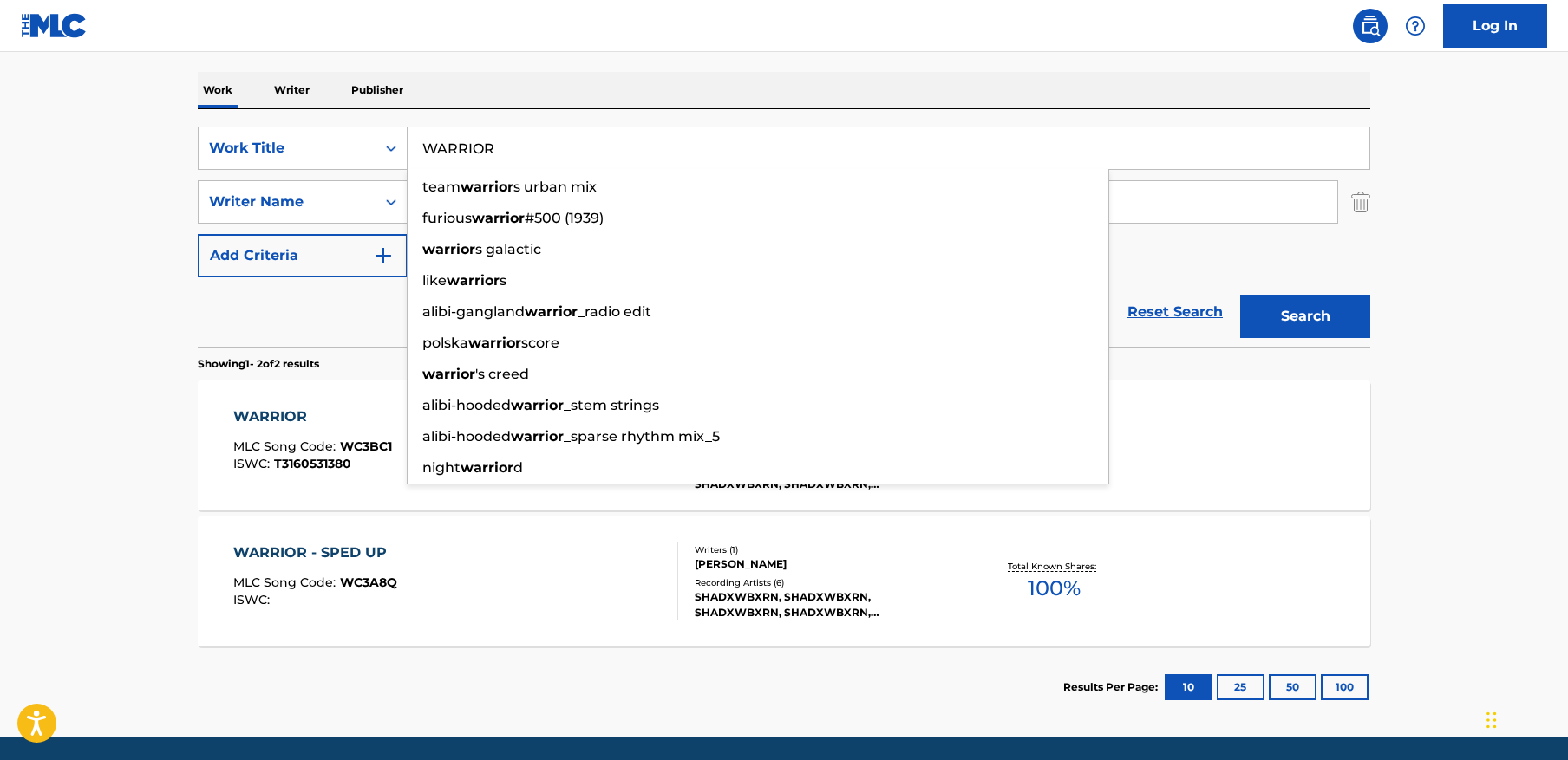
click at [506, 145] on input "WARRIOR" at bounding box center [888, 147] width 962 height 41
paste input "Stay Alone"
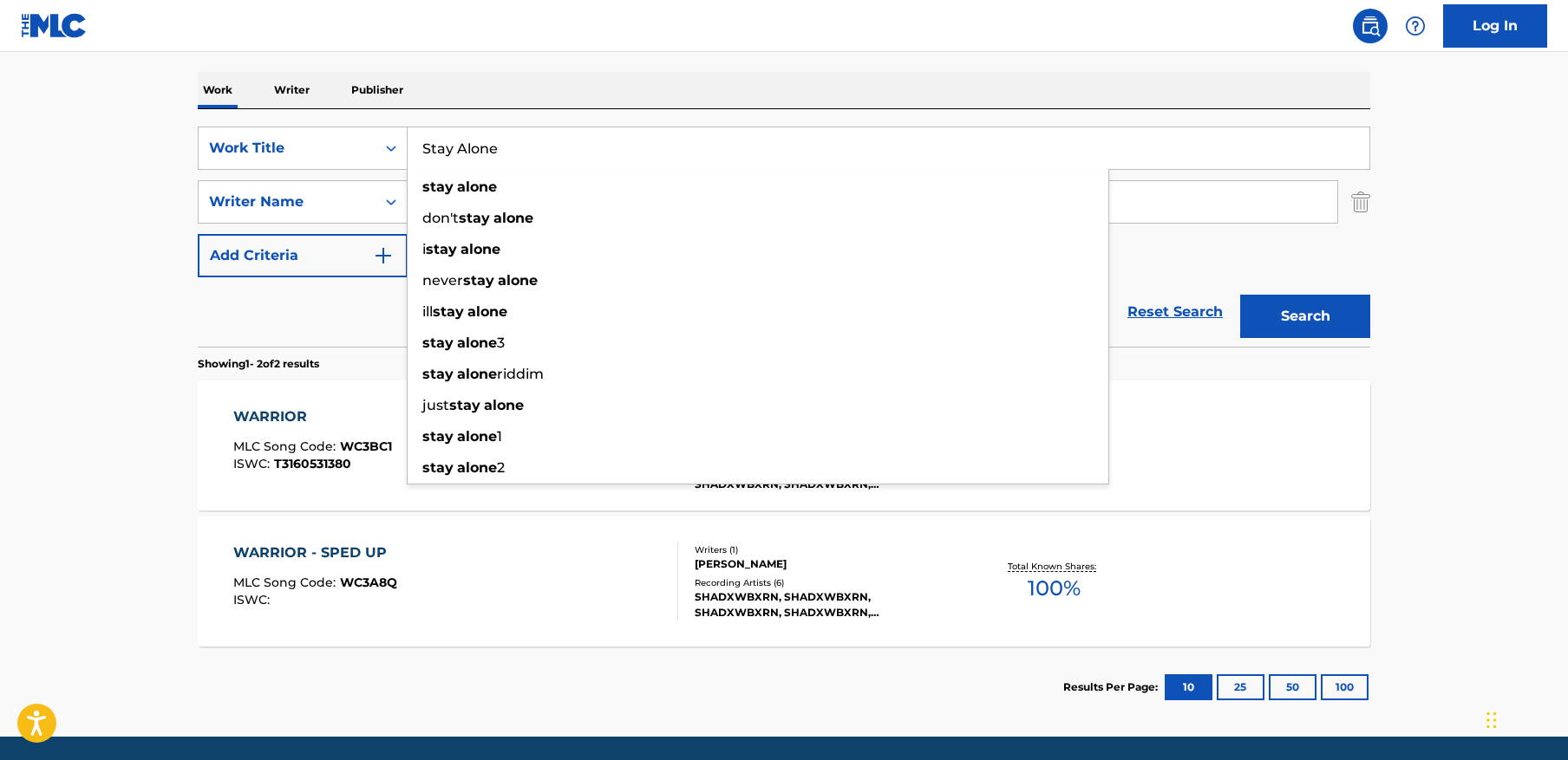
type input "Stay Alone"
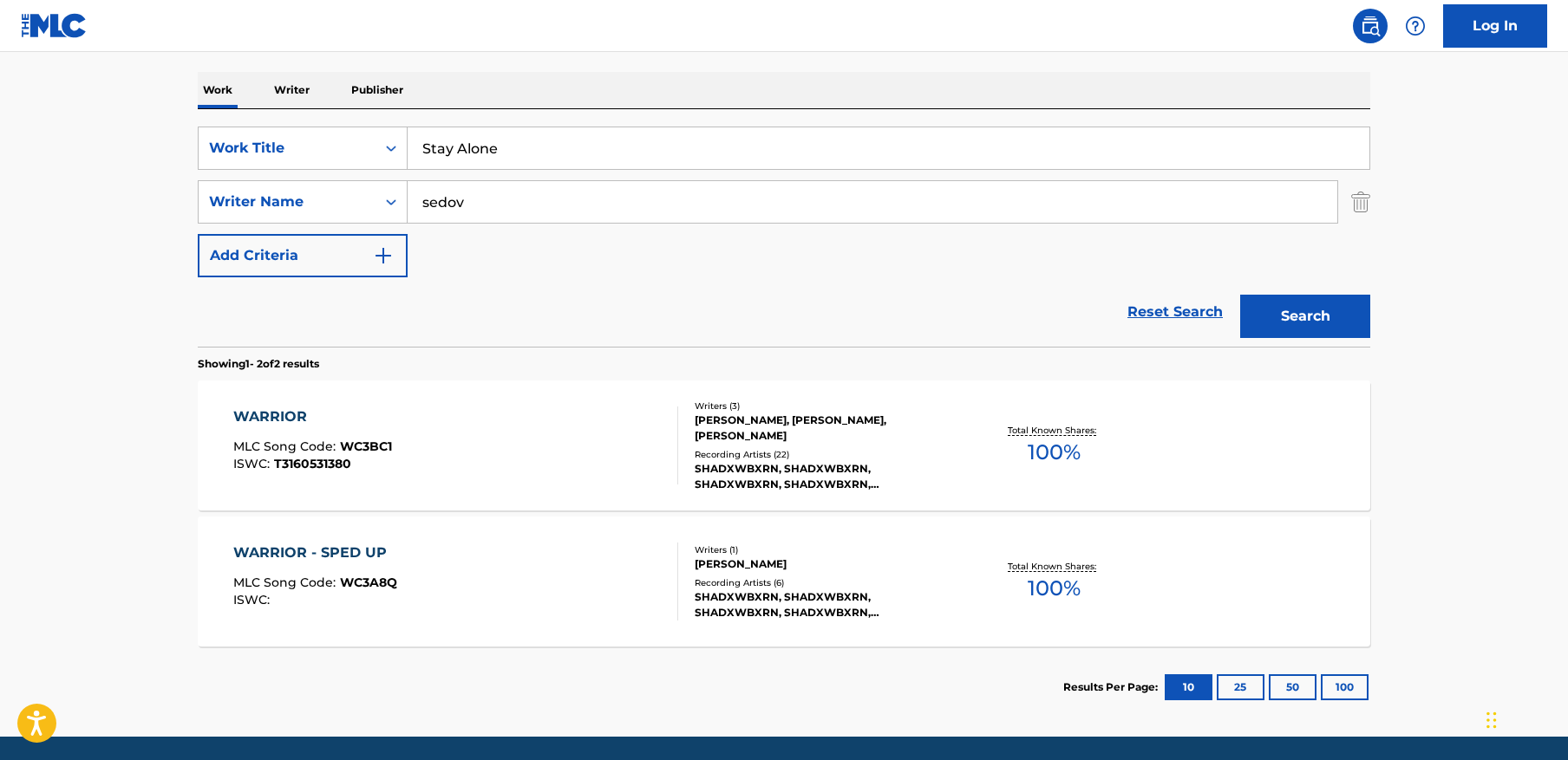
click at [1512, 143] on main "The MLC Public Work Search The accuracy and completeness of The MLC's data is d…" at bounding box center [784, 265] width 1568 height 944
click at [553, 200] on input "sedov" at bounding box center [873, 201] width 930 height 41
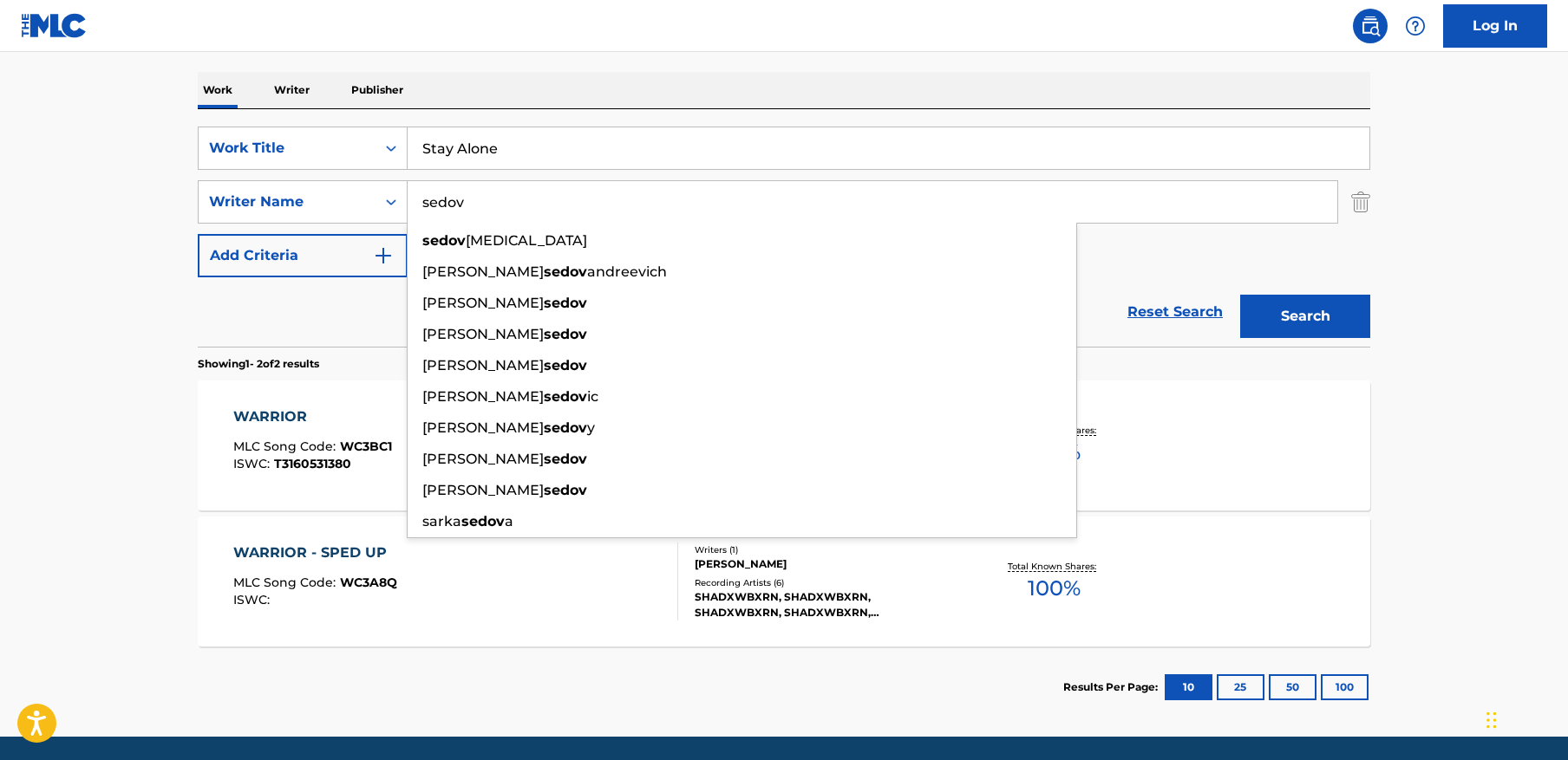
click at [553, 200] on input "sedov" at bounding box center [873, 201] width 930 height 41
paste input "Zaitse"
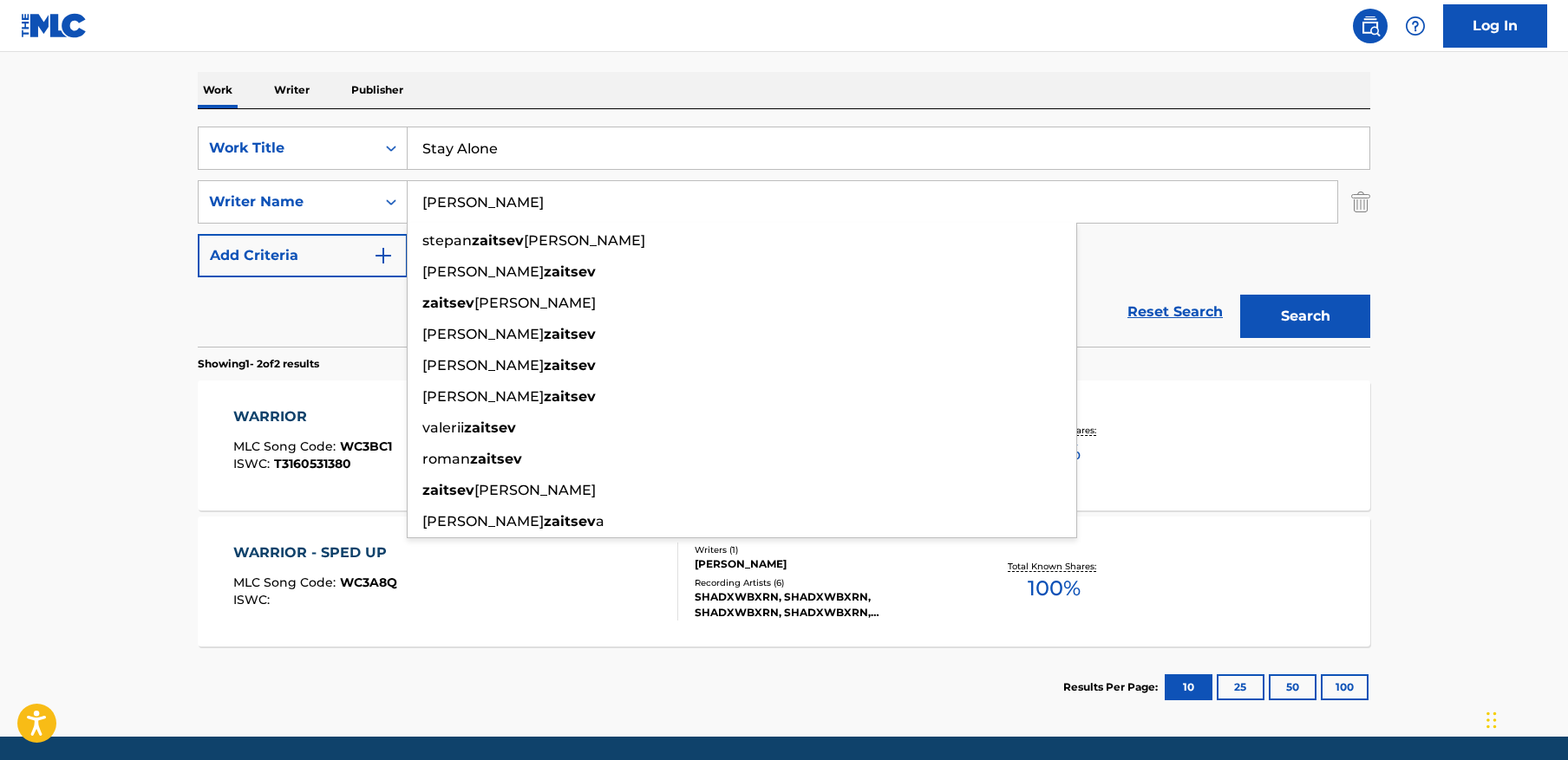
type input "Zaitsev"
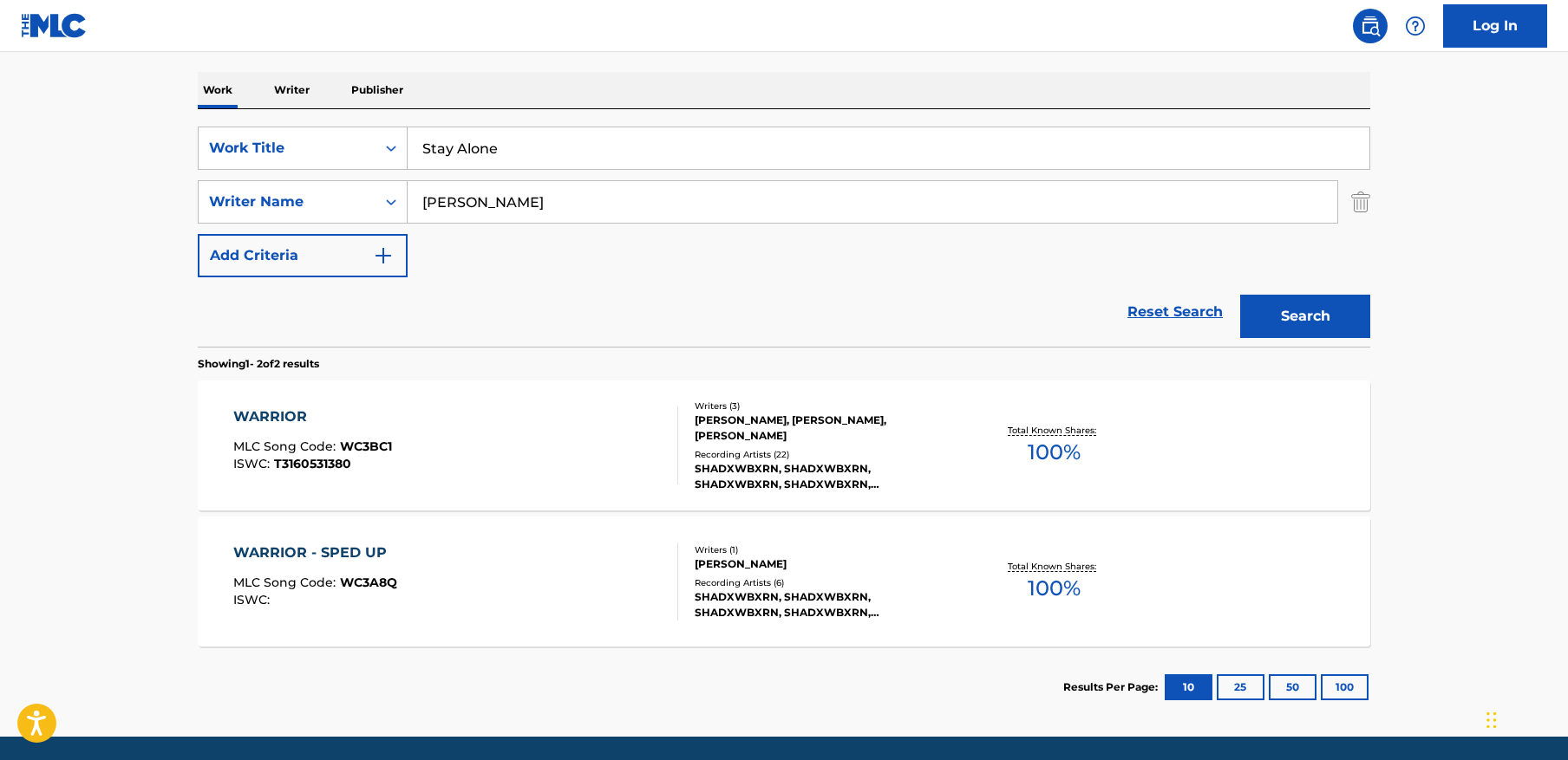
click at [1348, 319] on button "Search" at bounding box center [1305, 316] width 130 height 43
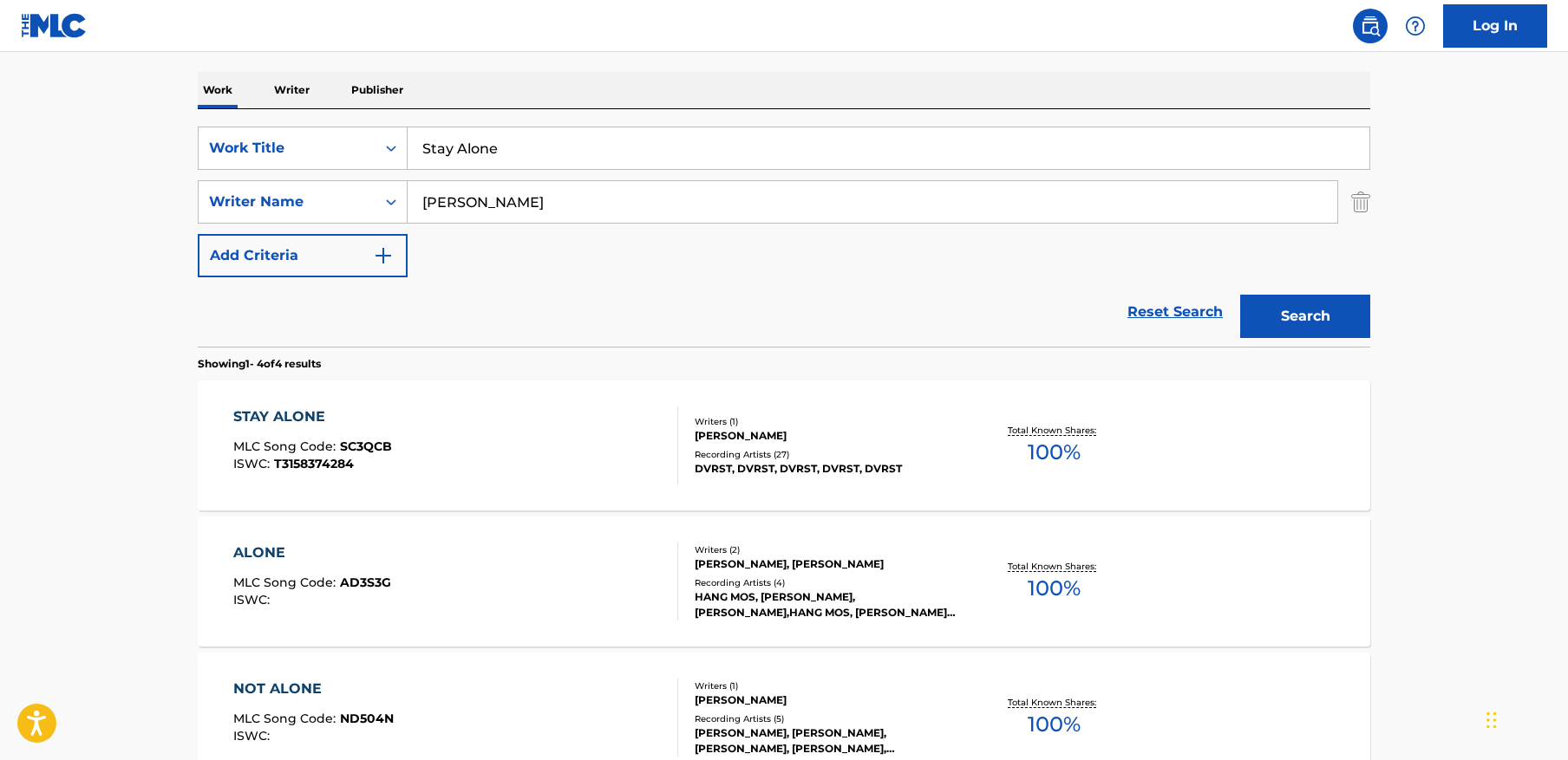
click at [536, 433] on div "STAY ALONE MLC Song Code : SC3QCB ISWC : T3158374284" at bounding box center [455, 445] width 446 height 78
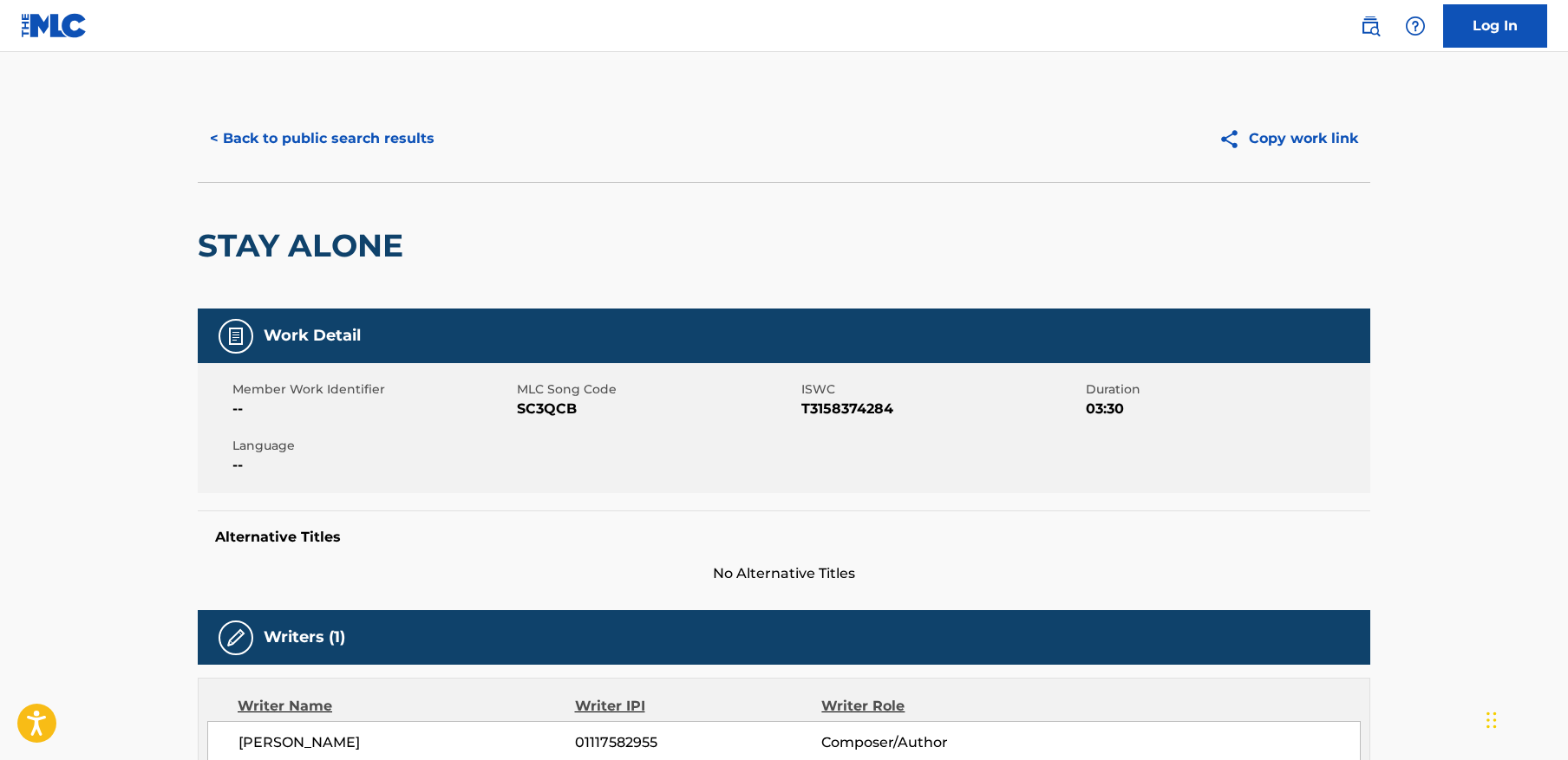
click at [384, 128] on button "< Back to public search results" at bounding box center [321, 139] width 249 height 43
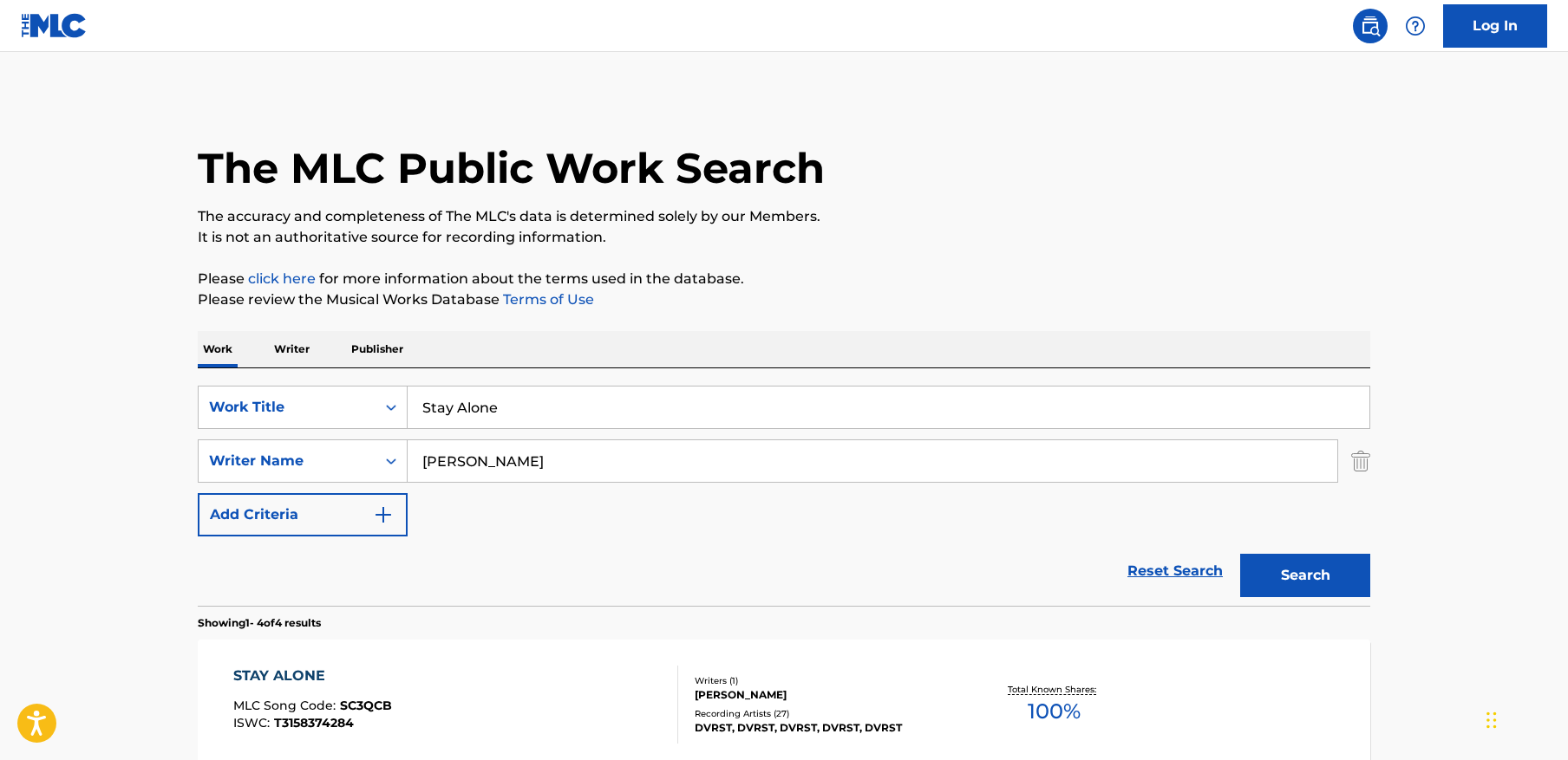
scroll to position [259, 0]
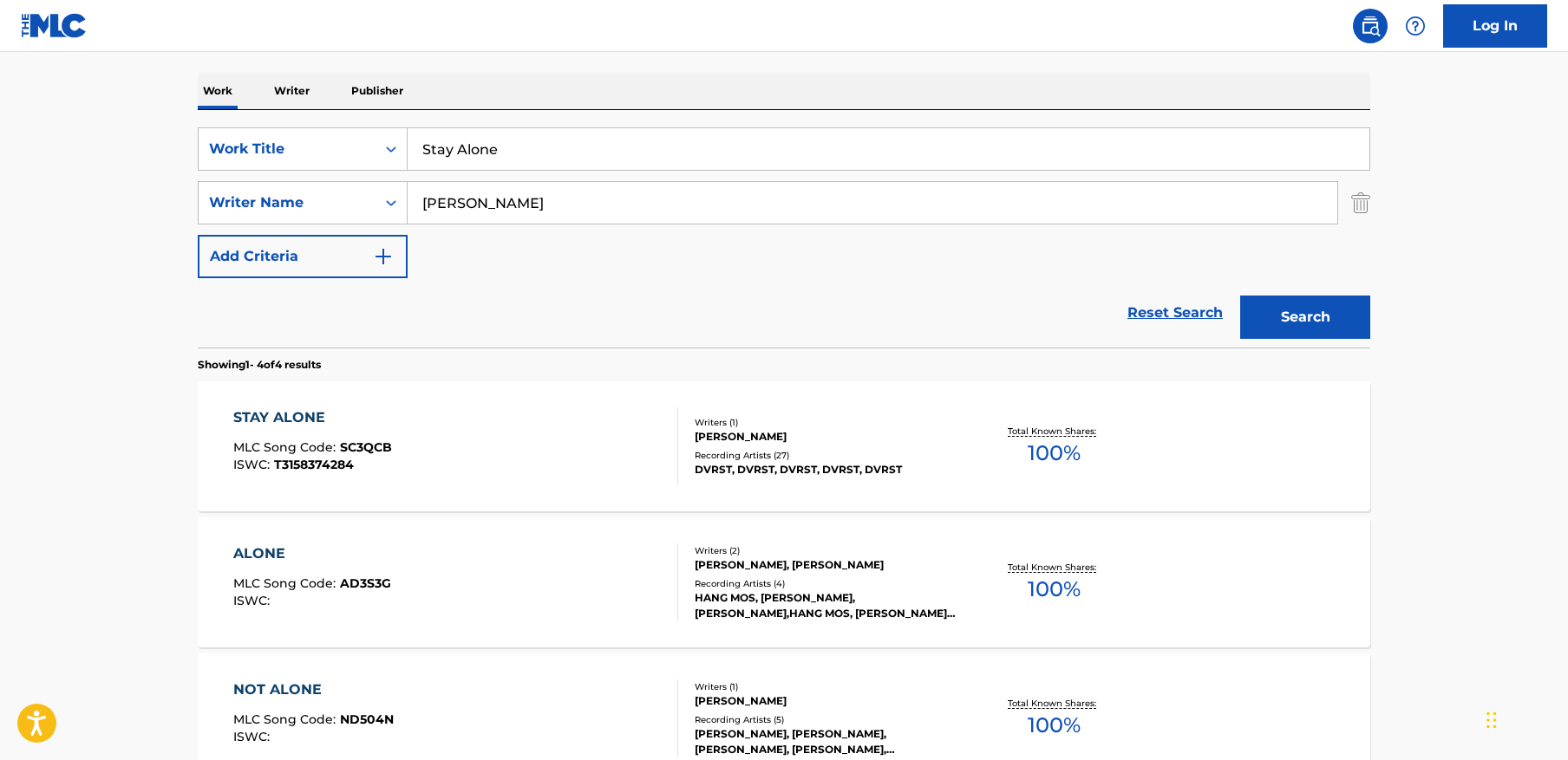
click at [555, 153] on input "Stay Alone" at bounding box center [888, 148] width 962 height 41
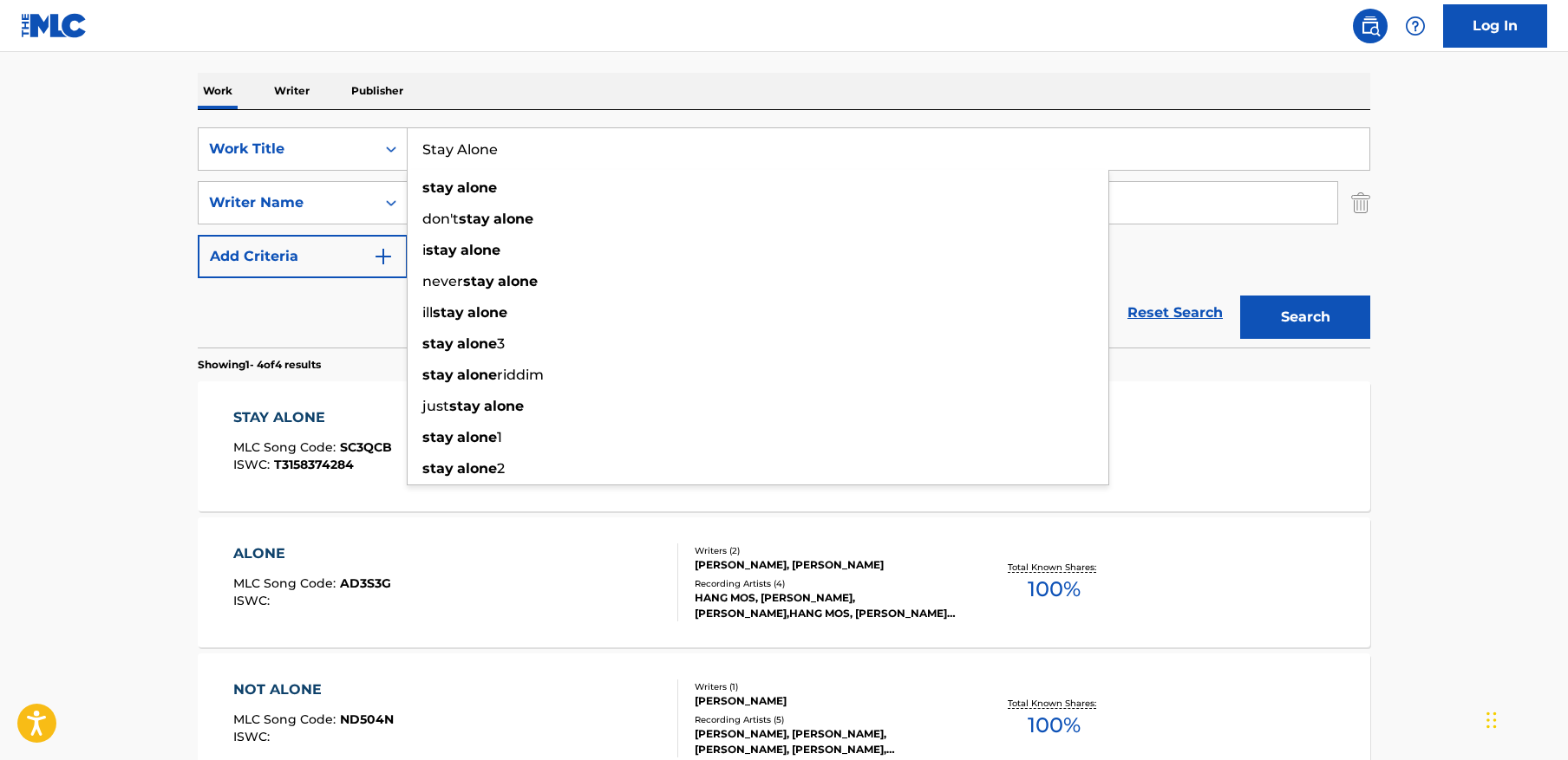
click at [555, 153] on input "Stay Alone" at bounding box center [888, 148] width 962 height 41
paste input "Kompa"
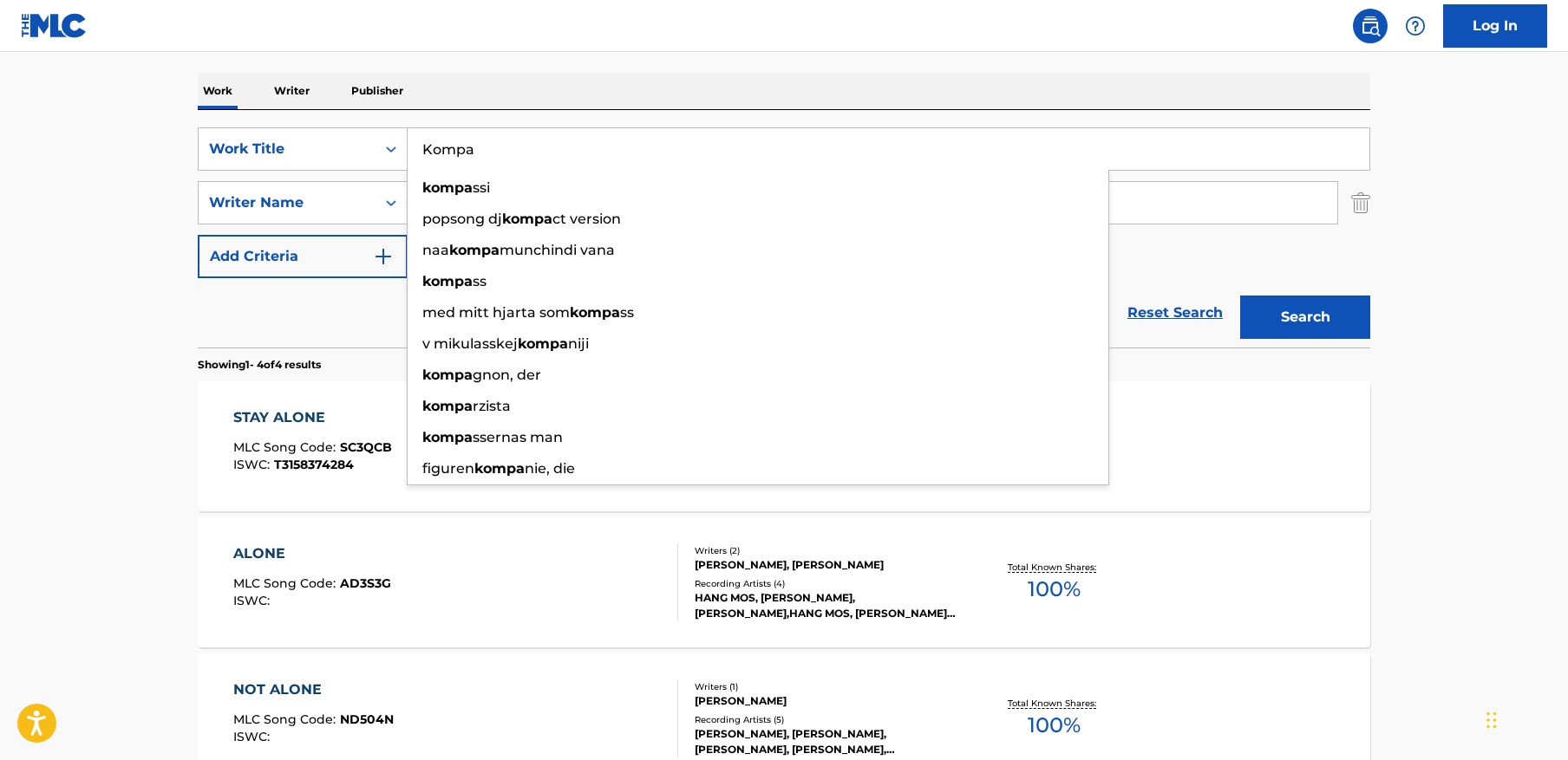
paste input "Search Form"
type input "Kompa"
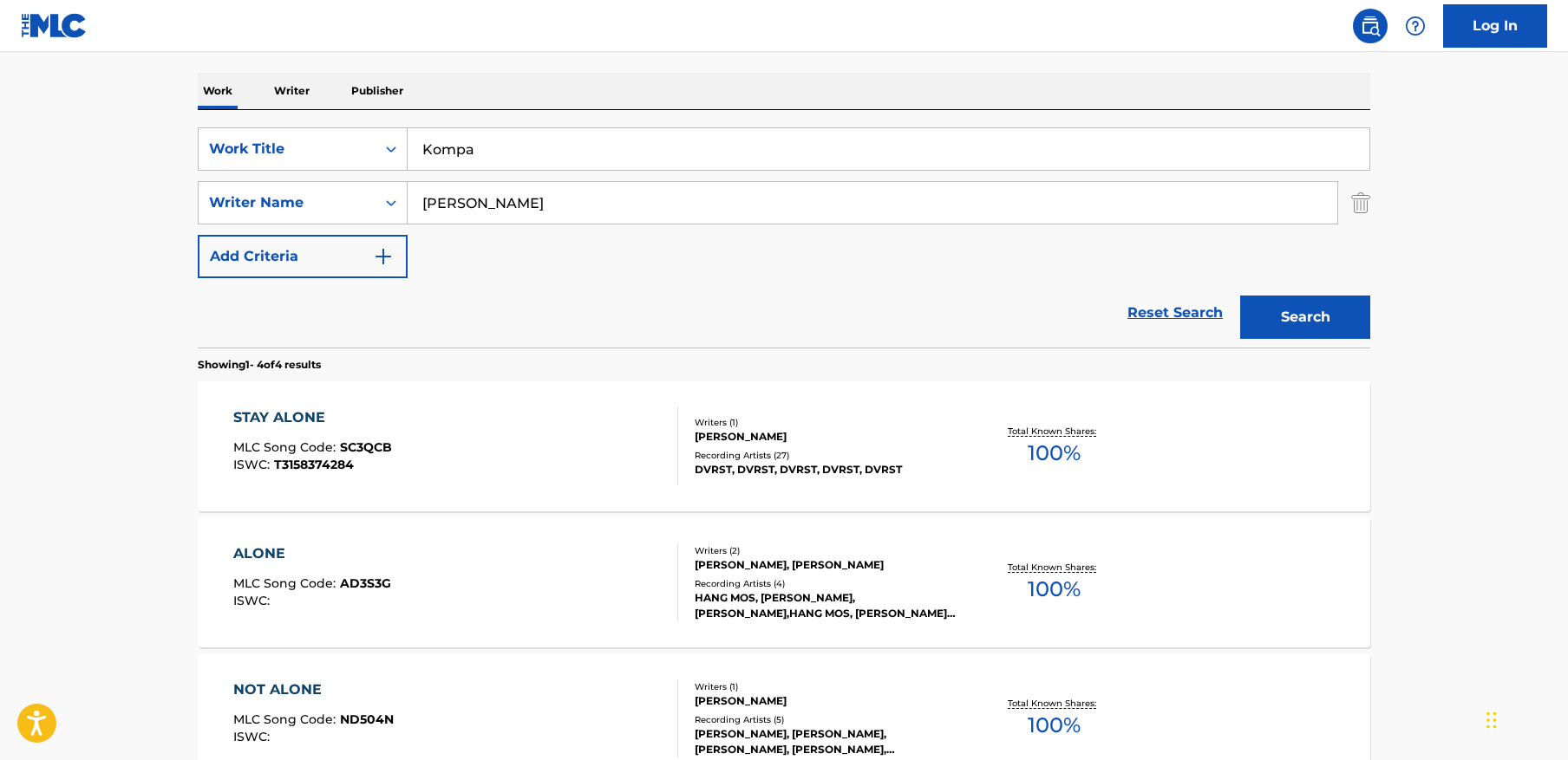
click at [1462, 146] on main "The MLC Public Work Search The accuracy and completeness of The MLC's data is d…" at bounding box center [784, 402] width 1568 height 1216
click at [564, 211] on input "Zaitsev" at bounding box center [873, 202] width 930 height 41
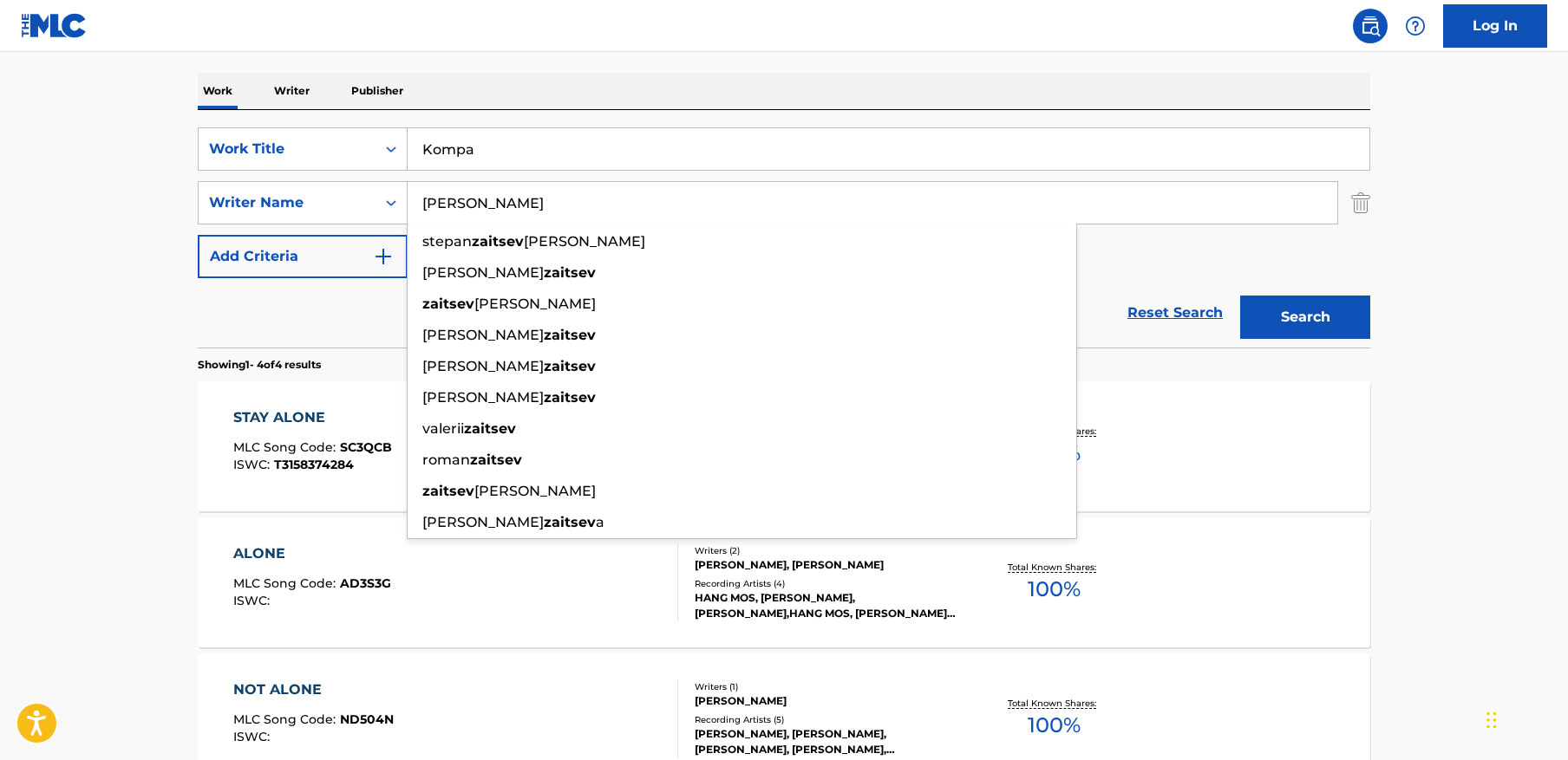
click at [564, 211] on input "Zaitsev" at bounding box center [873, 202] width 930 height 41
paste input "Tas"
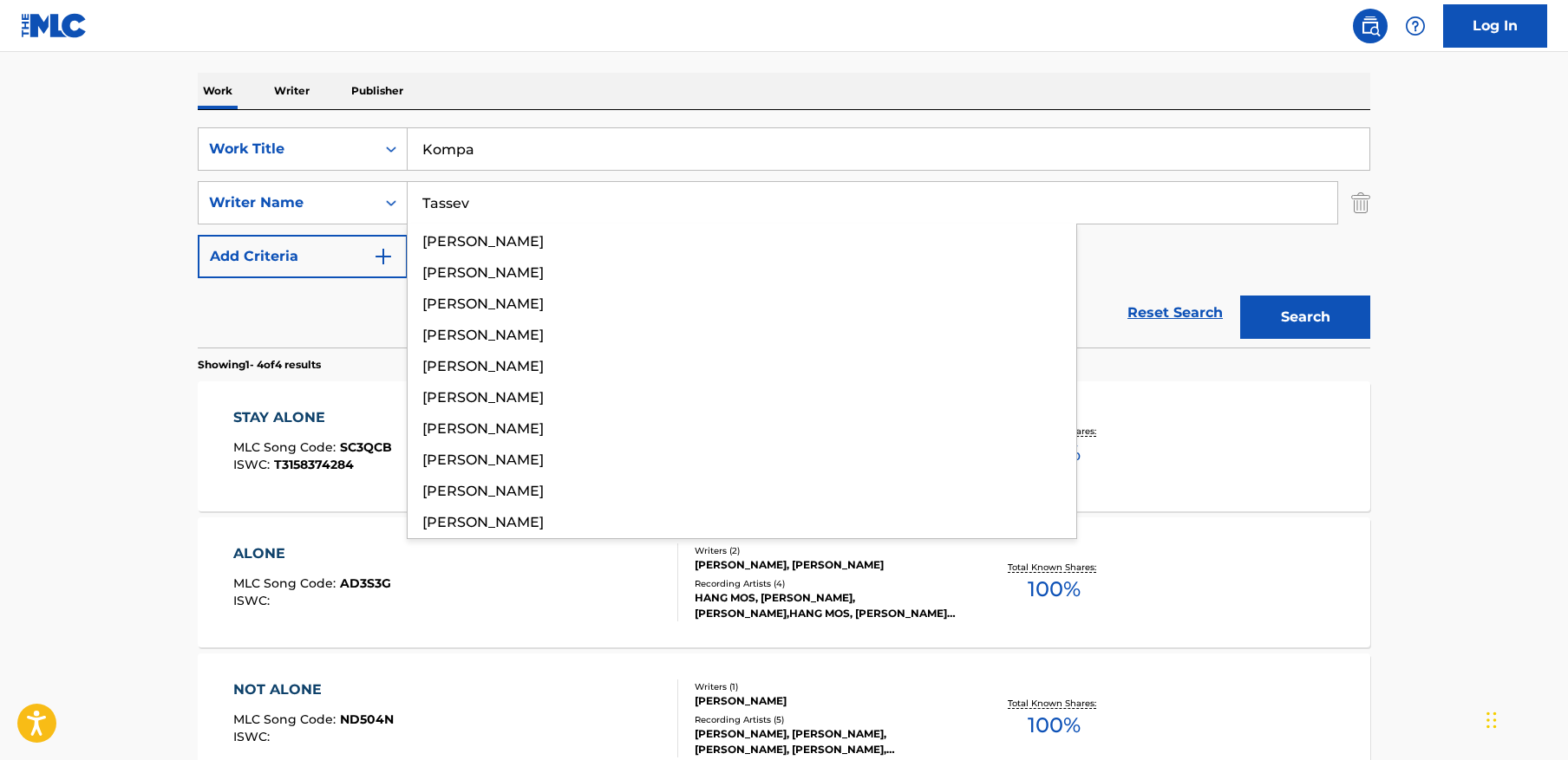
type input "Tassev"
click at [1241, 295] on button "Search" at bounding box center [1305, 317] width 130 height 43
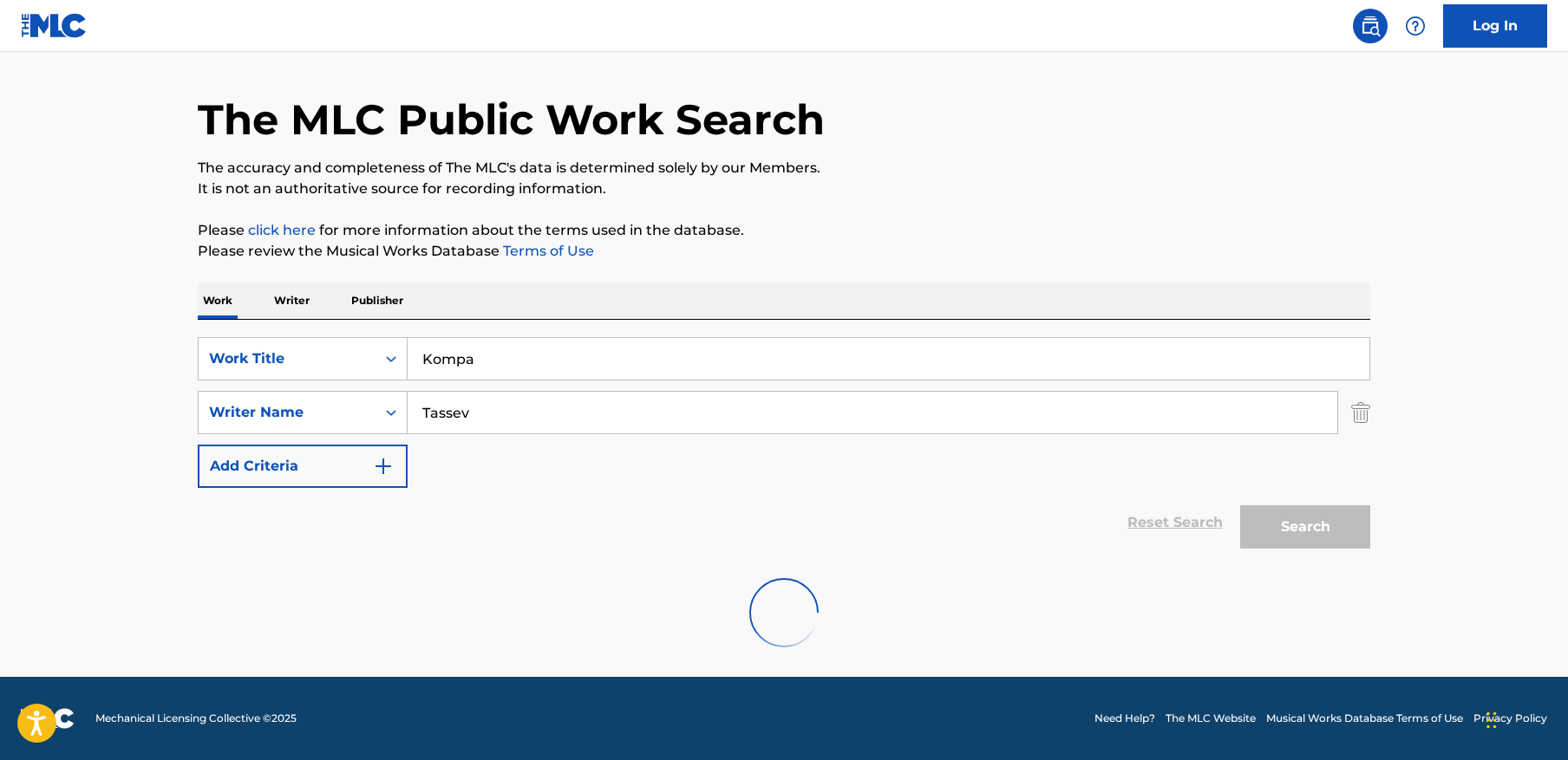
scroll to position [183, 0]
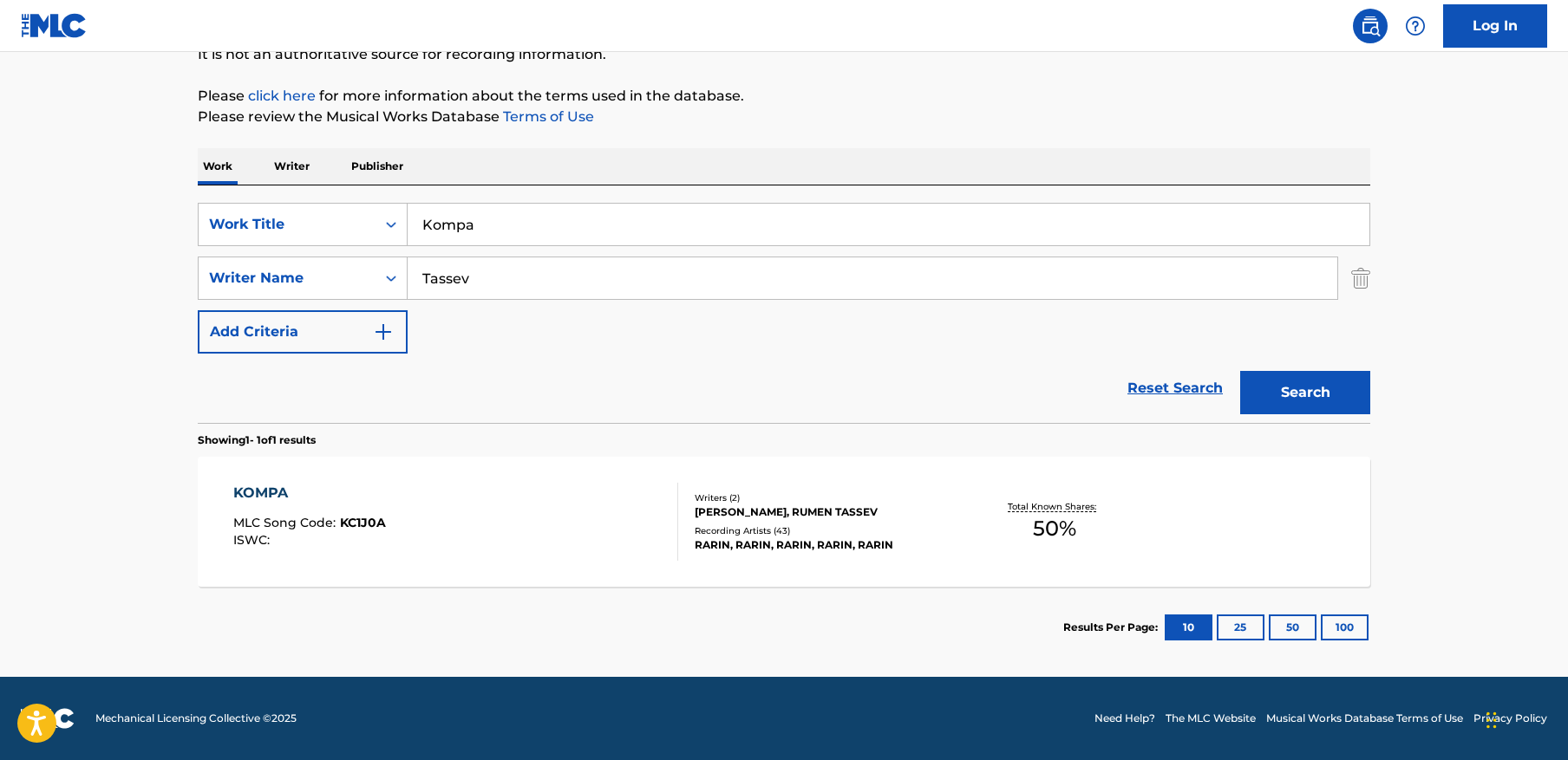
click at [545, 522] on div "KOMPA MLC Song Code : KC1J0A ISWC :" at bounding box center [455, 521] width 446 height 78
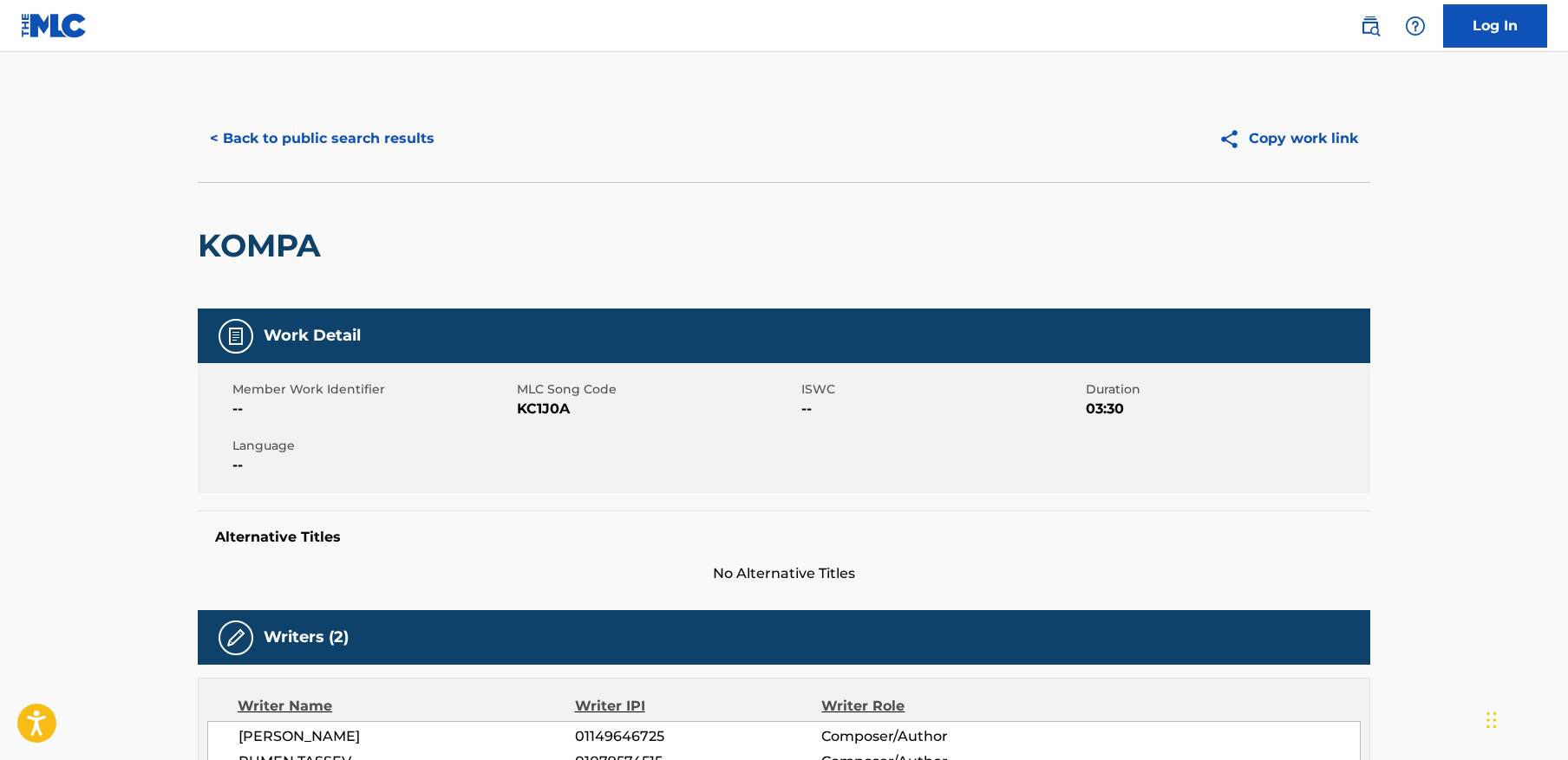
click at [392, 135] on button "< Back to public search results" at bounding box center [321, 139] width 249 height 43
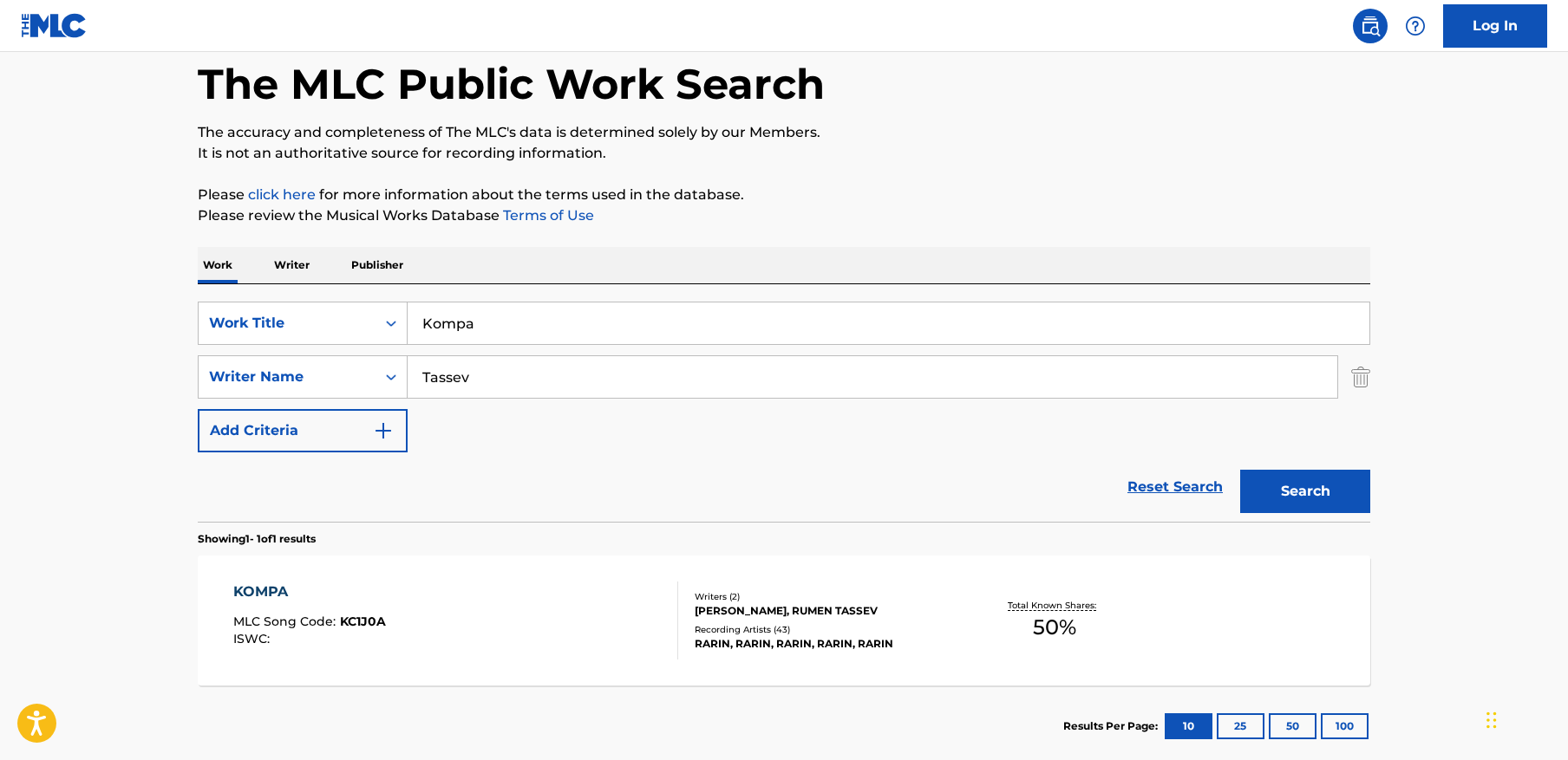
click at [536, 330] on input "Kompa" at bounding box center [888, 322] width 962 height 41
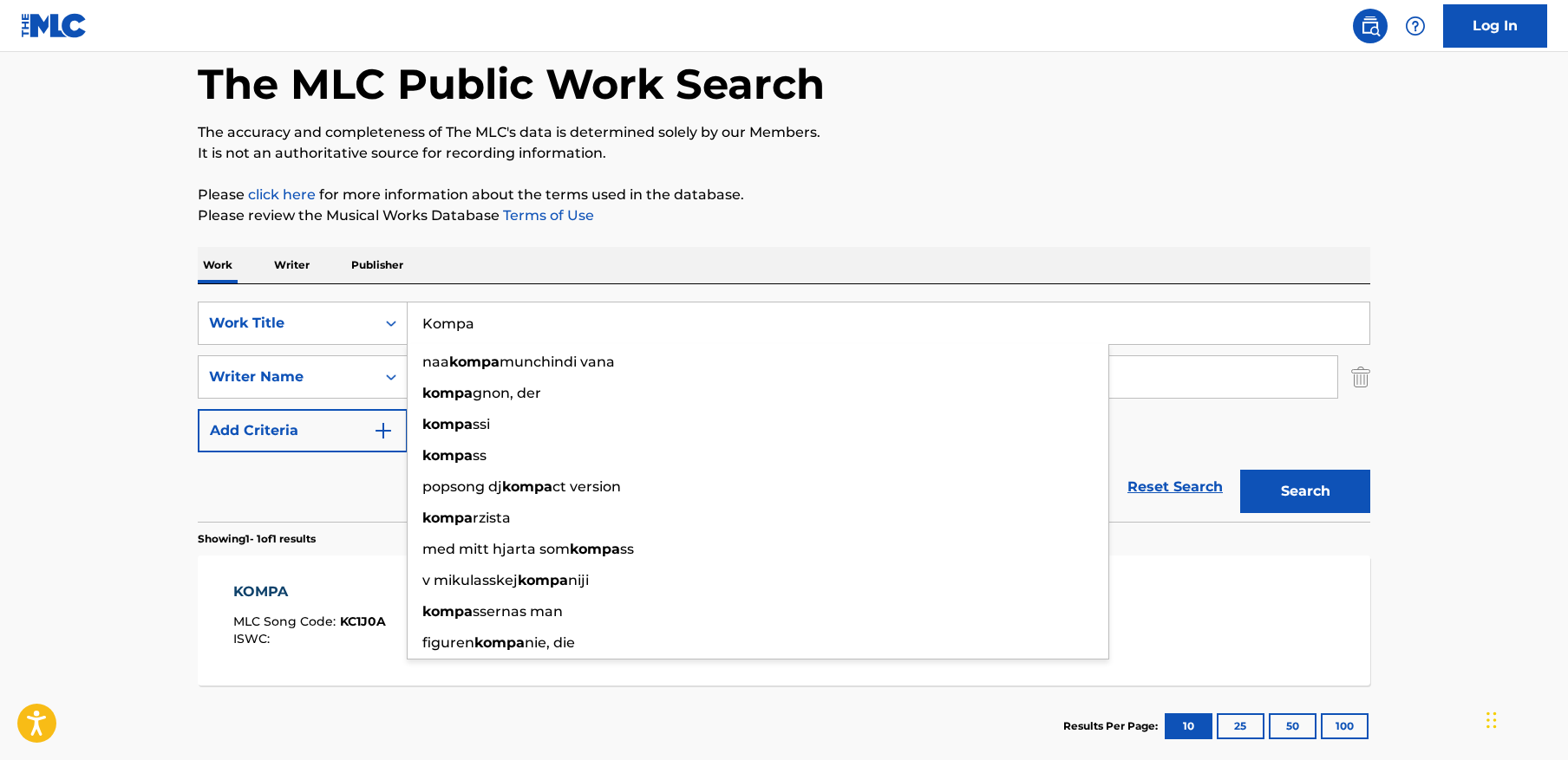
click at [536, 330] on input "Kompa" at bounding box center [888, 322] width 962 height 41
paste input "Vmeste My"
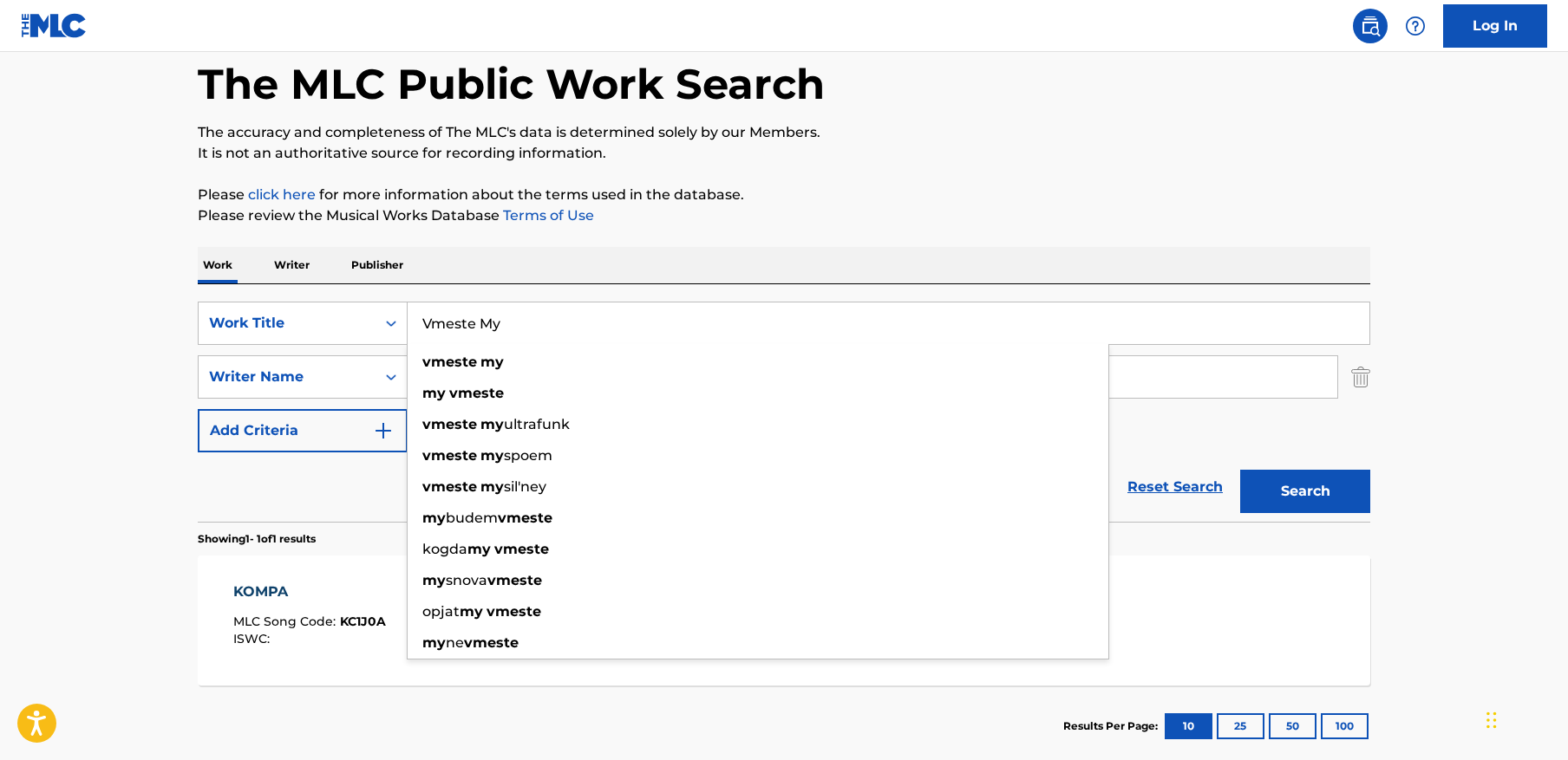
type input "Vmeste My"
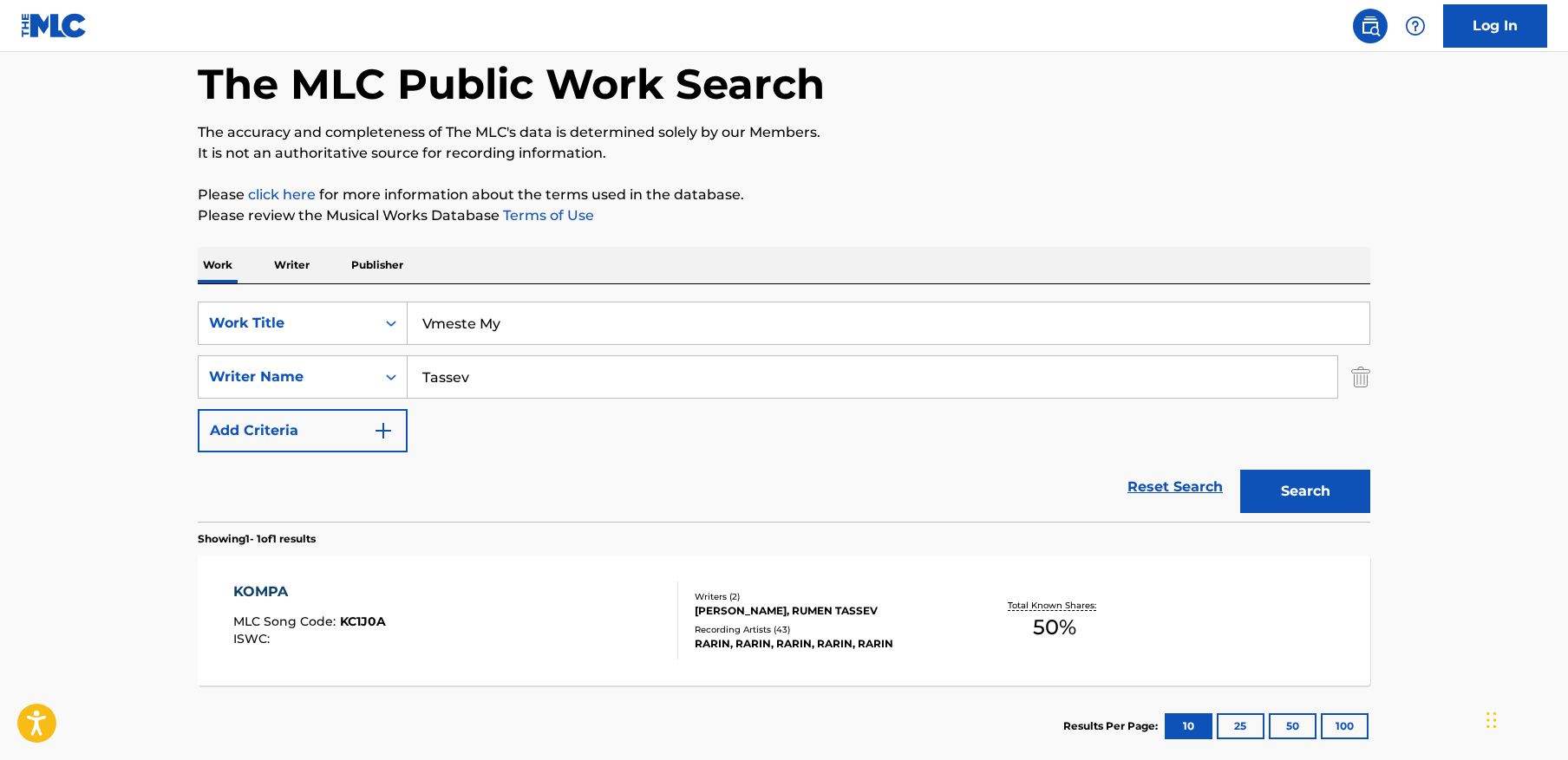
click at [849, 206] on p "Please review the Musical Works Database Terms of Use" at bounding box center [784, 216] width 1172 height 21
click at [719, 381] on input "Tassev" at bounding box center [873, 376] width 930 height 41
click at [1303, 488] on button "Search" at bounding box center [1305, 491] width 130 height 43
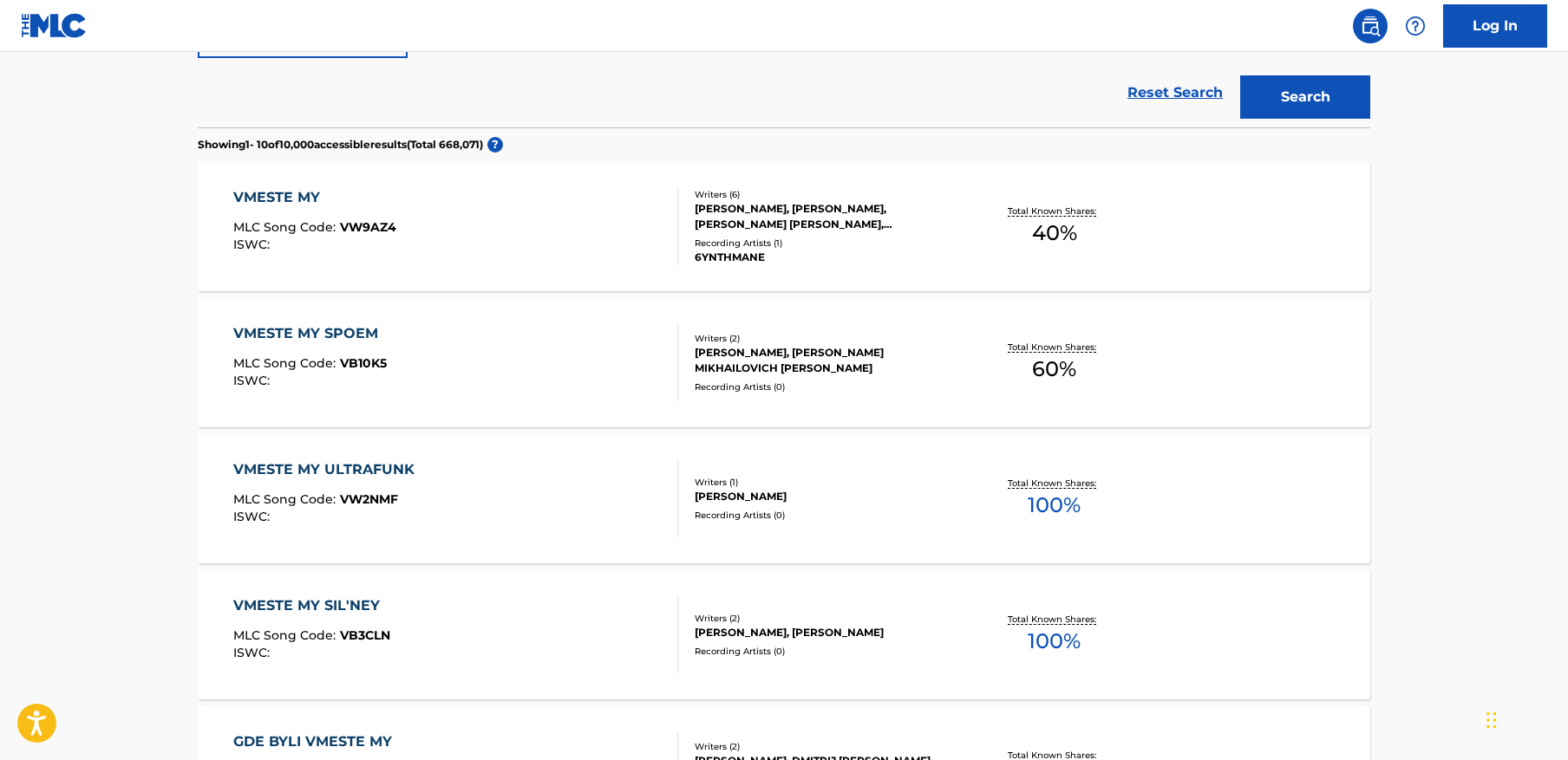
scroll to position [481, 0]
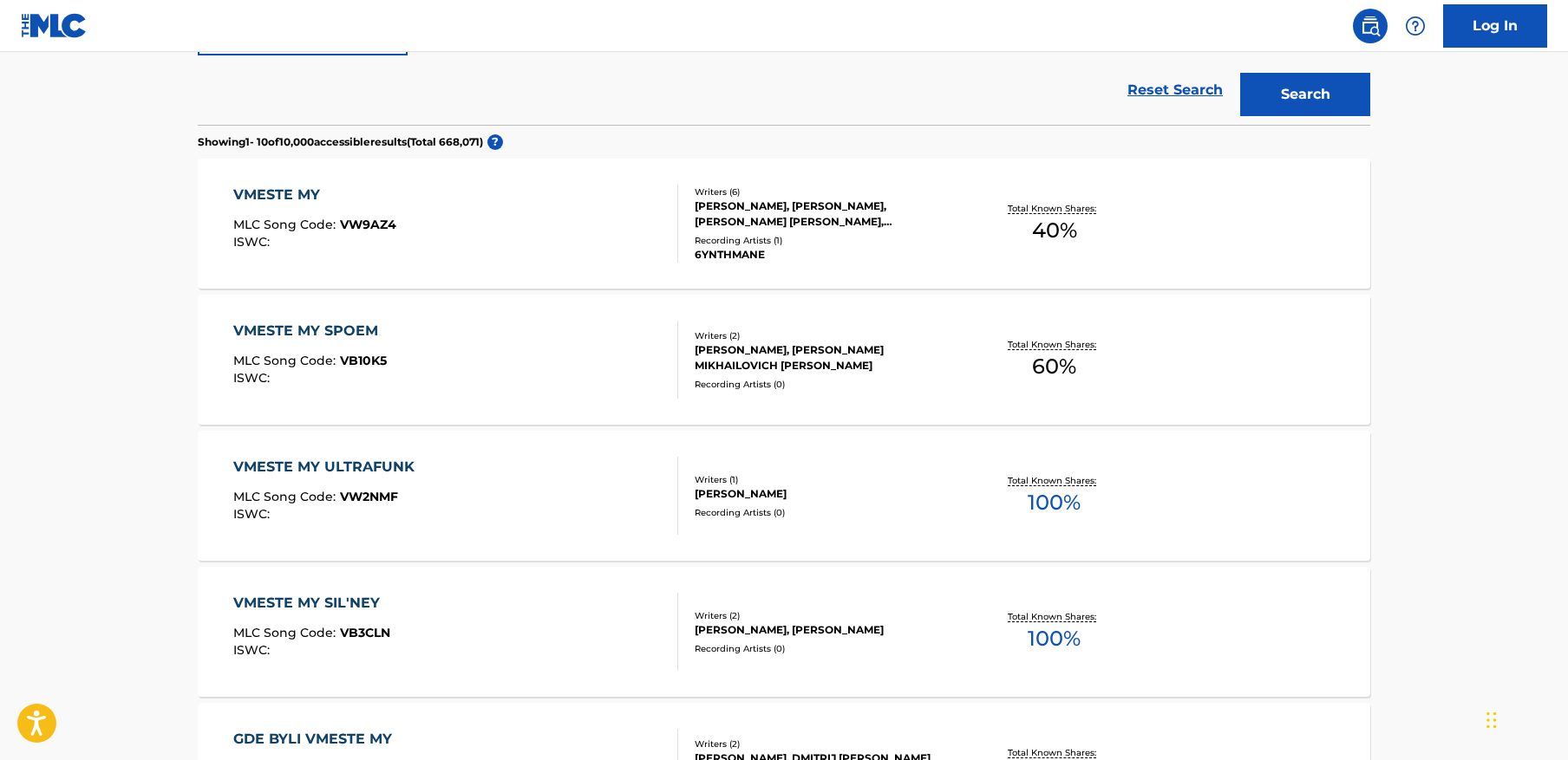
click at [495, 206] on div "VMESTE MY MLC Song Code : VW9AZ4 ISWC :" at bounding box center [455, 223] width 446 height 78
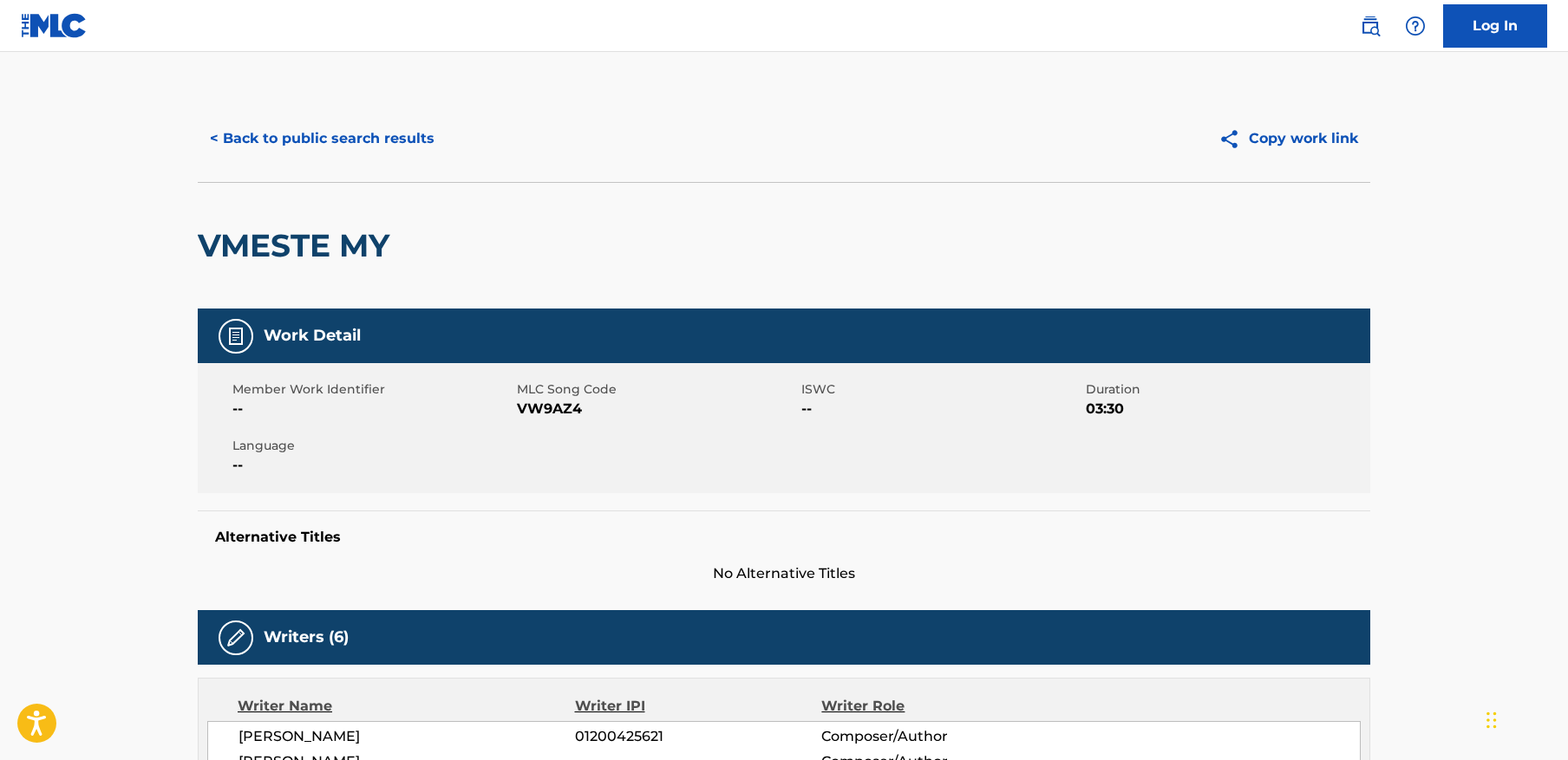
click at [382, 136] on button "< Back to public search results" at bounding box center [321, 139] width 249 height 43
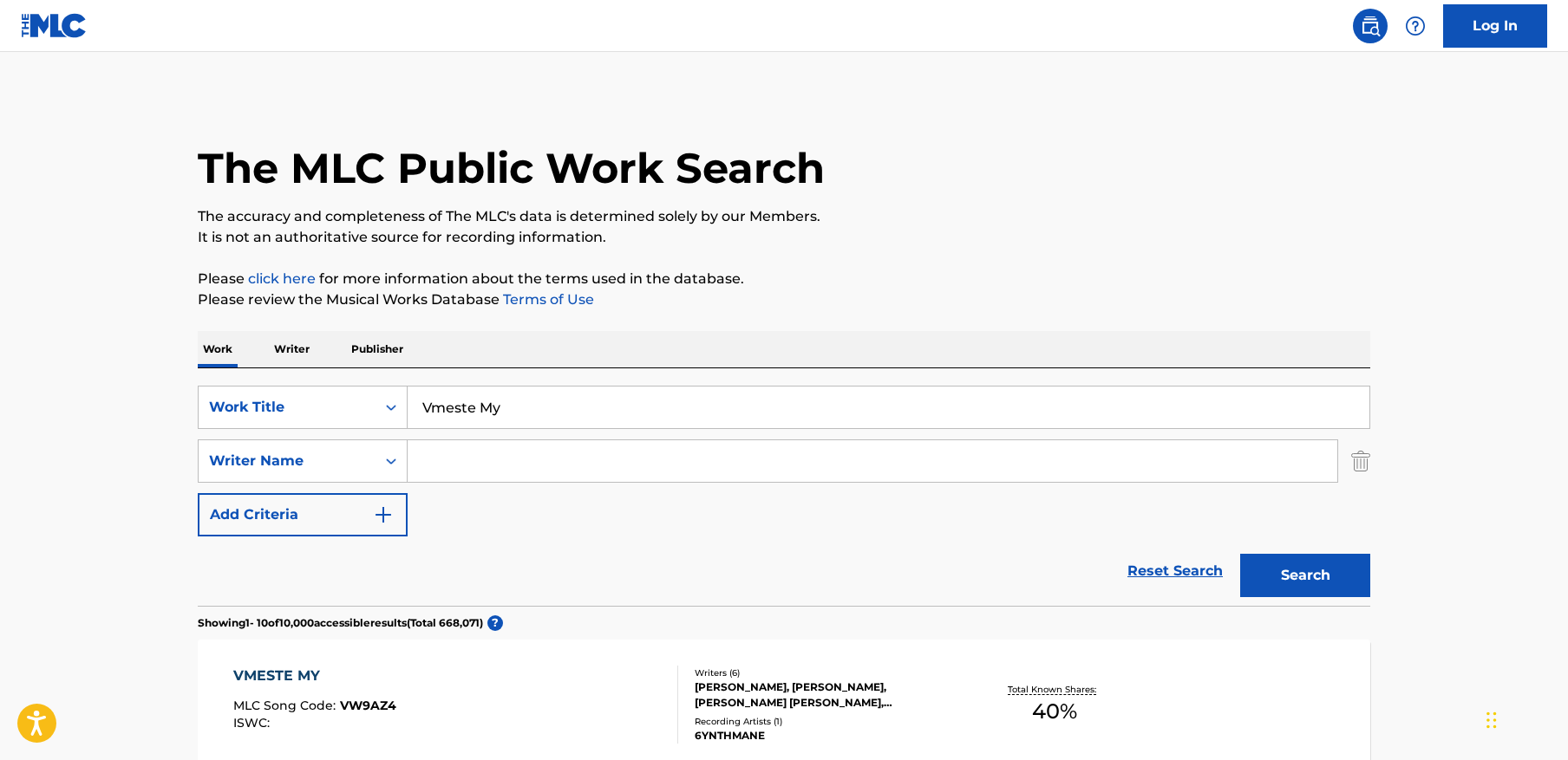
click at [548, 409] on input "Vmeste My" at bounding box center [888, 407] width 962 height 41
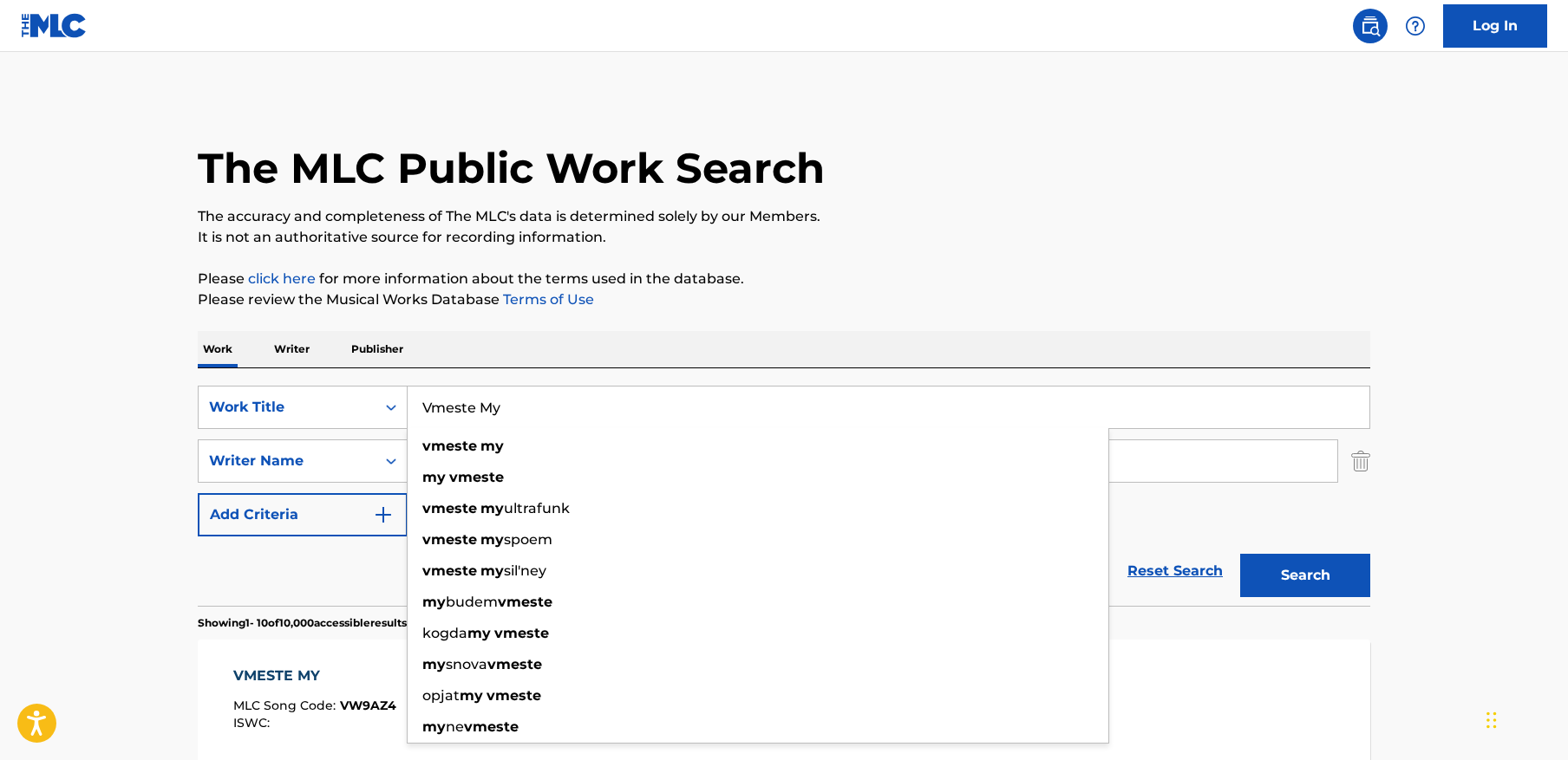
click at [548, 409] on input "Vmeste My" at bounding box center [888, 407] width 962 height 41
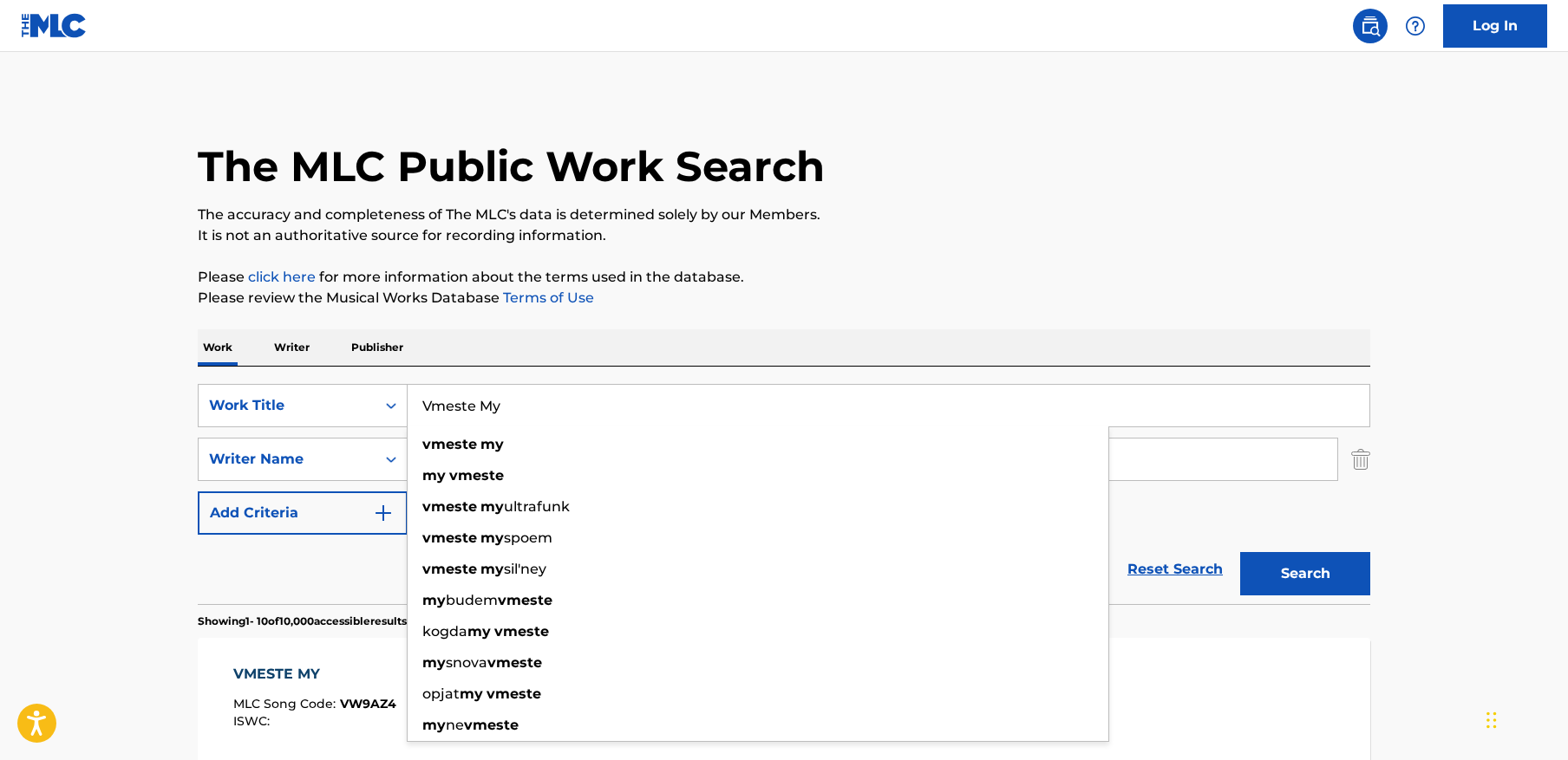
click at [548, 409] on input "Vmeste My" at bounding box center [888, 405] width 962 height 41
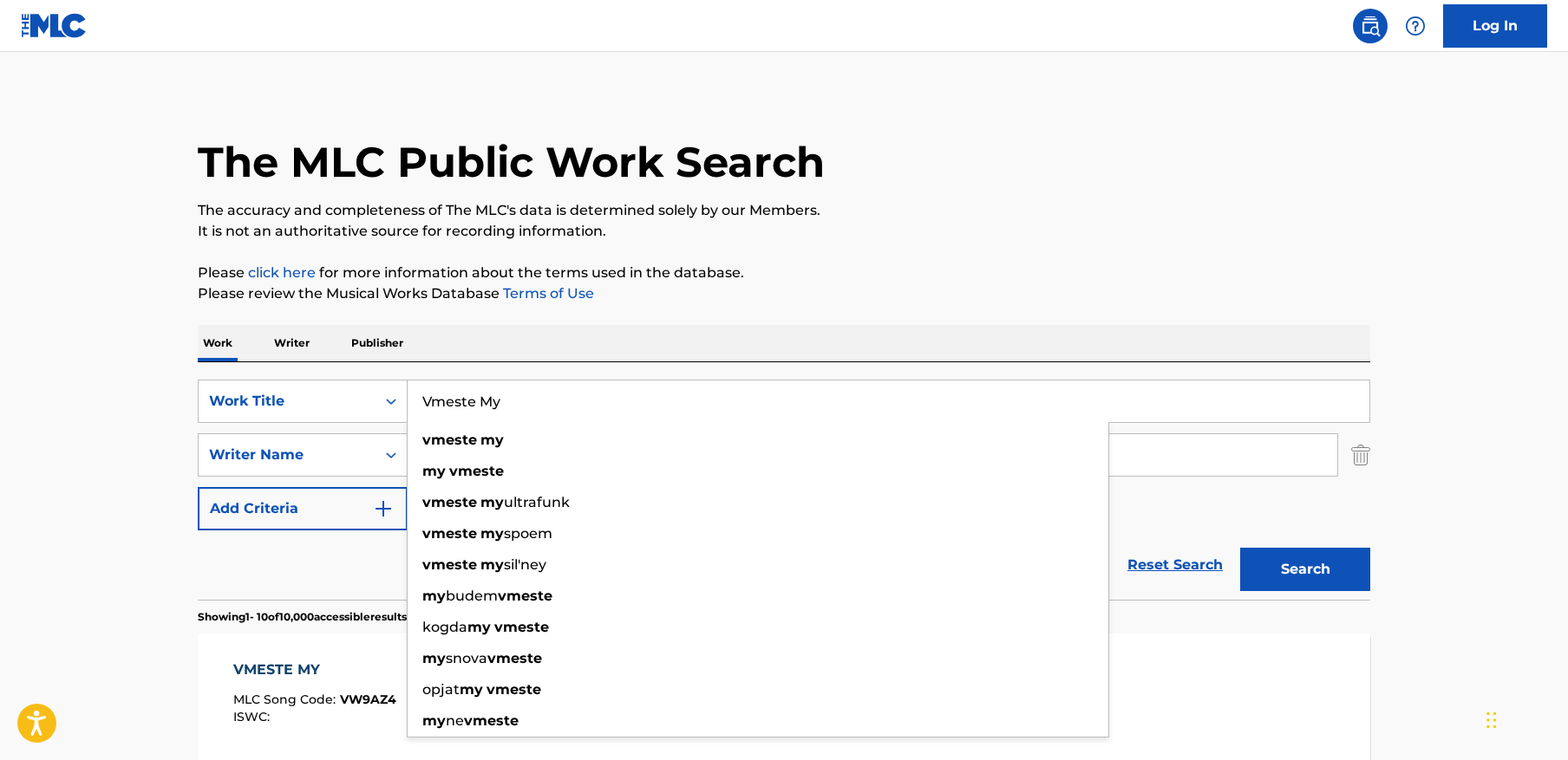
paste input "21 Pounds"
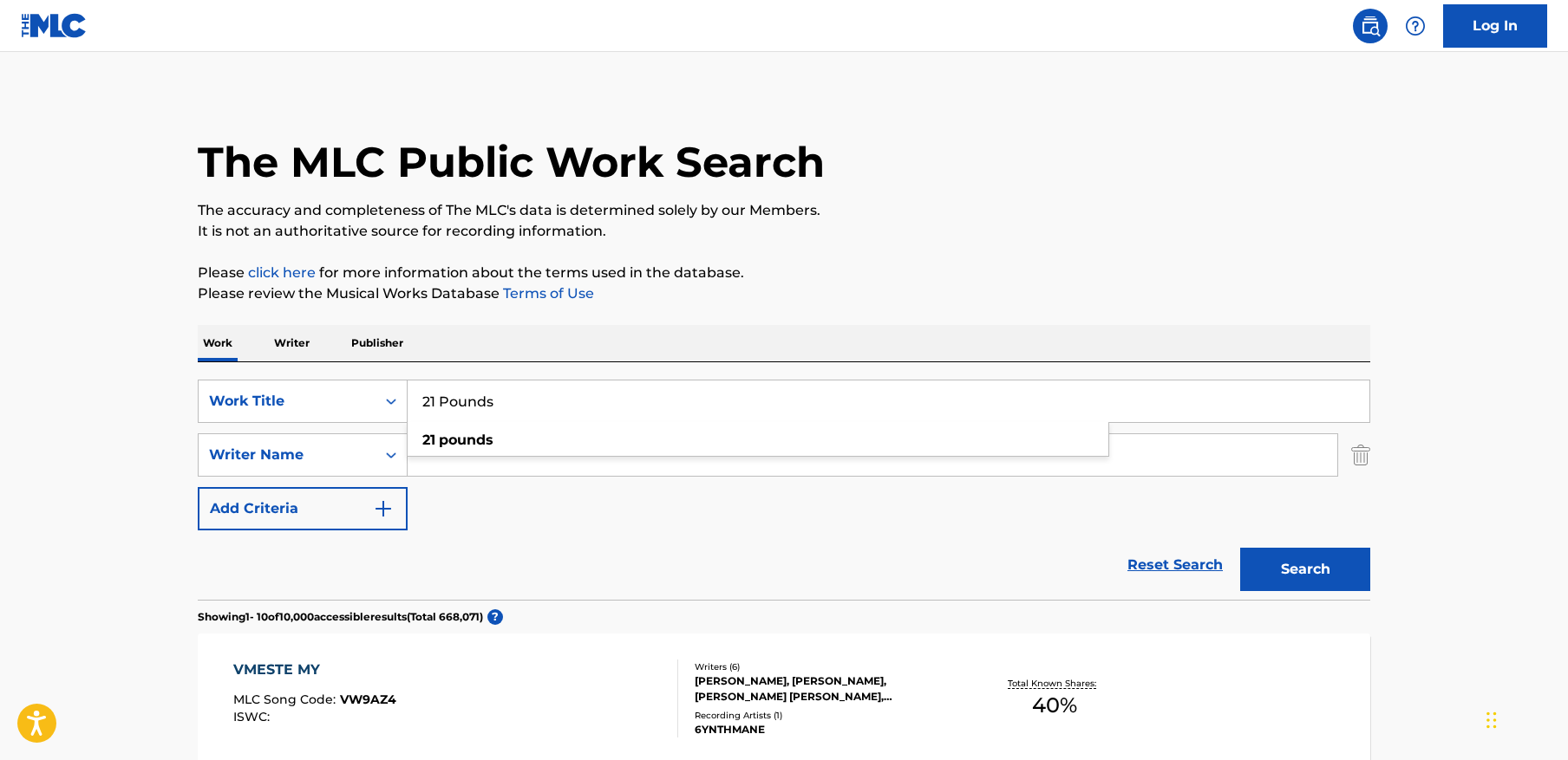
type input "21 Pounds"
click at [1241, 547] on button "Search" at bounding box center [1305, 569] width 130 height 43
click at [1042, 201] on p "The accuracy and completeness of The MLC's data is determined solely by our Mem…" at bounding box center [784, 211] width 1172 height 21
click at [802, 435] on input "Search Form" at bounding box center [873, 454] width 930 height 41
paste input "Ferguson"
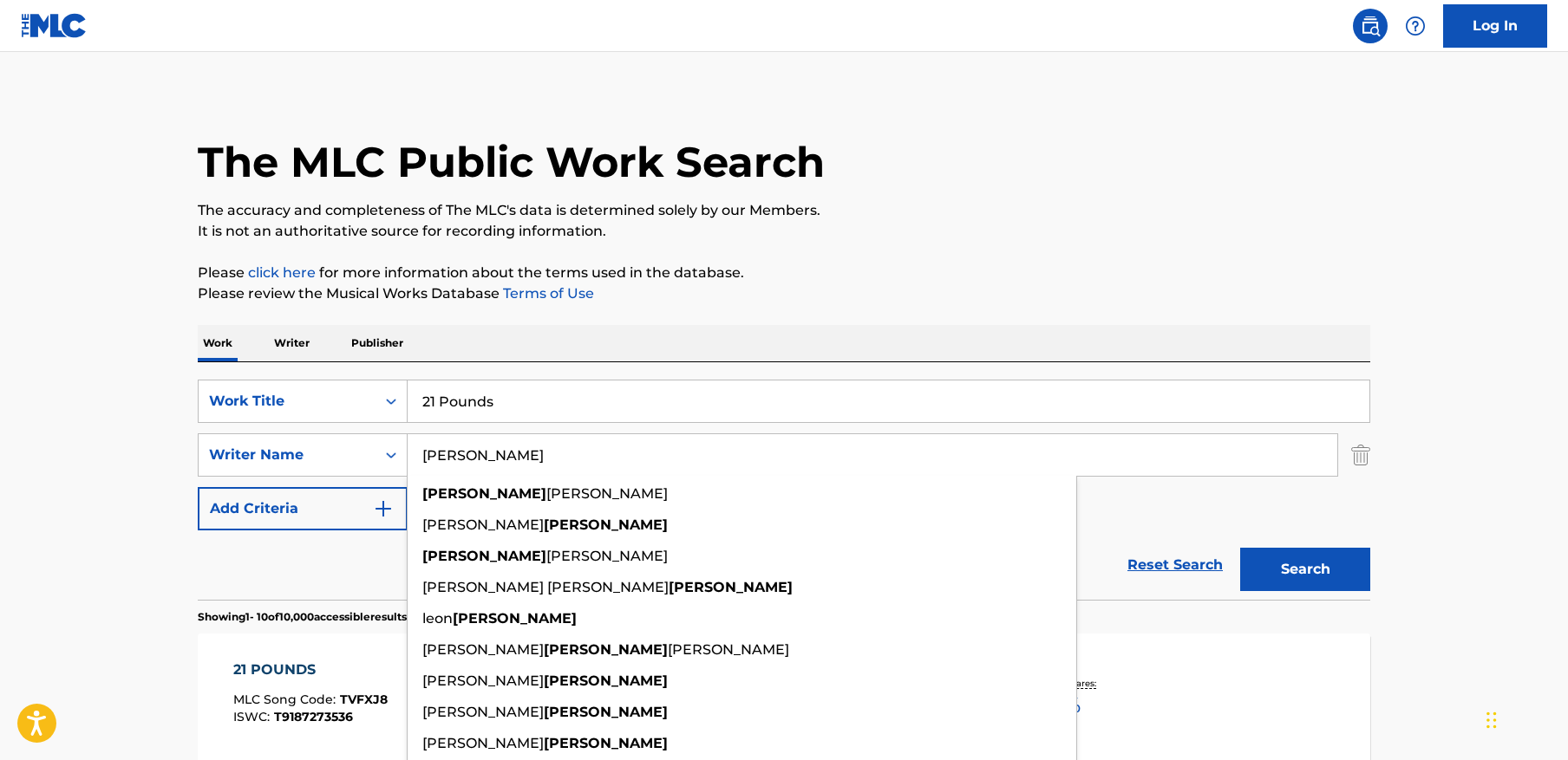
type input "Ferguson"
click at [1241, 547] on button "Search" at bounding box center [1305, 569] width 130 height 43
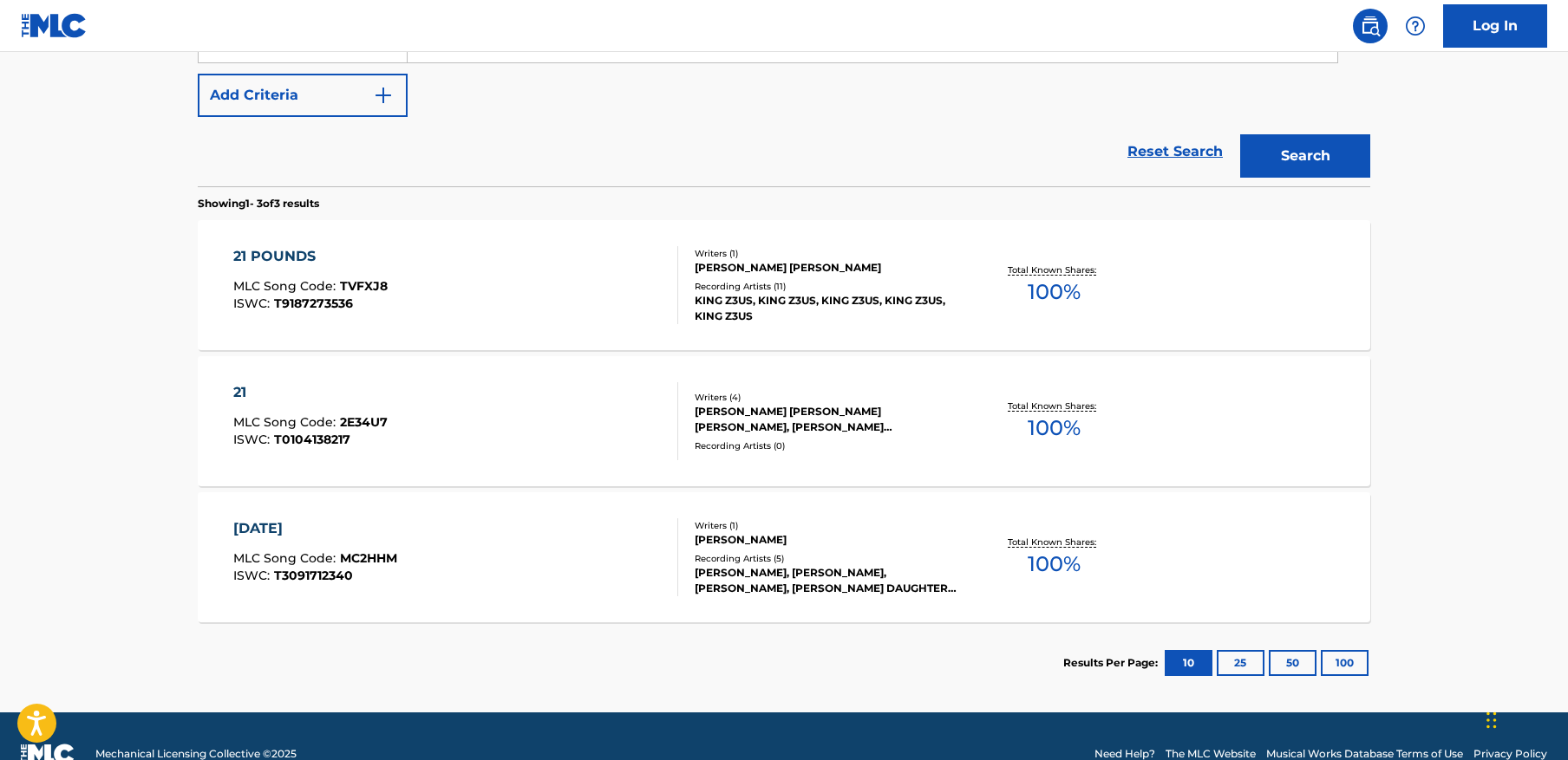
scroll to position [417, 0]
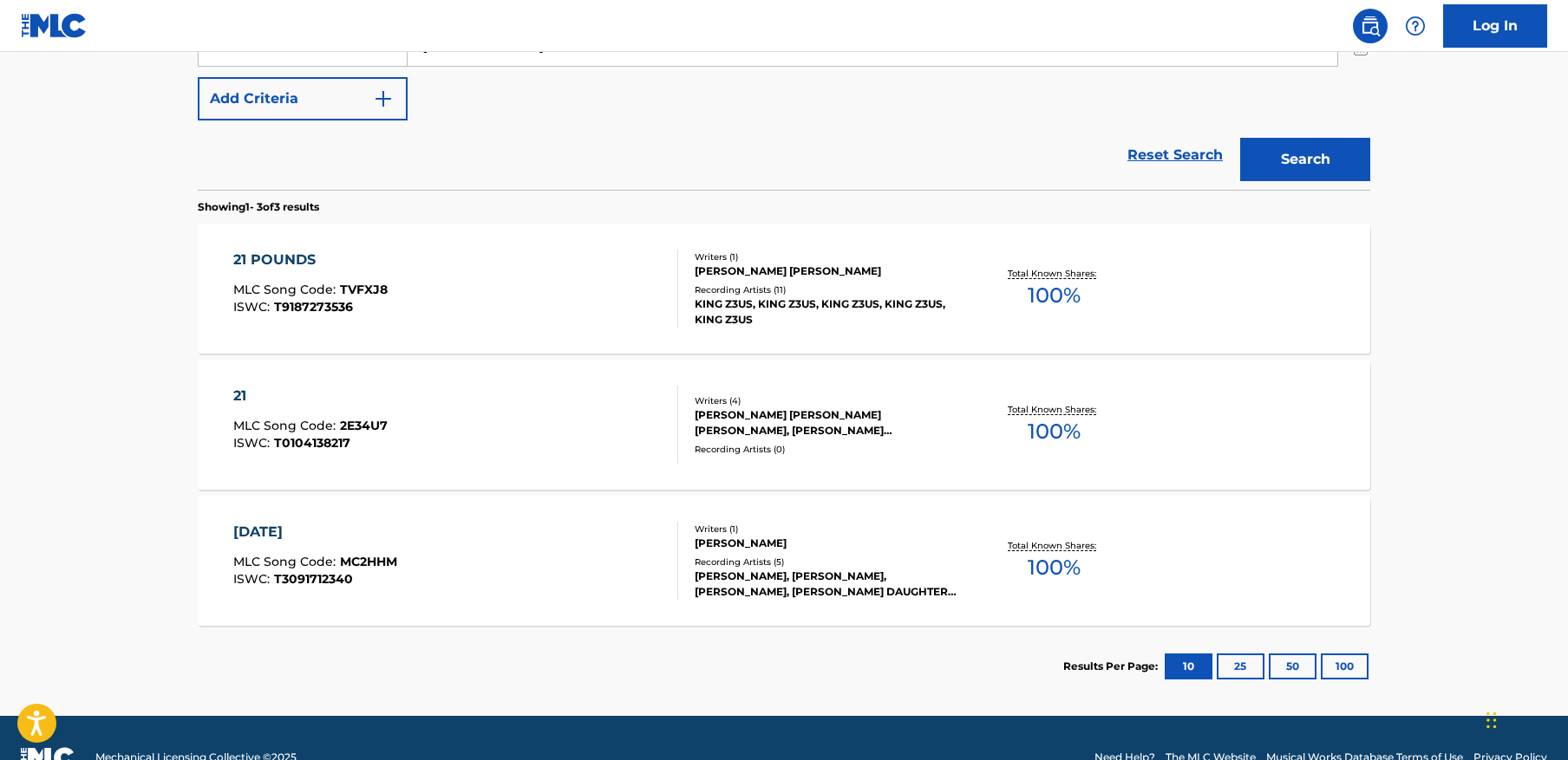
click at [518, 259] on div "21 POUNDS MLC Song Code : TVFXJ8 ISWC : T9187273536" at bounding box center [455, 289] width 446 height 78
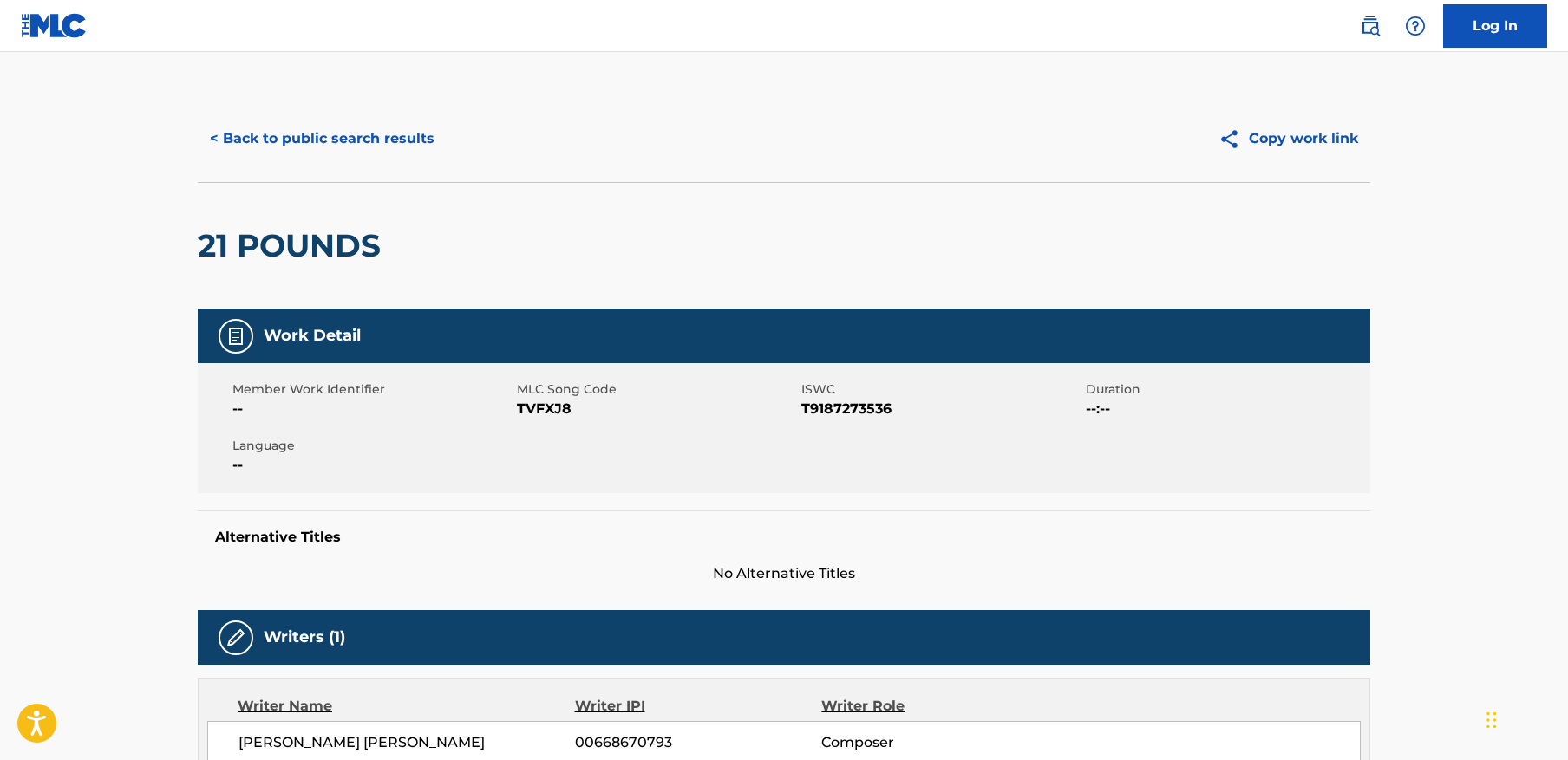
click at [340, 143] on button "< Back to public search results" at bounding box center [321, 139] width 249 height 43
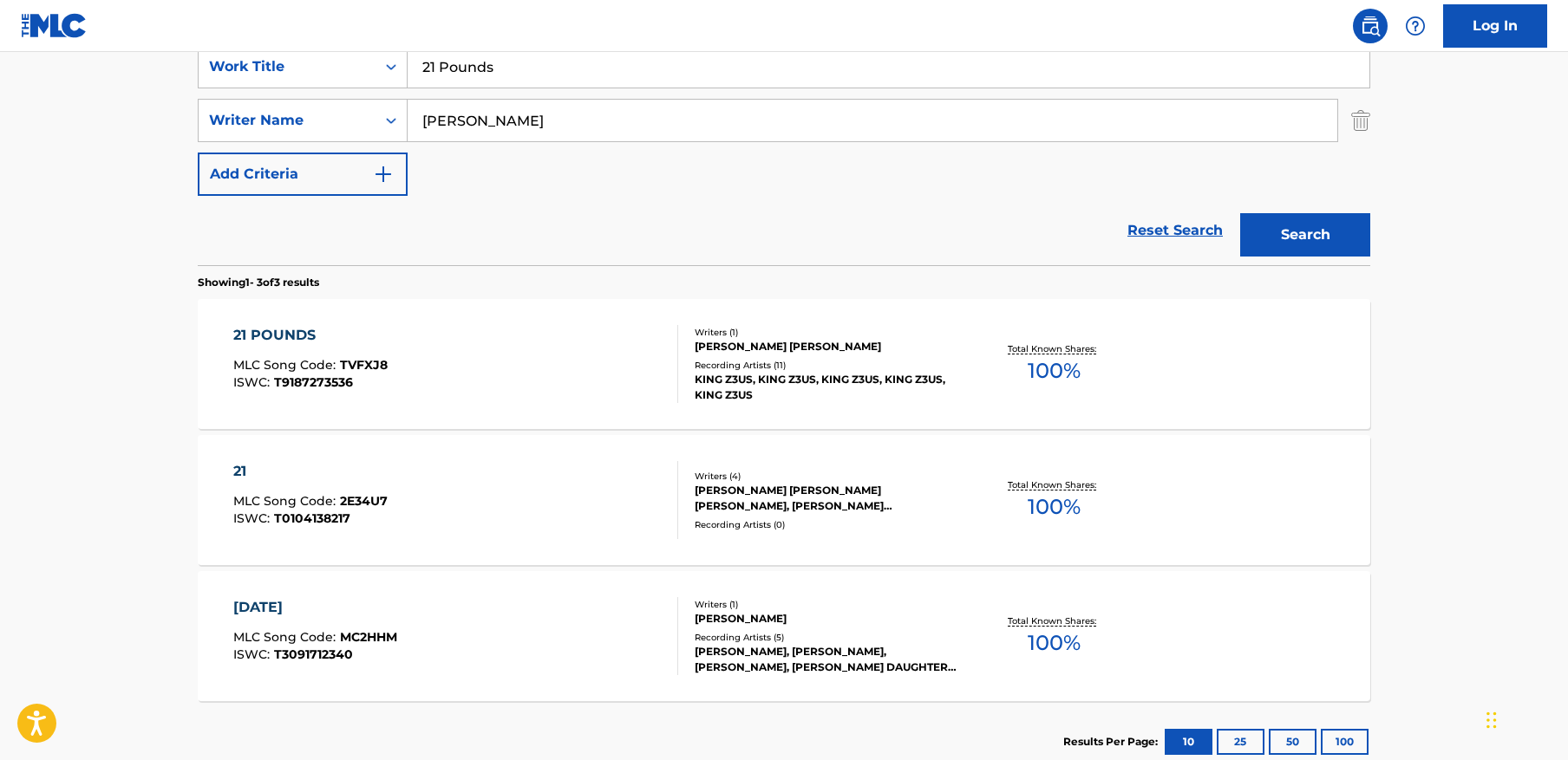
scroll to position [228, 0]
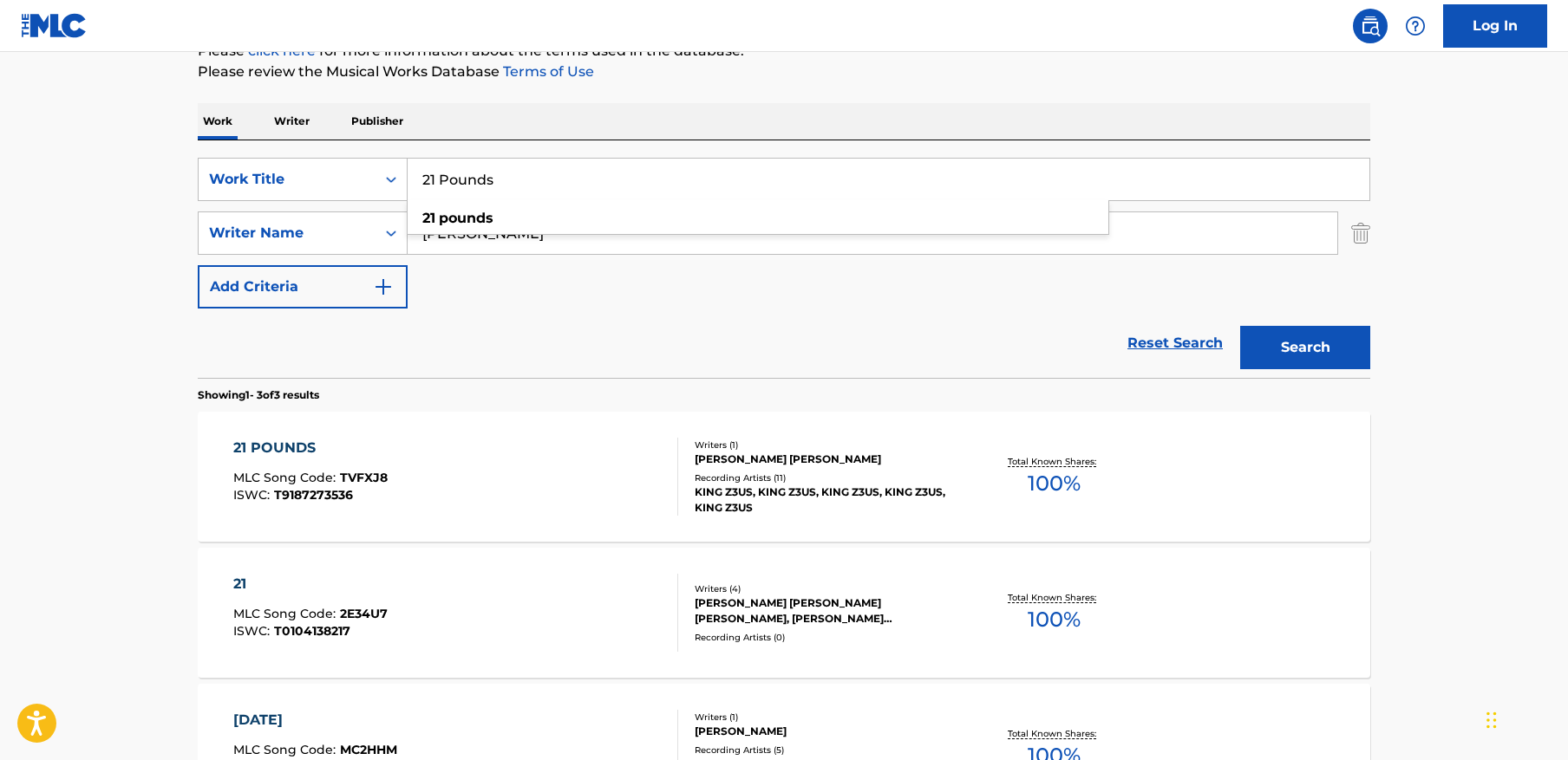
click at [591, 171] on input "21 Pounds" at bounding box center [888, 179] width 962 height 41
paste input "SLAY 2"
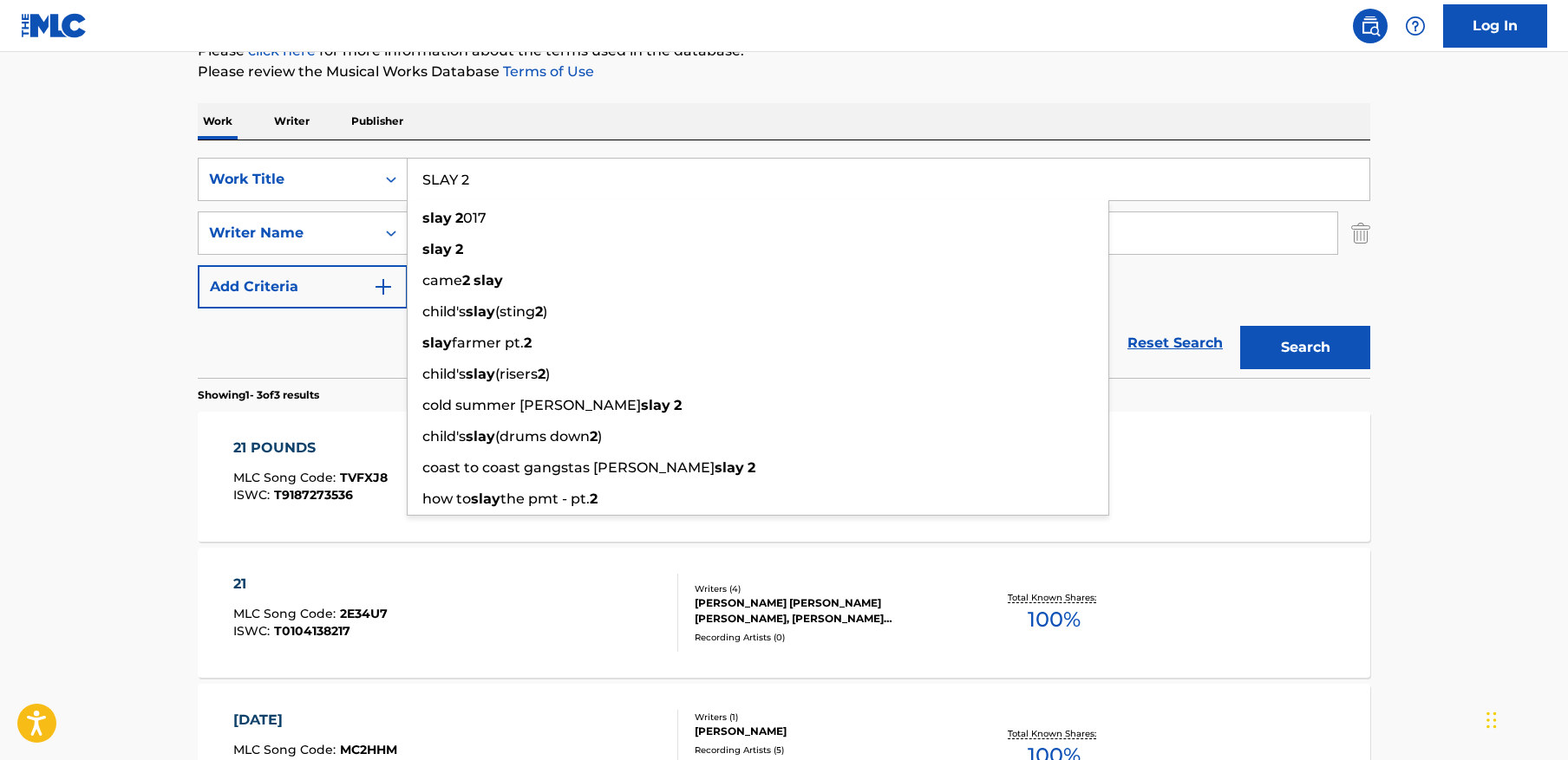
type input "SLAY 2"
click at [1242, 245] on input "Ferguson" at bounding box center [873, 233] width 930 height 41
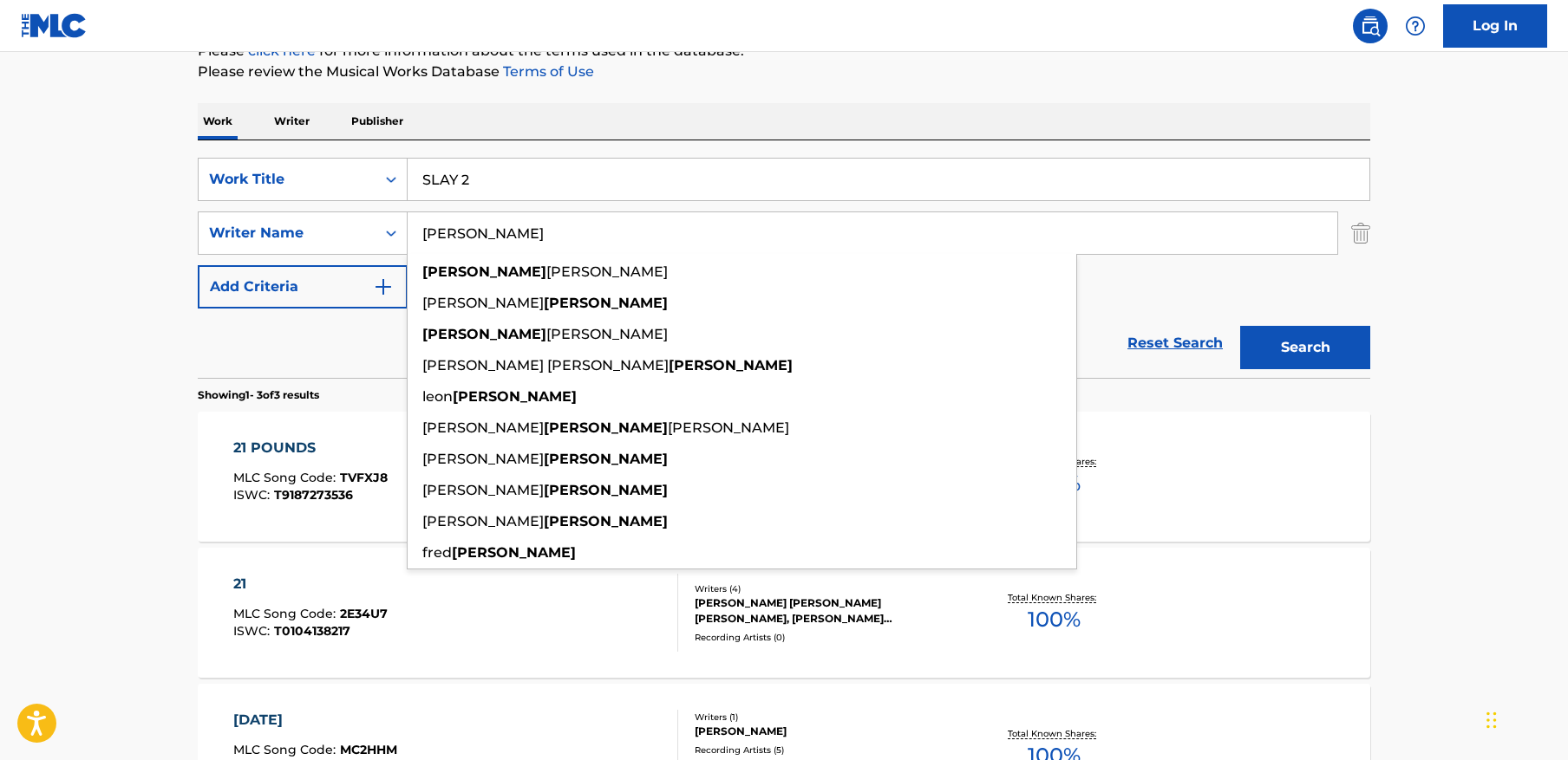
click at [1242, 245] on input "Ferguson" at bounding box center [873, 233] width 930 height 41
paste input "Myssiyev"
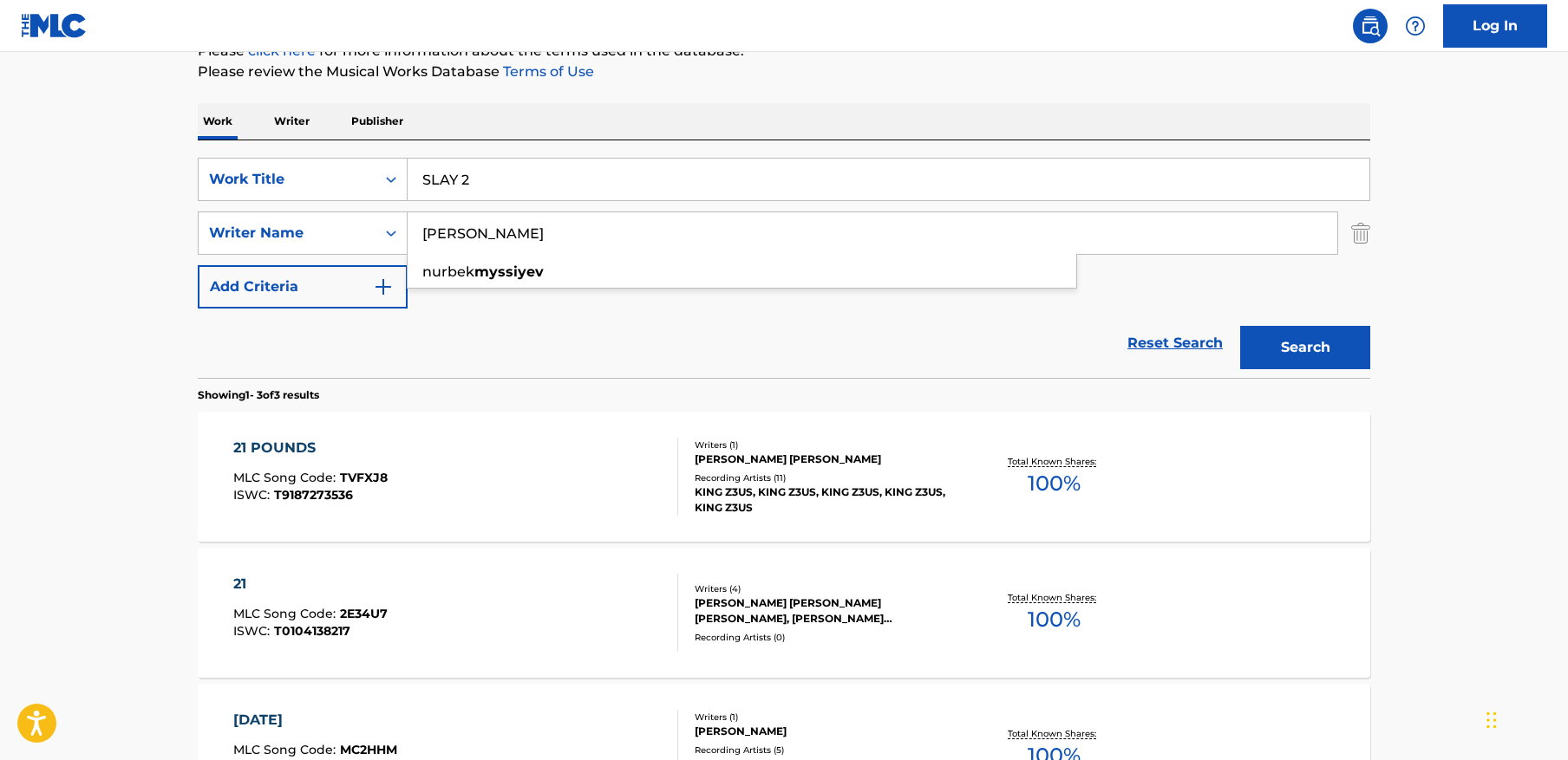
type input "Myssiyev"
click at [1241, 326] on button "Search" at bounding box center [1305, 347] width 130 height 43
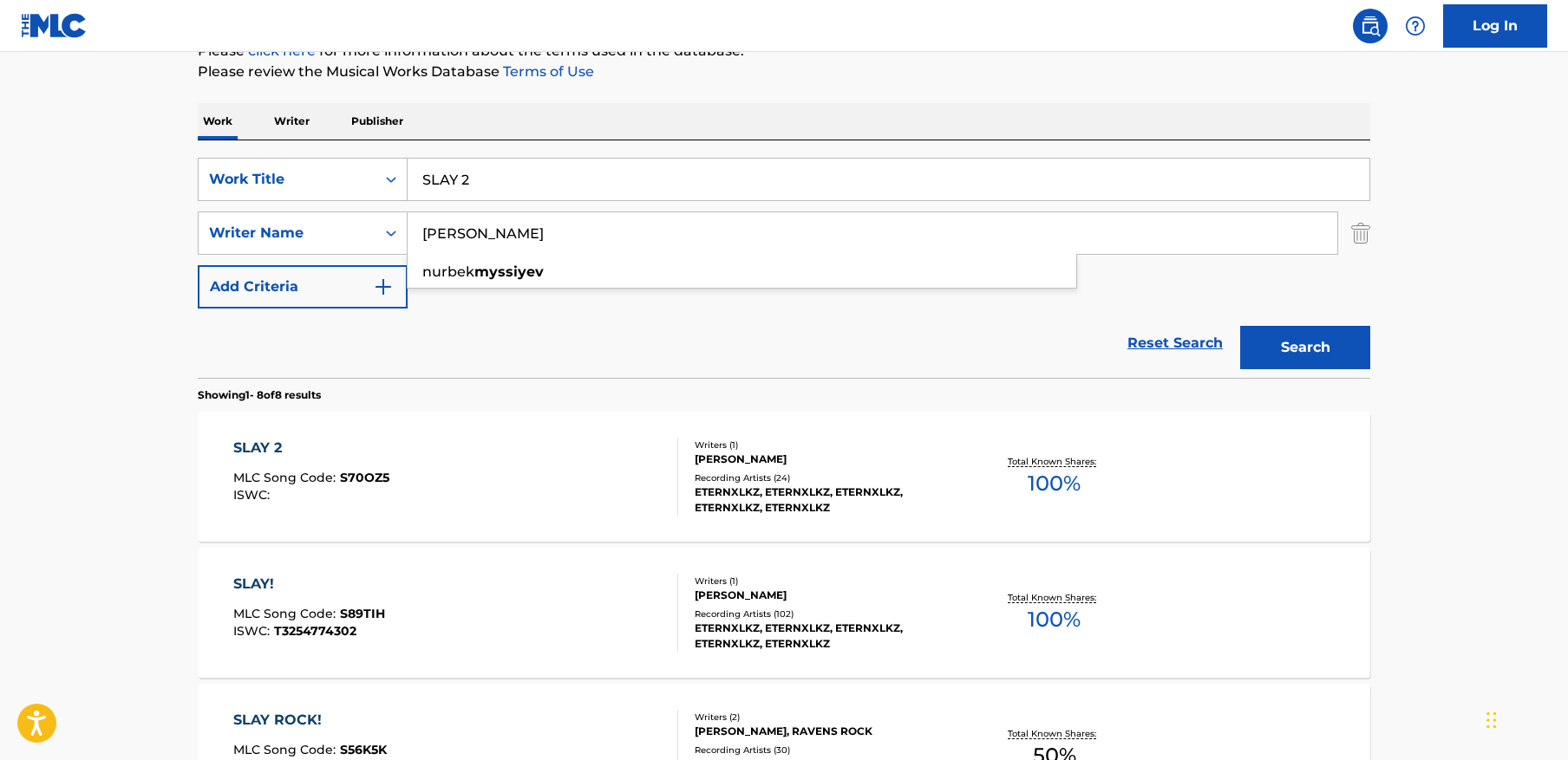
click at [428, 477] on div "SLAY 2 MLC Song Code : S70OZ5 ISWC :" at bounding box center [455, 476] width 446 height 78
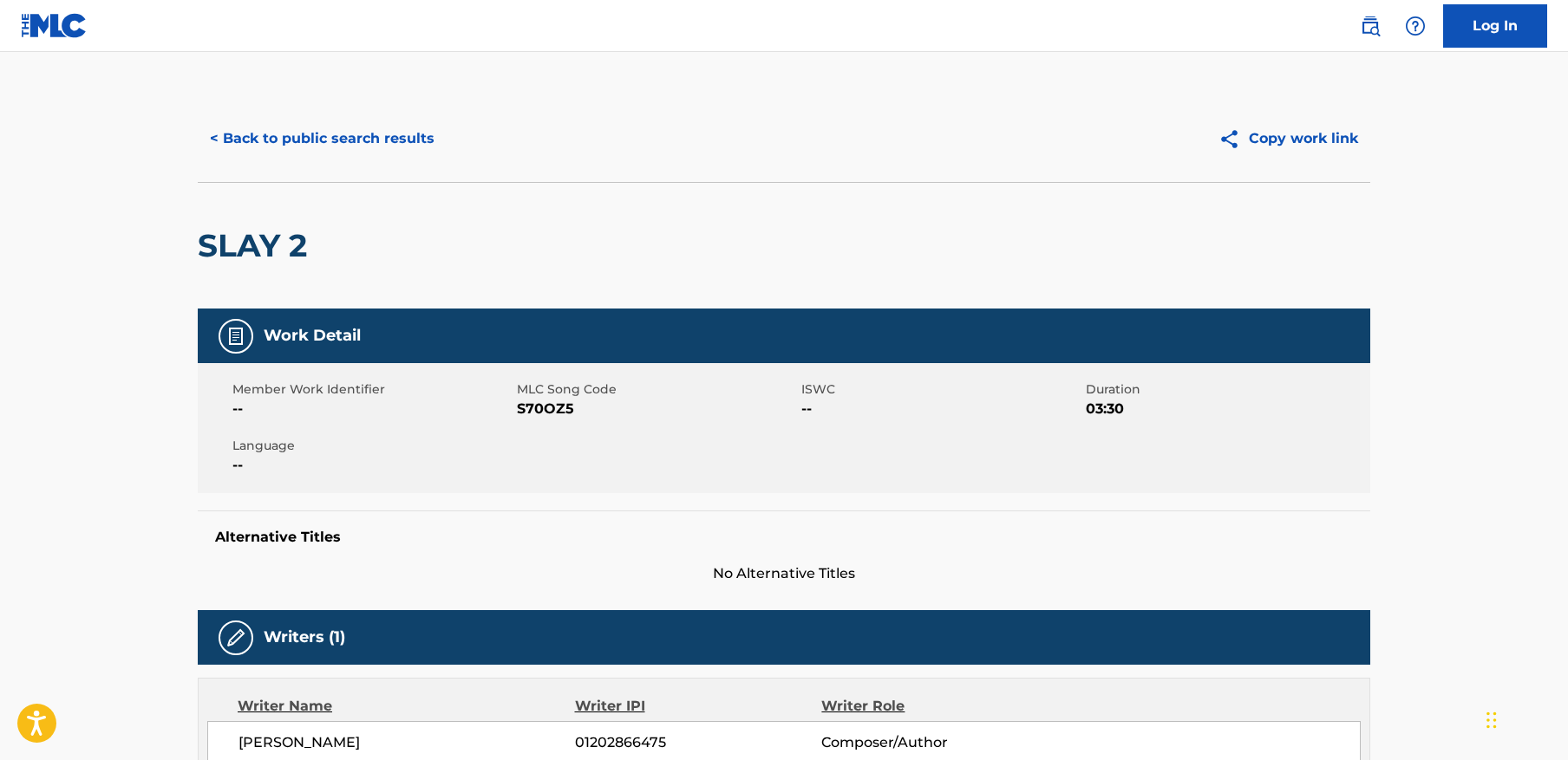
click at [313, 150] on button "< Back to public search results" at bounding box center [321, 139] width 249 height 43
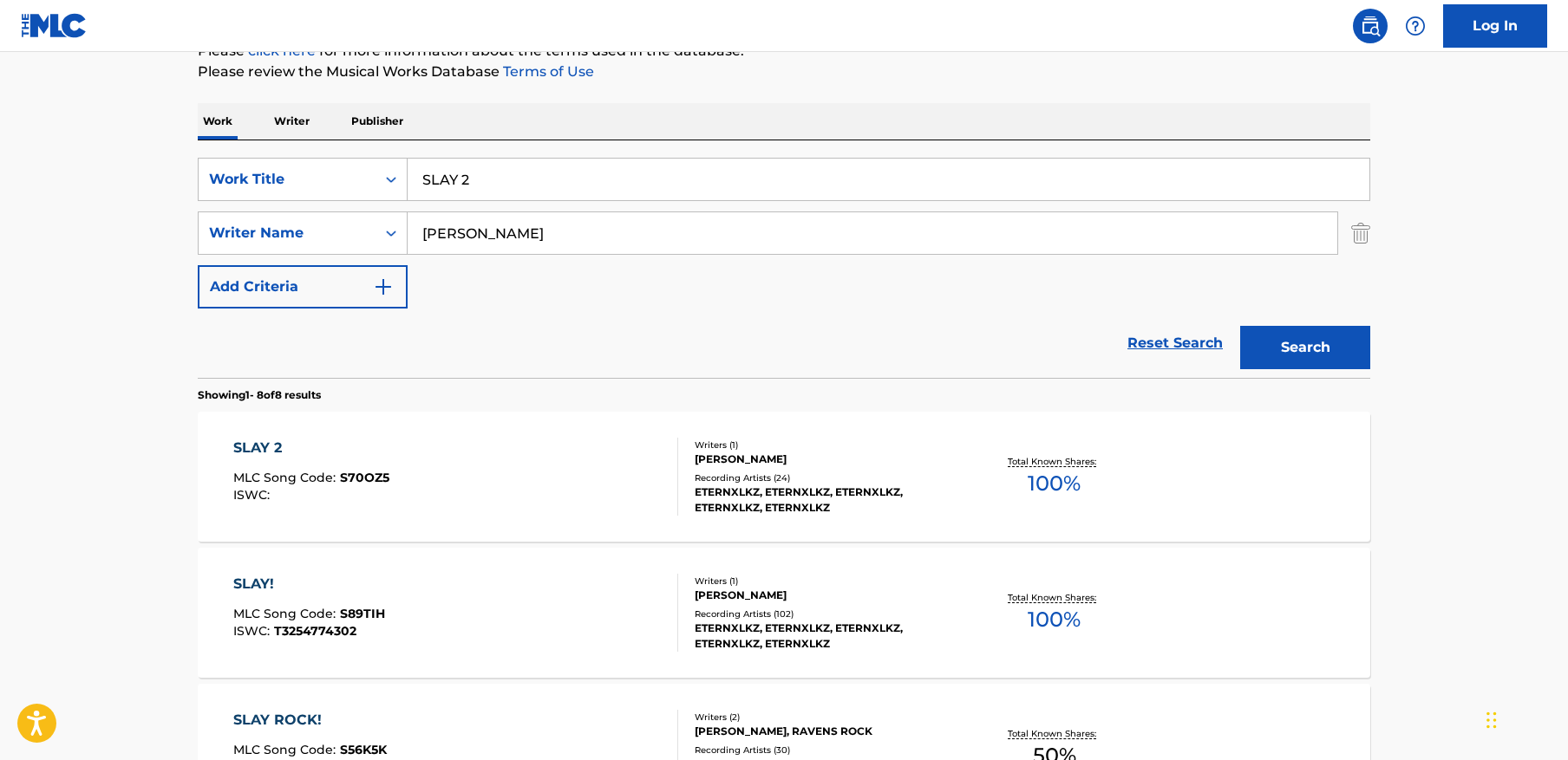
click at [723, 165] on input "SLAY 2" at bounding box center [888, 179] width 962 height 41
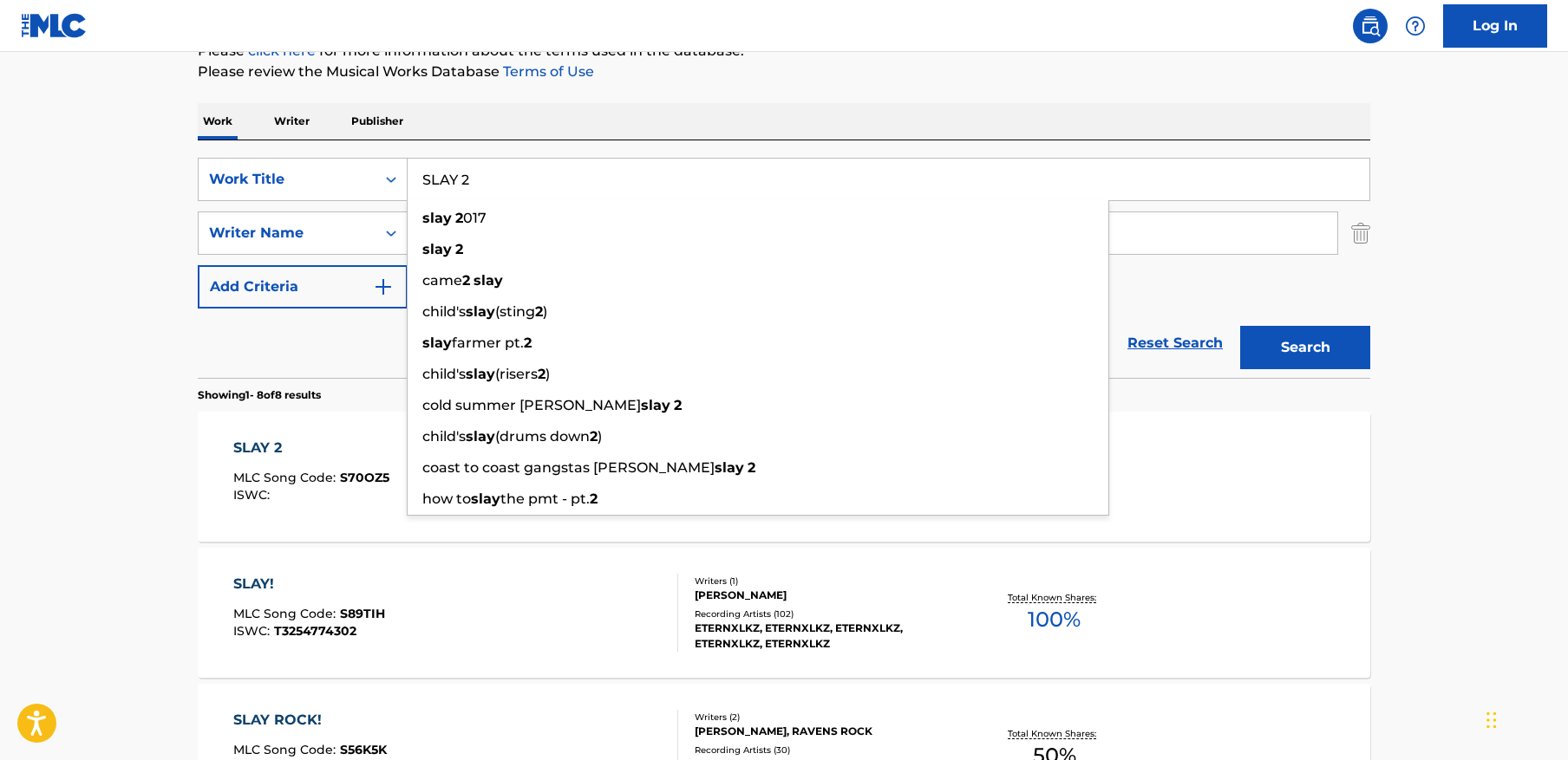
click at [723, 165] on input "SLAY 2" at bounding box center [888, 179] width 962 height 41
paste input "GURU"
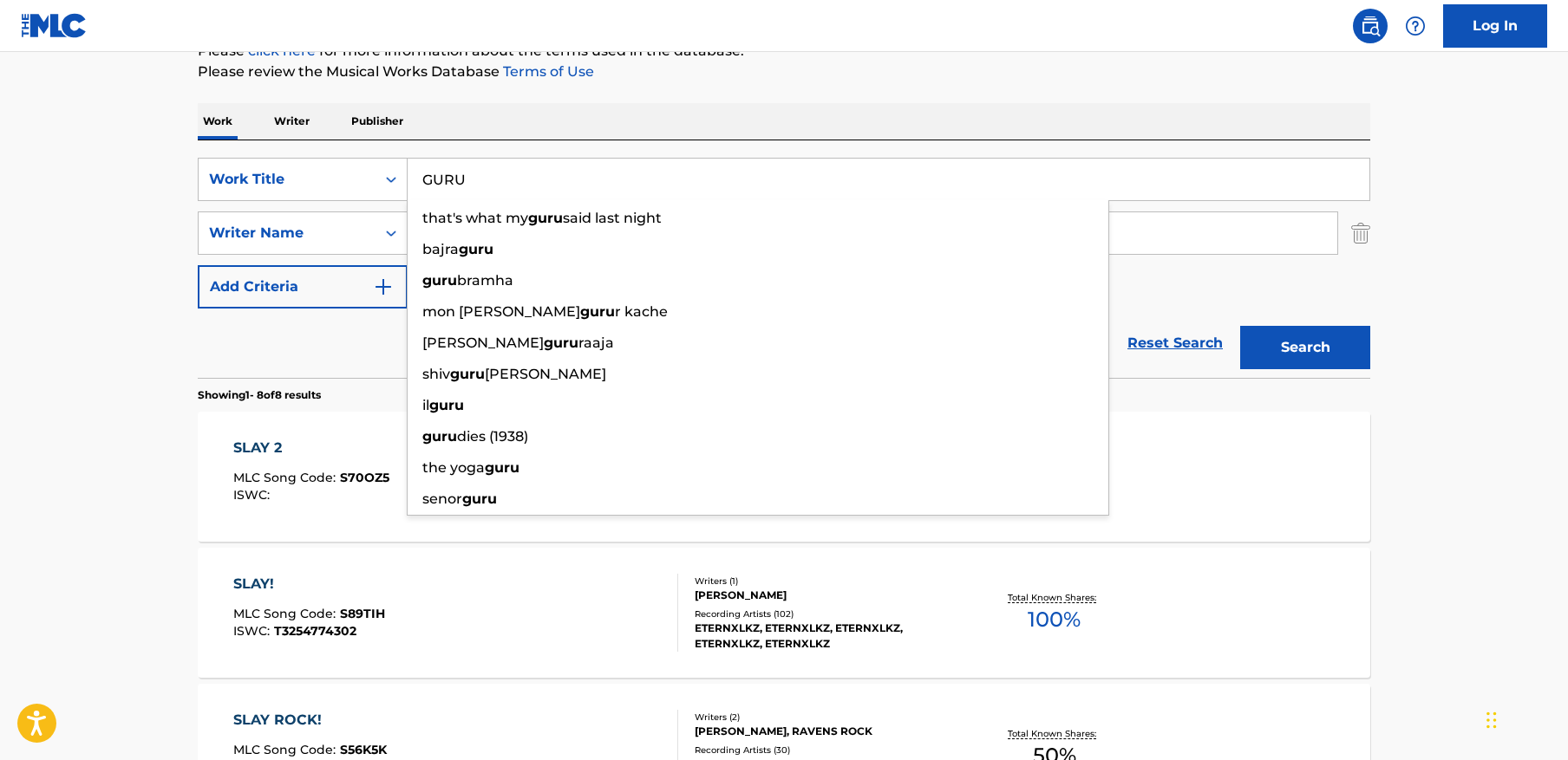
type input "GURU"
click at [1241, 326] on button "Search" at bounding box center [1305, 347] width 130 height 43
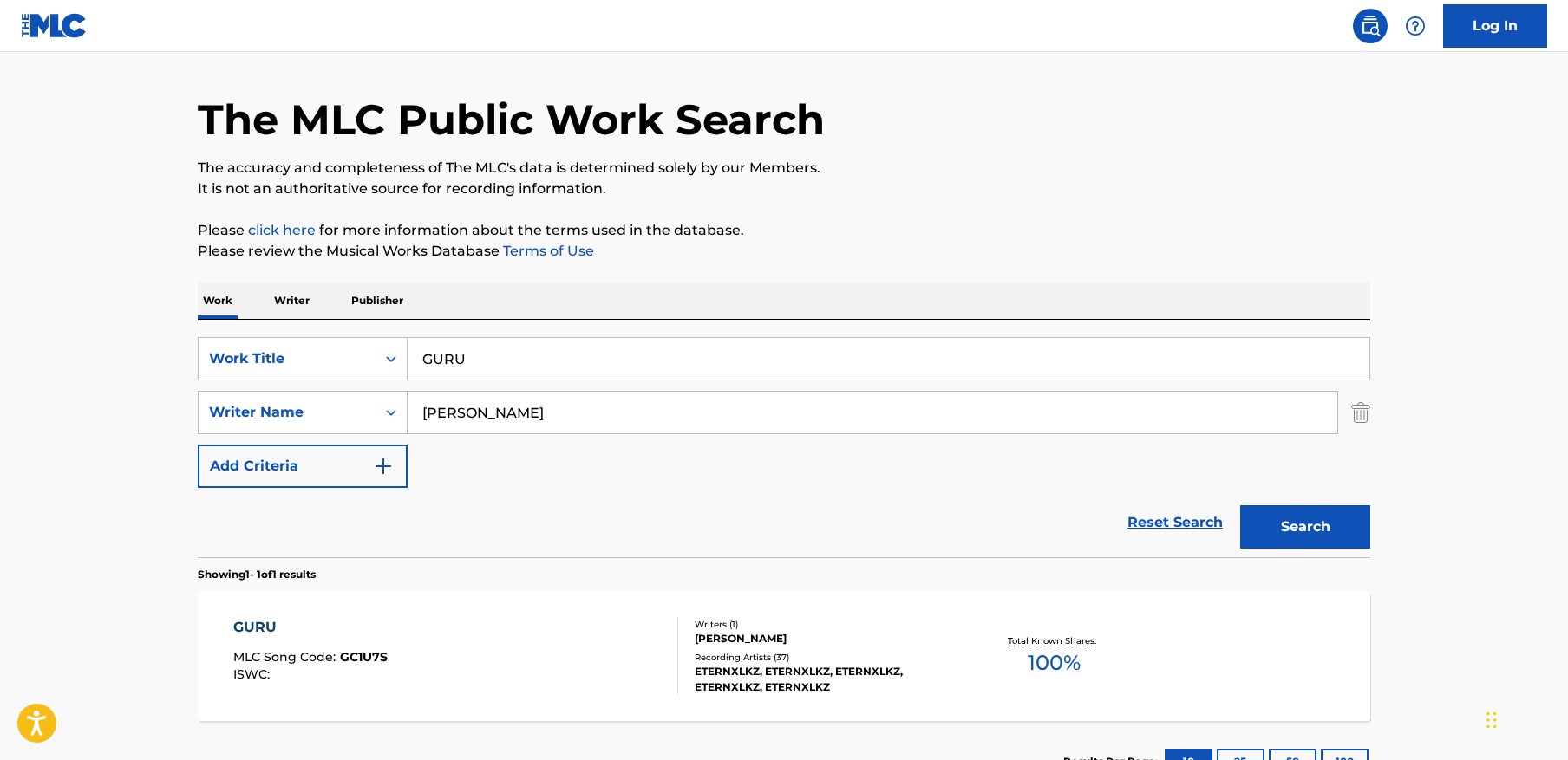
scroll to position [183, 0]
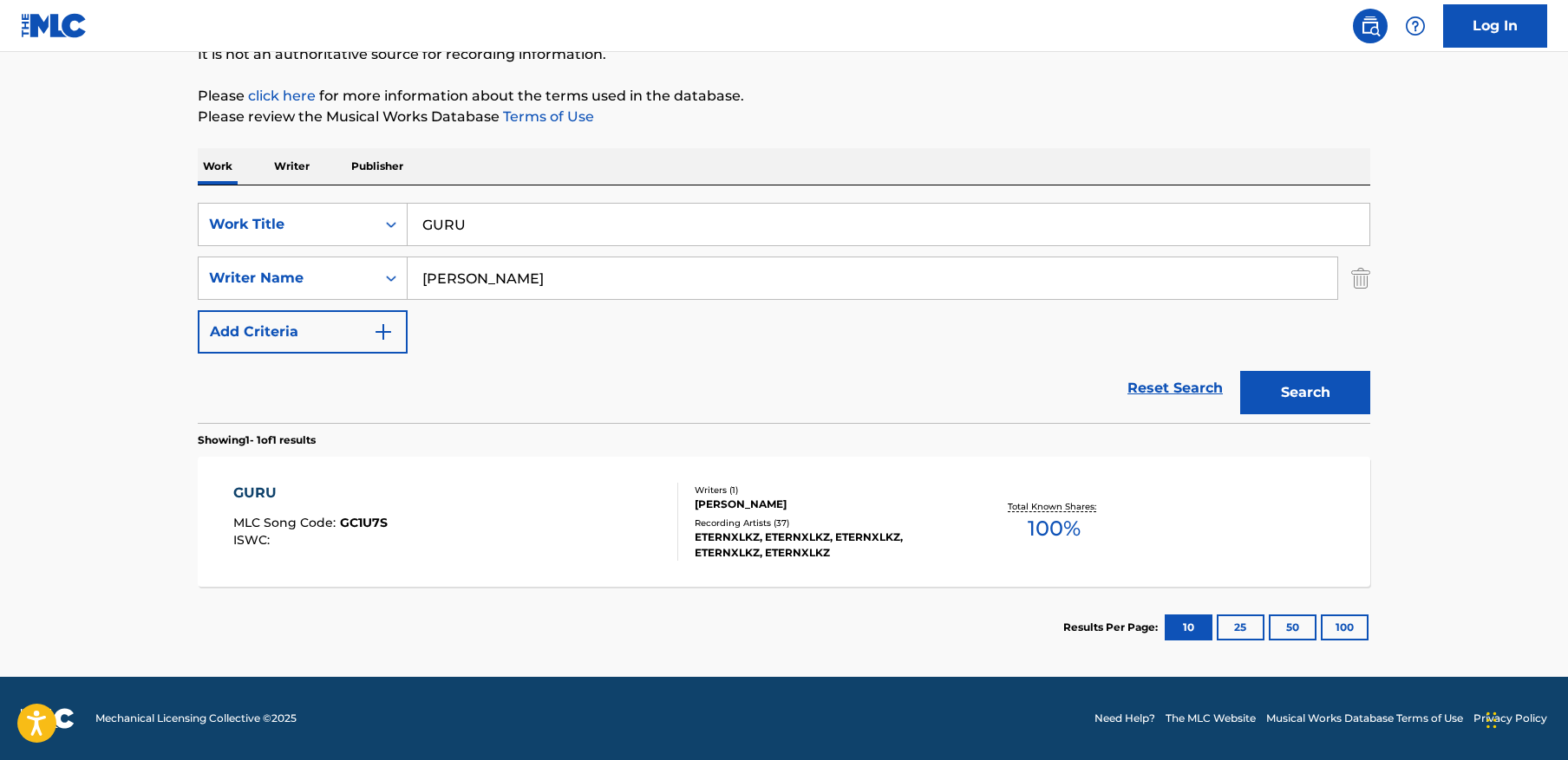
click at [486, 498] on div "GURU MLC Song Code : GC1U7S ISWC :" at bounding box center [455, 521] width 446 height 78
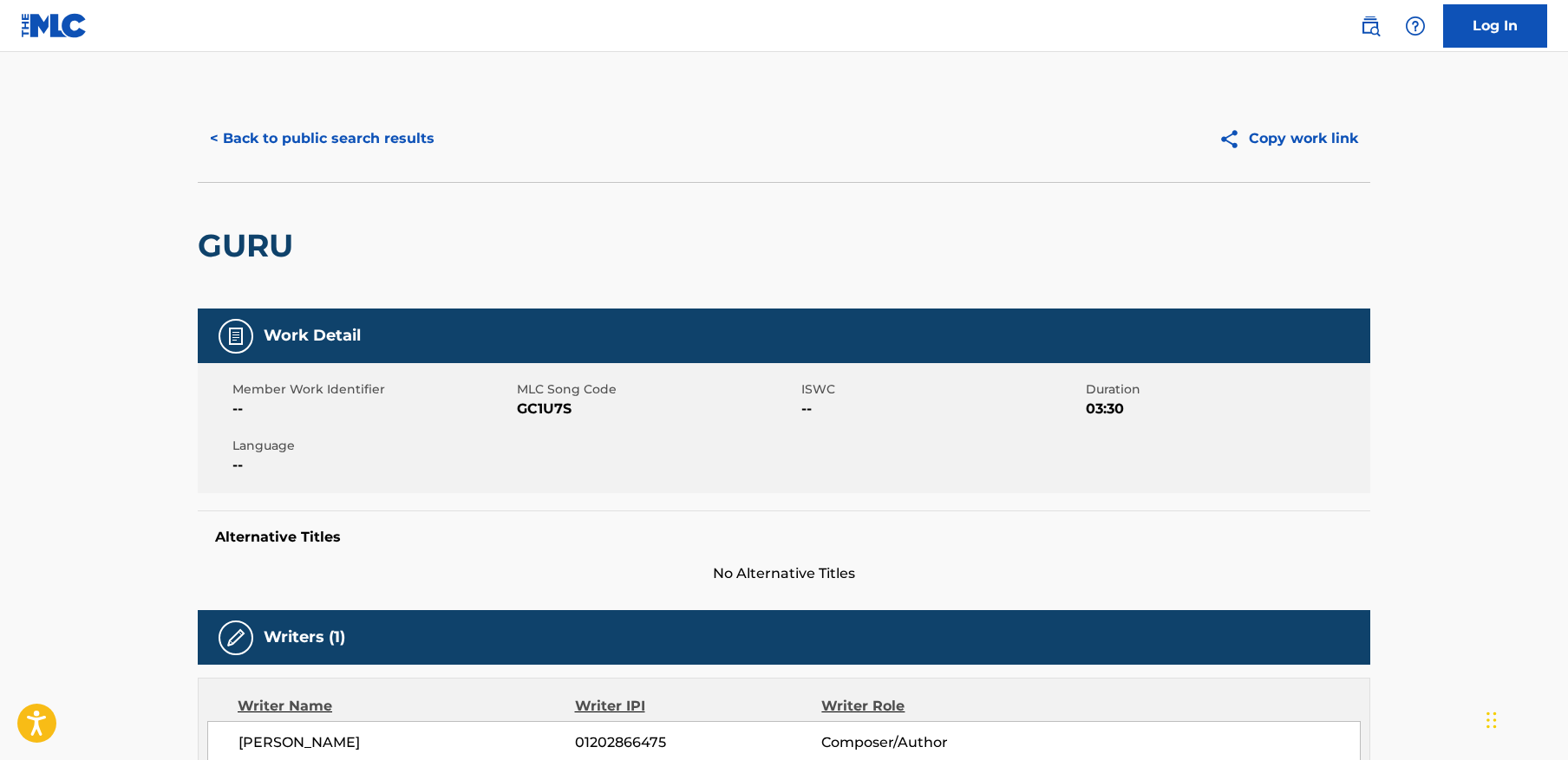
click at [364, 136] on button "< Back to public search results" at bounding box center [321, 139] width 249 height 43
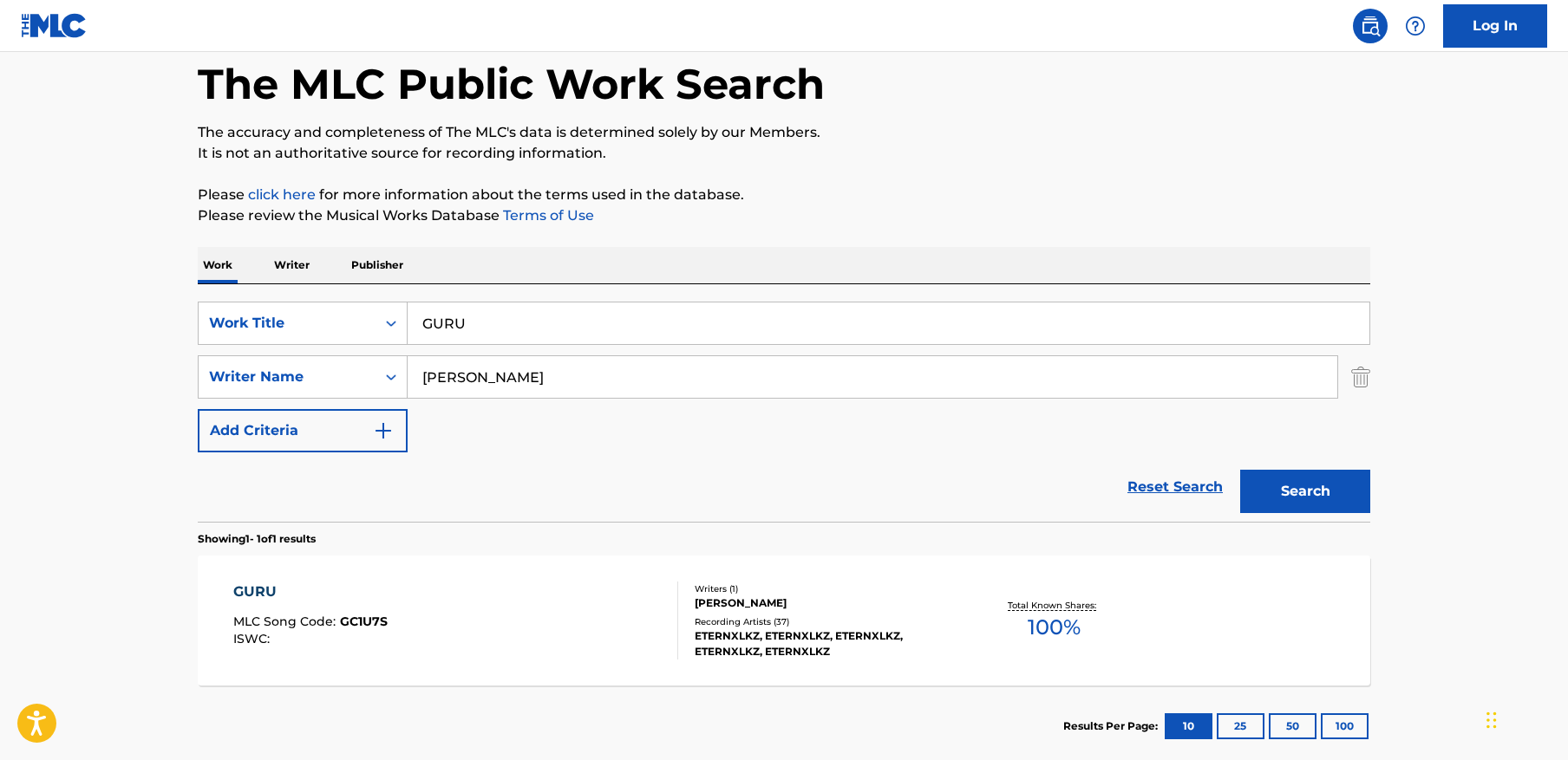
click at [568, 319] on input "GURU" at bounding box center [888, 322] width 962 height 41
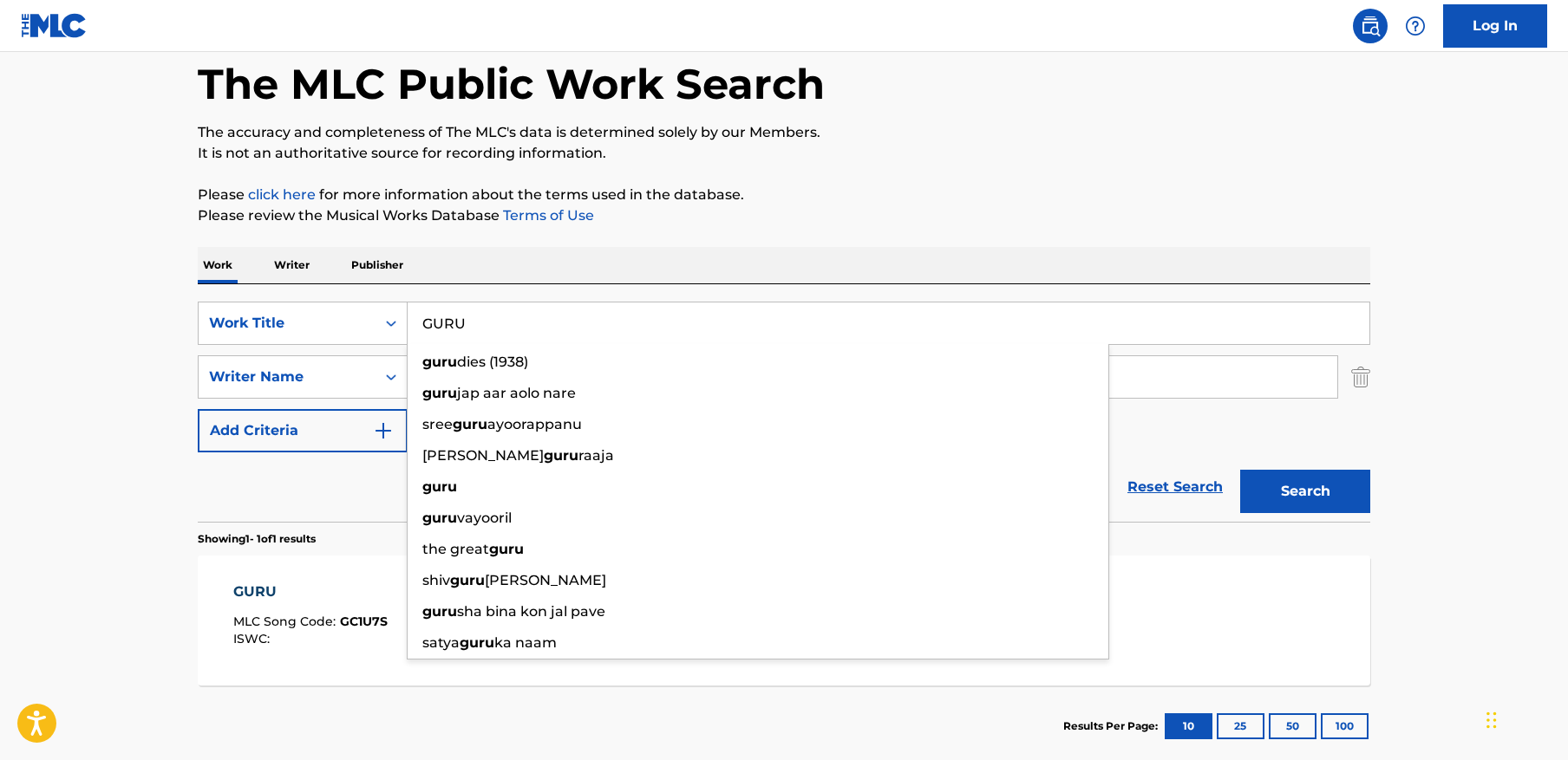
click at [568, 319] on input "GURU" at bounding box center [888, 322] width 962 height 41
paste input "MONTAGEM HASH HASH 1.0"
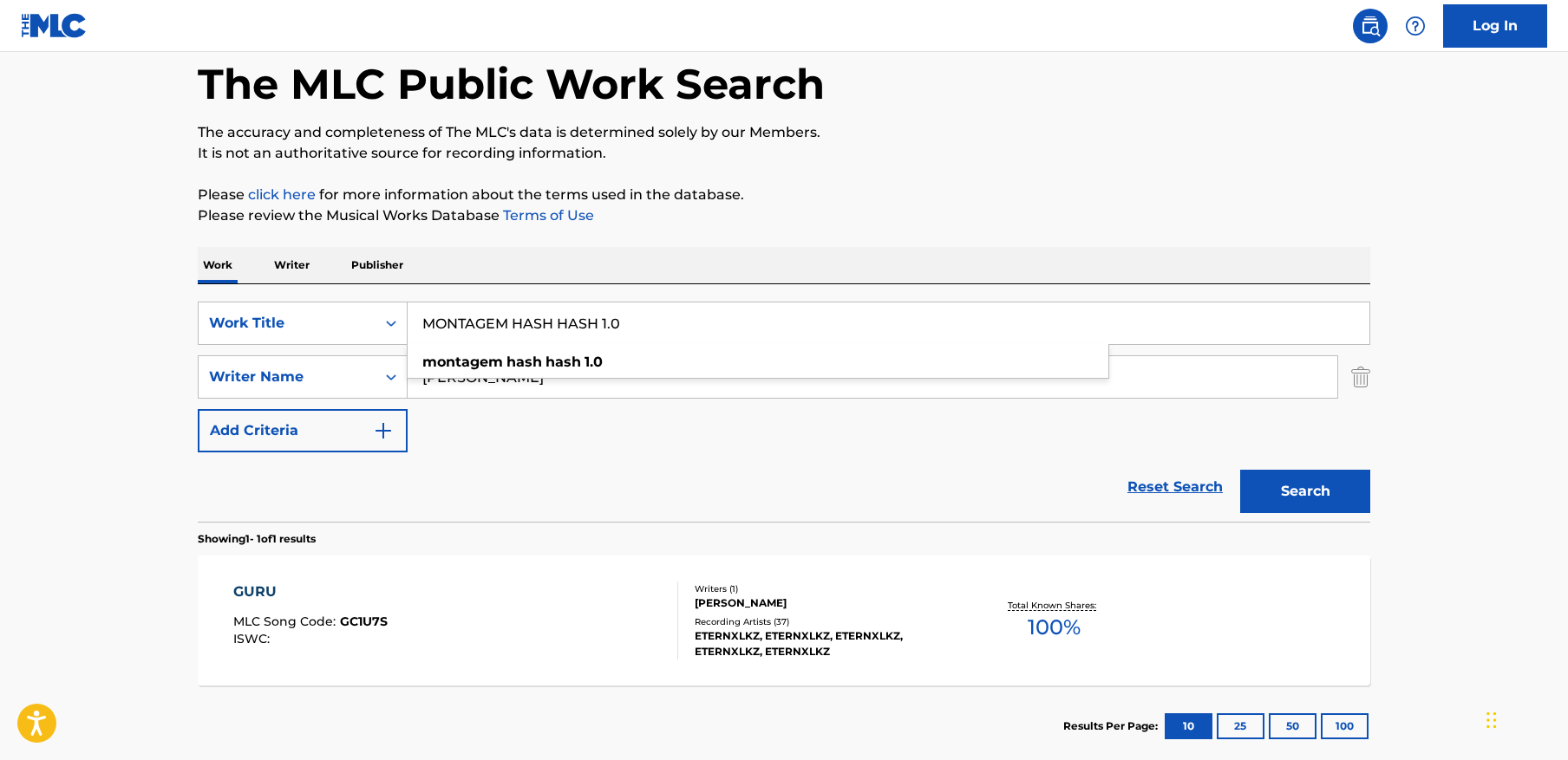
type input "MONTAGEM HASH HASH 1.0"
click at [1150, 177] on div "The MLC Public Work Search The accuracy and completeness of The MLC's data is d…" at bounding box center [784, 390] width 1214 height 756
click at [1197, 389] on input "Myssiyev" at bounding box center [873, 376] width 930 height 41
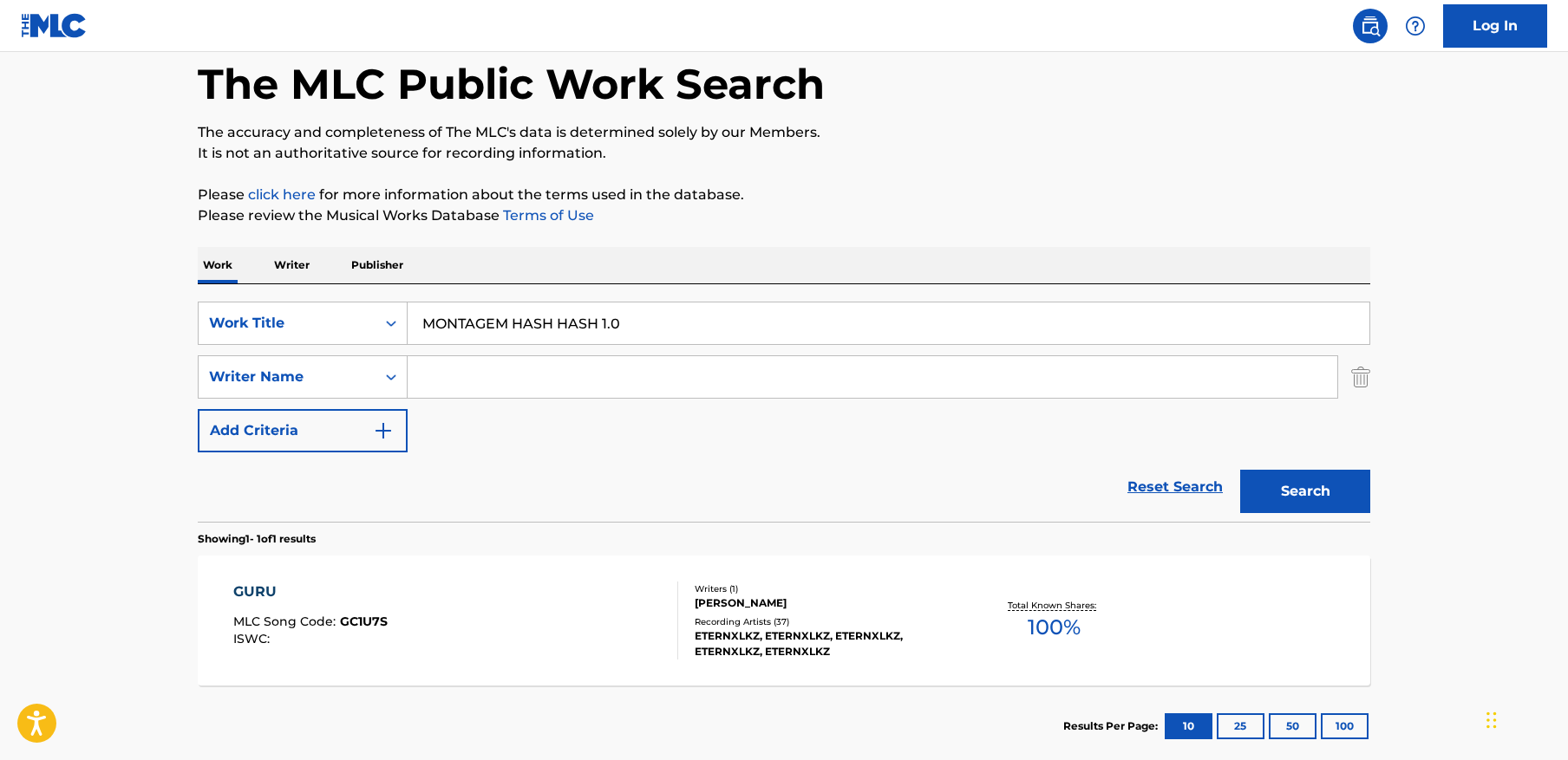
click at [1241, 469] on button "Search" at bounding box center [1305, 491] width 130 height 43
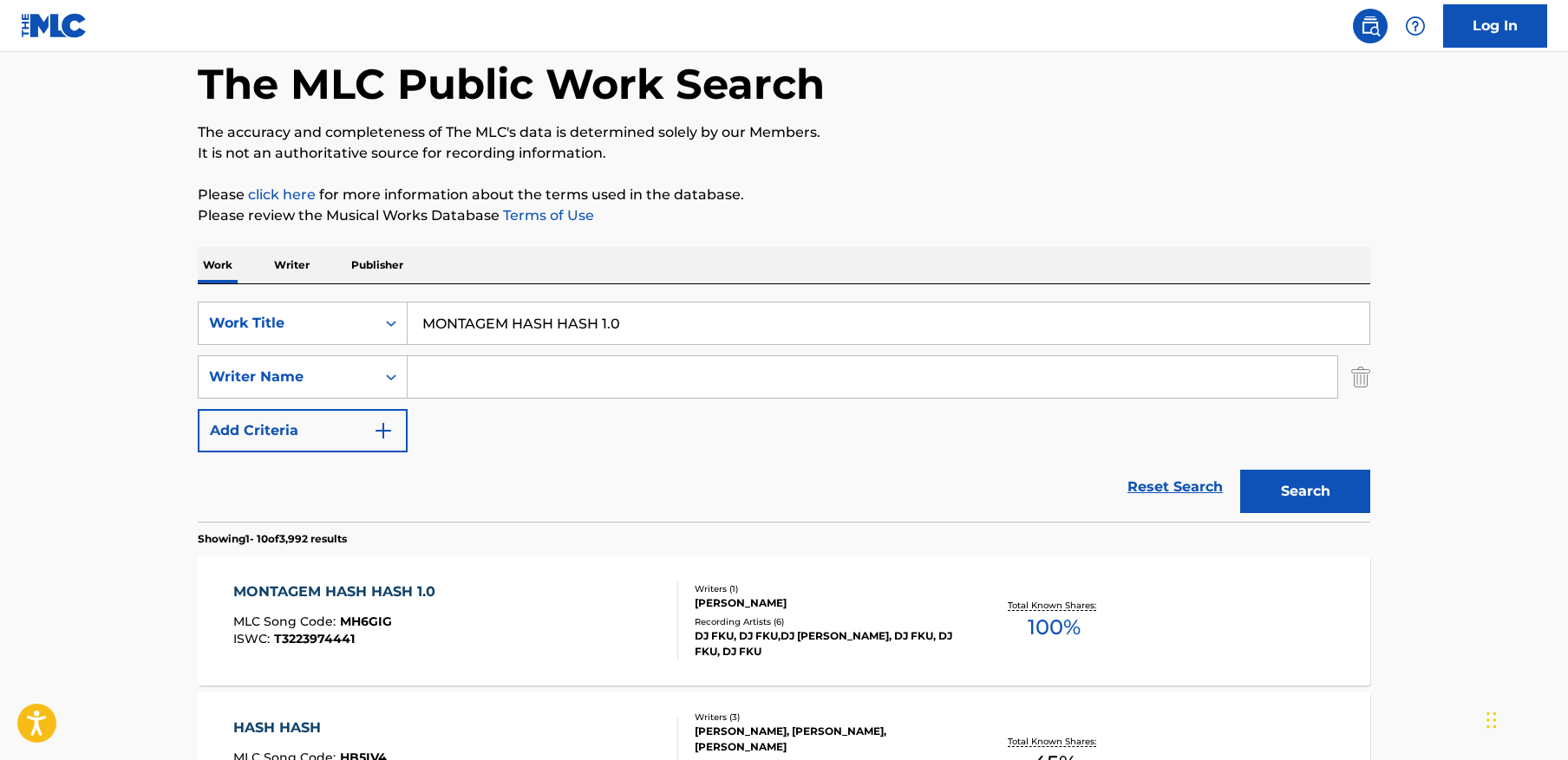
scroll to position [85, 0]
click at [538, 610] on div "MONTAGEM HASH HASH 1.0 MLC Song Code : MH6GIG ISWC : T3223974441" at bounding box center [455, 620] width 446 height 78
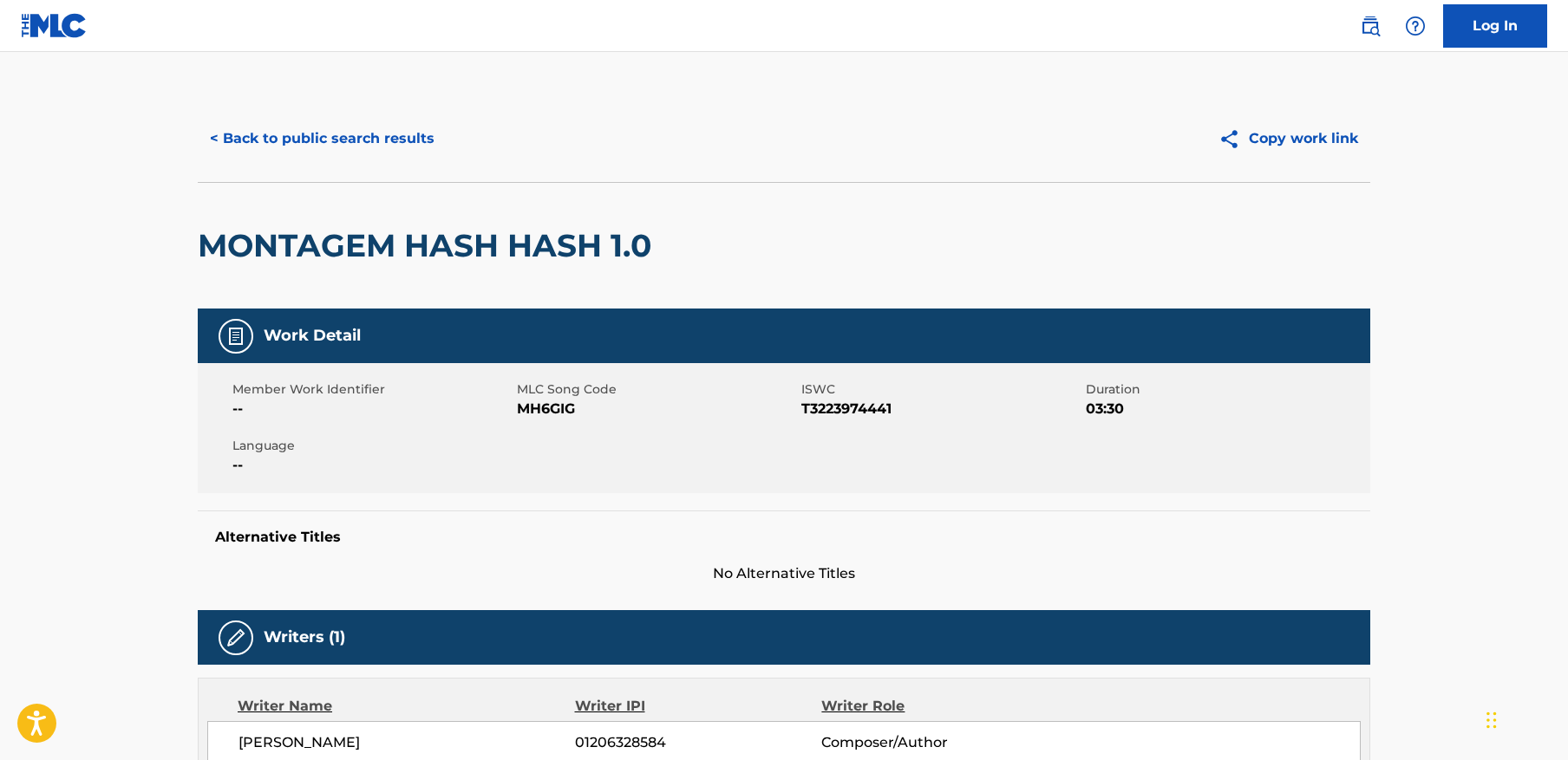
click at [369, 140] on button "< Back to public search results" at bounding box center [321, 139] width 249 height 43
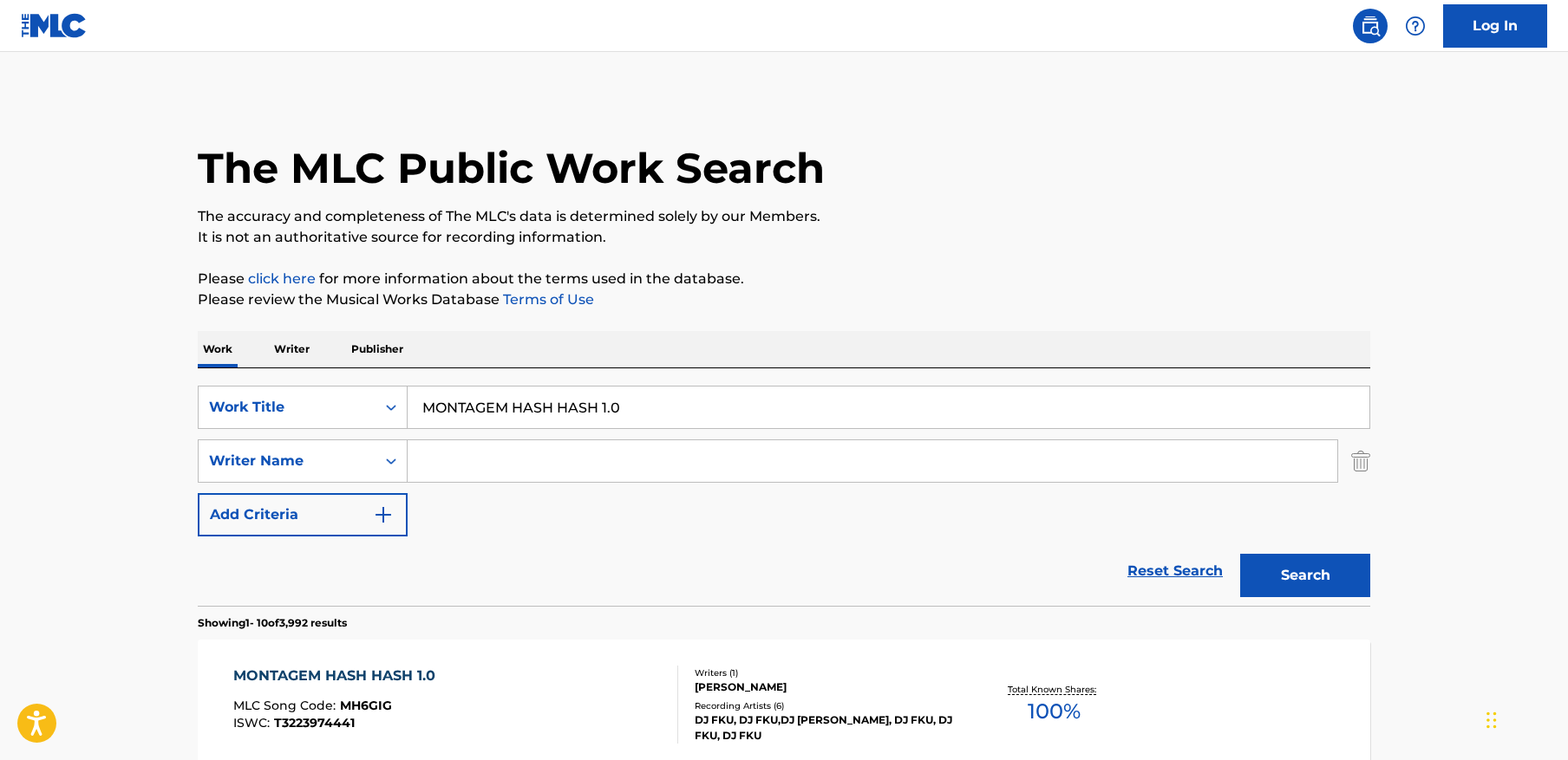
scroll to position [85, 0]
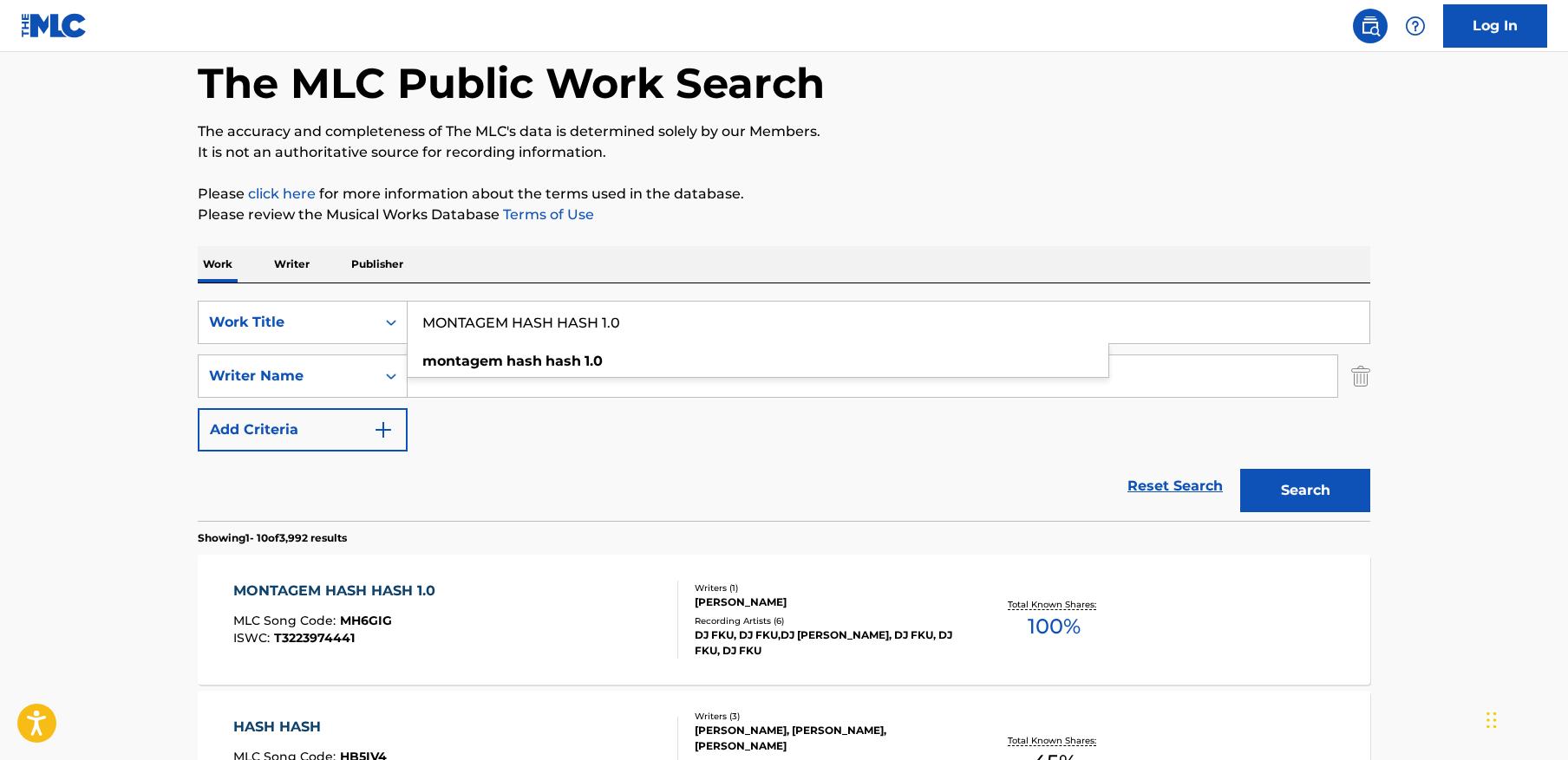
click at [595, 326] on input "MONTAGEM HASH HASH 1.0" at bounding box center [888, 322] width 962 height 41
paste input "Last Memory"
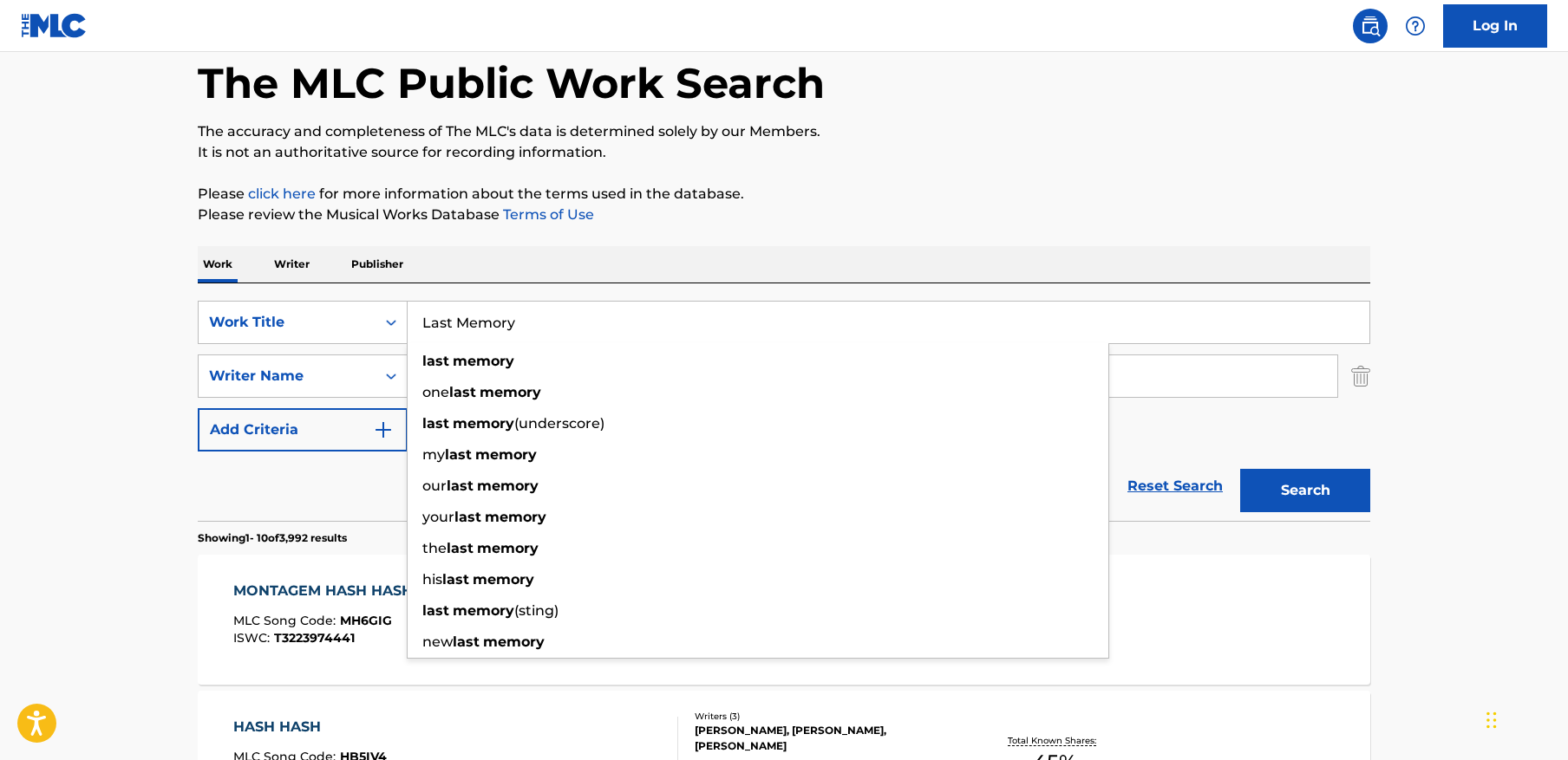
type input "Last Memory"
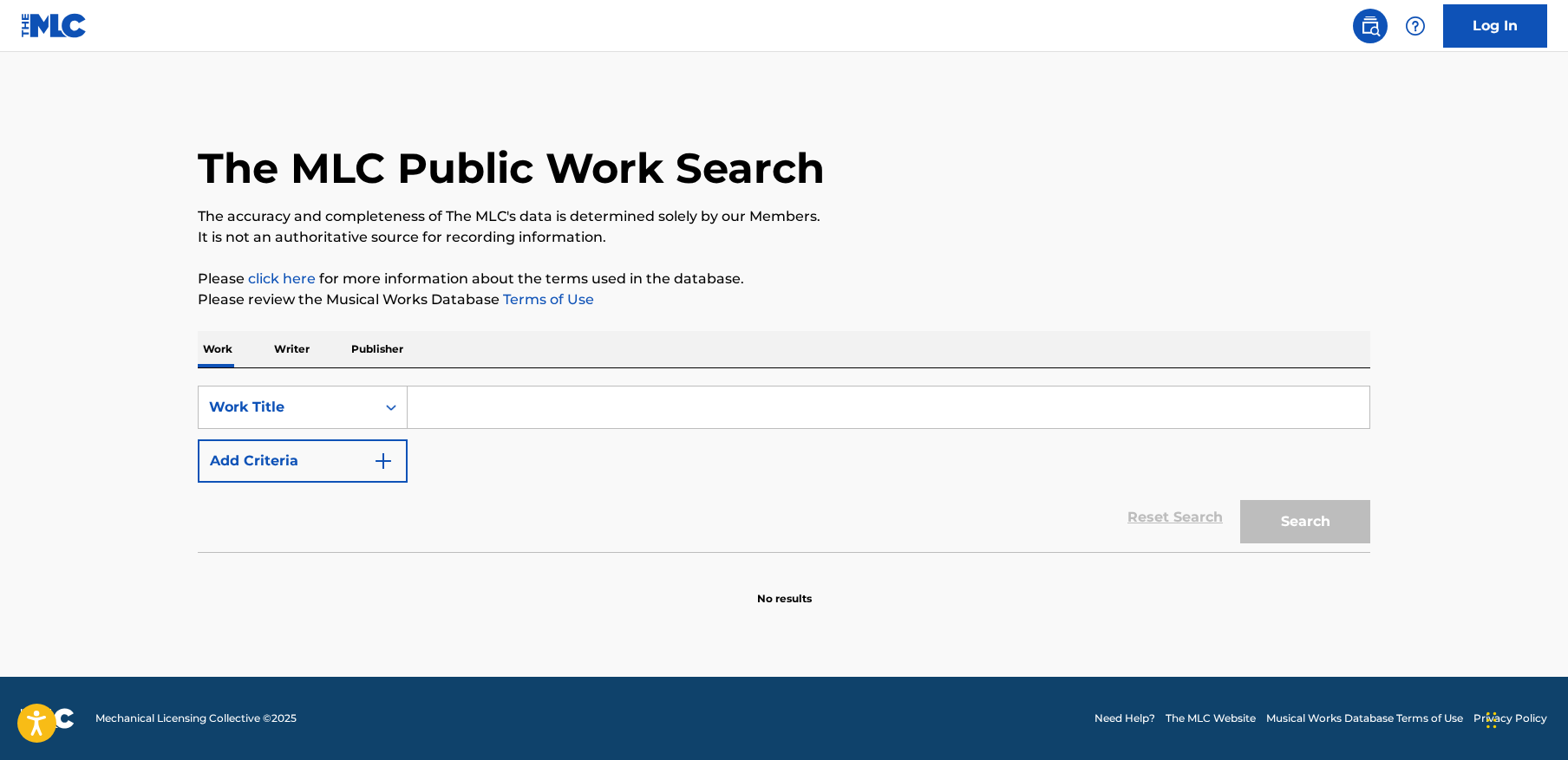
click at [364, 443] on button "Add Criteria" at bounding box center [302, 461] width 210 height 43
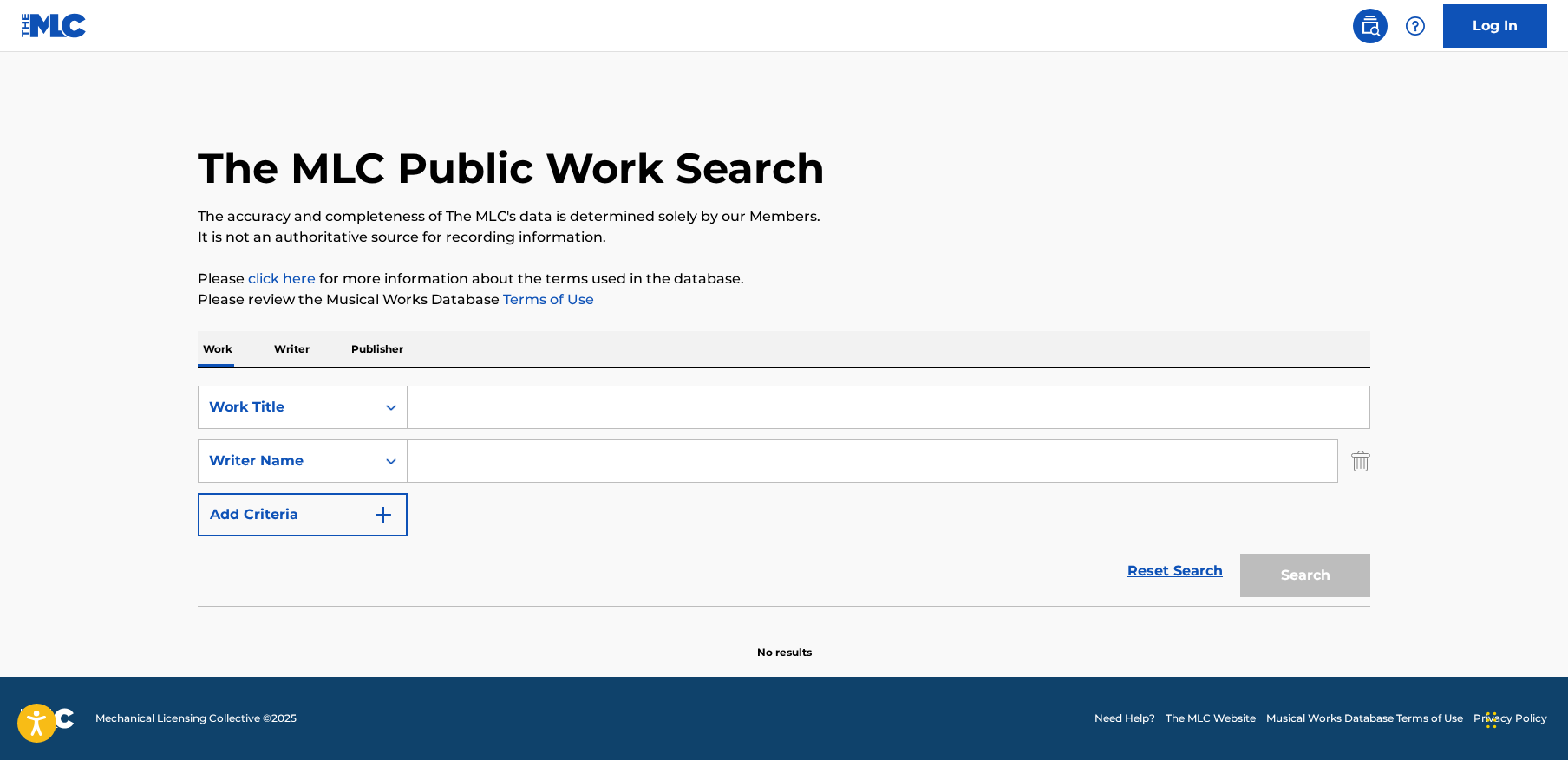
click at [494, 473] on input "Search Form" at bounding box center [873, 461] width 930 height 41
paste input "shamak"
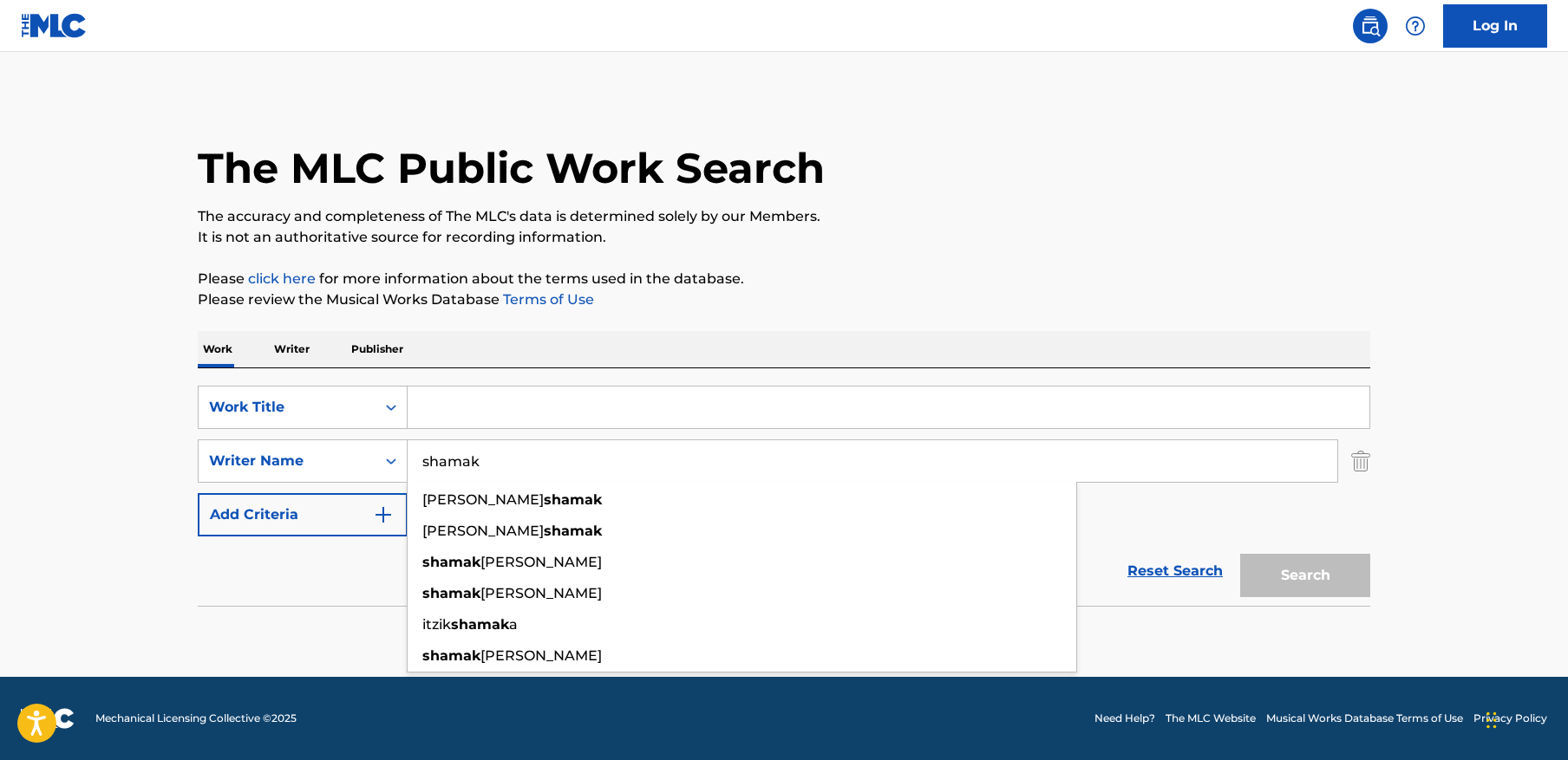
type input "shamak"
click at [566, 414] on input "Search Form" at bounding box center [888, 407] width 962 height 41
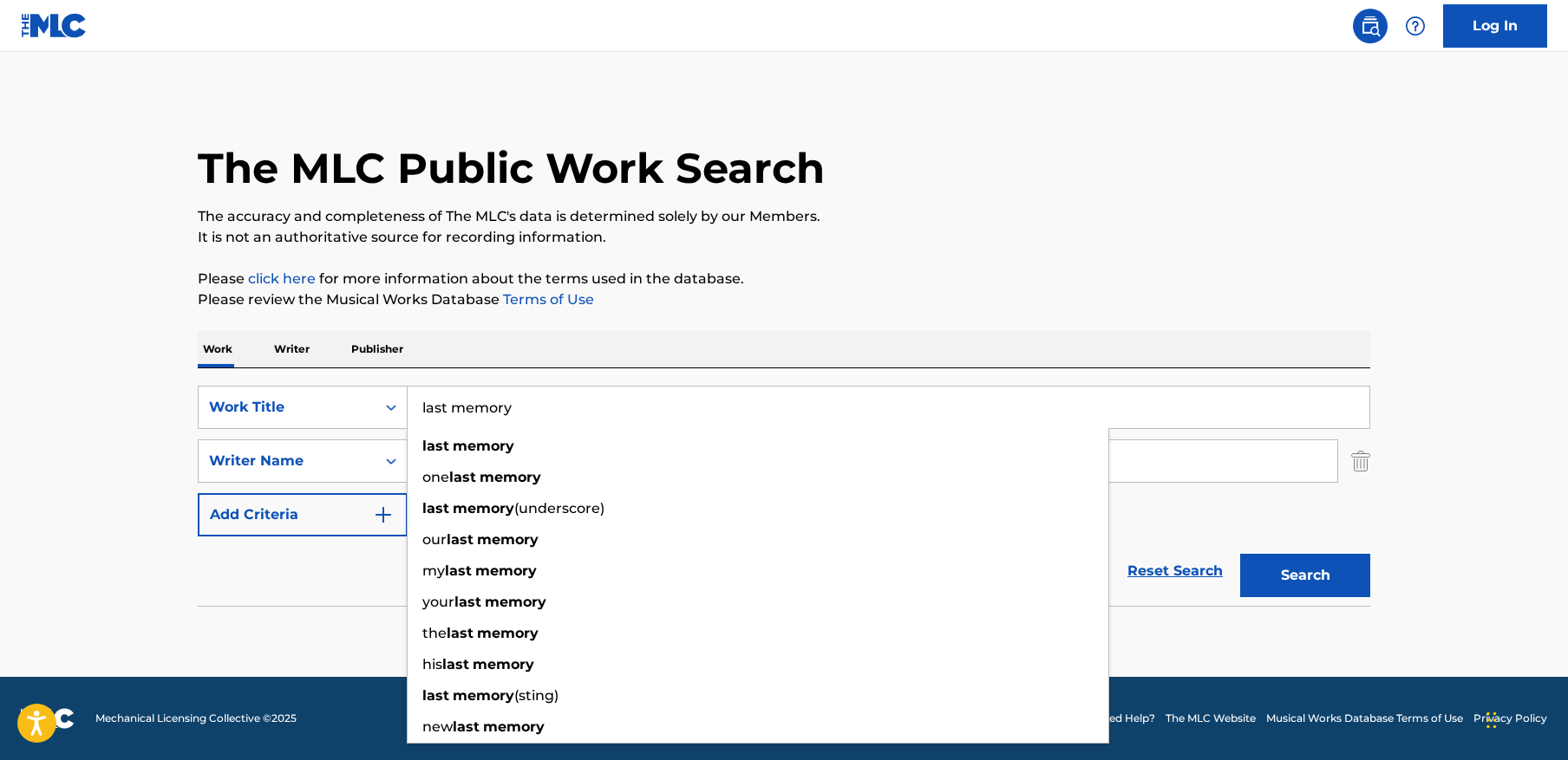
type input "last memory"
click at [1241, 554] on button "Search" at bounding box center [1305, 575] width 130 height 43
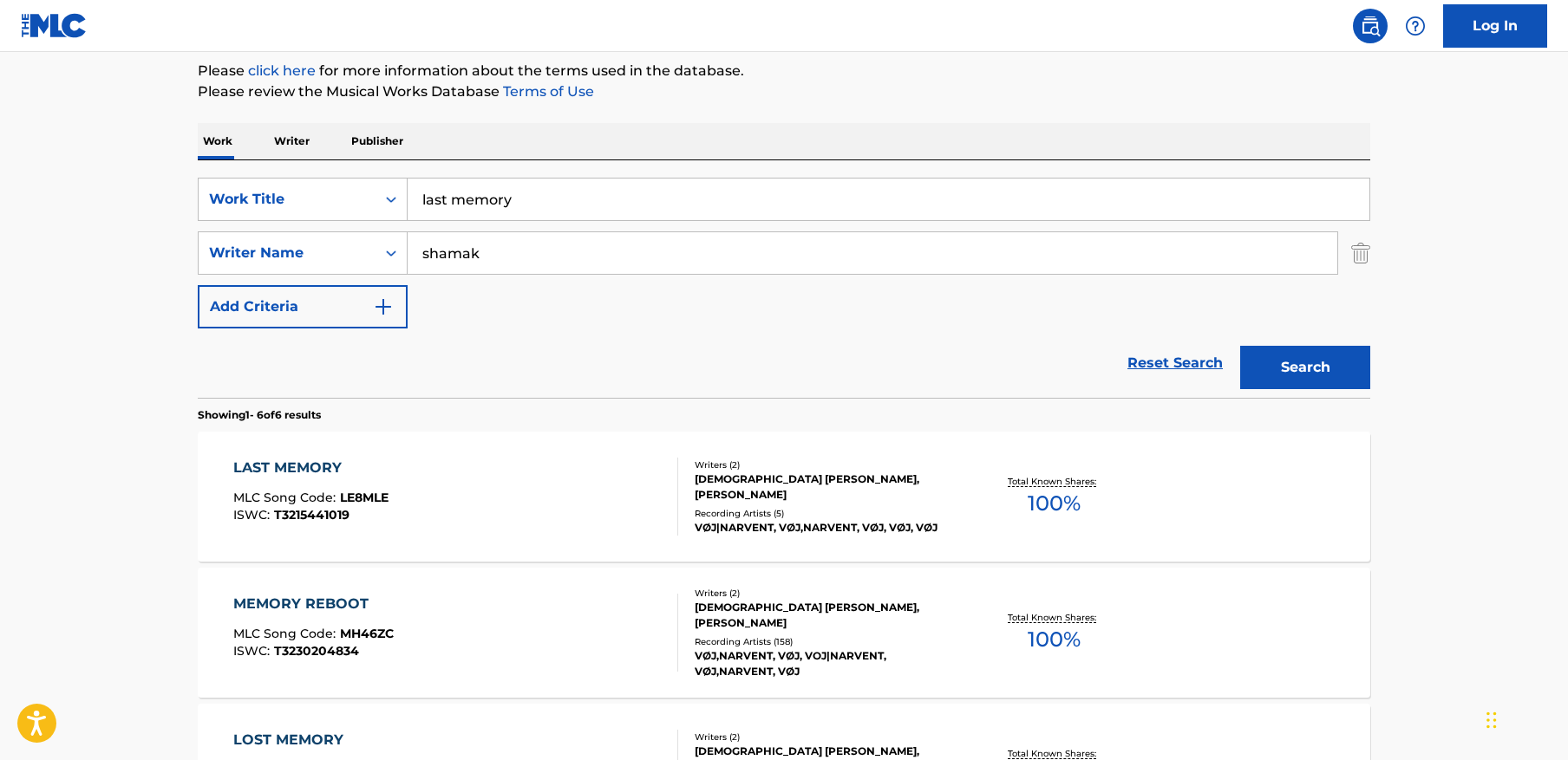
scroll to position [213, 0]
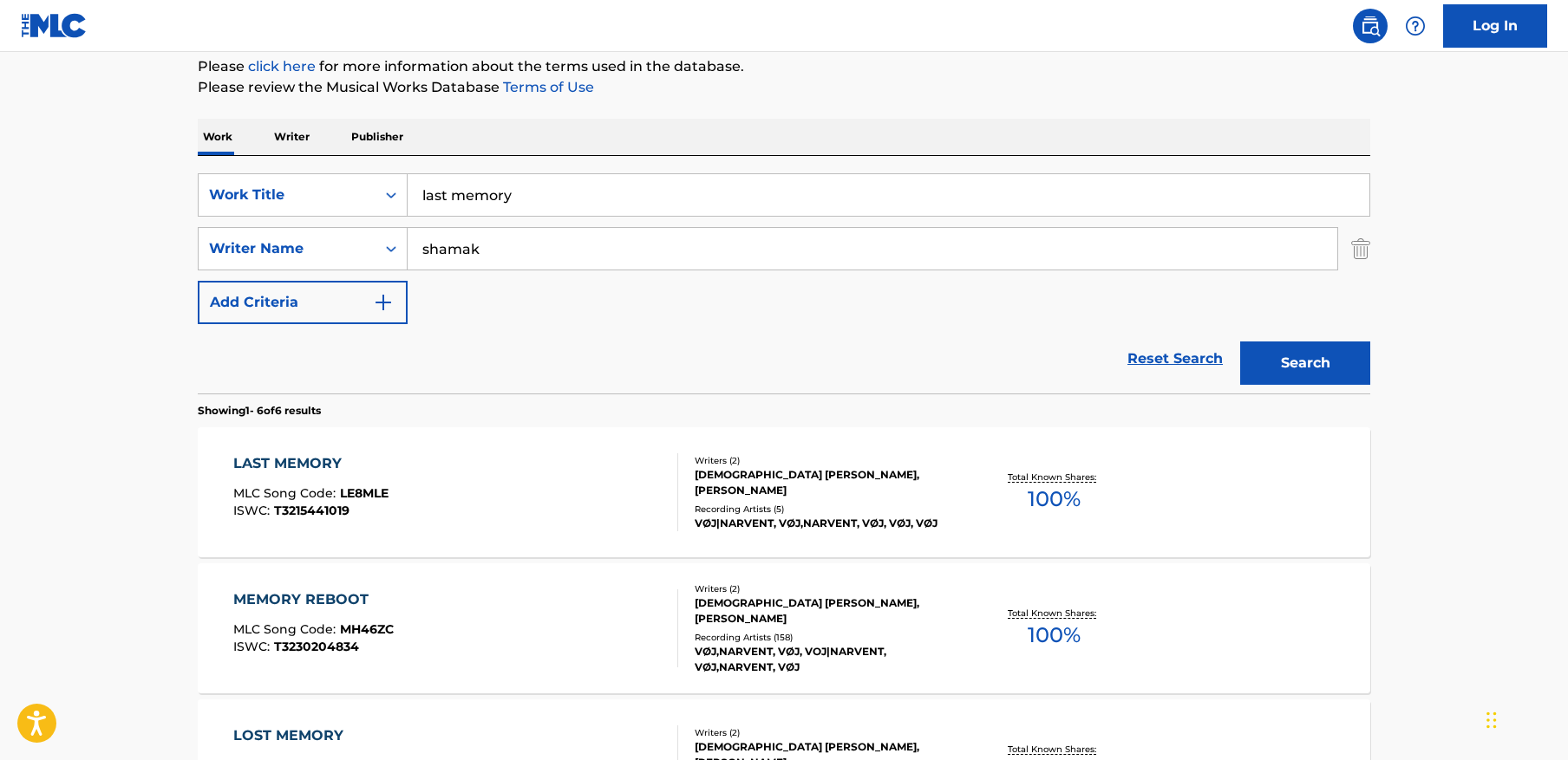
click at [552, 468] on div "LAST MEMORY MLC Song Code : LE8MLE ISWC : T3215441019" at bounding box center [455, 492] width 446 height 78
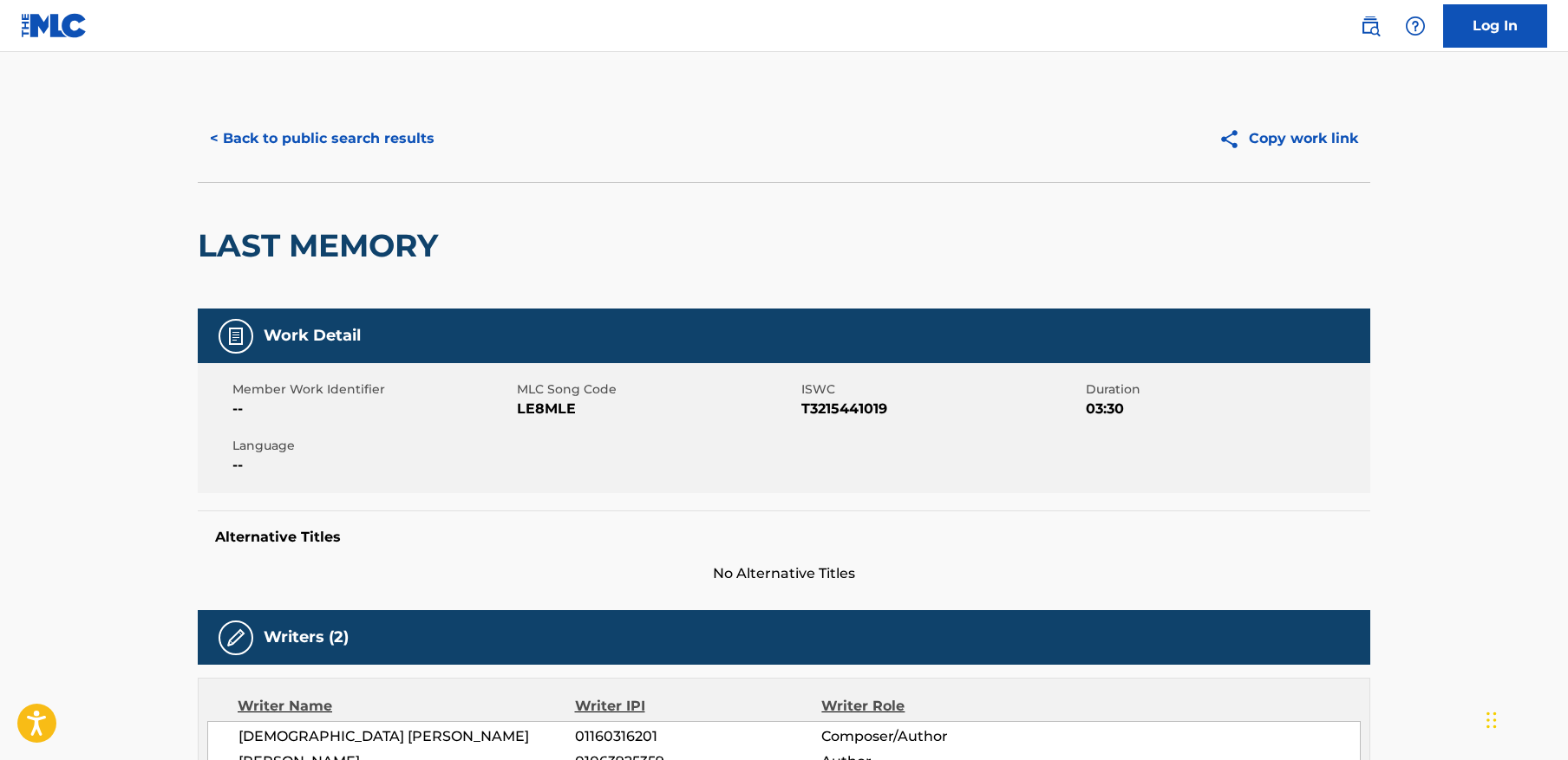
click at [361, 153] on button "< Back to public search results" at bounding box center [321, 139] width 249 height 43
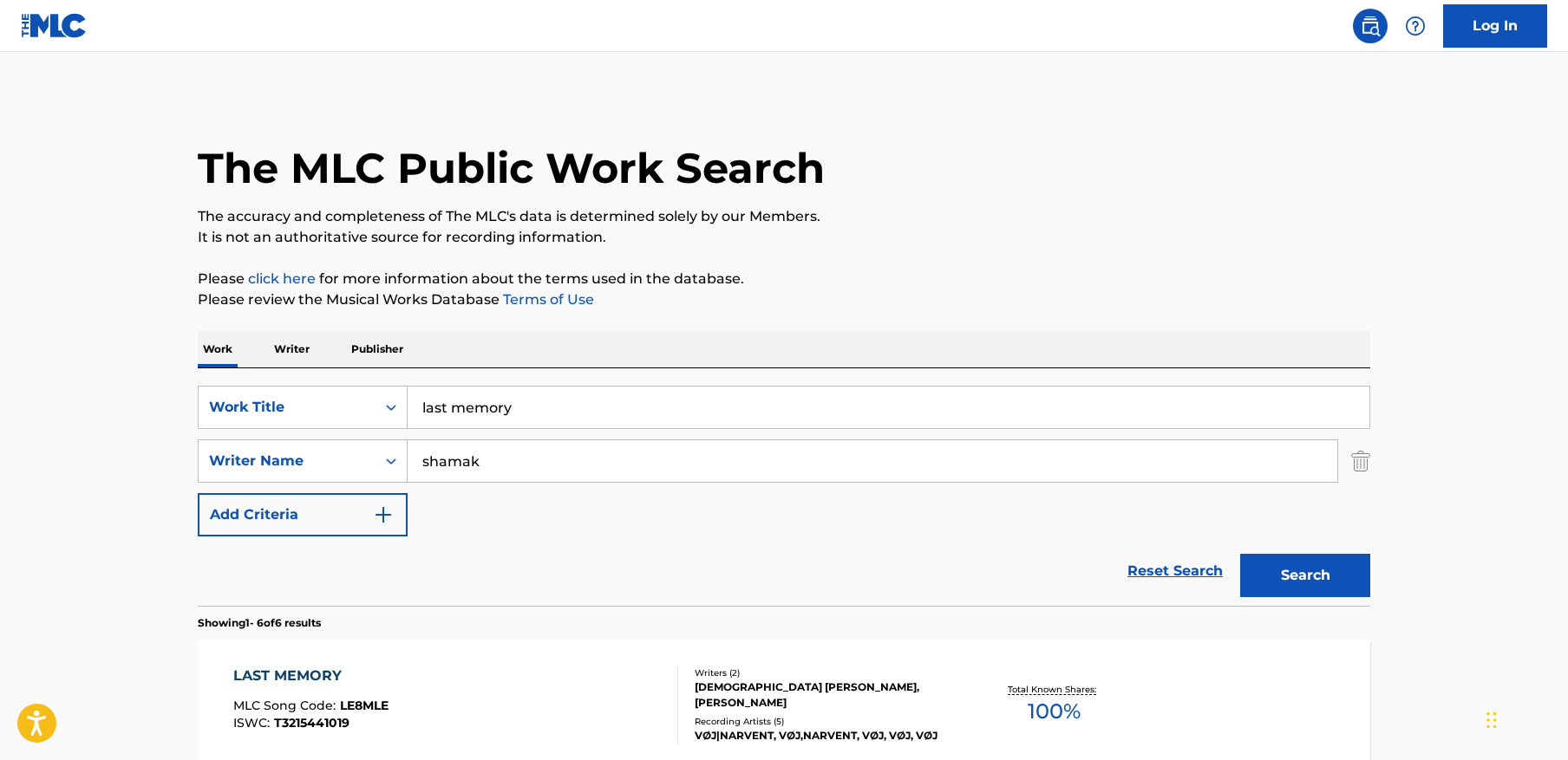
scroll to position [213, 0]
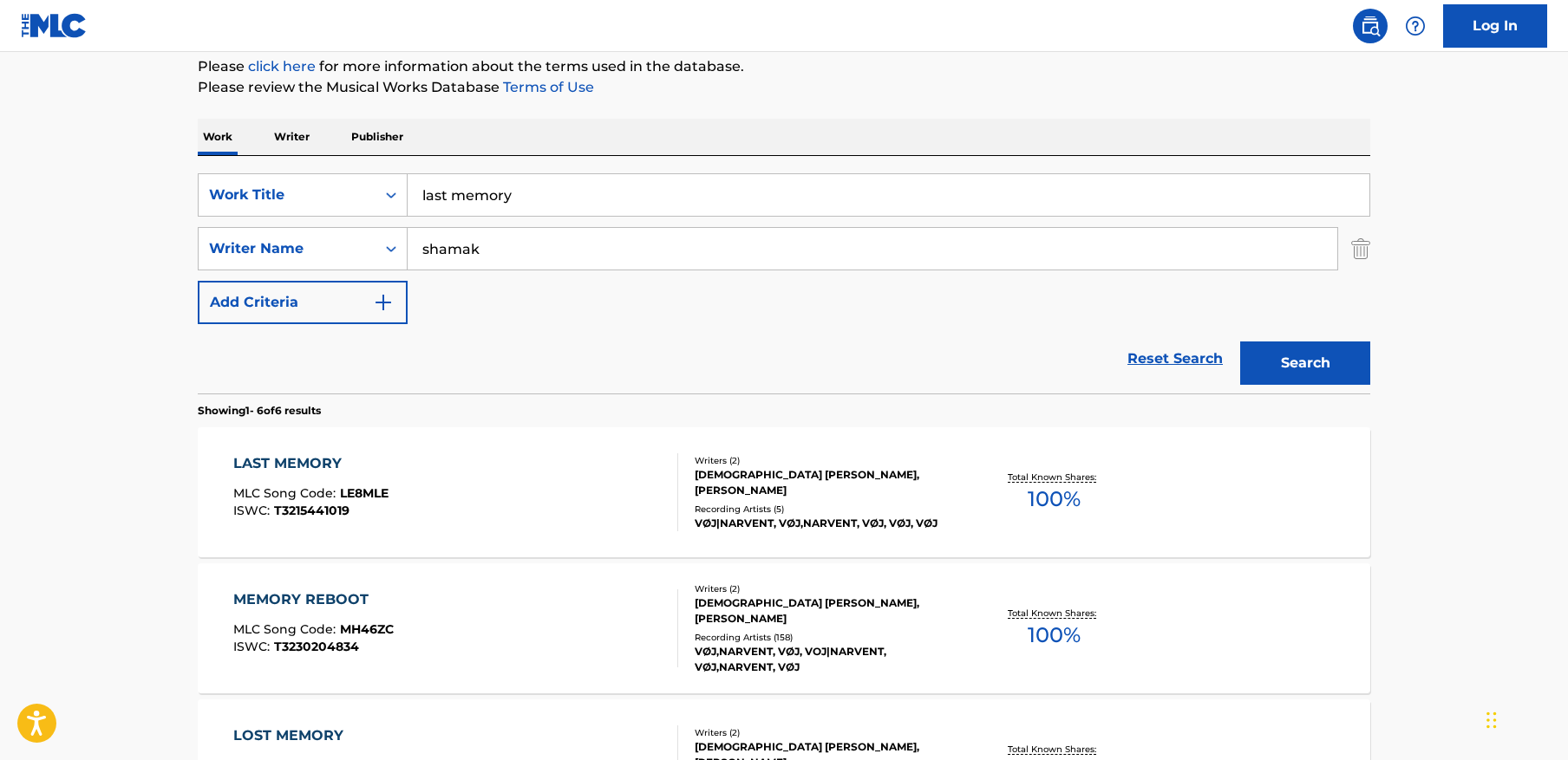
click at [574, 191] on input "last memory" at bounding box center [888, 194] width 962 height 41
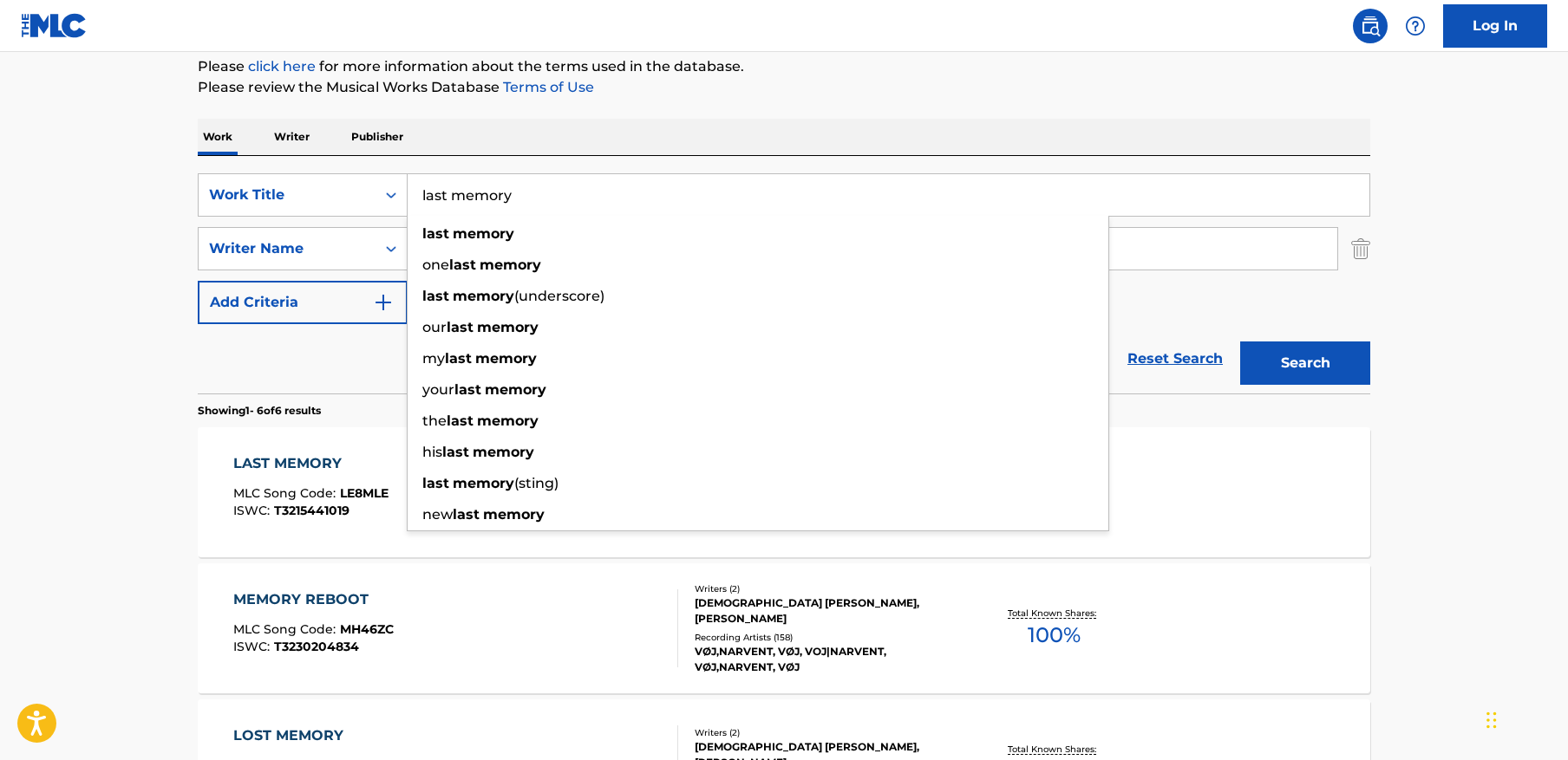
click at [574, 191] on input "last memory" at bounding box center [888, 194] width 962 height 41
paste input "NIGHT OUT"
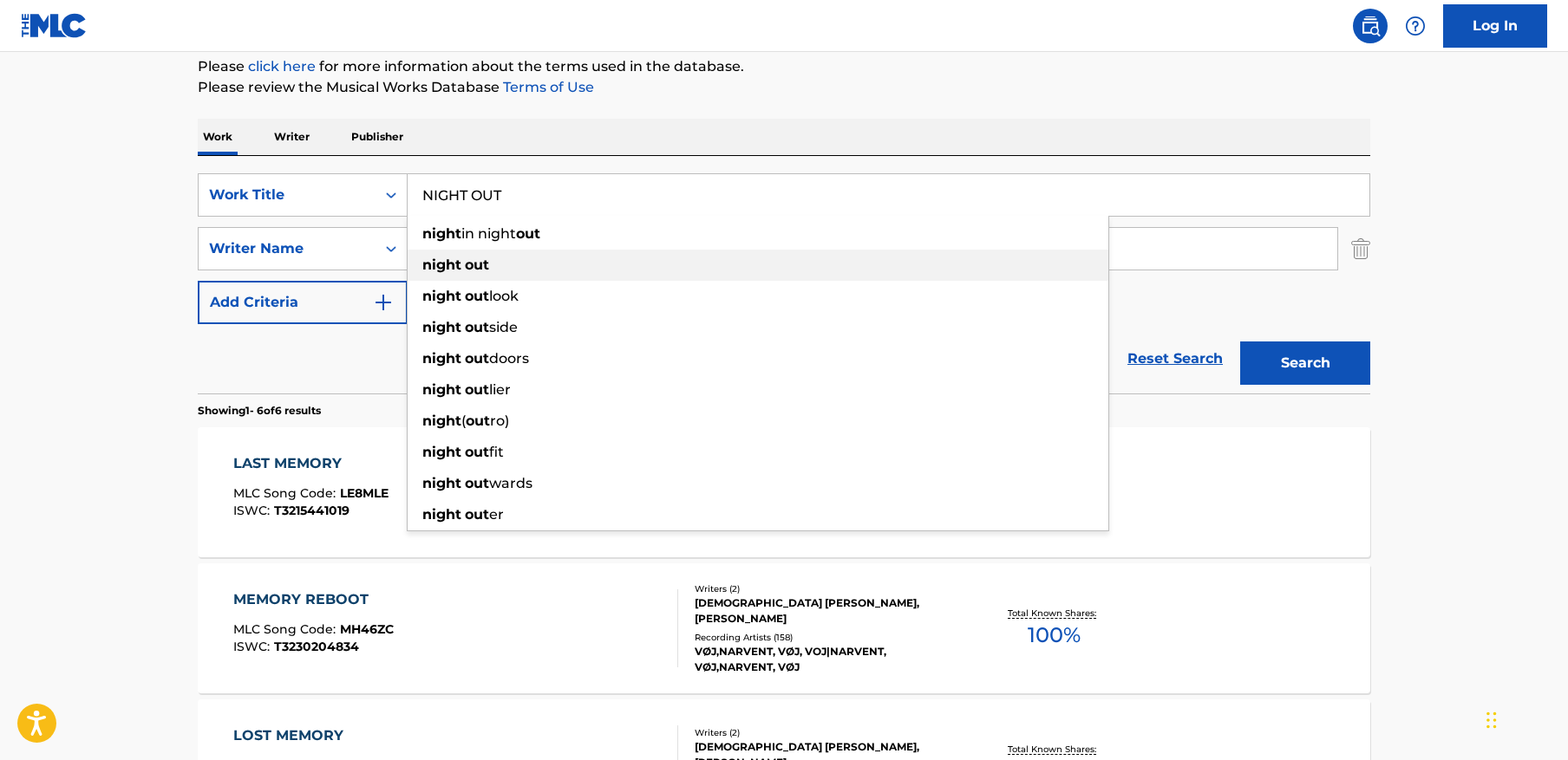
click at [597, 256] on div "night out" at bounding box center [758, 266] width 701 height 31
type input "night out"
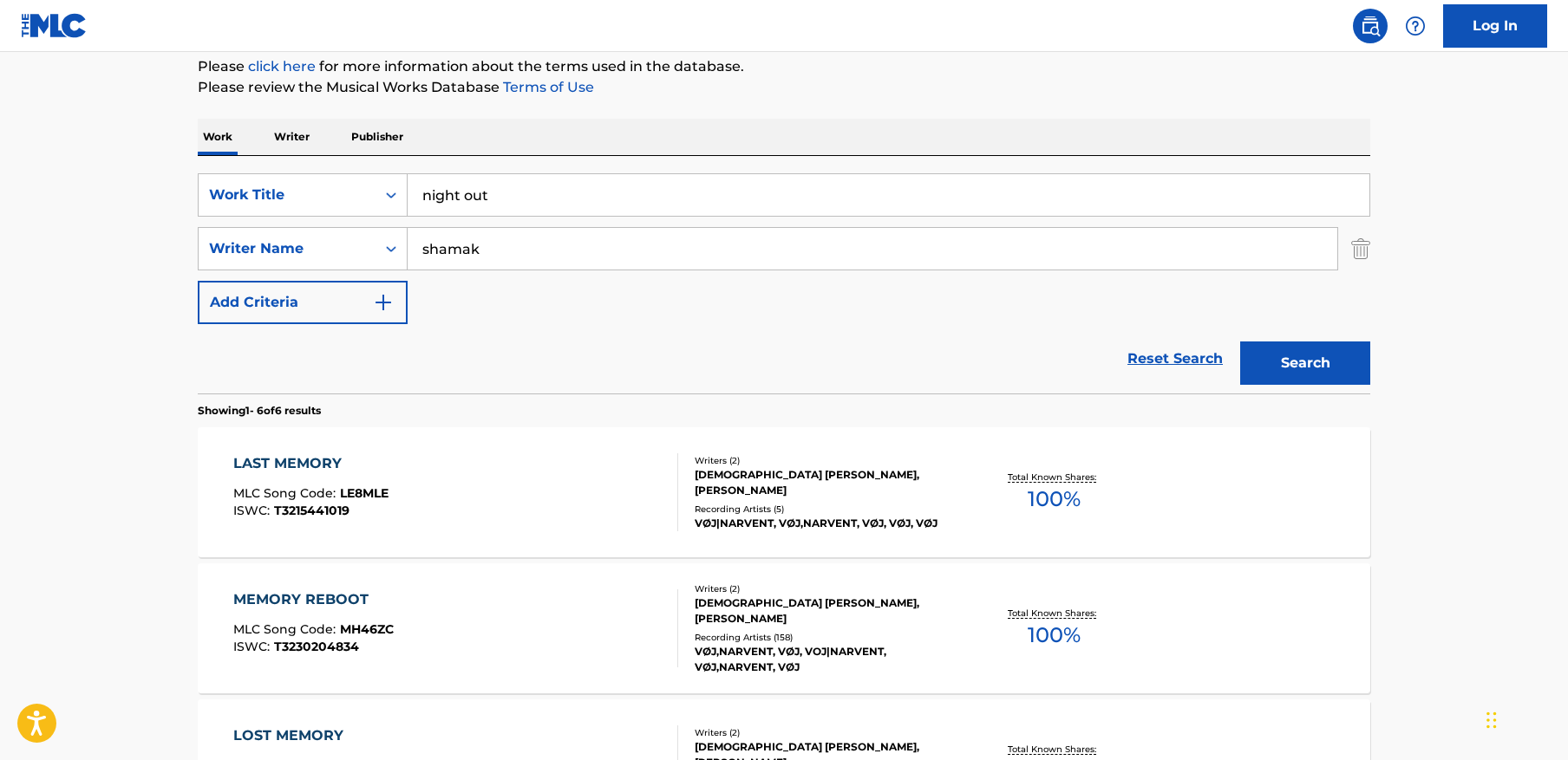
click at [655, 250] on input "shamak" at bounding box center [873, 248] width 930 height 41
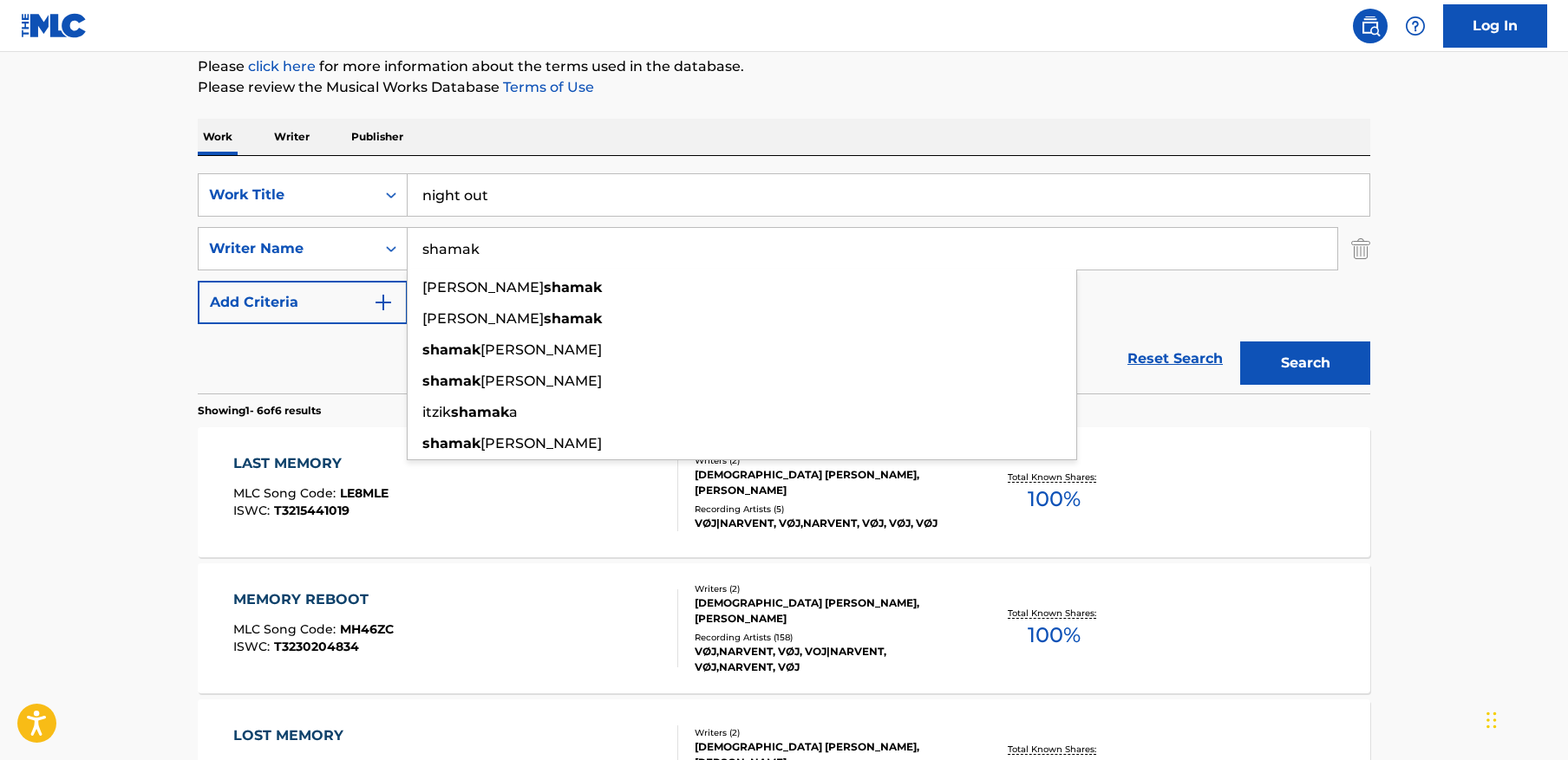
click at [655, 250] on input "shamak" at bounding box center [873, 248] width 930 height 41
paste input "Osokin"
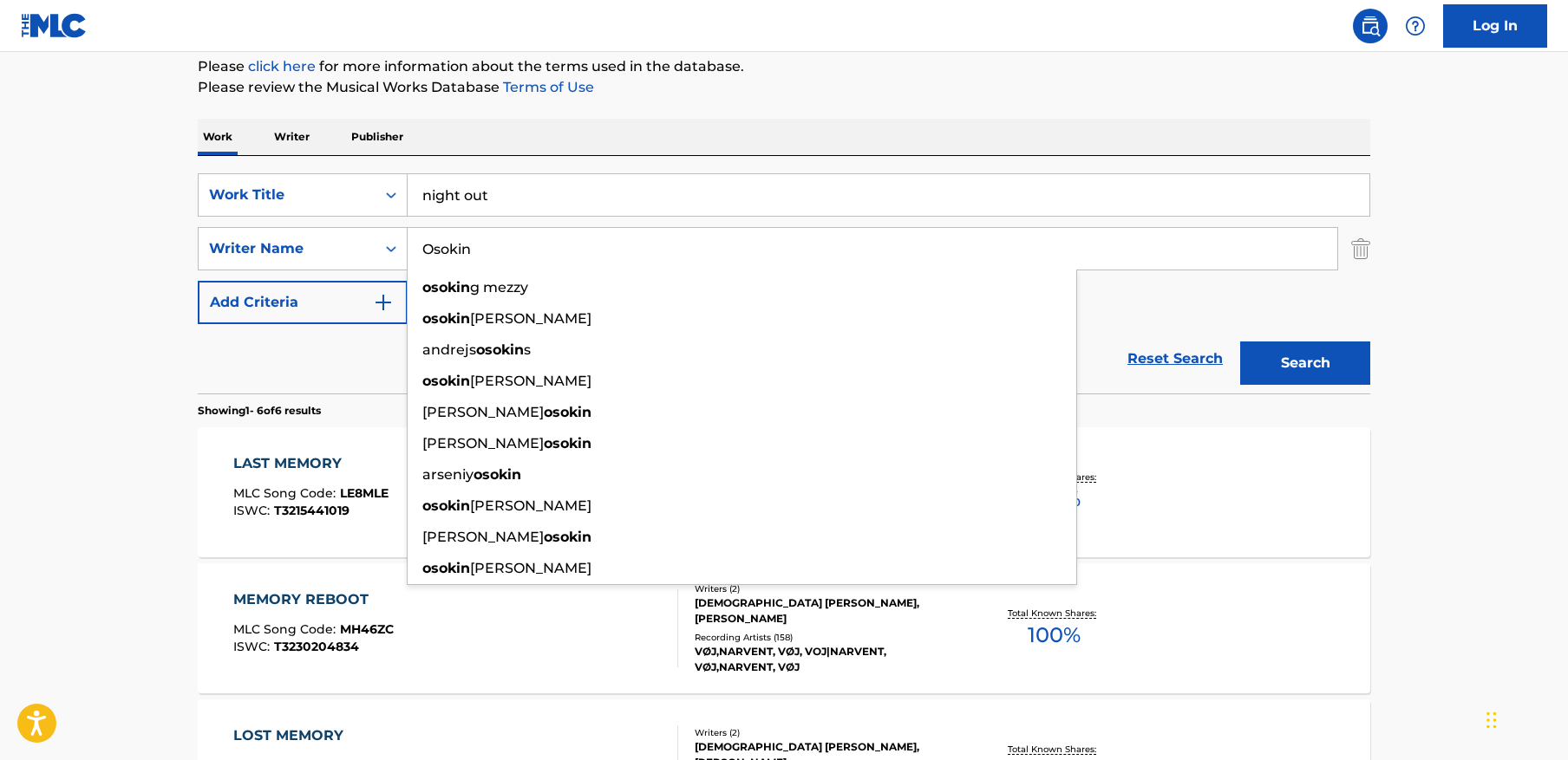
type input "Osokin"
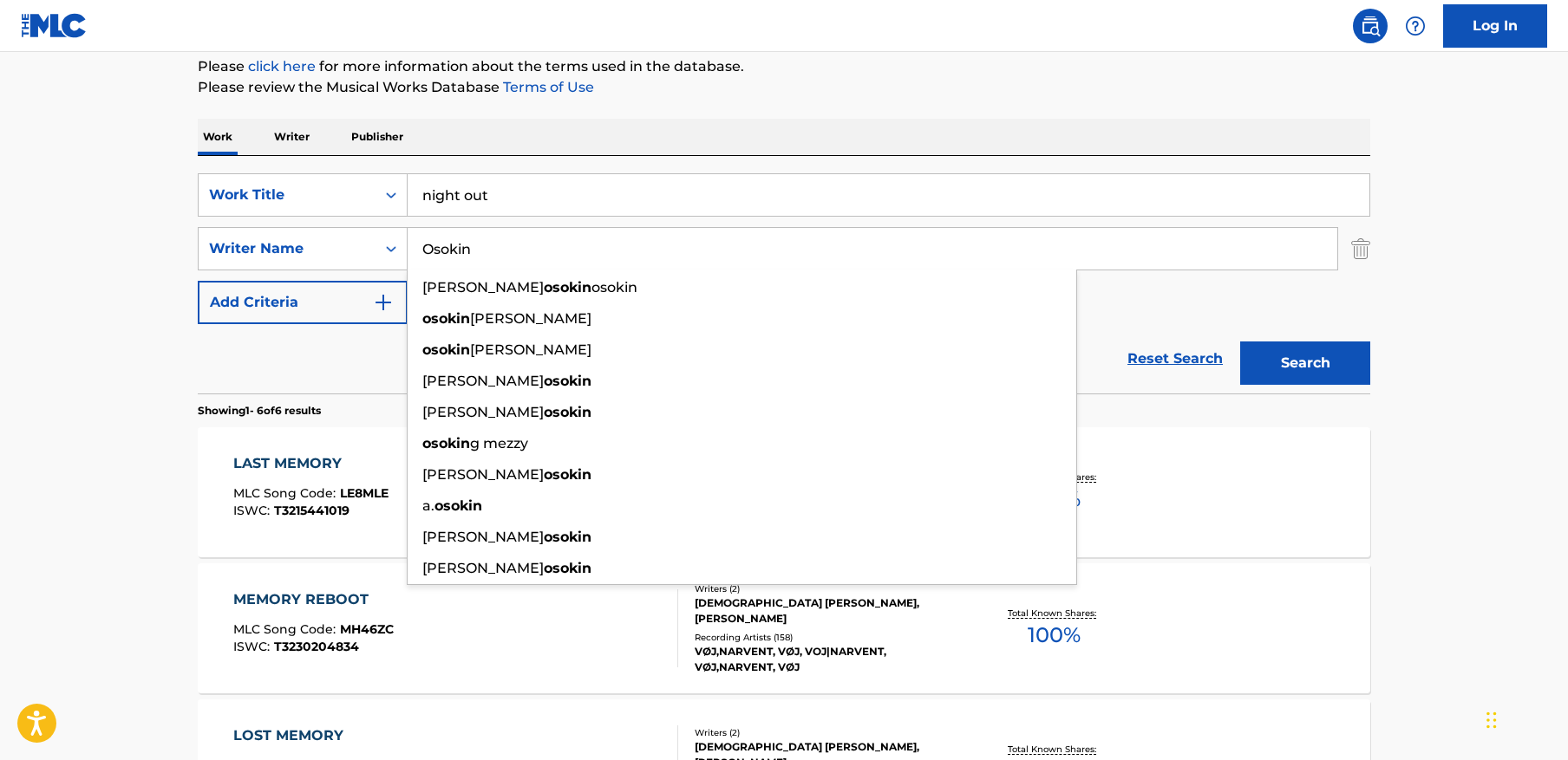
click at [1528, 262] on main "The MLC Public Work Search The accuracy and completeness of The MLC's data is d…" at bounding box center [784, 583] width 1568 height 1488
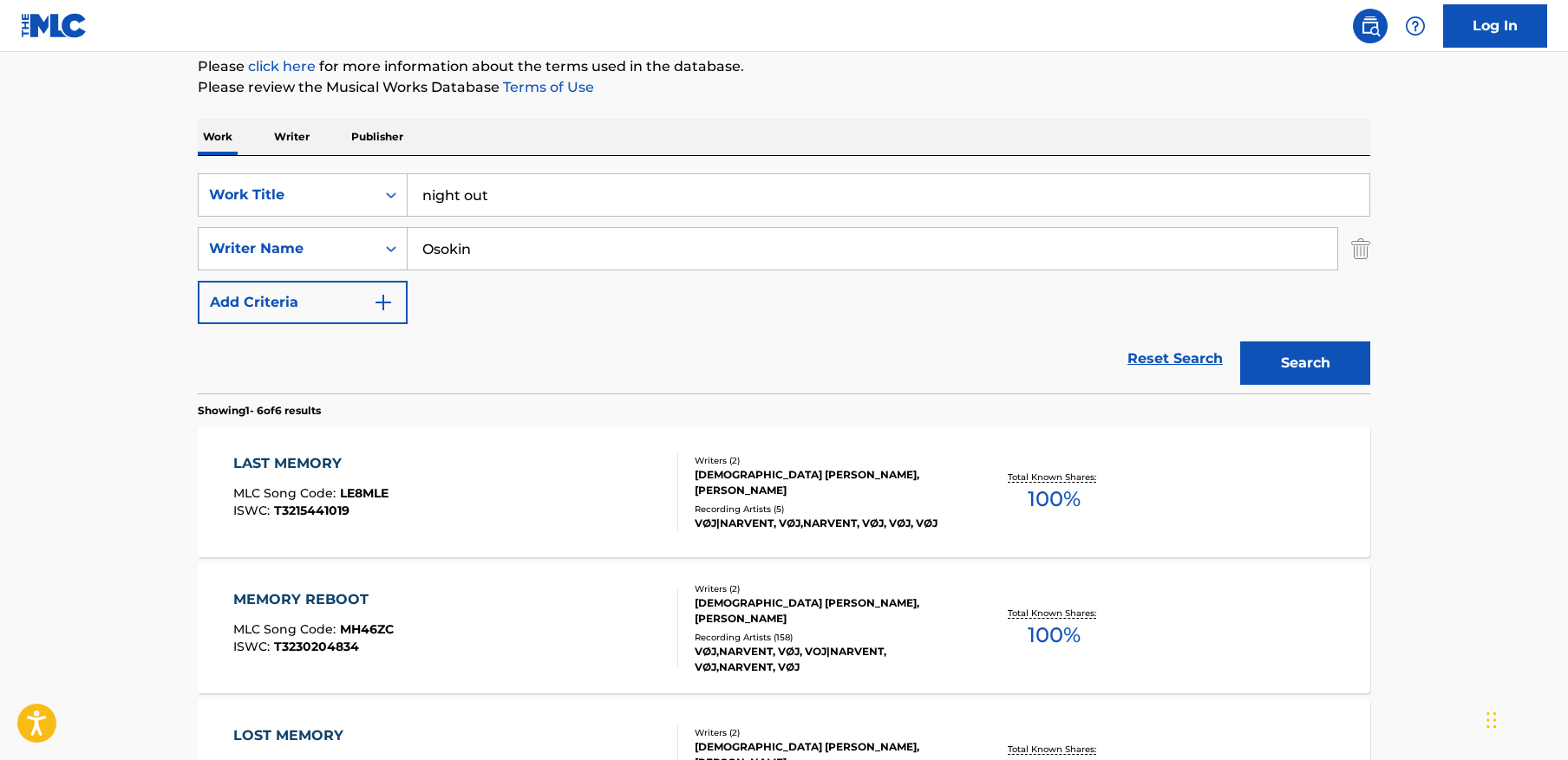
click at [1338, 362] on button "Search" at bounding box center [1305, 363] width 130 height 43
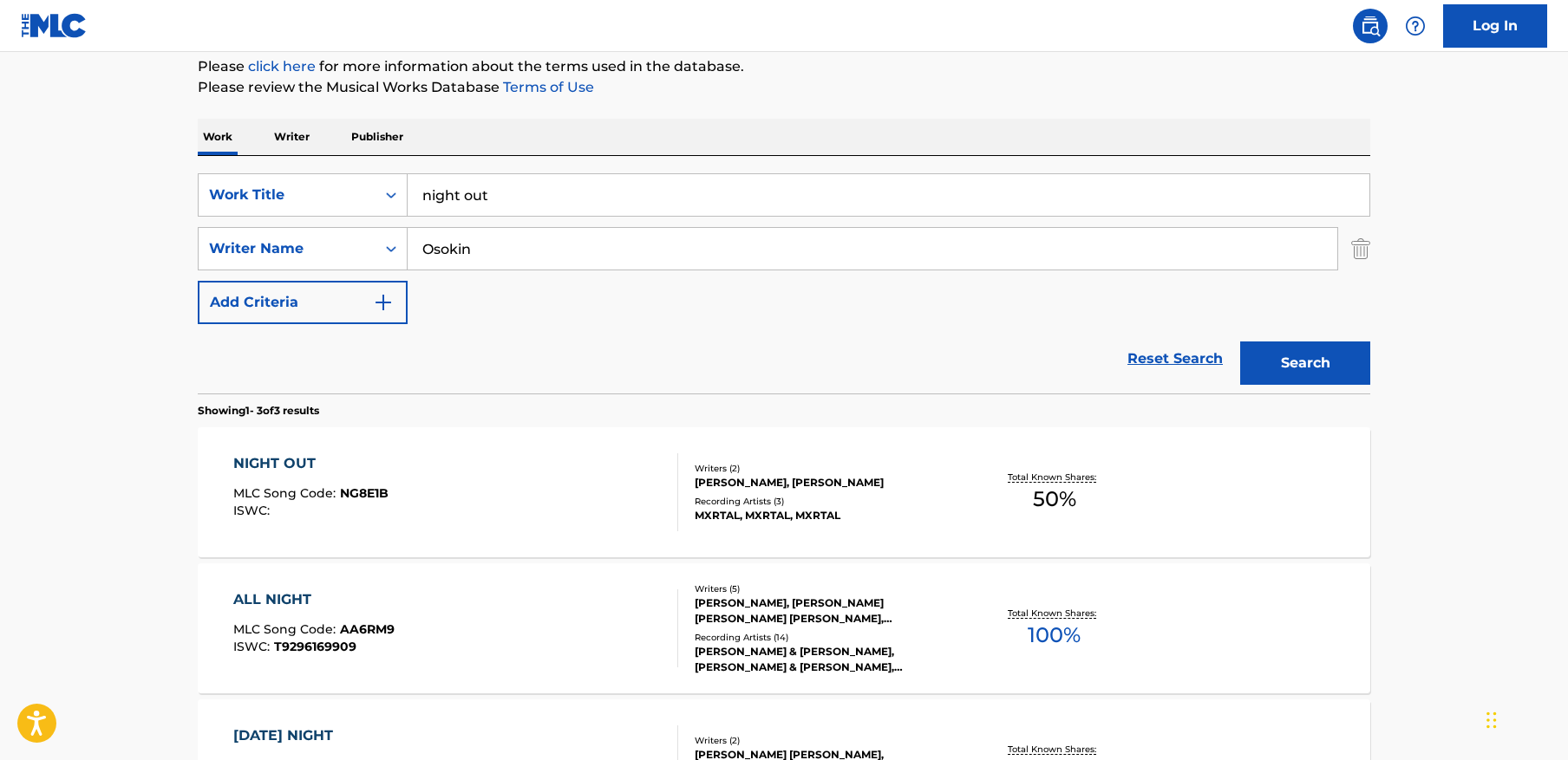
click at [574, 462] on div "NIGHT OUT MLC Song Code : NG8E1B ISWC :" at bounding box center [455, 492] width 446 height 78
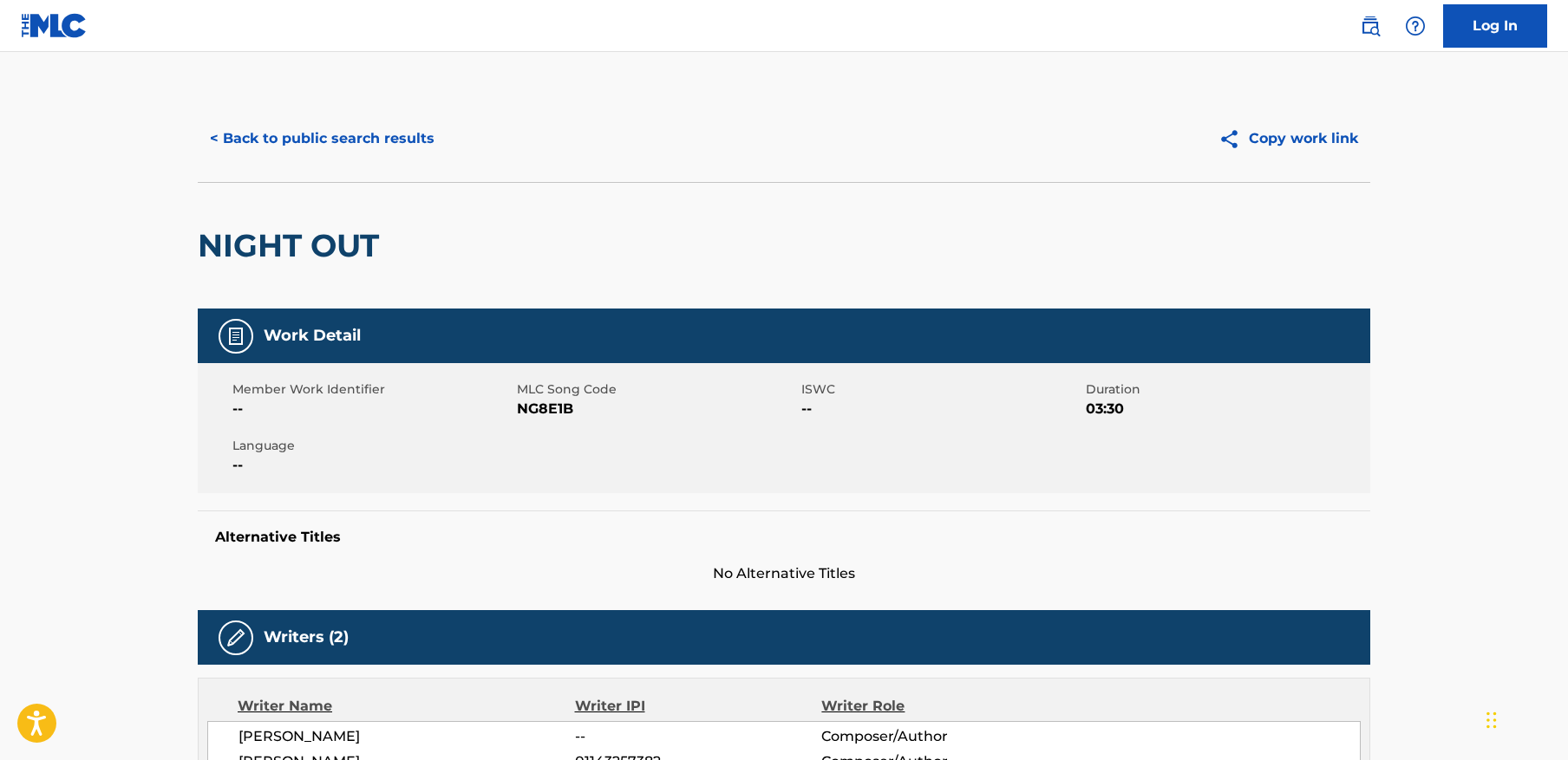
click at [365, 130] on button "< Back to public search results" at bounding box center [321, 139] width 249 height 43
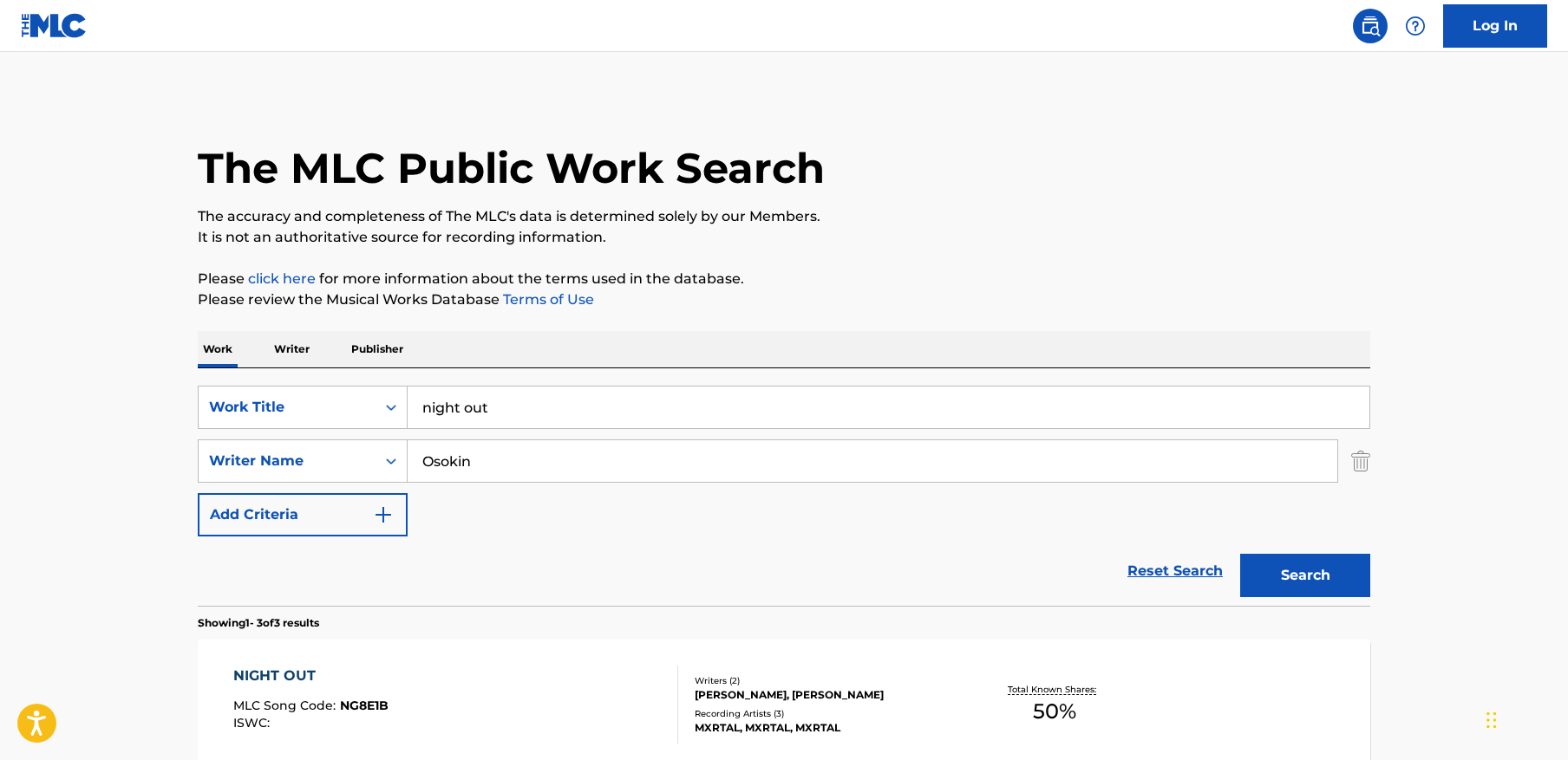
scroll to position [213, 0]
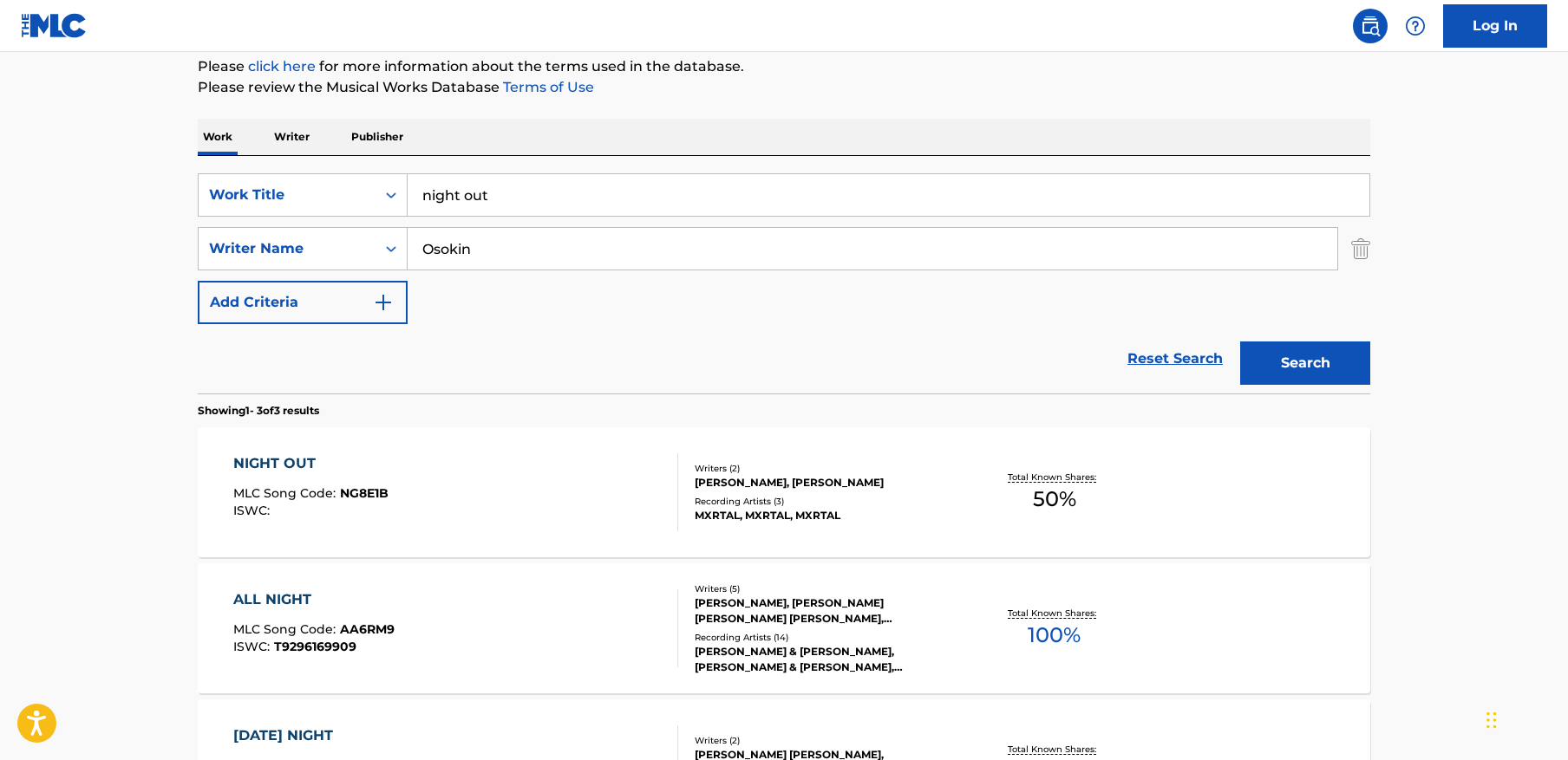
click at [694, 180] on input "night out" at bounding box center [888, 194] width 962 height 41
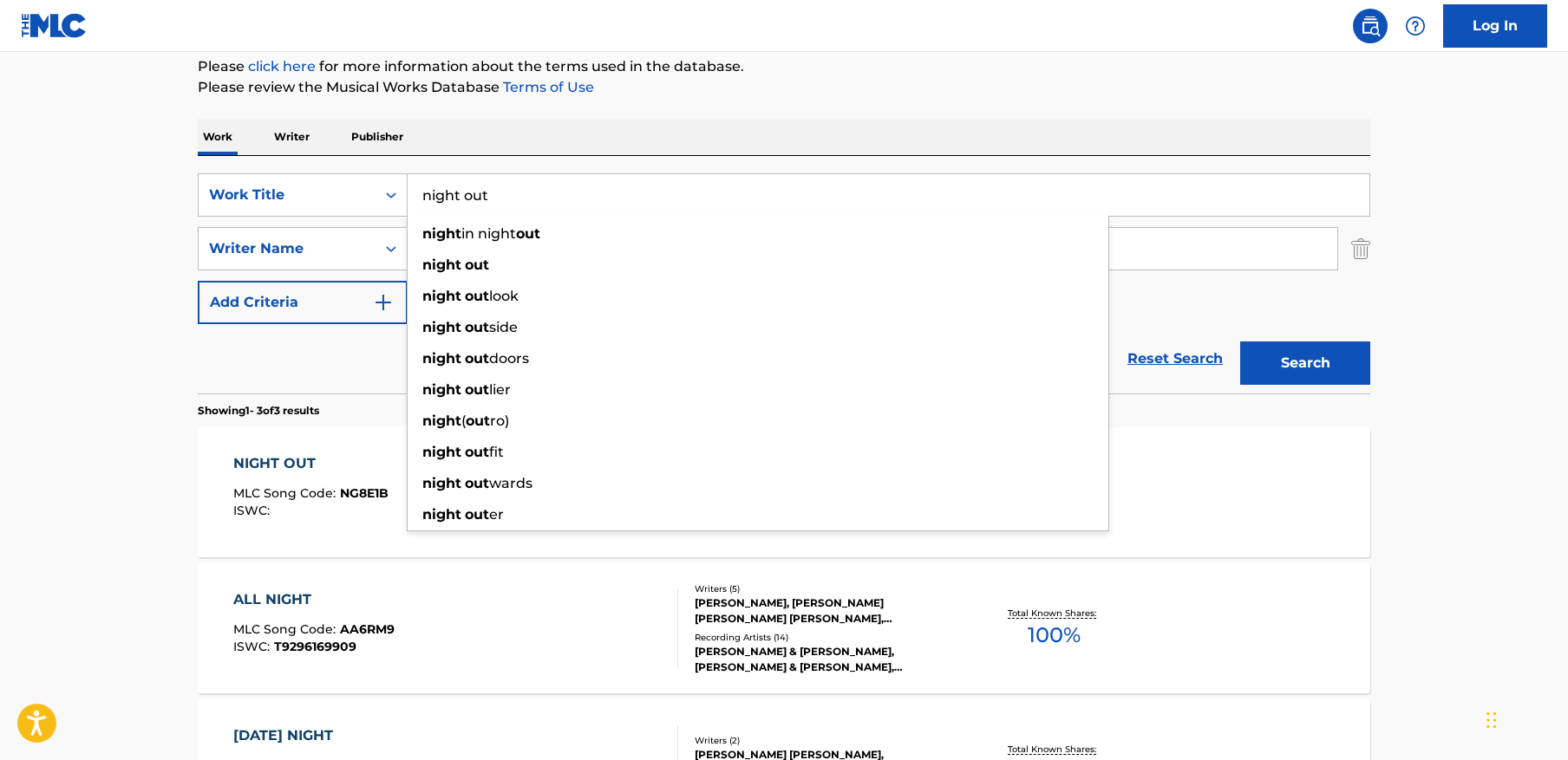
click at [694, 180] on input "night out" at bounding box center [888, 194] width 962 height 41
paste input "Introspective"
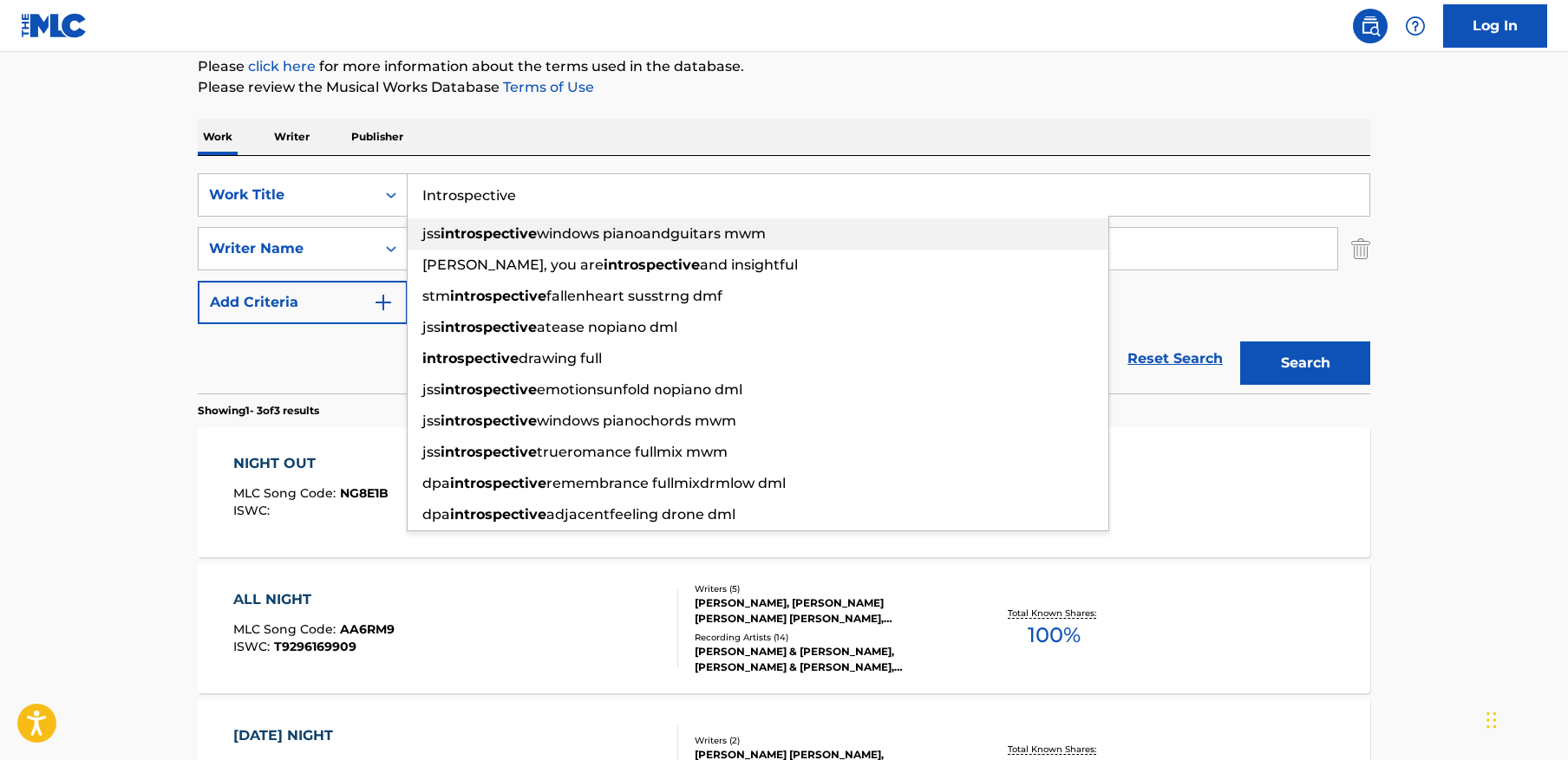
click at [504, 241] on strong "introspective" at bounding box center [489, 233] width 96 height 16
type input "jss introspective windows pianoandguitars mwm"
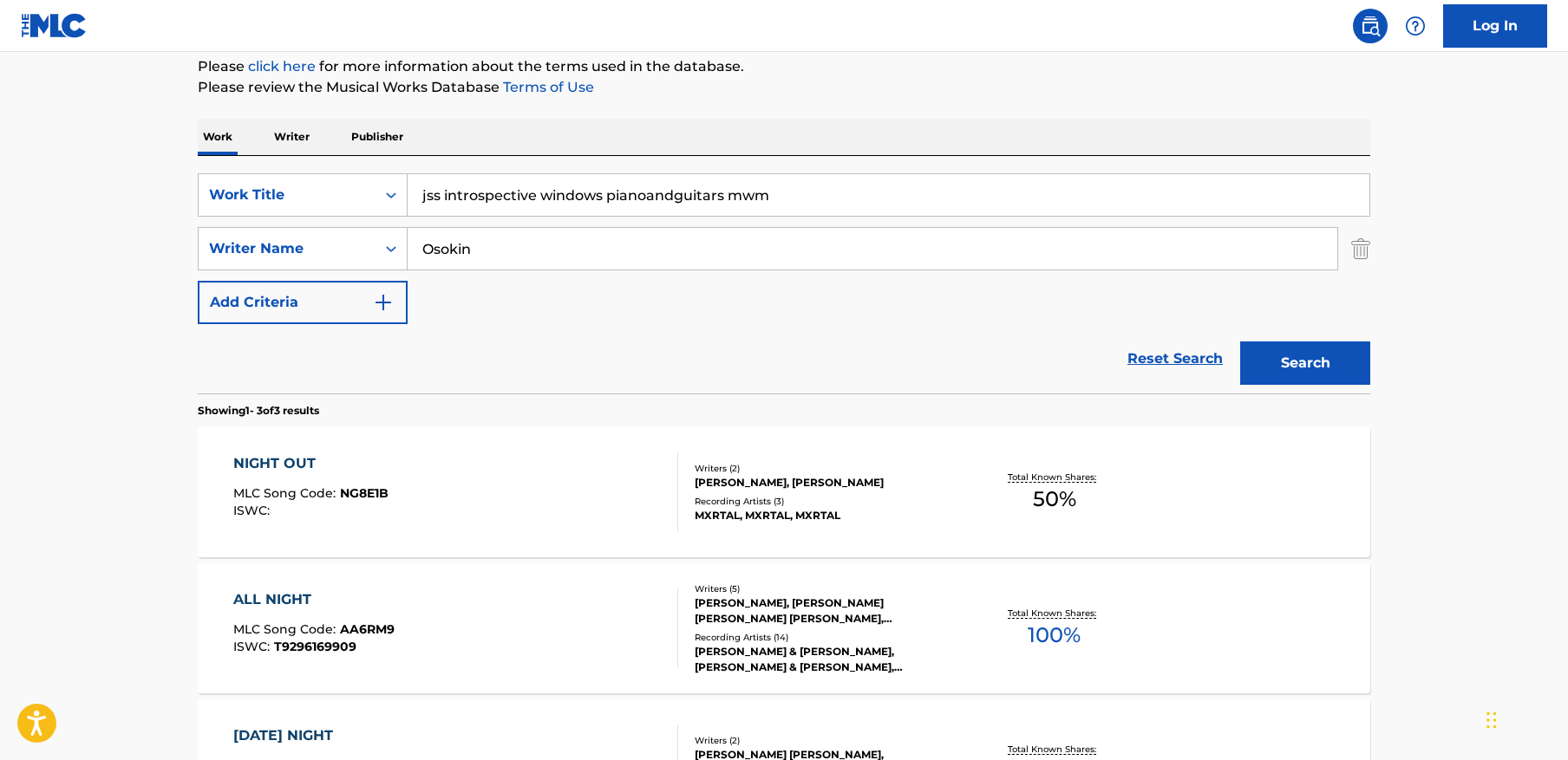
click at [582, 231] on input "Osokin" at bounding box center [873, 248] width 930 height 41
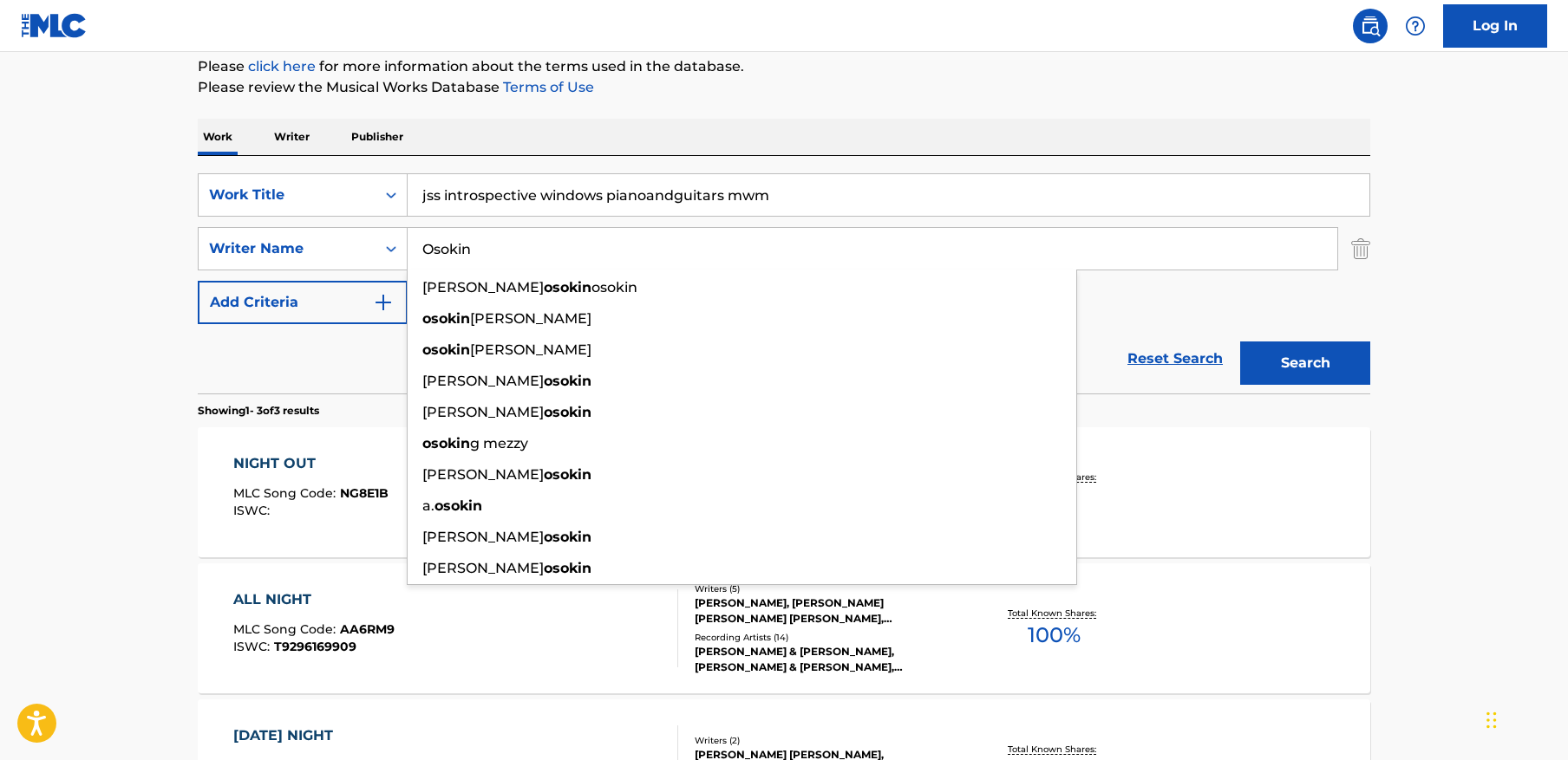
click at [582, 231] on input "Osokin" at bounding box center [873, 248] width 930 height 41
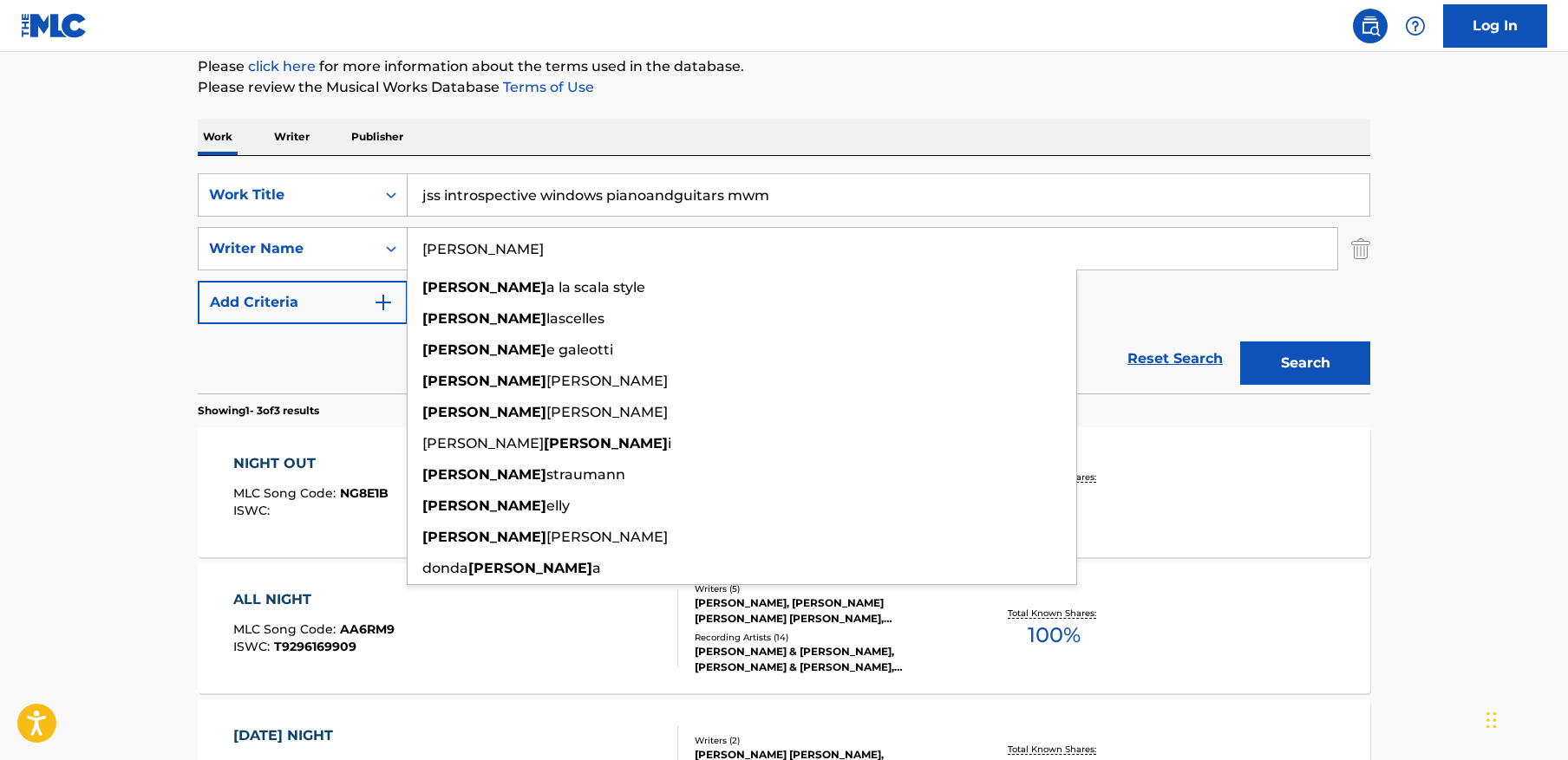
type input "[PERSON_NAME]"
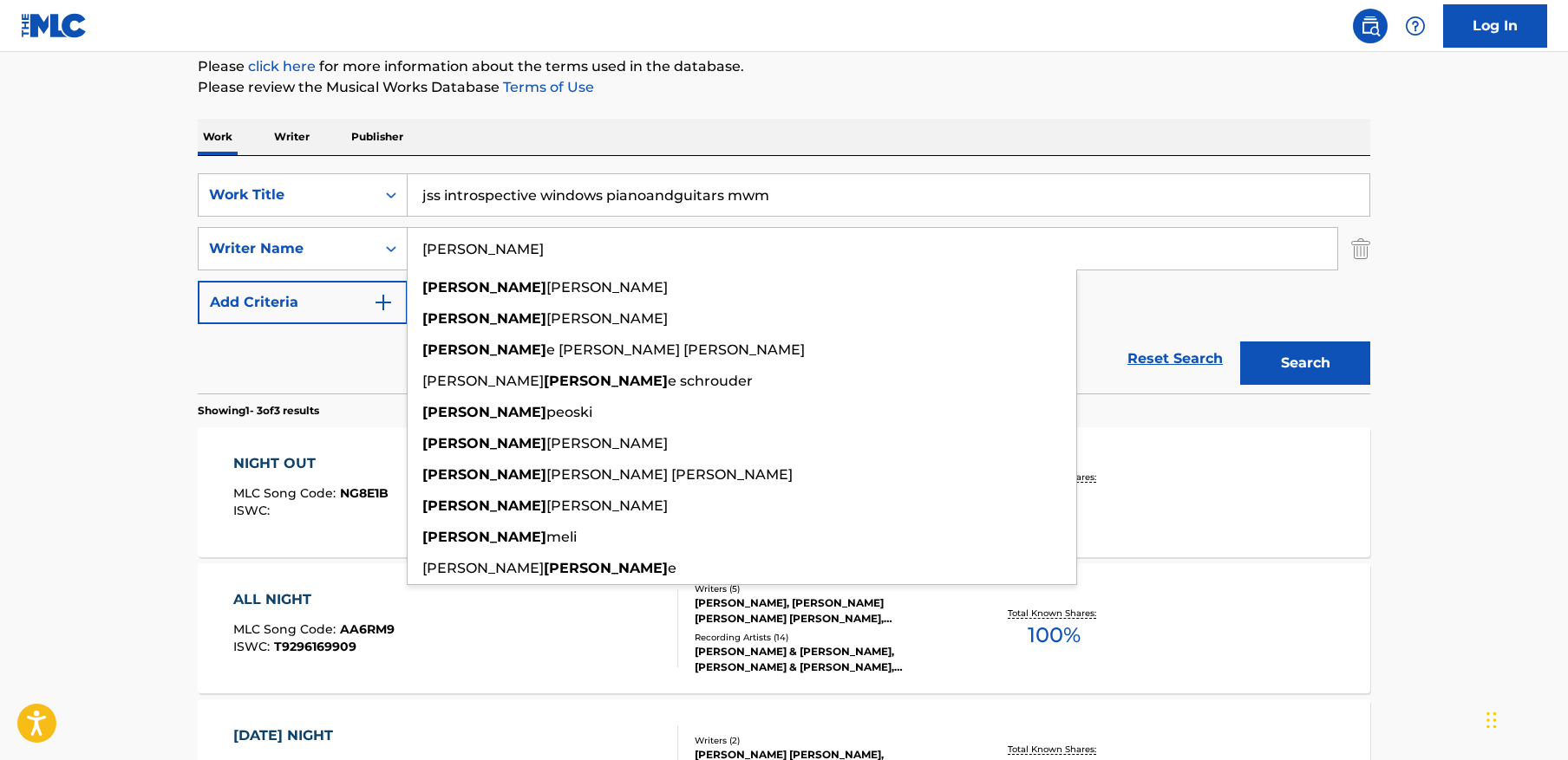
click at [734, 196] on input "jss introspective windows pianoandguitars mwm" at bounding box center [888, 194] width 962 height 41
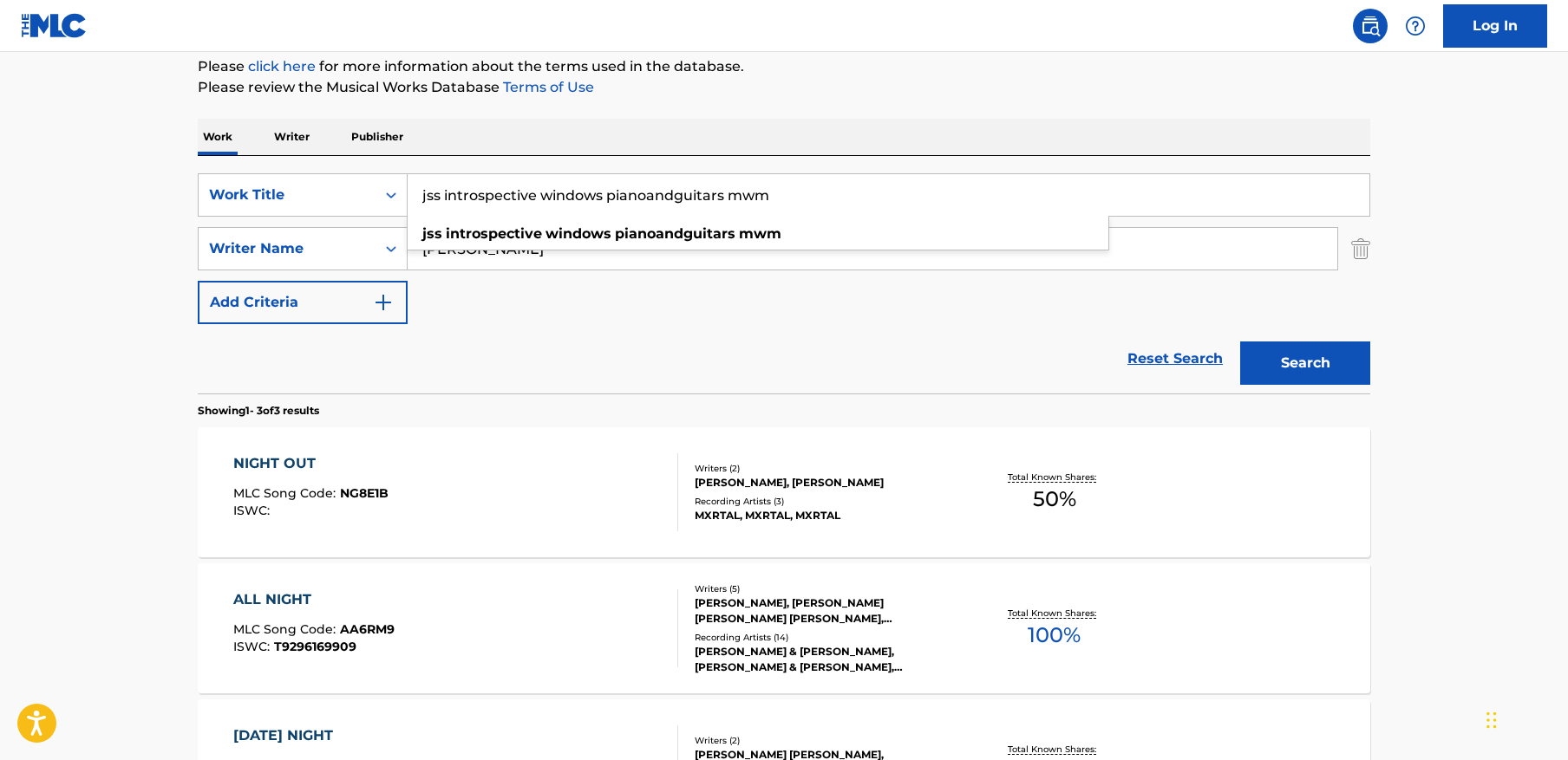
click at [734, 196] on input "jss introspective windows pianoandguitars mwm" at bounding box center [888, 194] width 962 height 41
paste input "Introspective"
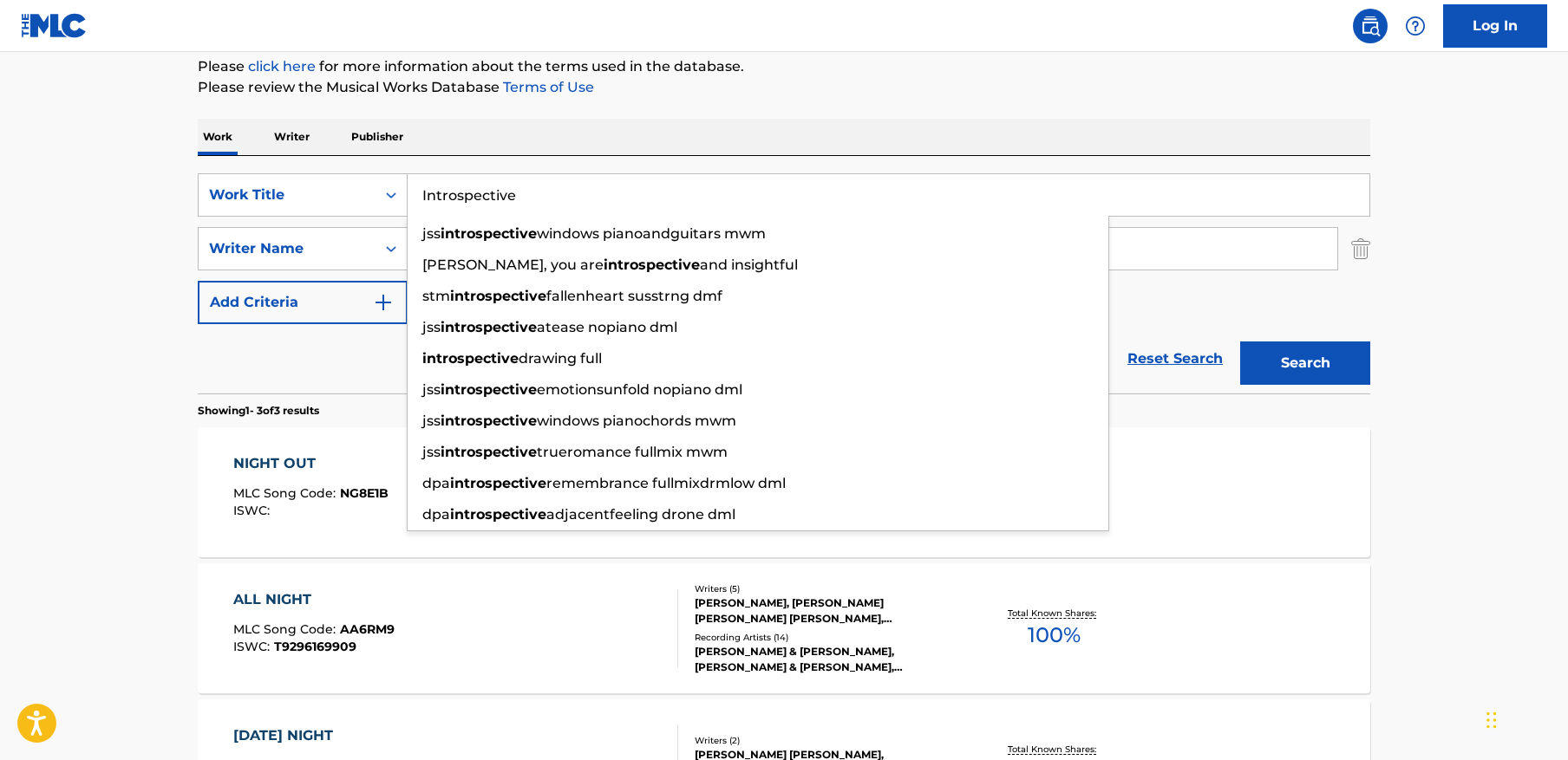
type input "Introspective"
click at [1241, 342] on button "Search" at bounding box center [1305, 363] width 130 height 43
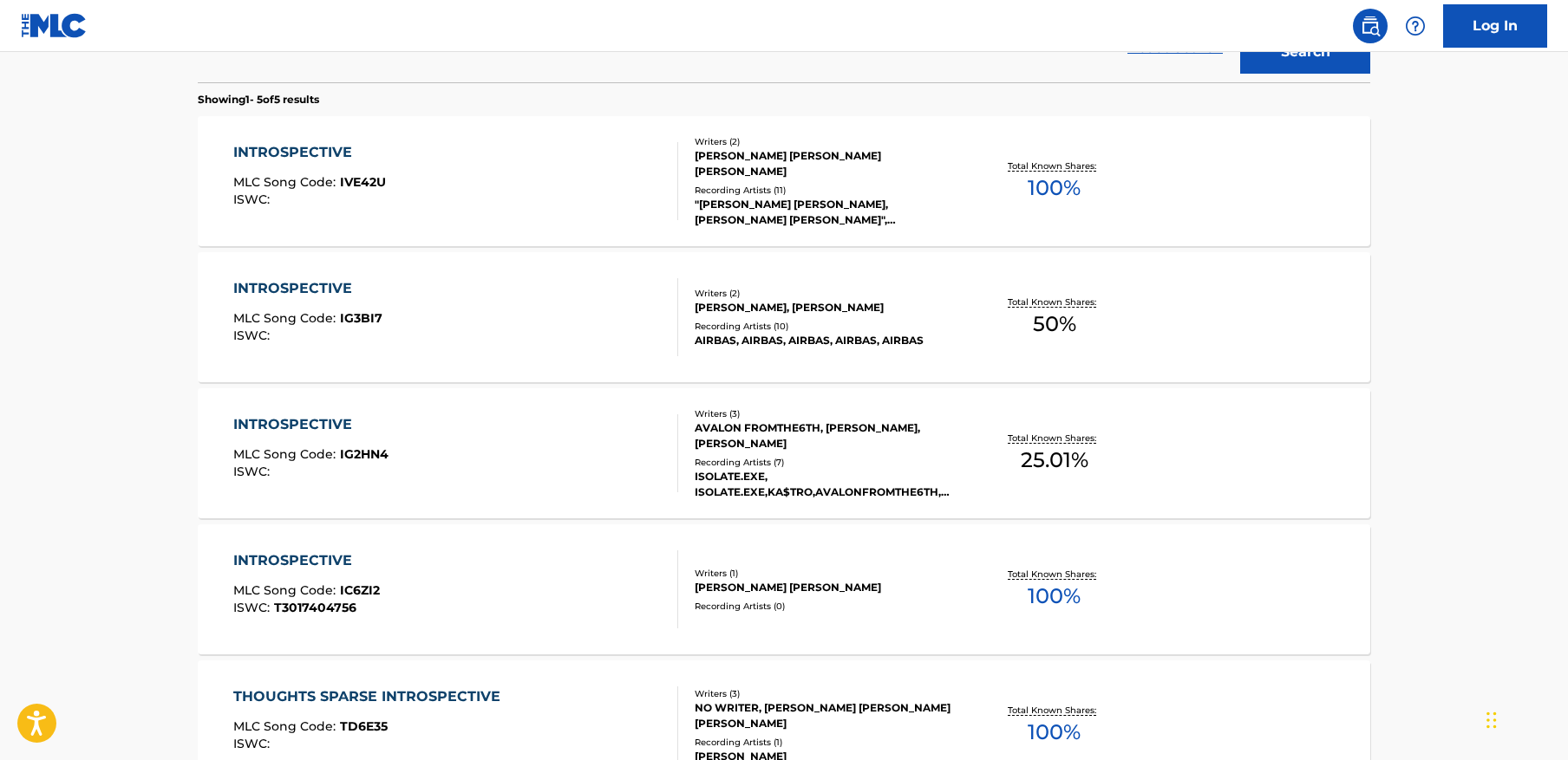
scroll to position [525, 0]
click at [579, 454] on div "INTROSPECTIVE MLC Song Code : IG2HN4 ISWC :" at bounding box center [455, 451] width 446 height 78
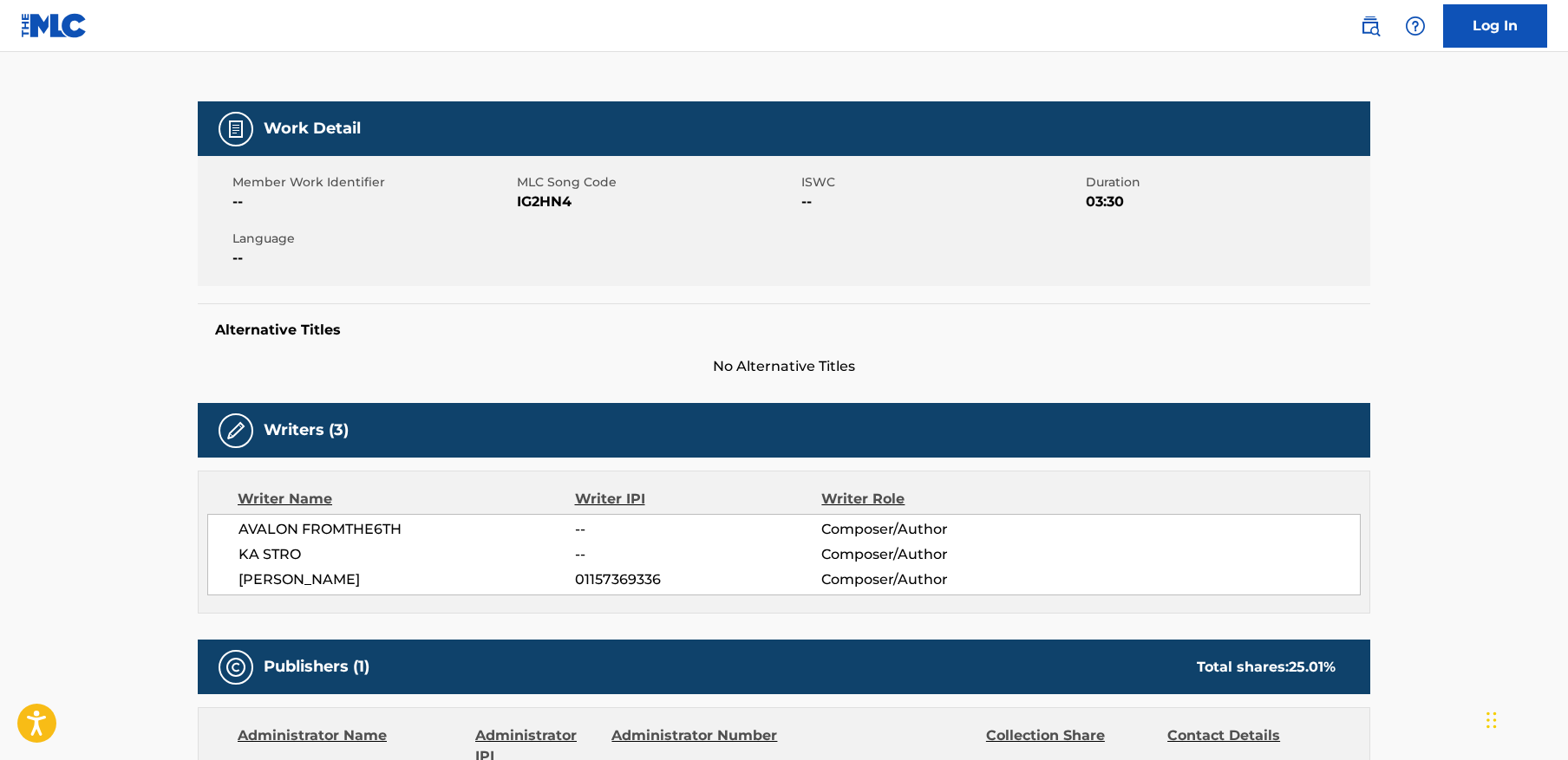
scroll to position [7, 0]
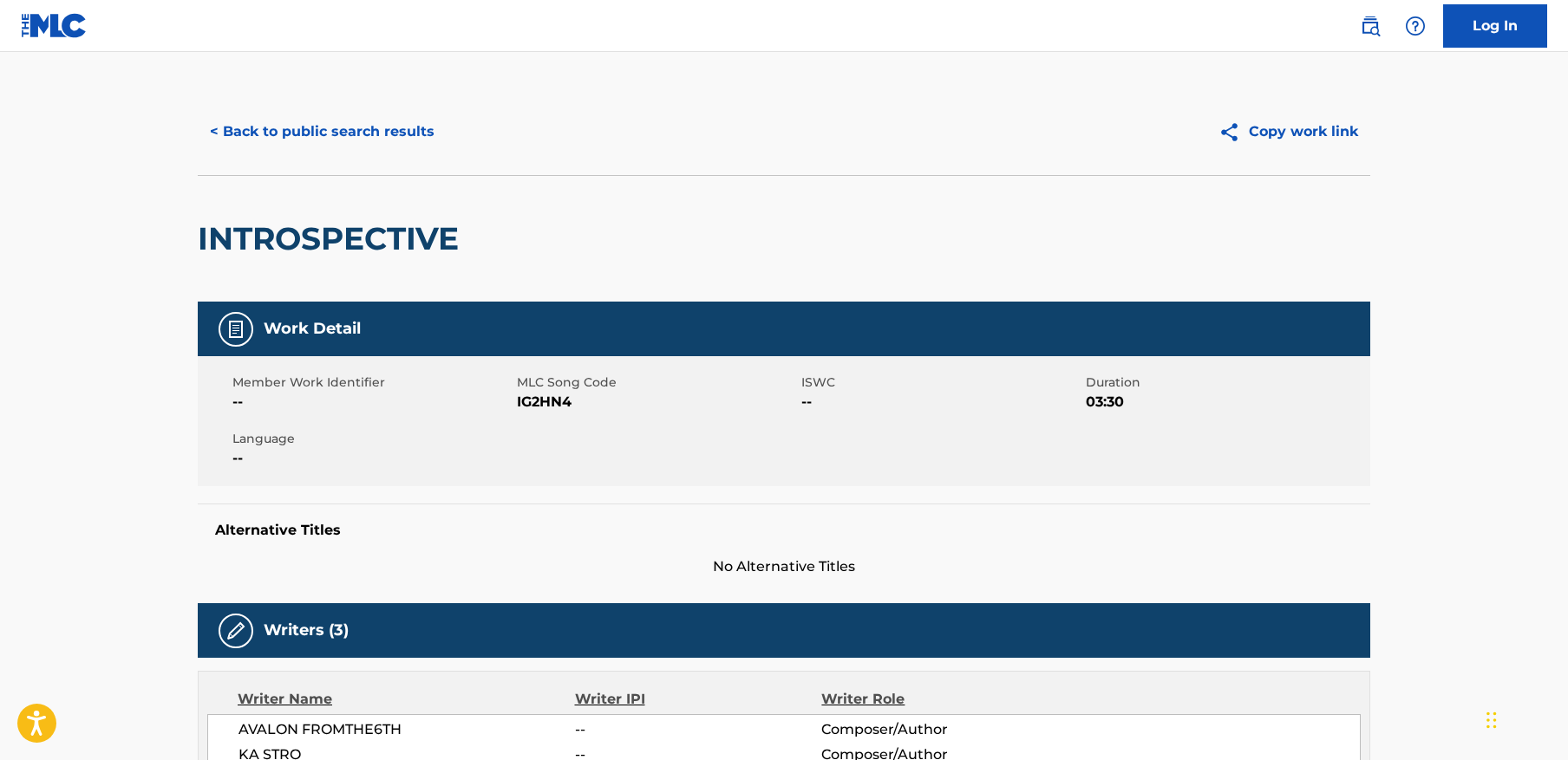
click at [554, 395] on span "IG2HN4" at bounding box center [656, 402] width 280 height 21
click at [552, 399] on span "IG2HN4" at bounding box center [656, 402] width 280 height 21
click at [550, 399] on span "IG2HN4" at bounding box center [656, 402] width 280 height 21
click at [557, 392] on span "IG2HN4" at bounding box center [656, 402] width 280 height 21
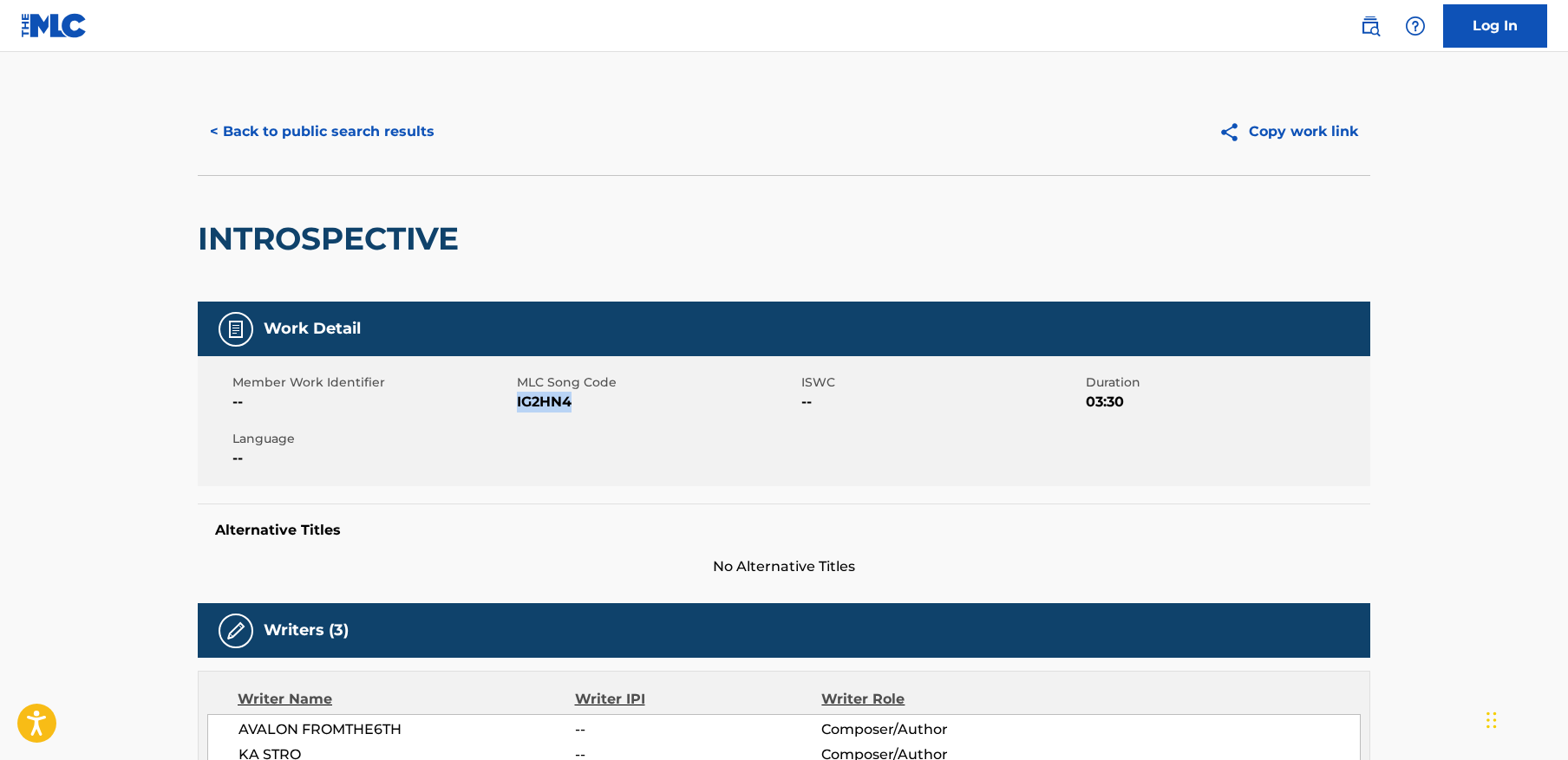
copy span "IG2HN4"
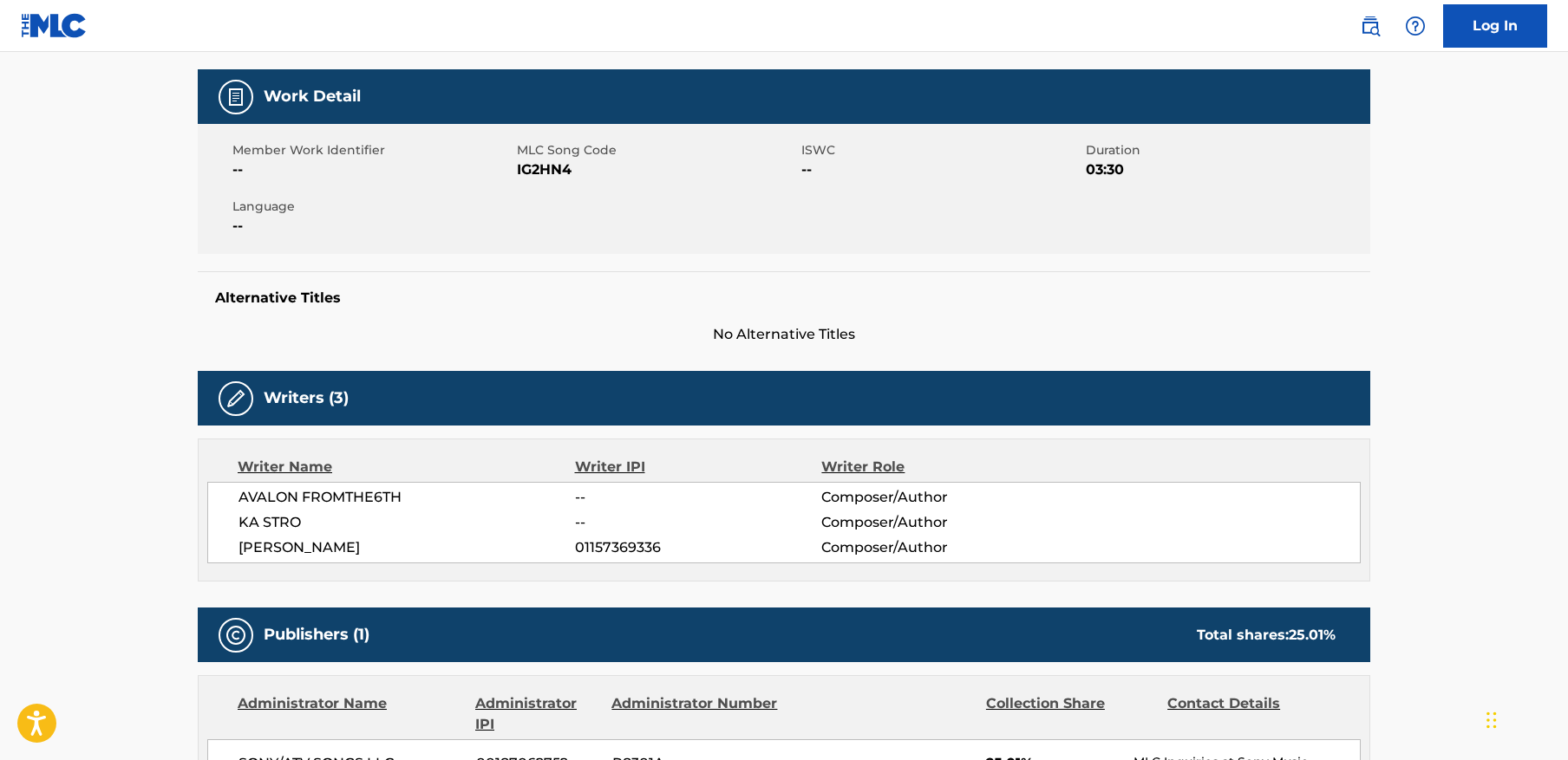
scroll to position [0, 0]
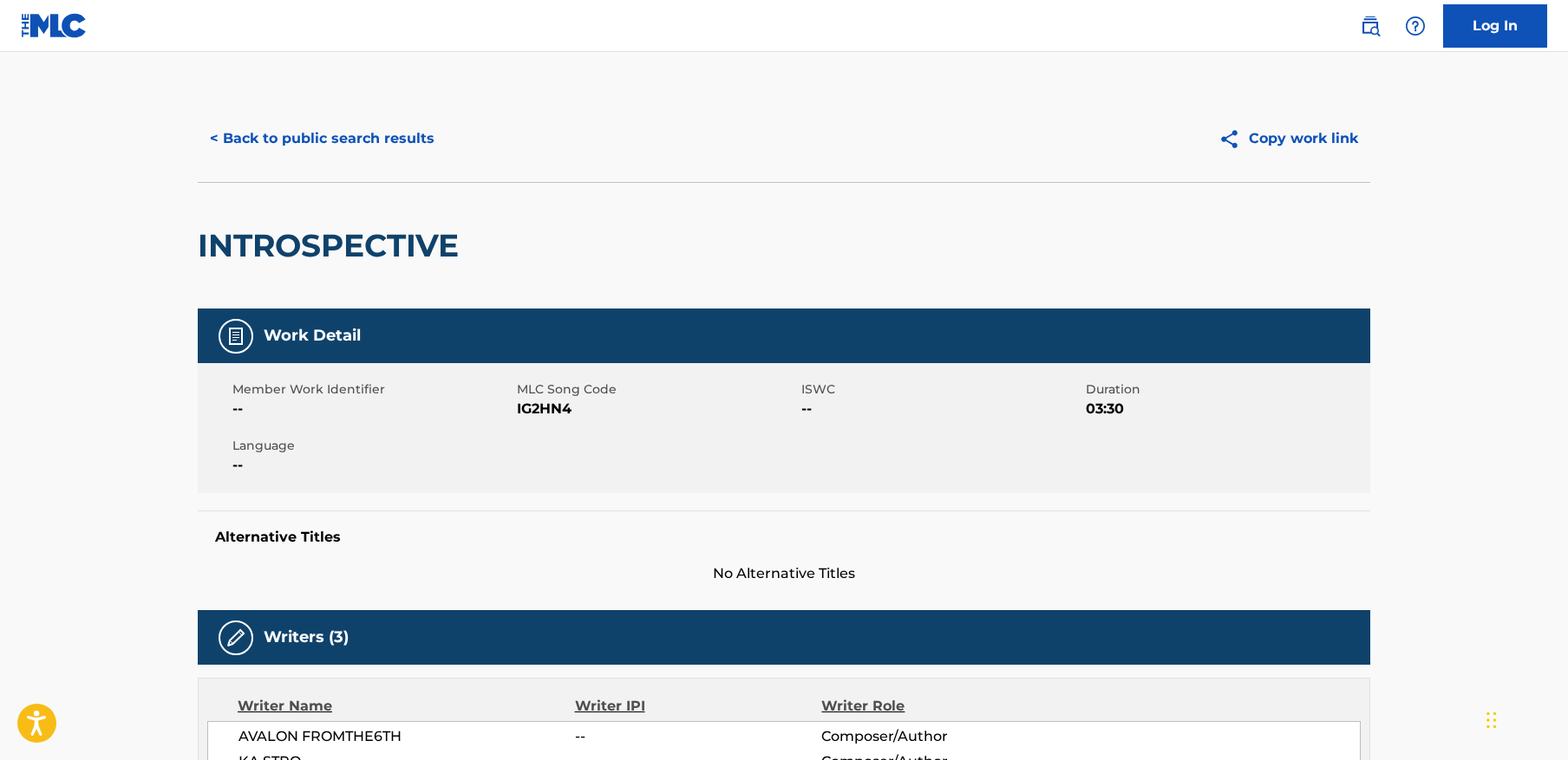
click at [288, 133] on button "< Back to public search results" at bounding box center [321, 139] width 249 height 43
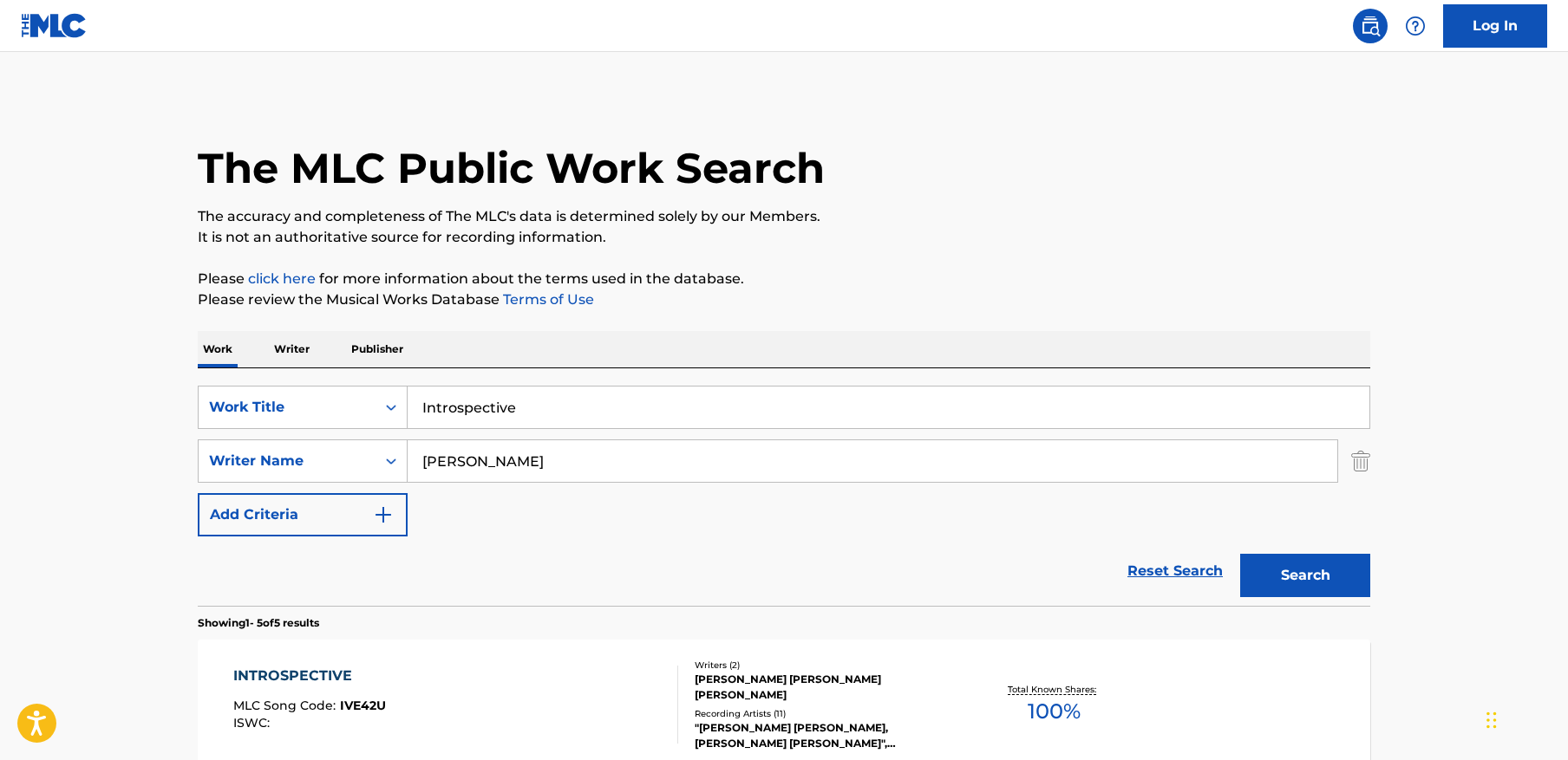
click at [664, 398] on input "Introspective" at bounding box center [888, 407] width 962 height 41
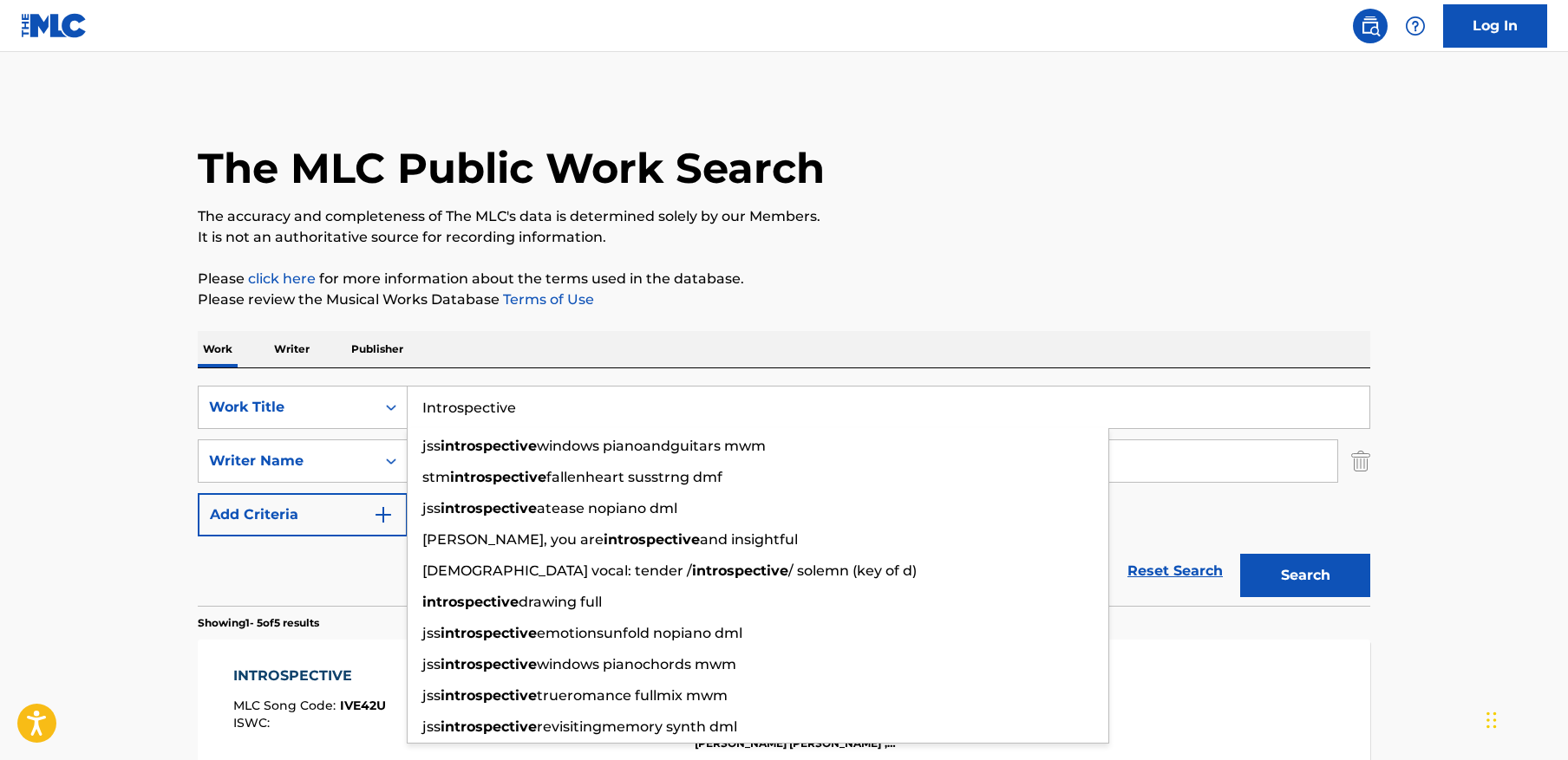
click at [662, 398] on input "Introspective" at bounding box center [888, 407] width 962 height 41
paste input "SMOKE"
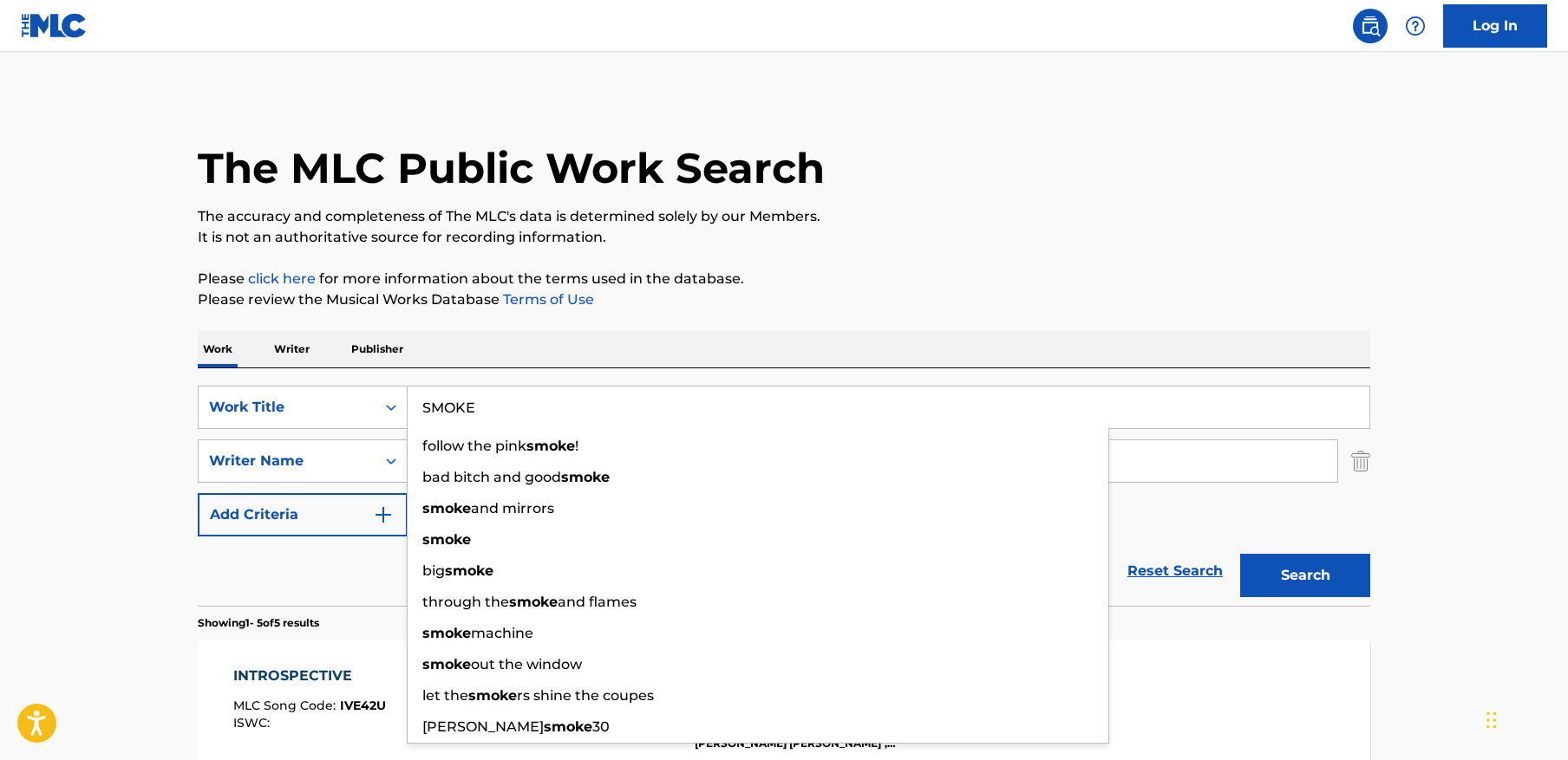
type input "SMOKE"
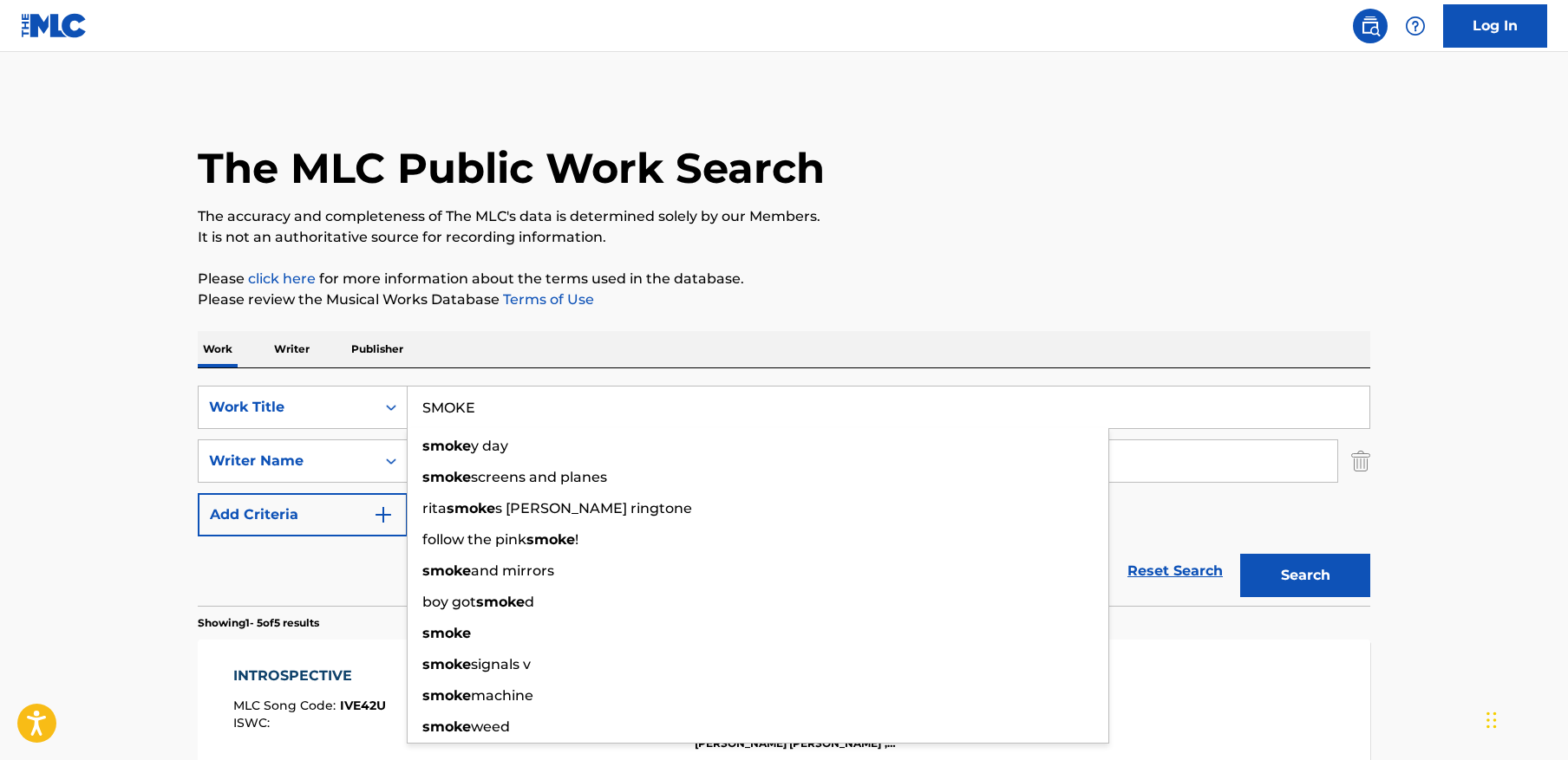
click at [602, 215] on p "The accuracy and completeness of The MLC's data is determined solely by our Mem…" at bounding box center [784, 216] width 1172 height 21
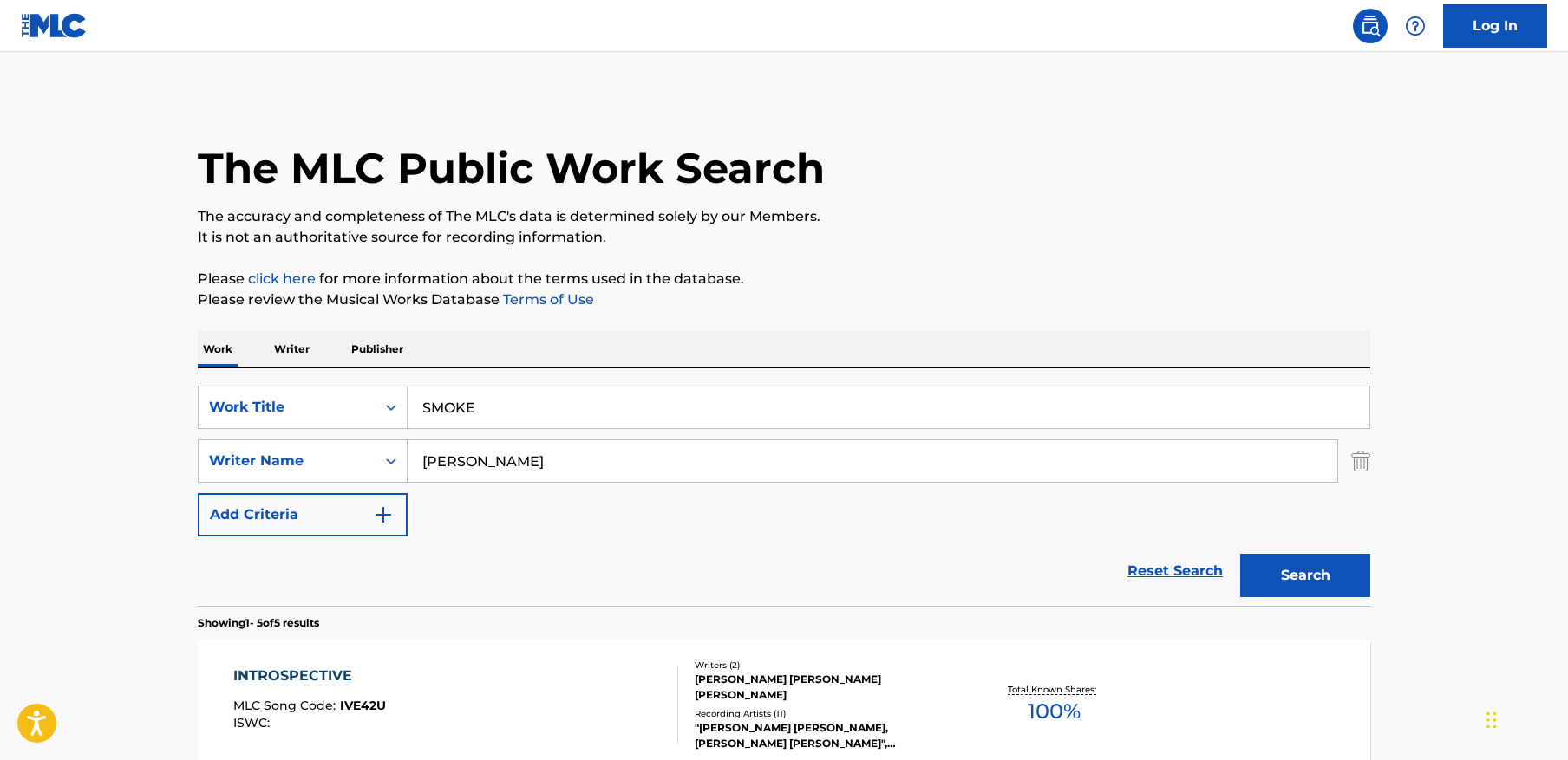
click at [551, 460] on input "[PERSON_NAME]" at bounding box center [873, 461] width 930 height 41
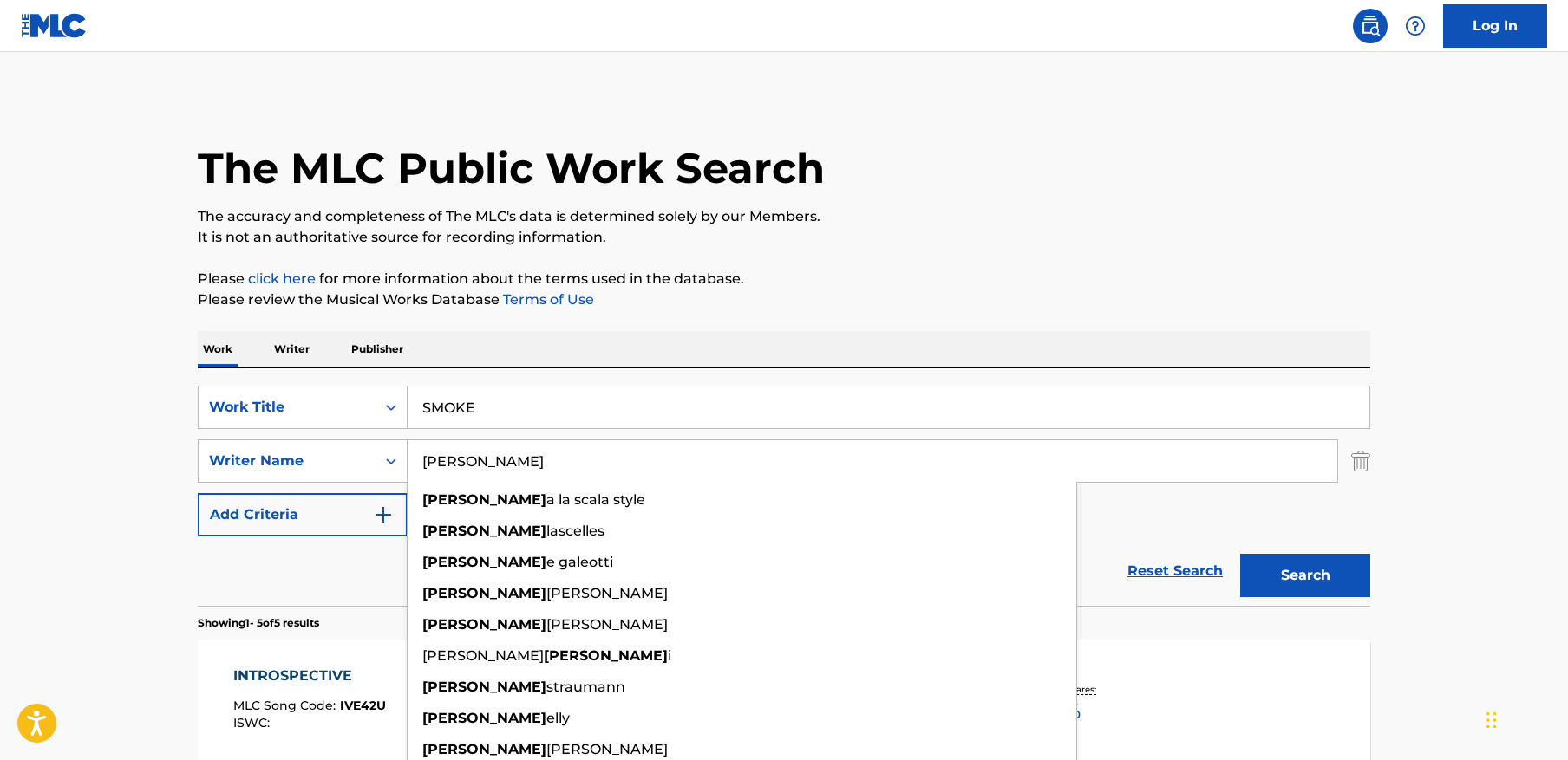
click at [551, 460] on input "[PERSON_NAME]" at bounding box center [873, 461] width 930 height 41
paste input "egl"
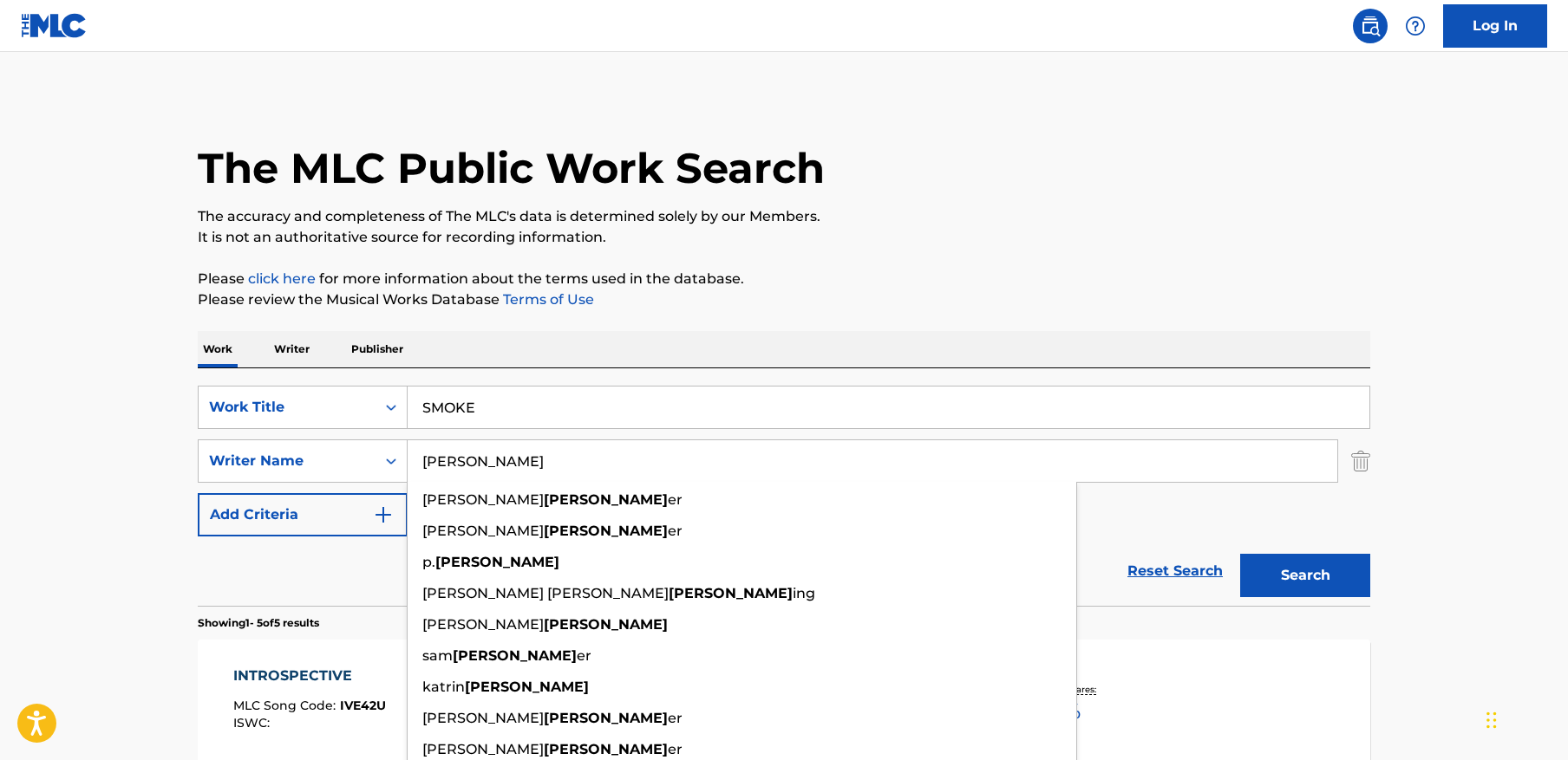
click at [1241, 554] on button "Search" at bounding box center [1305, 575] width 130 height 43
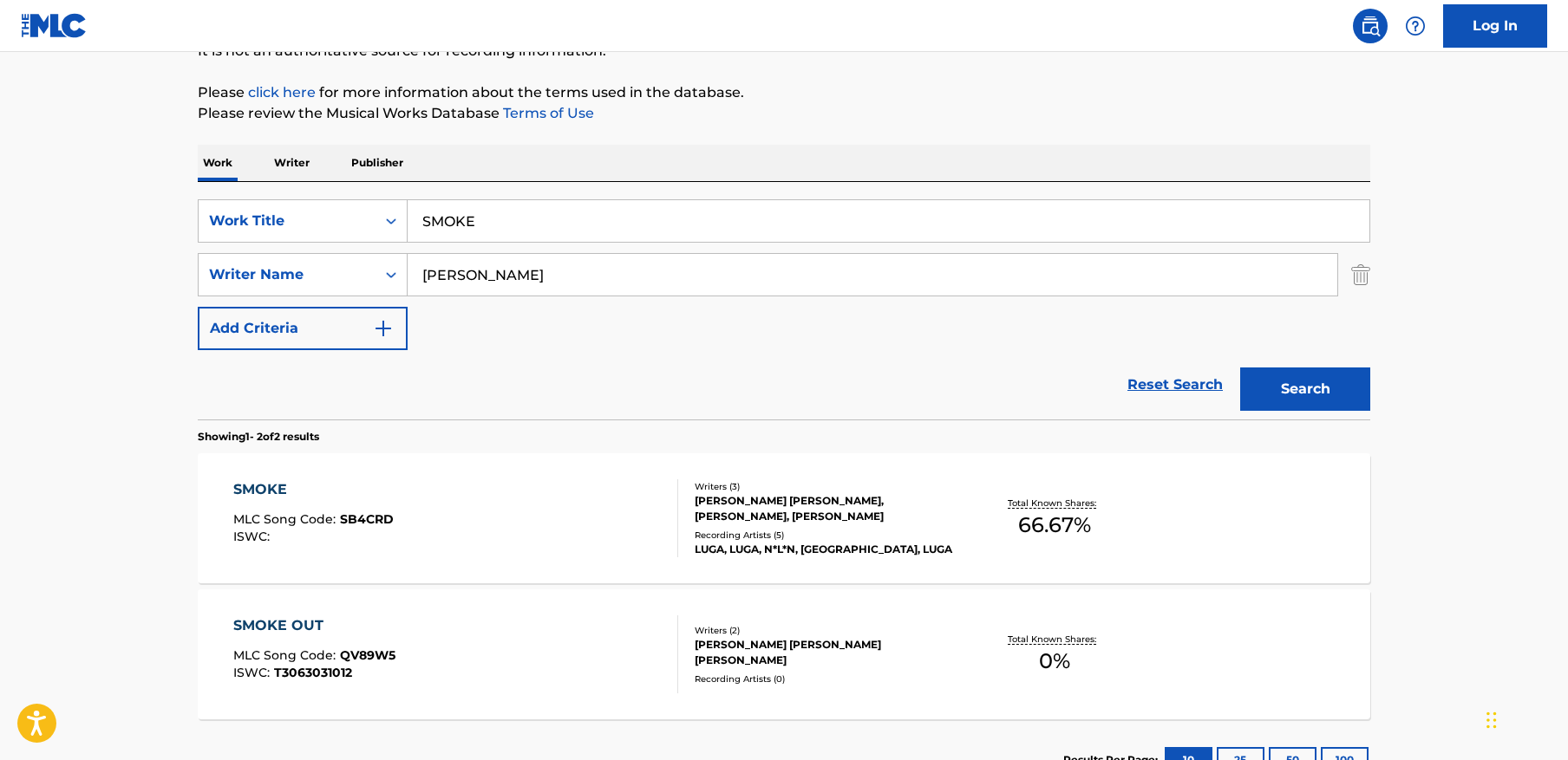
scroll to position [267, 0]
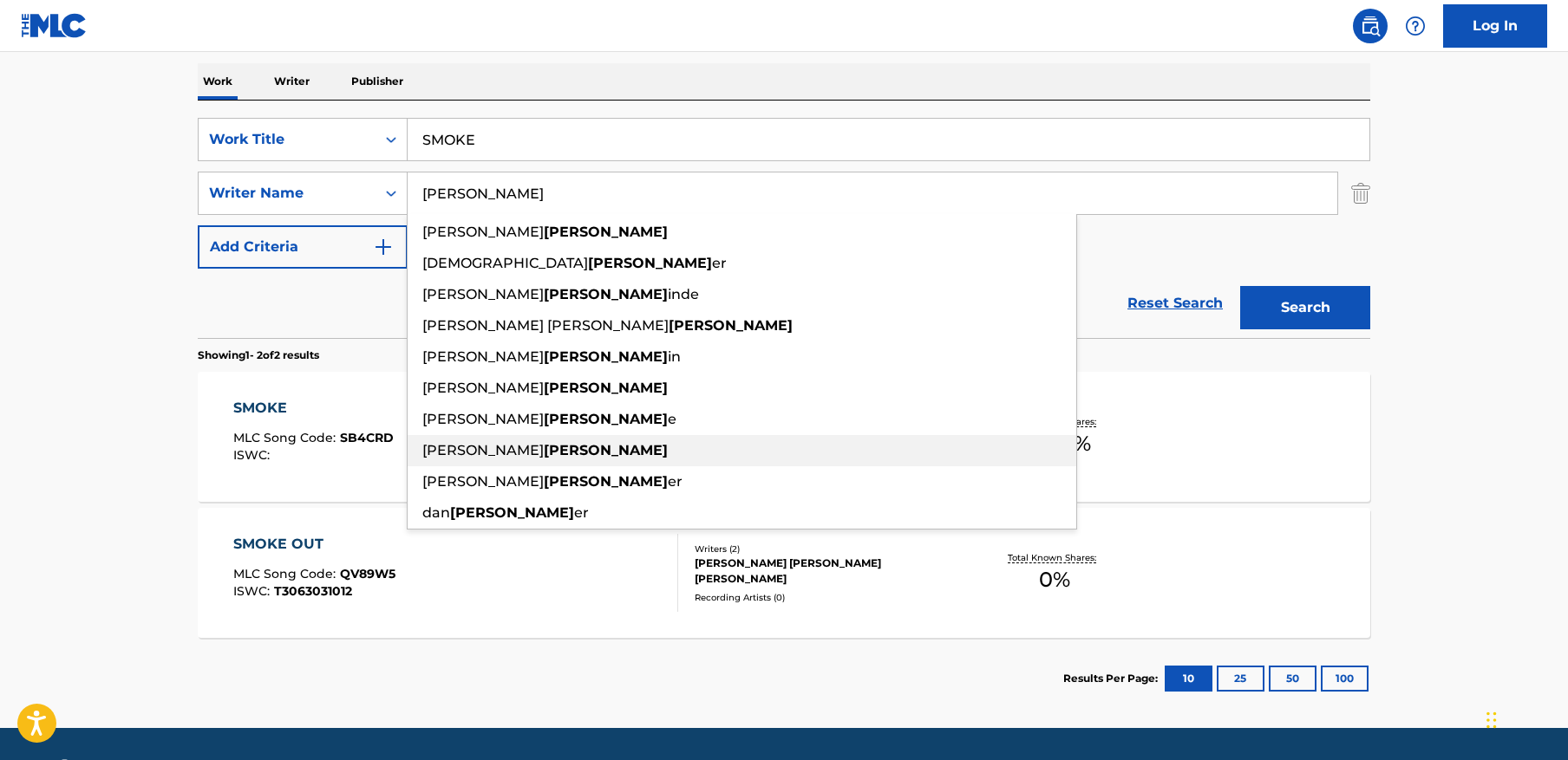
click at [503, 437] on div "[PERSON_NAME]" at bounding box center [742, 450] width 669 height 31
type input "[PERSON_NAME]"
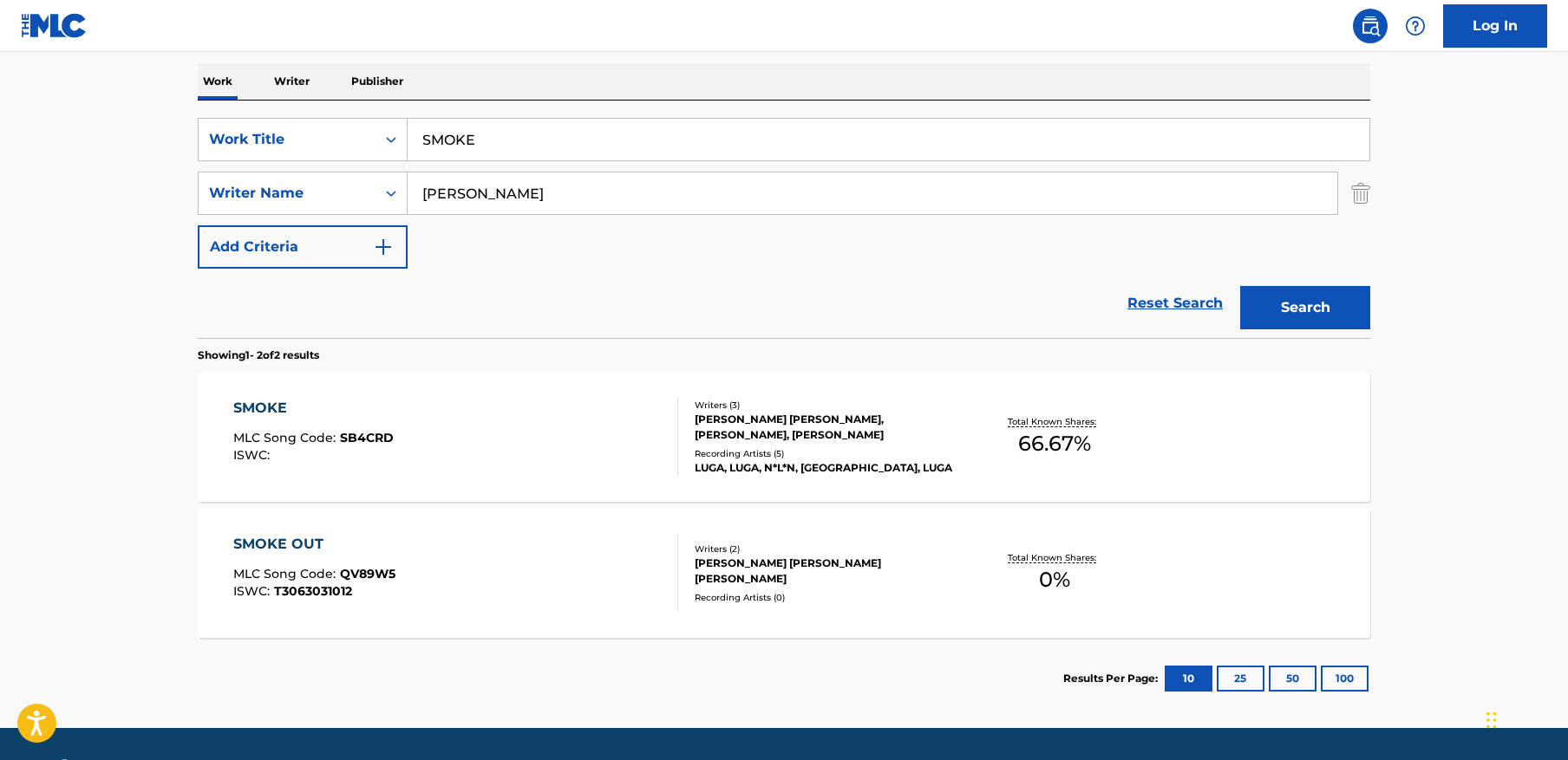
click at [426, 430] on div "SMOKE MLC Song Code : SB4CRD ISWC :" at bounding box center [455, 437] width 446 height 78
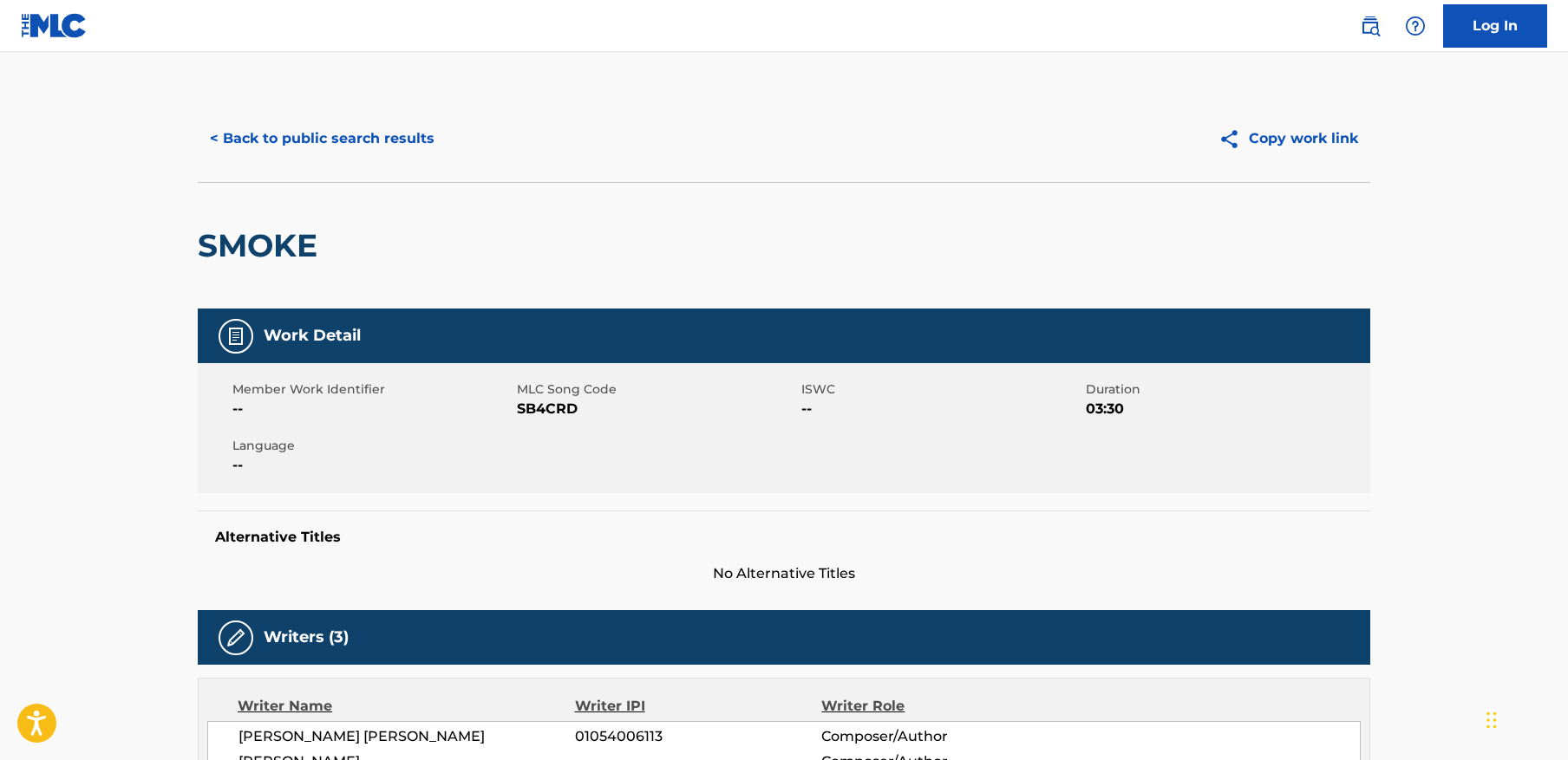
click at [545, 407] on span "SB4CRD" at bounding box center [656, 409] width 280 height 21
copy span "SB4CRD"
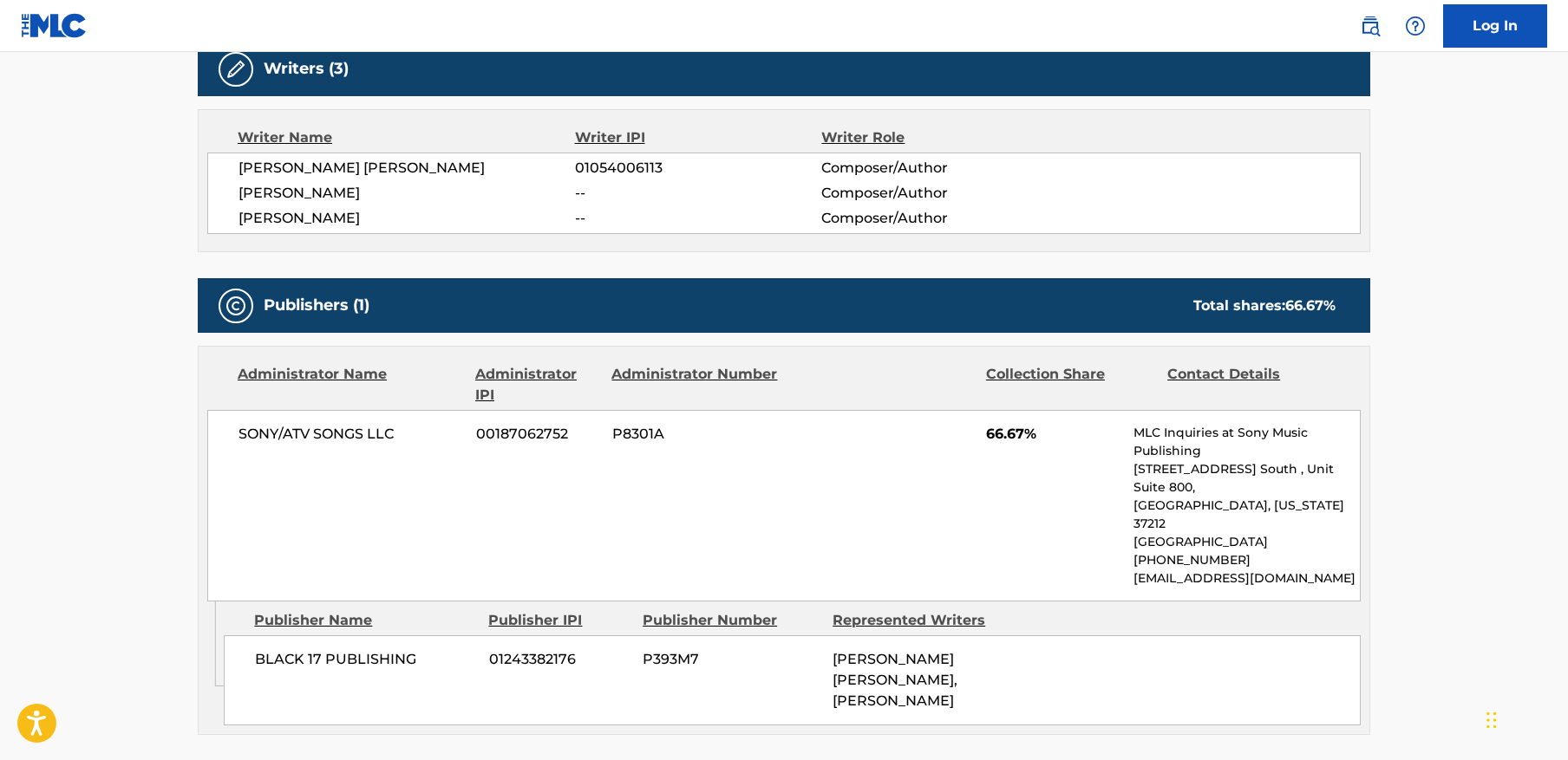
scroll to position [574, 0]
